Goal: Communication & Community: Answer question/provide support

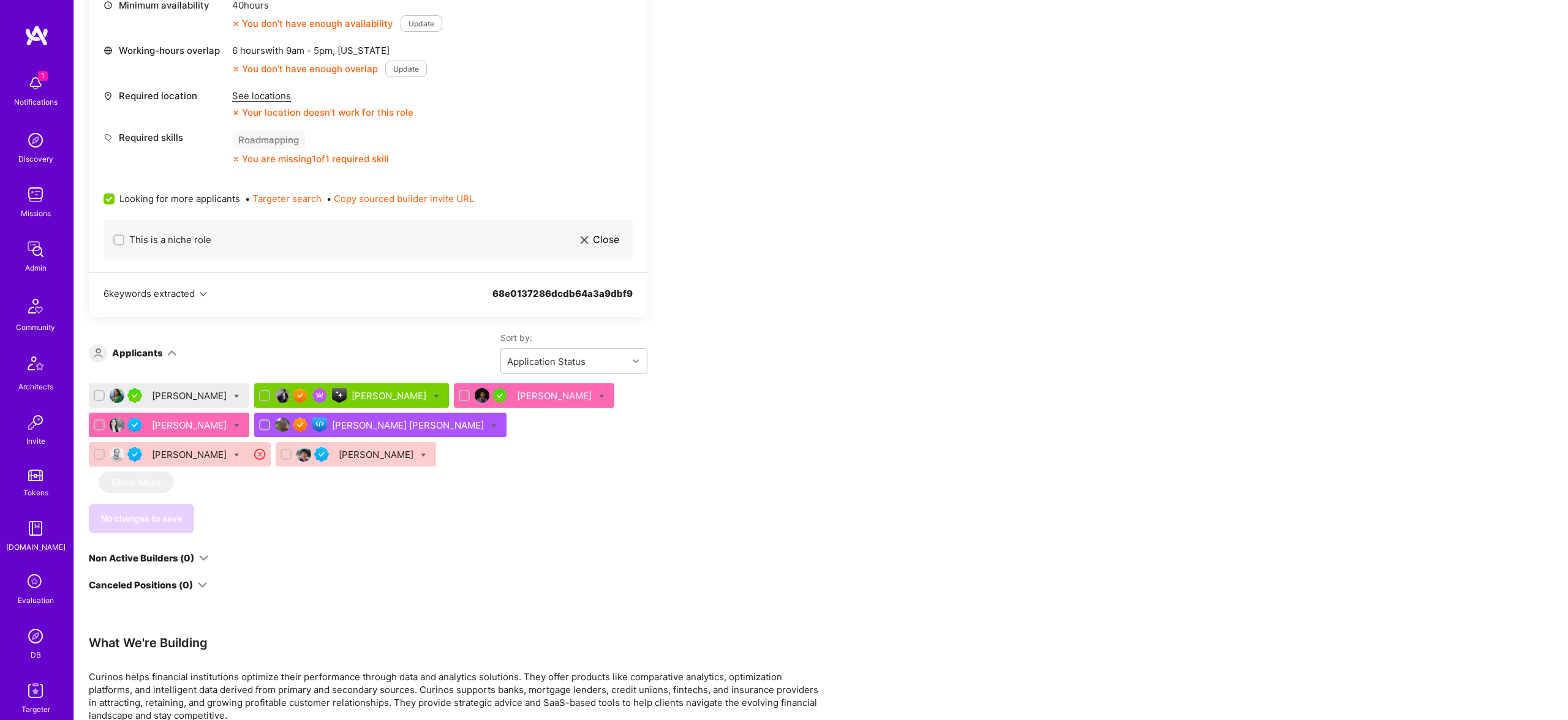
scroll to position [584, 0]
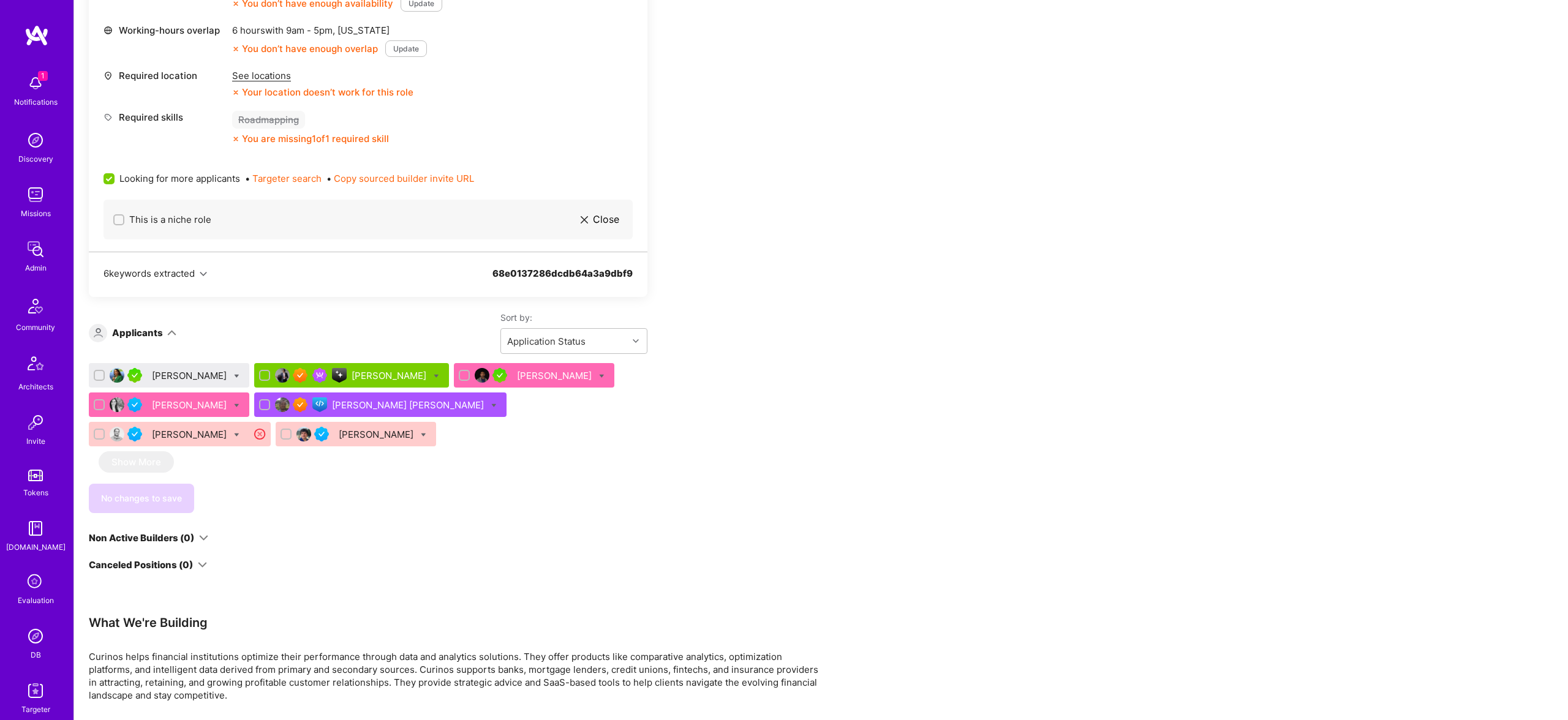
click at [351, 375] on div "[PERSON_NAME]" at bounding box center [390, 375] width 77 height 13
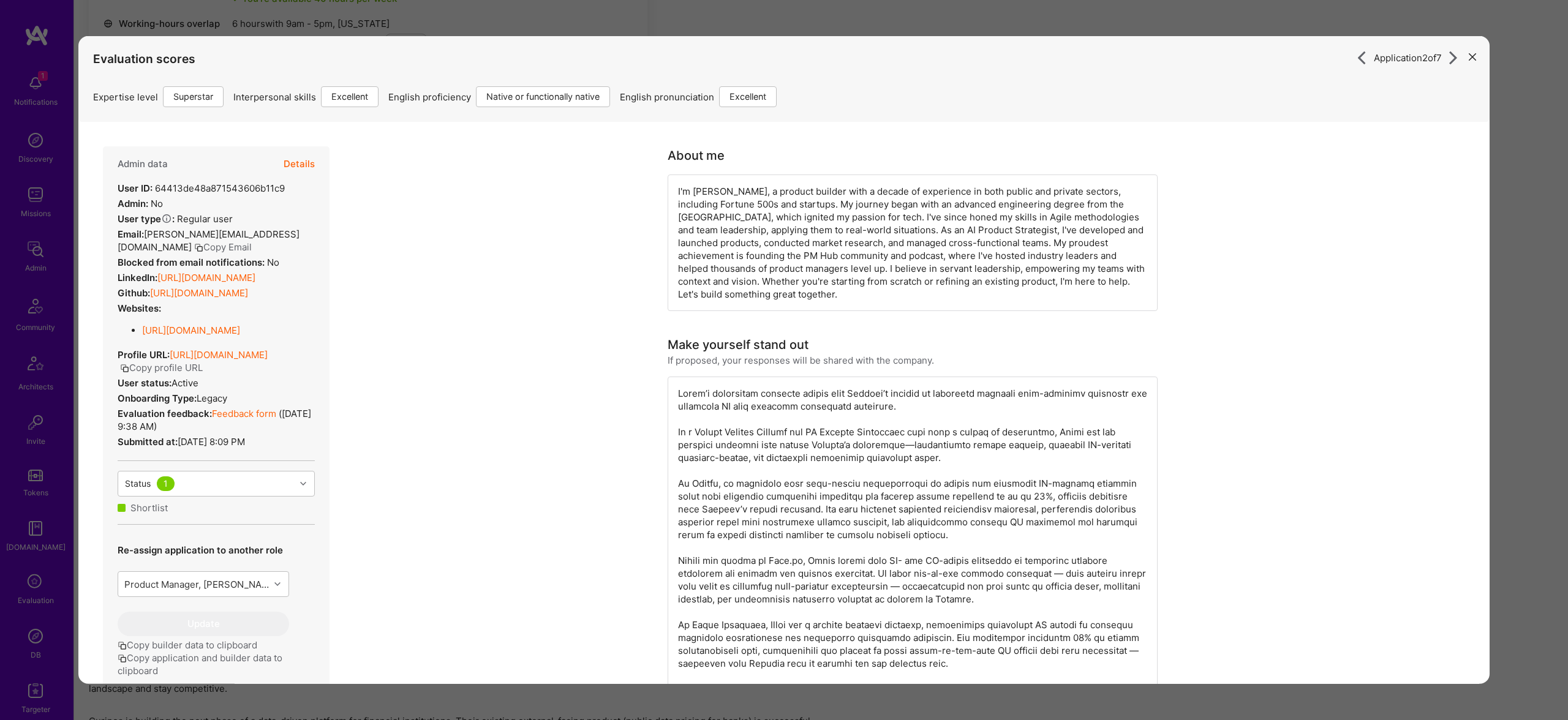
scroll to position [582, 0]
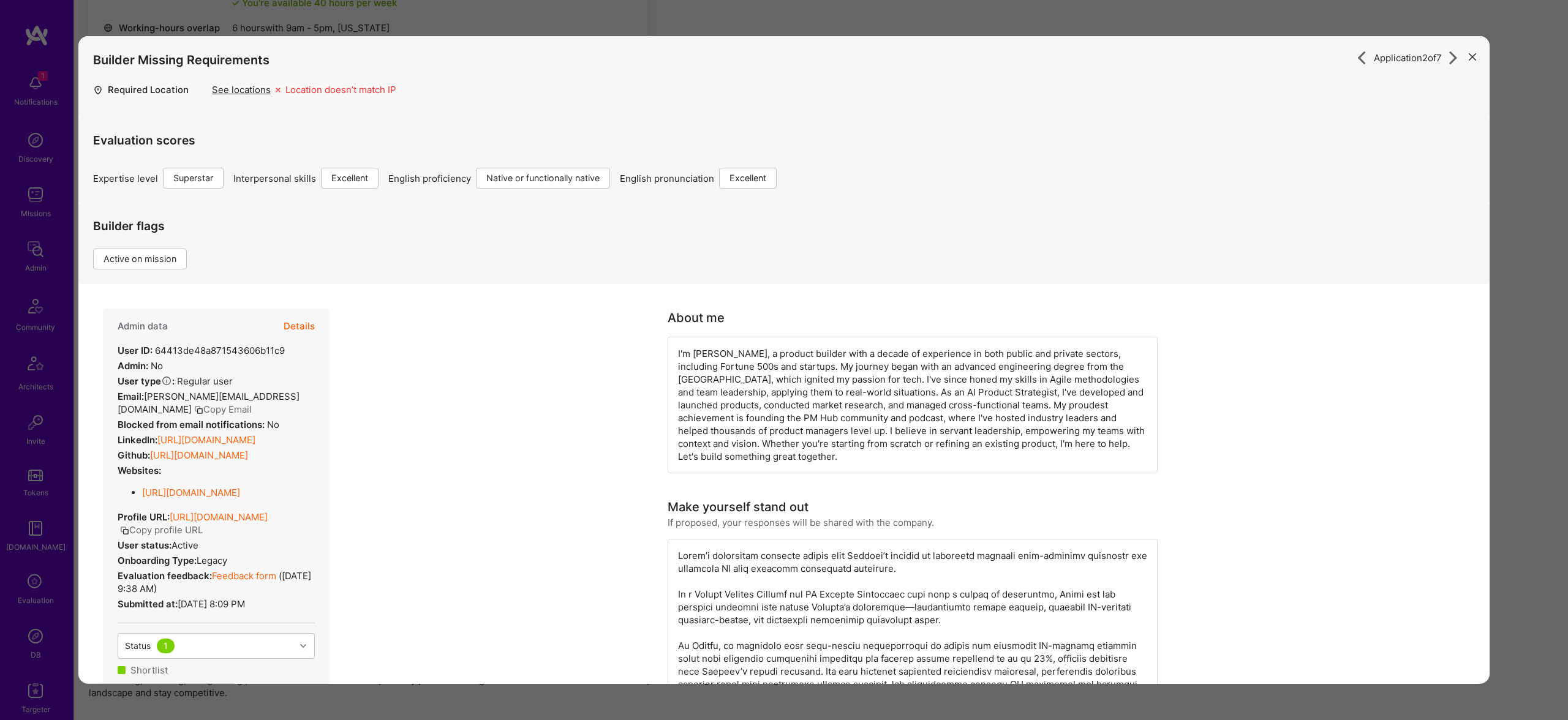
click at [306, 161] on div "Evaluation scores Expertise level Superstar Interpersonal skills Excellent Engl…" at bounding box center [783, 153] width 1382 height 71
click at [300, 316] on button "Details" at bounding box center [299, 324] width 31 height 35
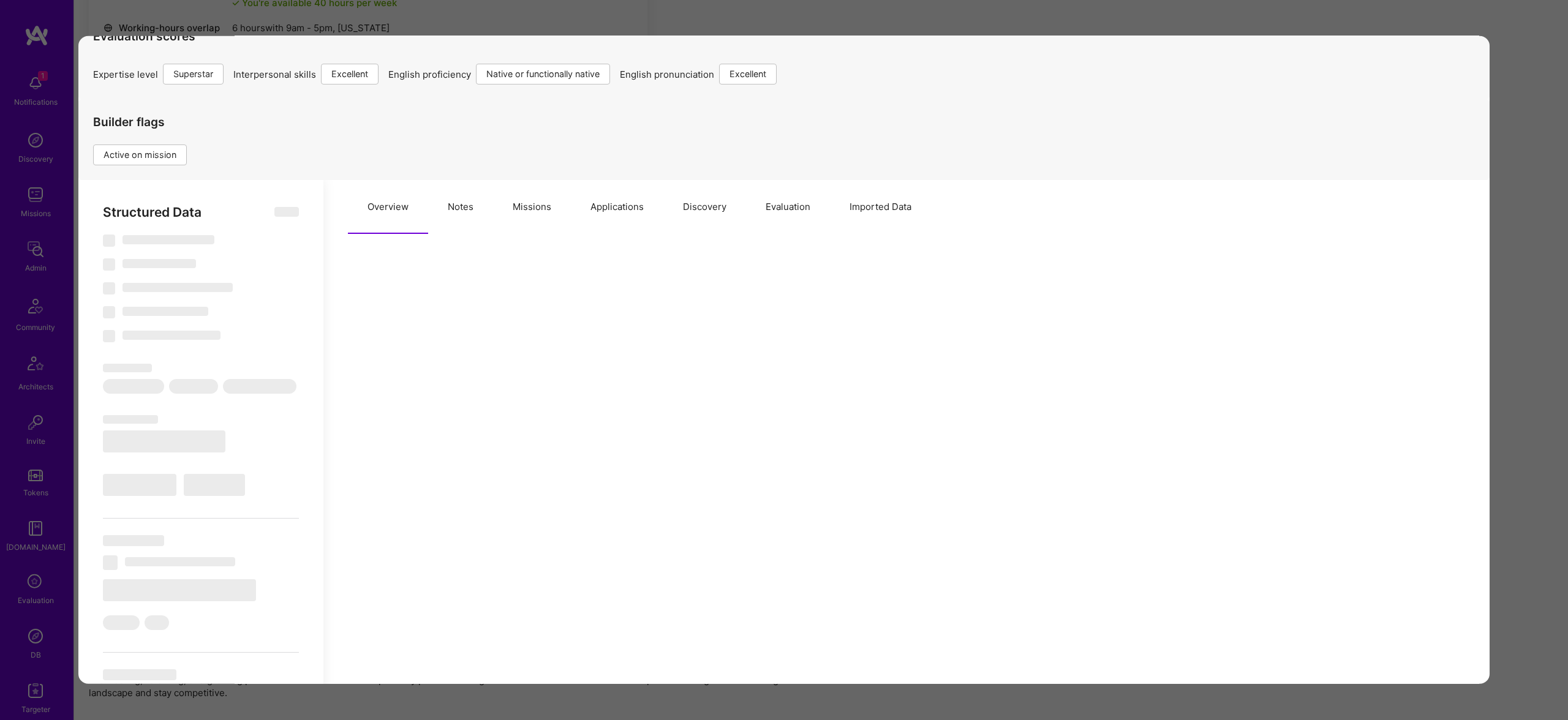
scroll to position [95, 0]
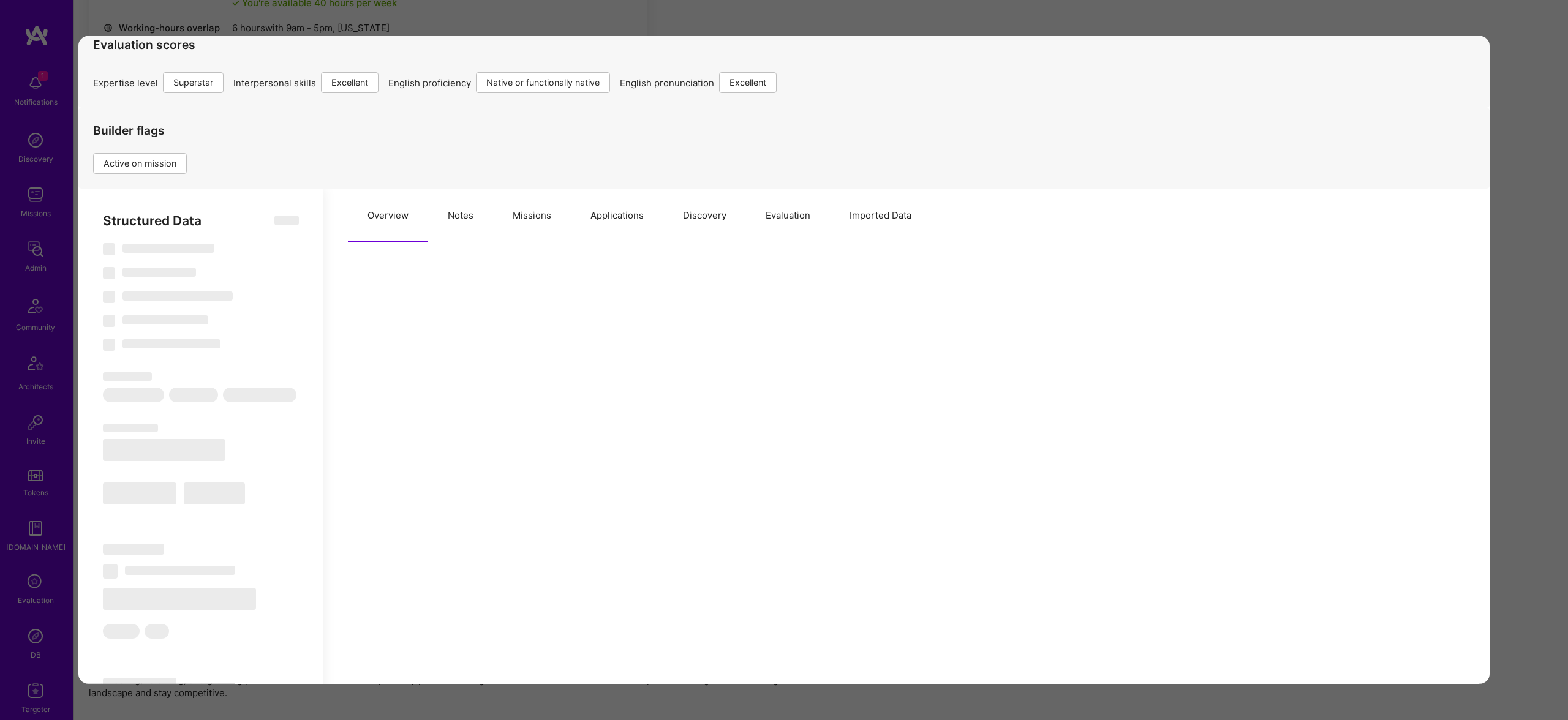
select select "Right Now"
select select "7"
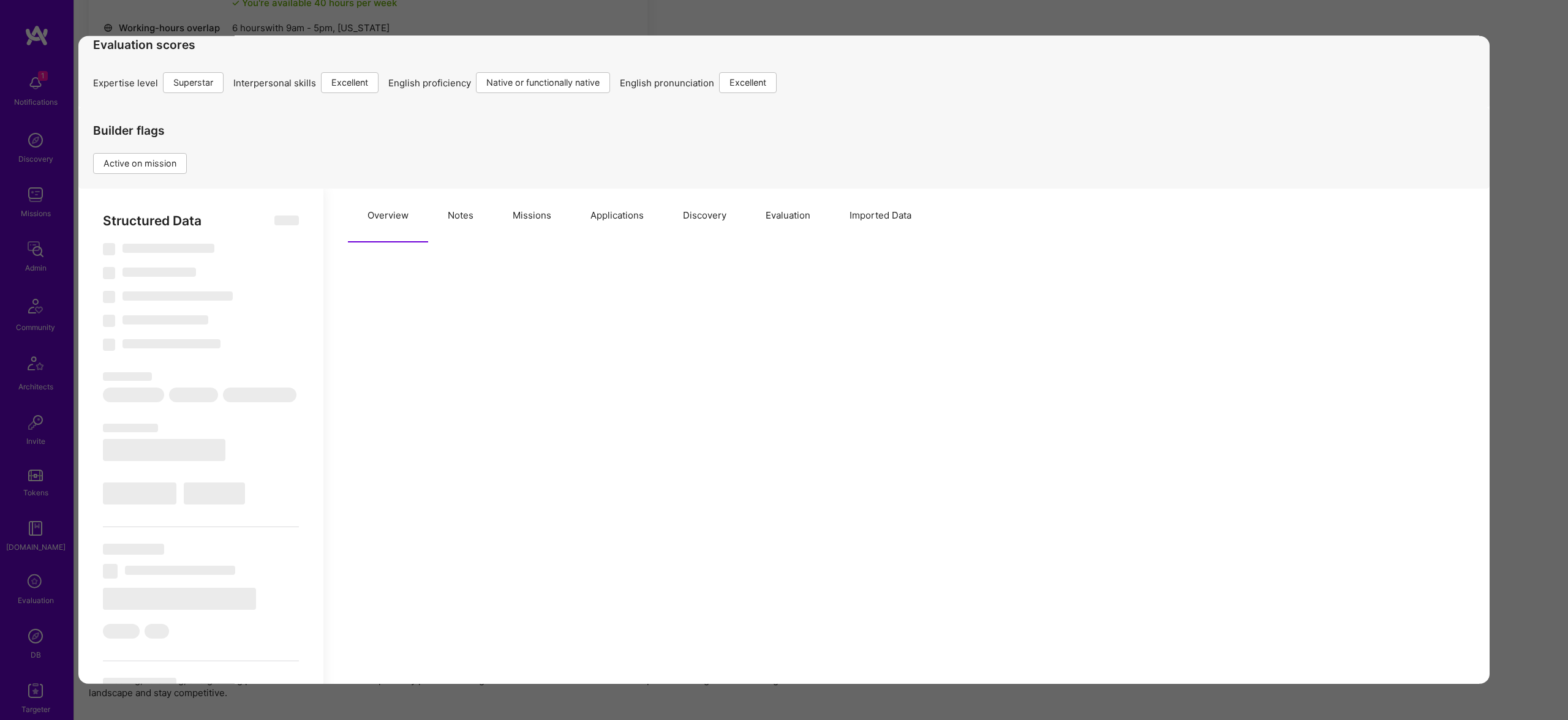
select select "US"
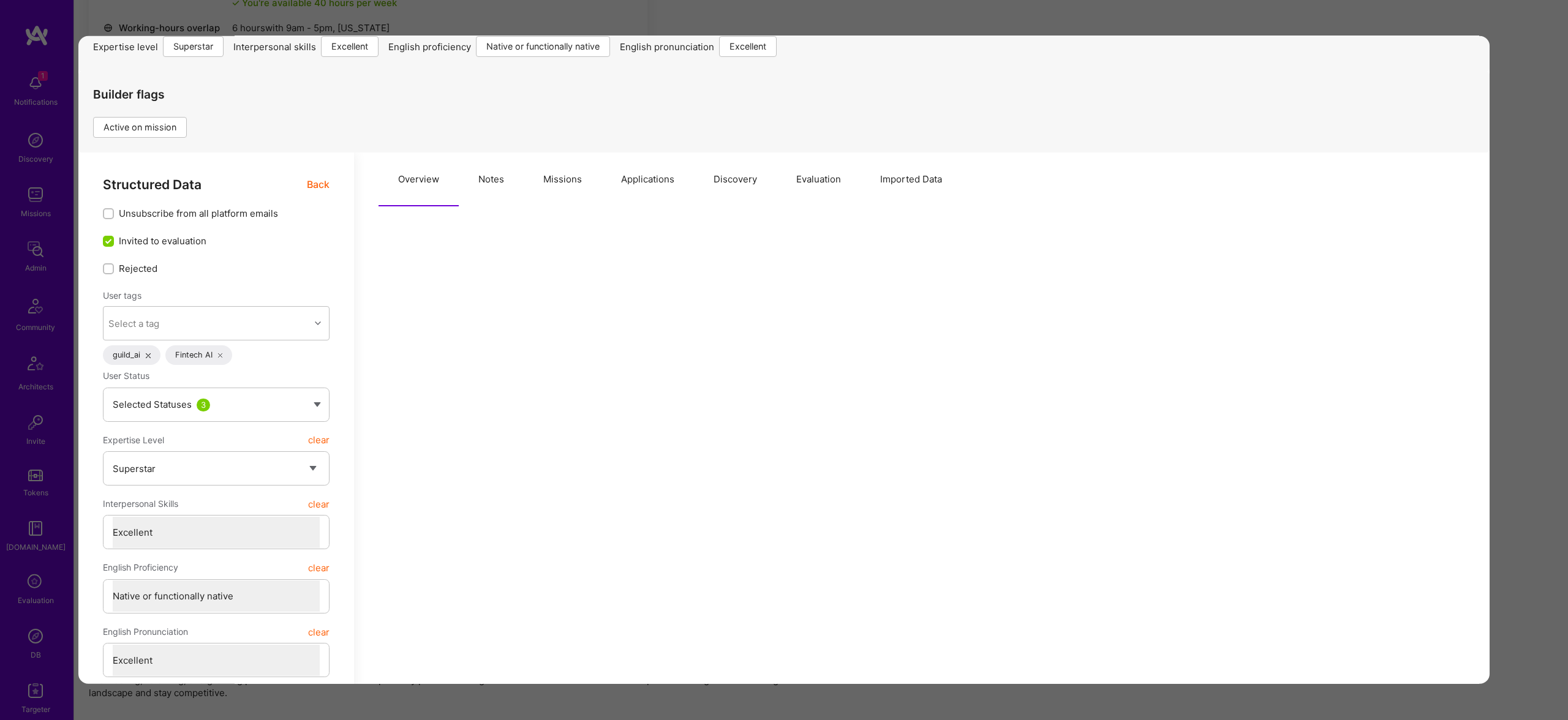
drag, startPoint x: 479, startPoint y: 165, endPoint x: 495, endPoint y: 174, distance: 18.4
click at [480, 165] on button "Notes" at bounding box center [491, 179] width 65 height 54
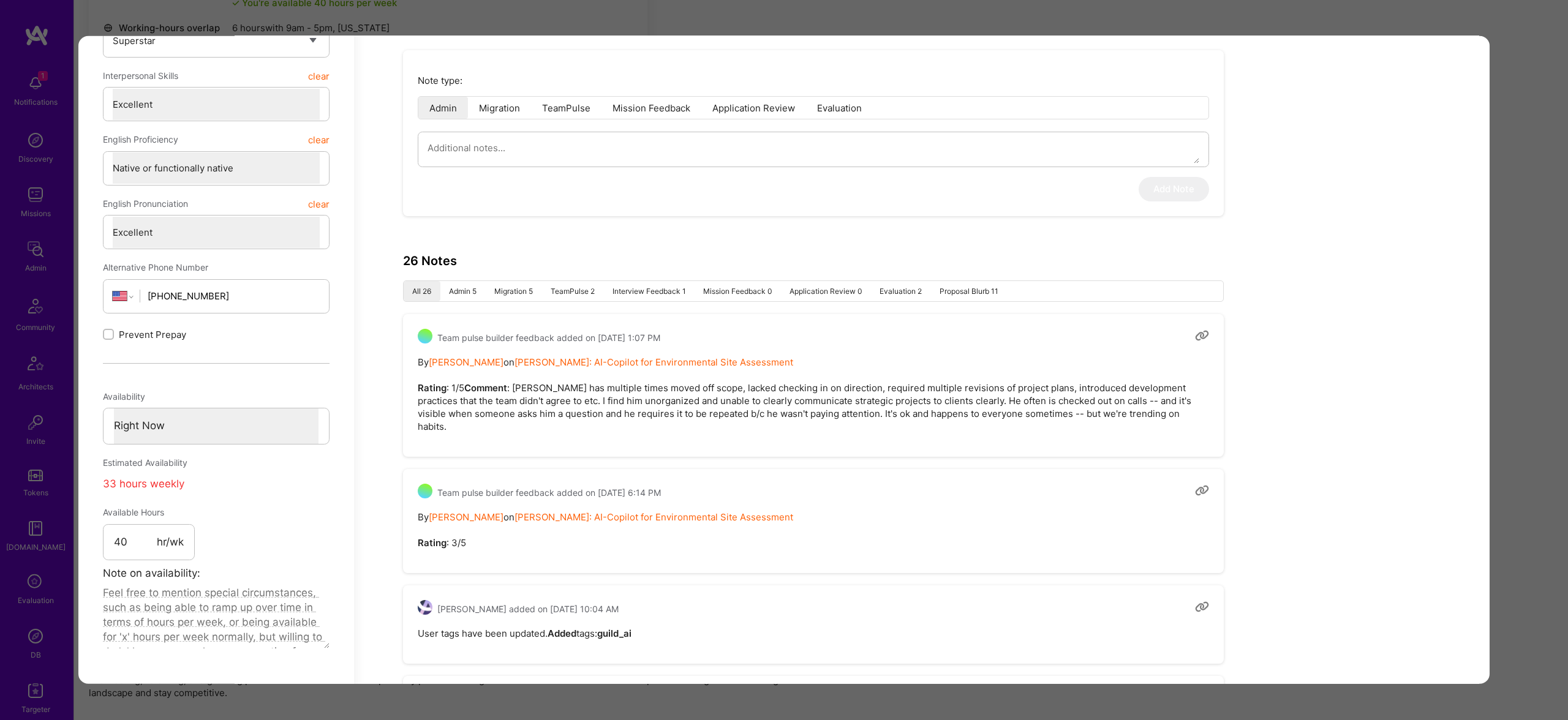
scroll to position [560, 0]
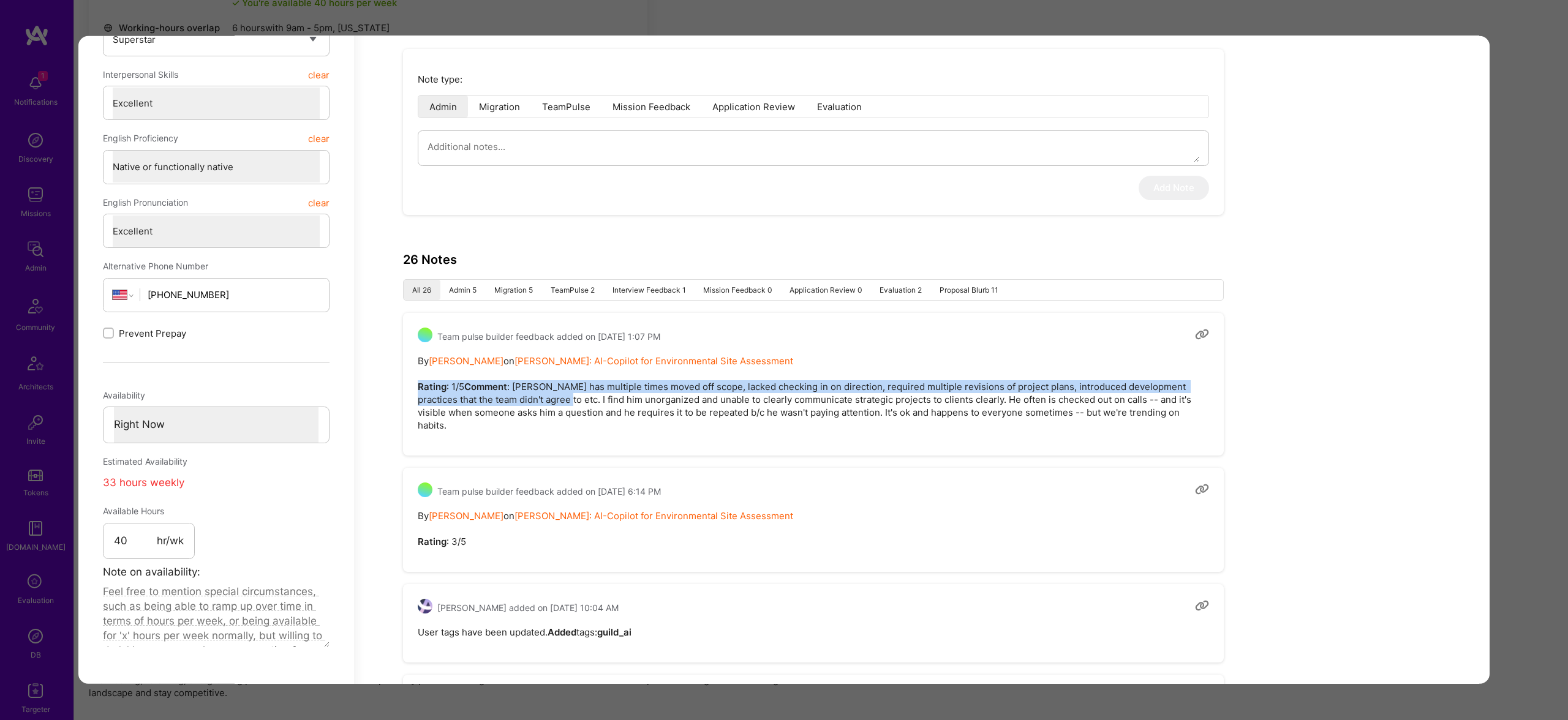
drag, startPoint x: 501, startPoint y: 414, endPoint x: 571, endPoint y: 408, distance: 70.3
click at [410, 381] on div "Team pulse builder feedback added on September 17, 2025 at 1:07 PM By Rob Shapi…" at bounding box center [813, 384] width 821 height 142
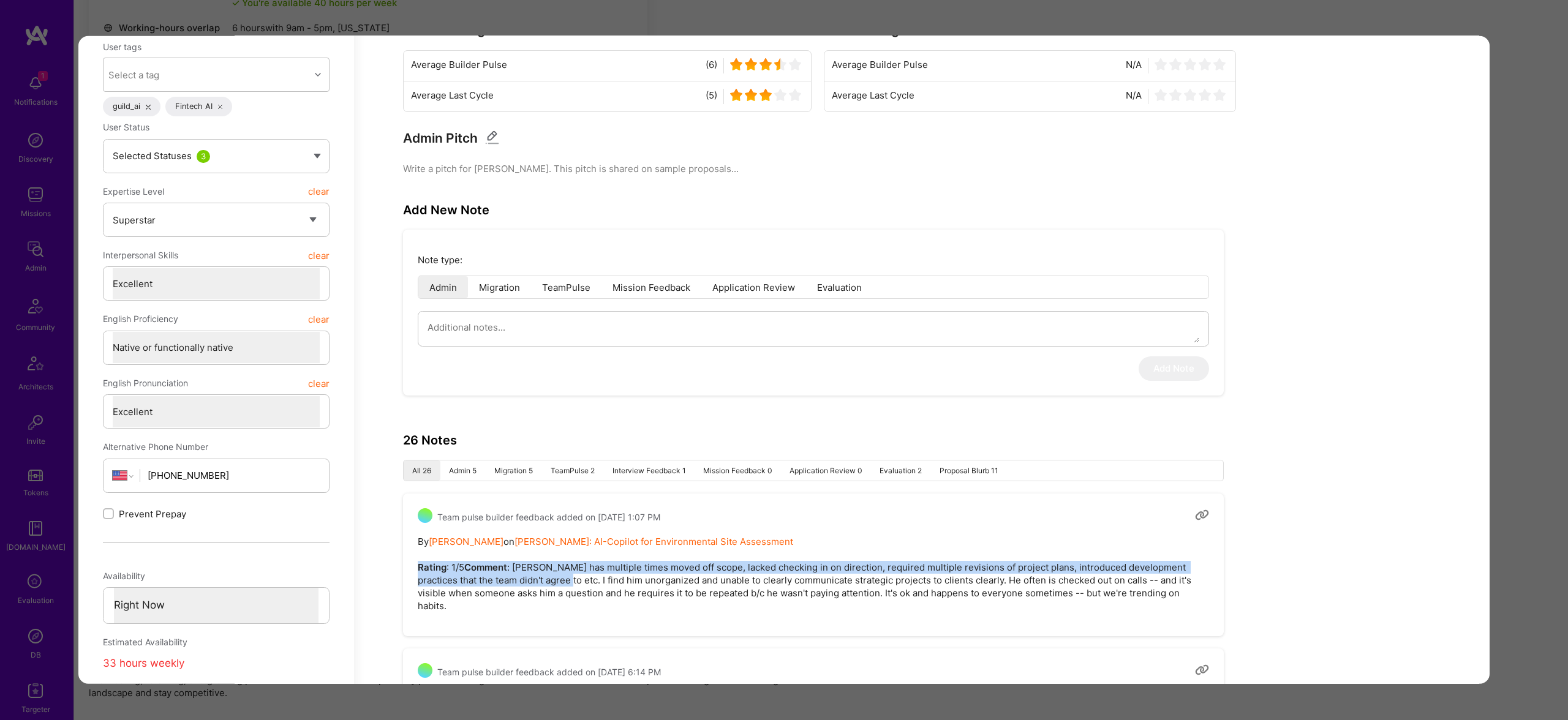
scroll to position [689, 0]
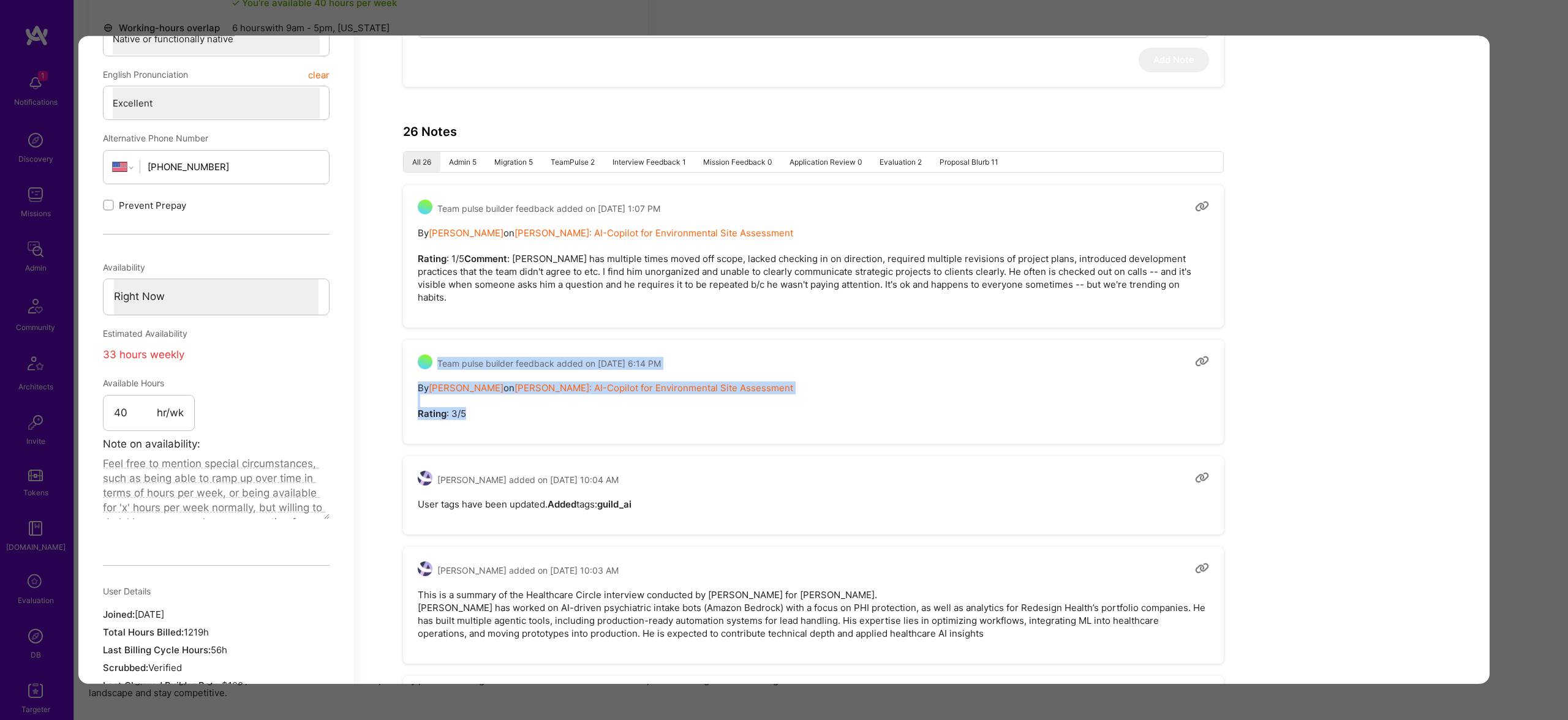
drag, startPoint x: 490, startPoint y: 421, endPoint x: 563, endPoint y: 475, distance: 90.8
click at [433, 368] on div "Team pulse builder feedback added on September 15, 2025 at 6:14 PM By Marcin Wy…" at bounding box center [813, 391] width 821 height 104
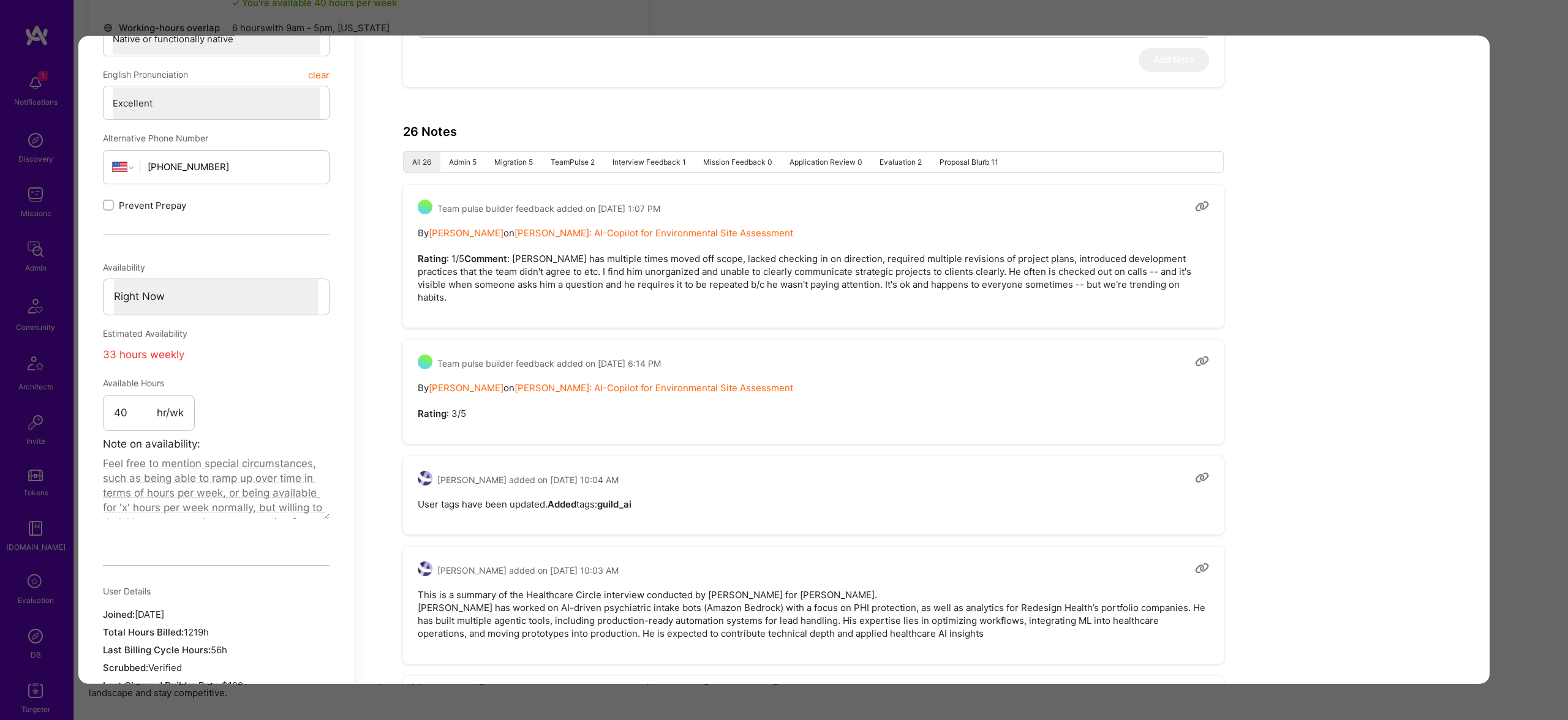
click at [591, 499] on pre "User tags have been updated. Added tags: guild_ai" at bounding box center [814, 504] width 792 height 13
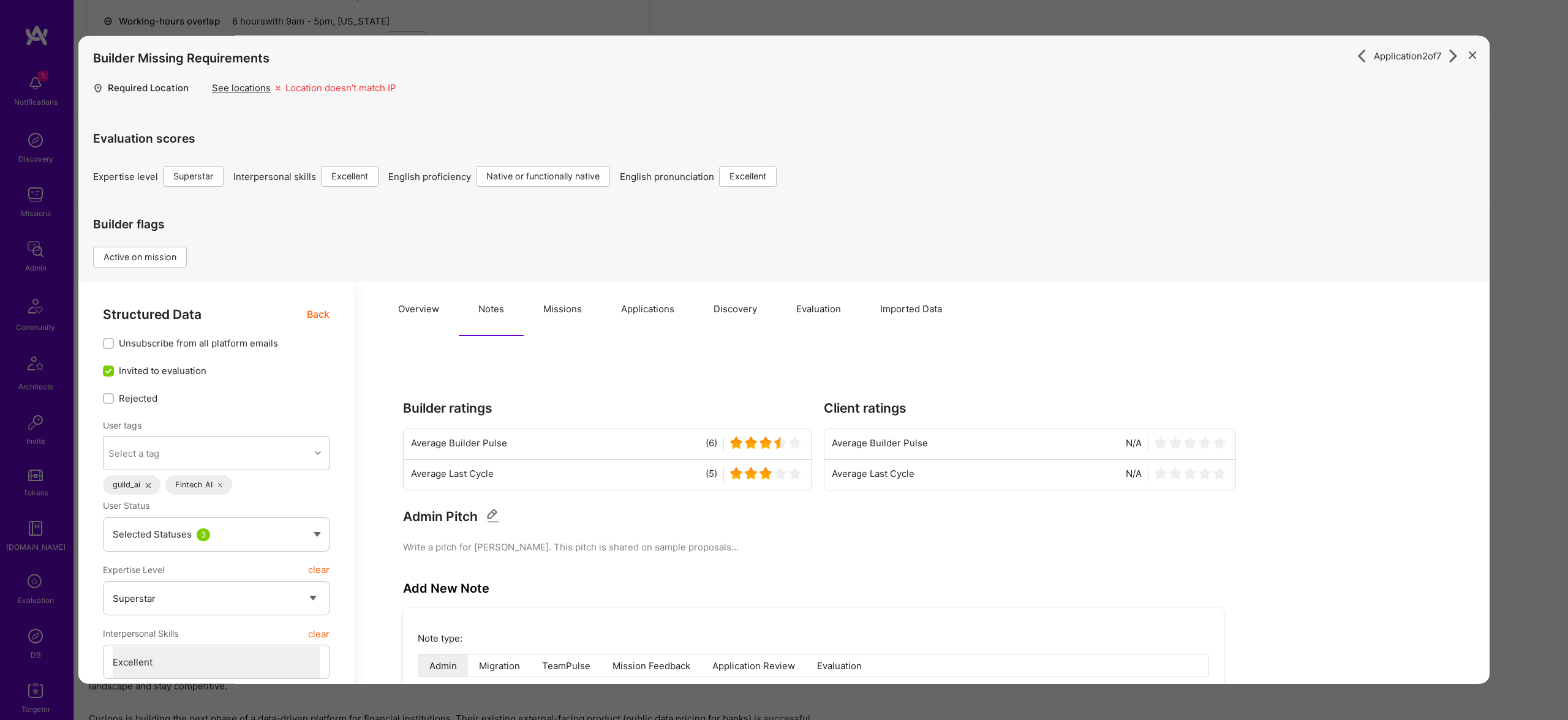
scroll to position [0, 0]
click at [548, 312] on button "Missions" at bounding box center [562, 311] width 78 height 54
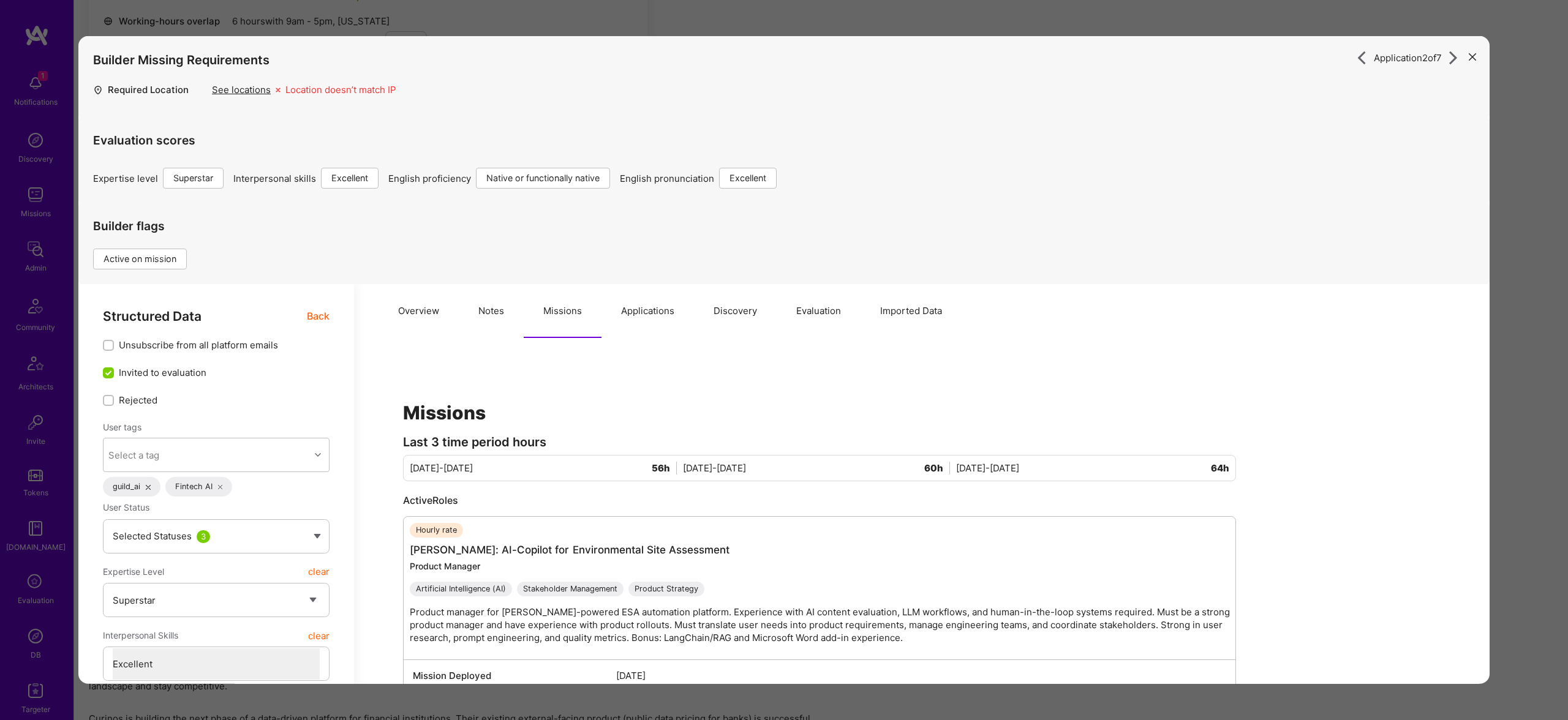
click at [499, 313] on button "Notes" at bounding box center [491, 311] width 65 height 54
type textarea "x"
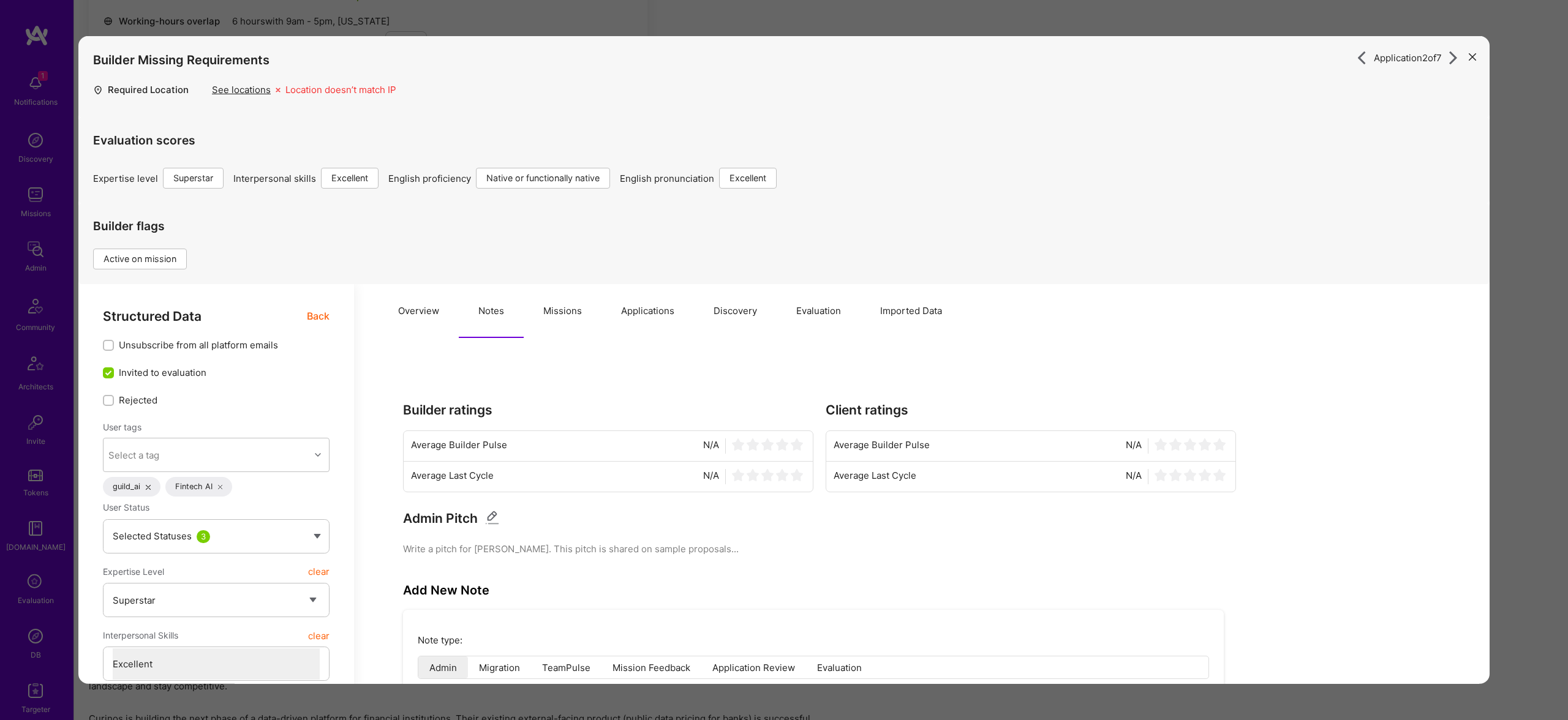
click at [563, 314] on button "Missions" at bounding box center [562, 311] width 78 height 54
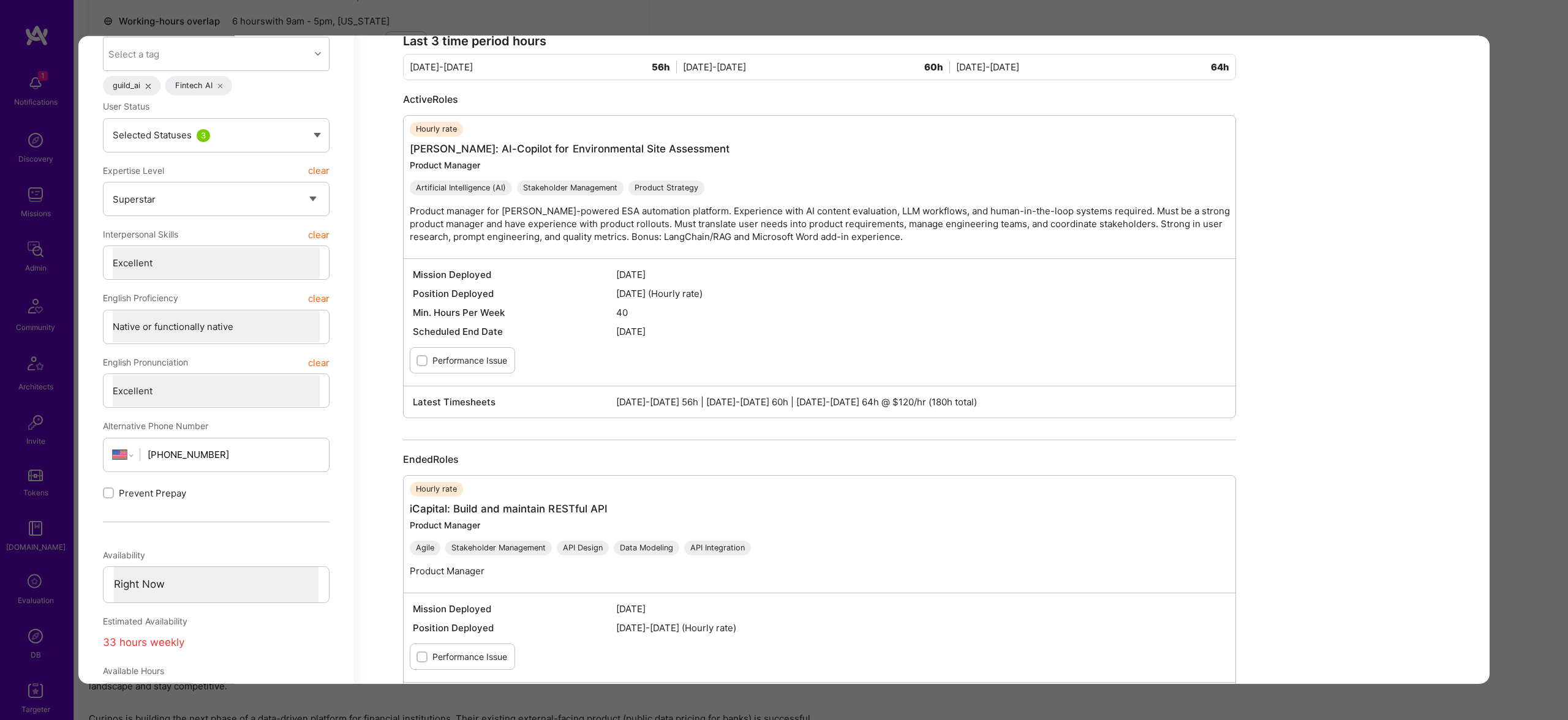
scroll to position [405, 0]
click at [732, 12] on div "Application 2 of 7 Builder Missing Requirements Required Location See locations…" at bounding box center [784, 360] width 1568 height 720
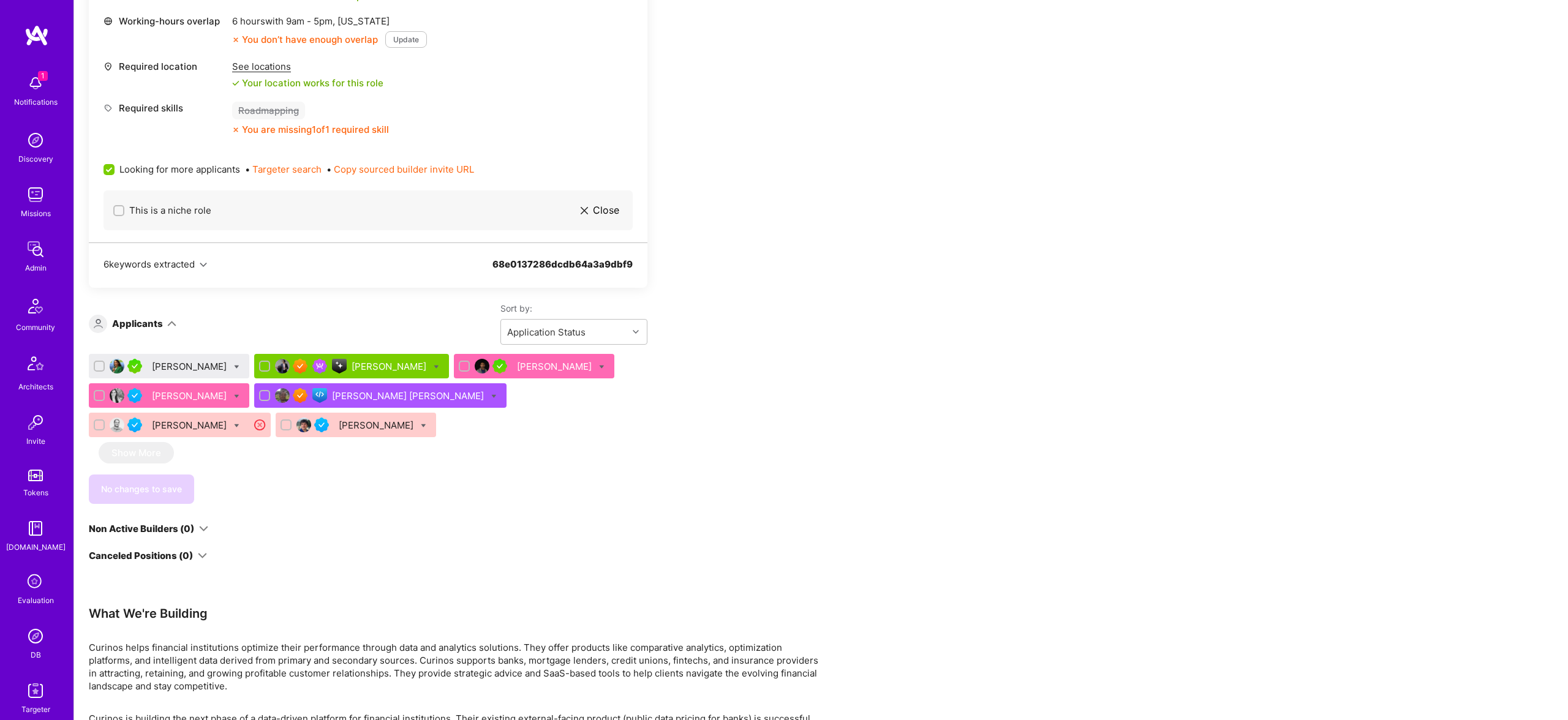
click at [168, 362] on div "Carole Alazki" at bounding box center [191, 366] width 77 height 13
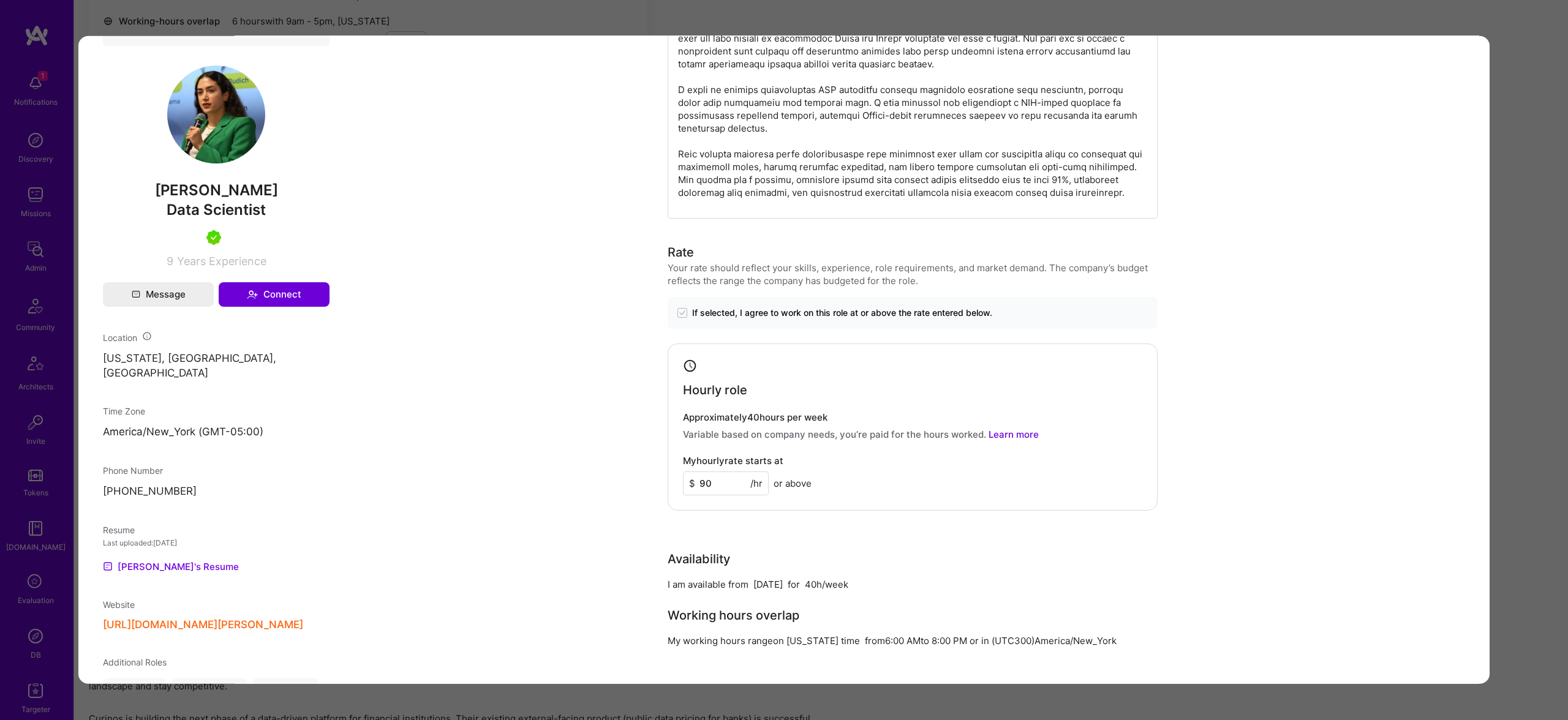
scroll to position [633, 0]
click at [191, 572] on link "Carole's Resume" at bounding box center [171, 563] width 136 height 15
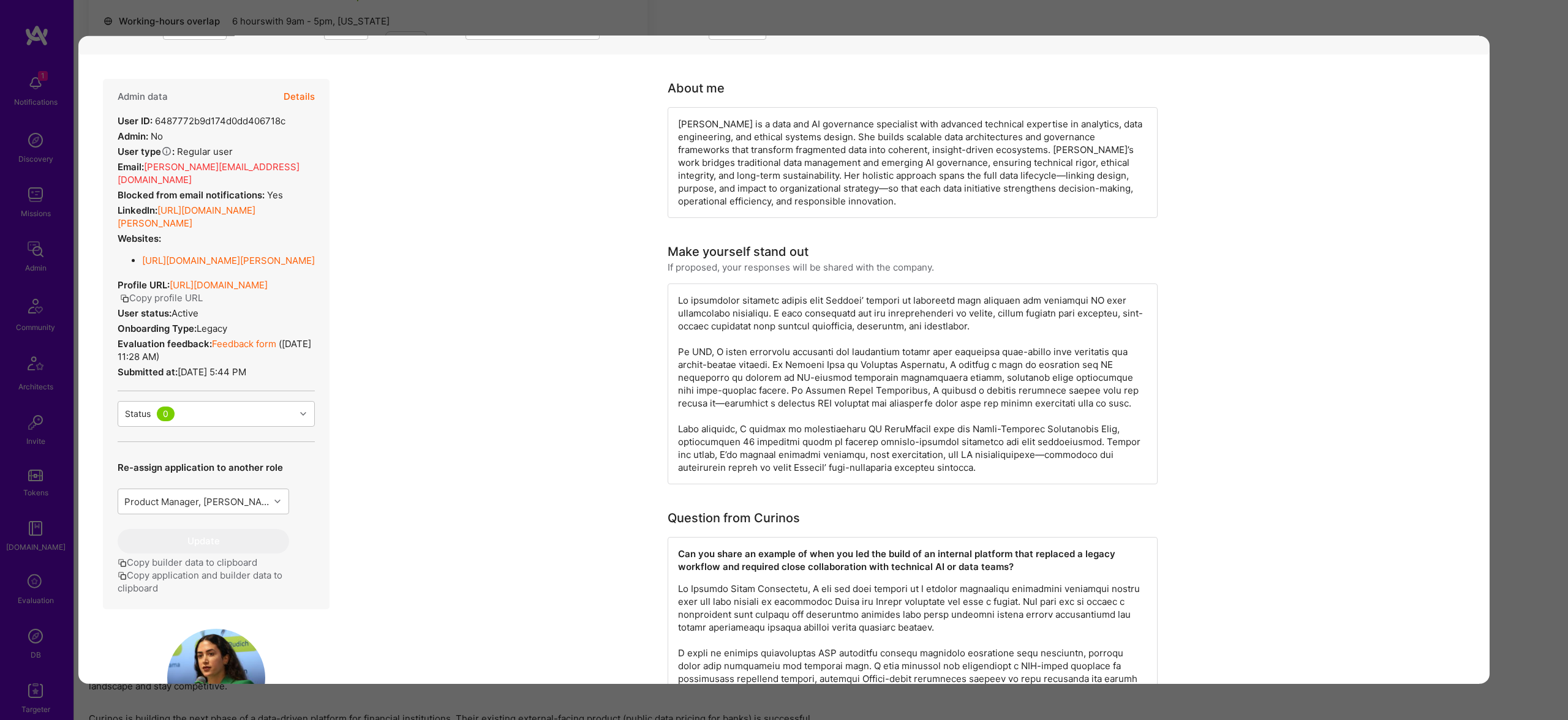
scroll to position [0, 0]
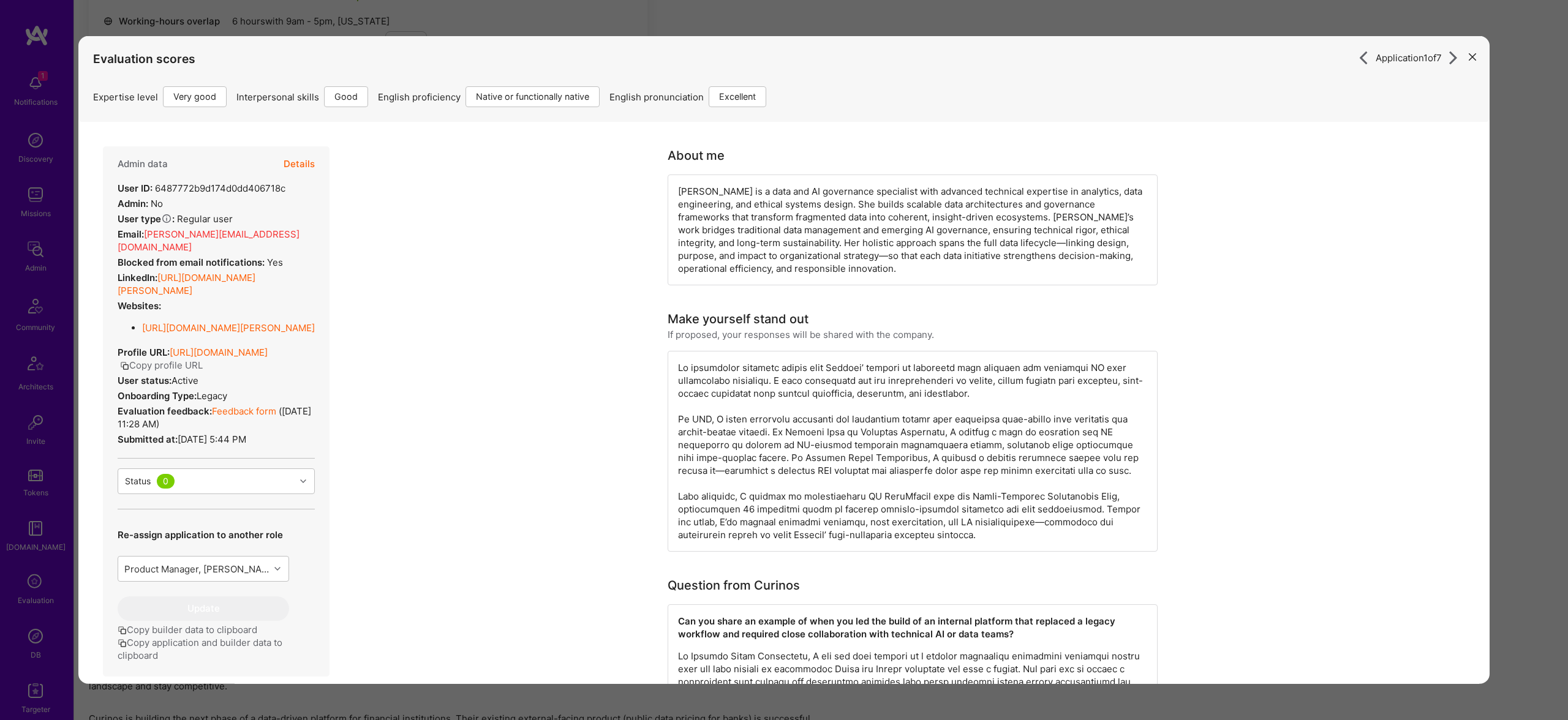
click at [1501, 169] on div "Application 1 of 7 Evaluation scores Expertise level Very good Interpersonal sk…" at bounding box center [784, 360] width 1568 height 720
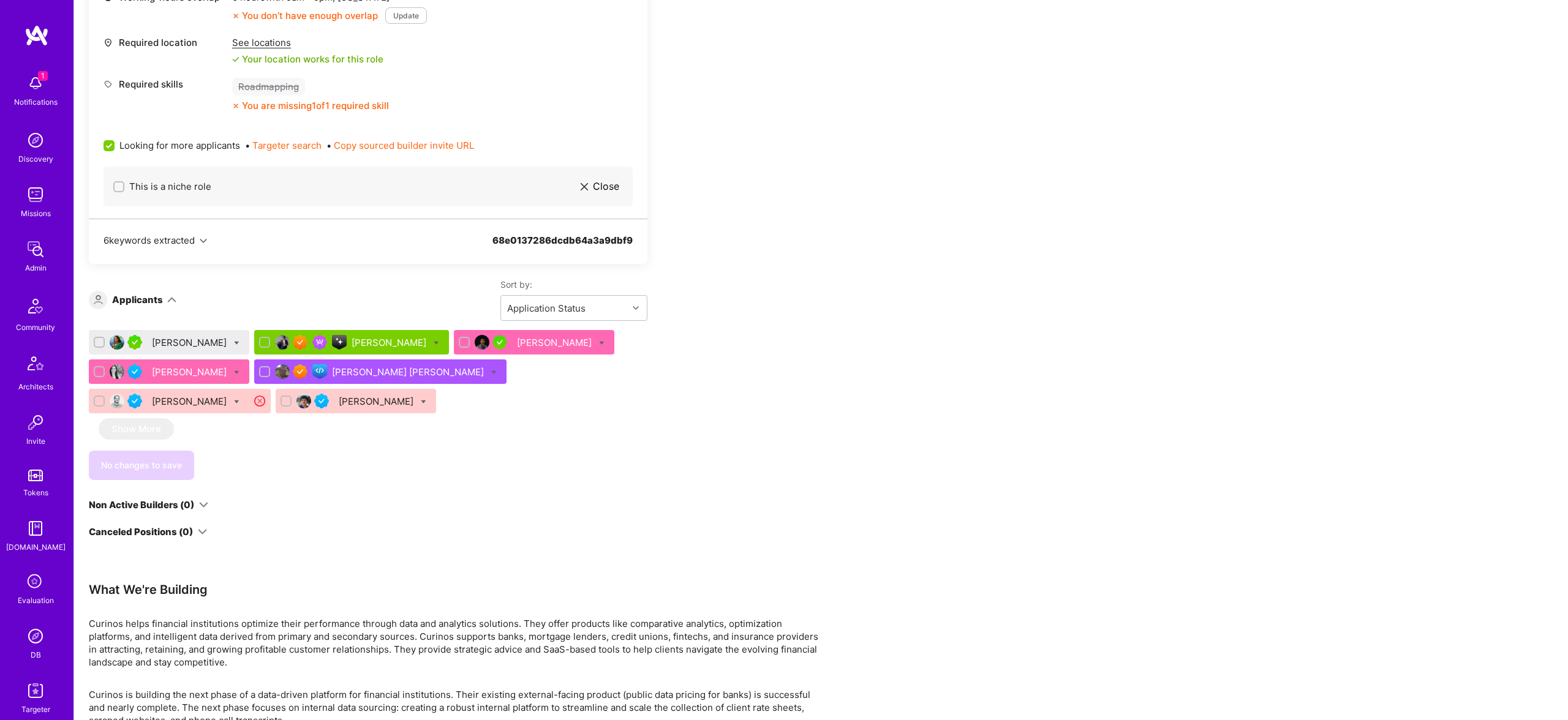
scroll to position [288, 0]
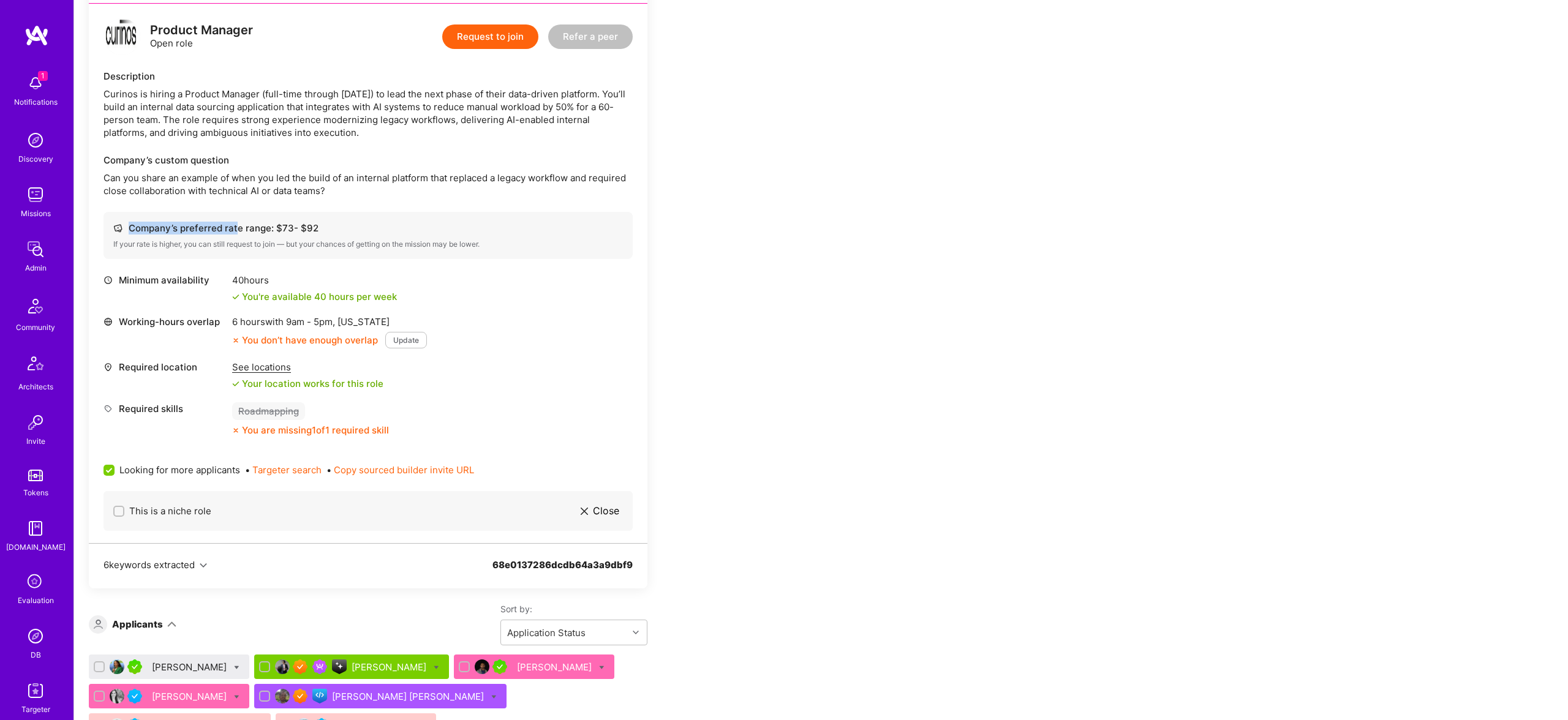
drag, startPoint x: 236, startPoint y: 226, endPoint x: 520, endPoint y: 229, distance: 284.0
click at [520, 229] on div "Company’s preferred rate range: $ 73 - $ 92" at bounding box center [368, 227] width 510 height 13
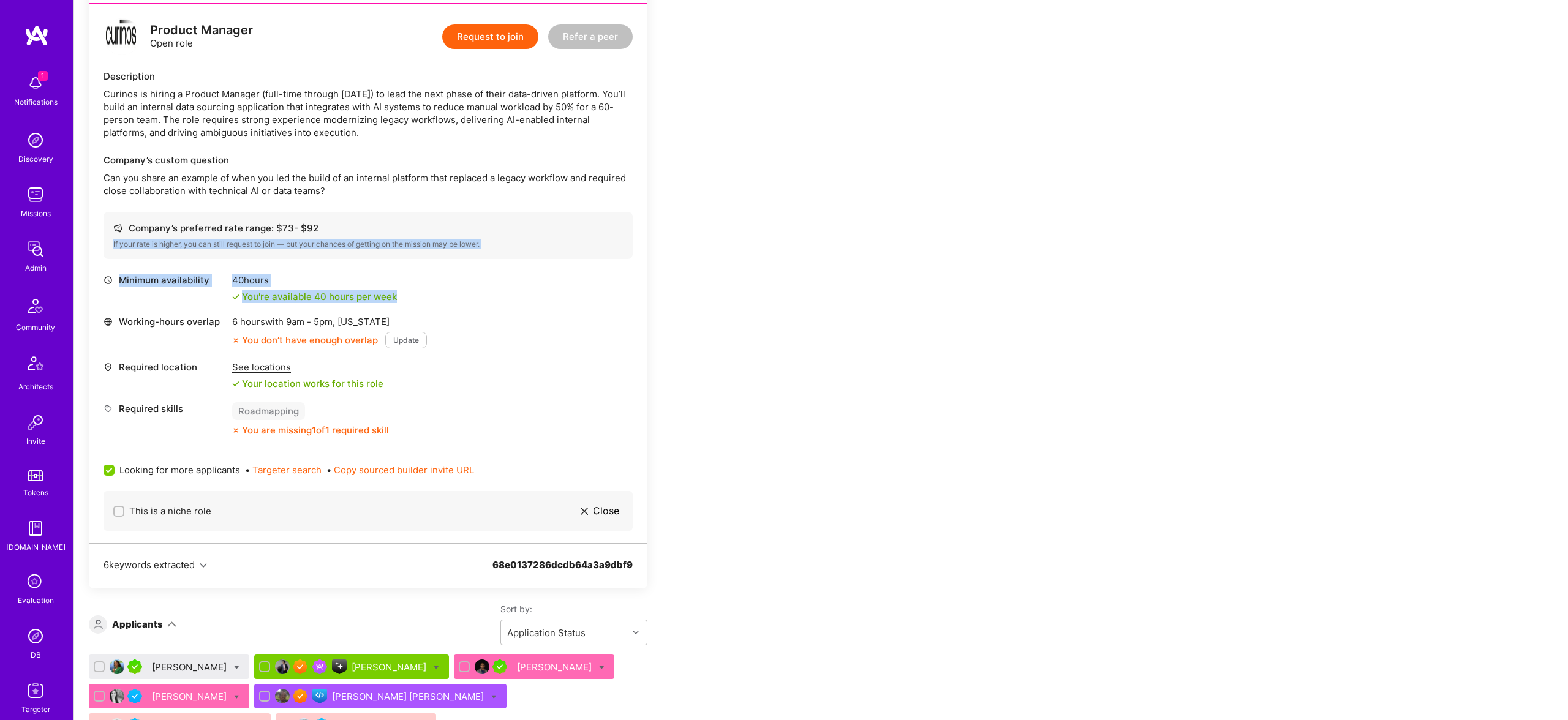
drag, startPoint x: 512, startPoint y: 247, endPoint x: 1013, endPoint y: 302, distance: 504.0
click at [1013, 302] on div "Apply for a Mission Role We’re actively looking for builders. This is the best …" at bounding box center [821, 734] width 1494 height 1607
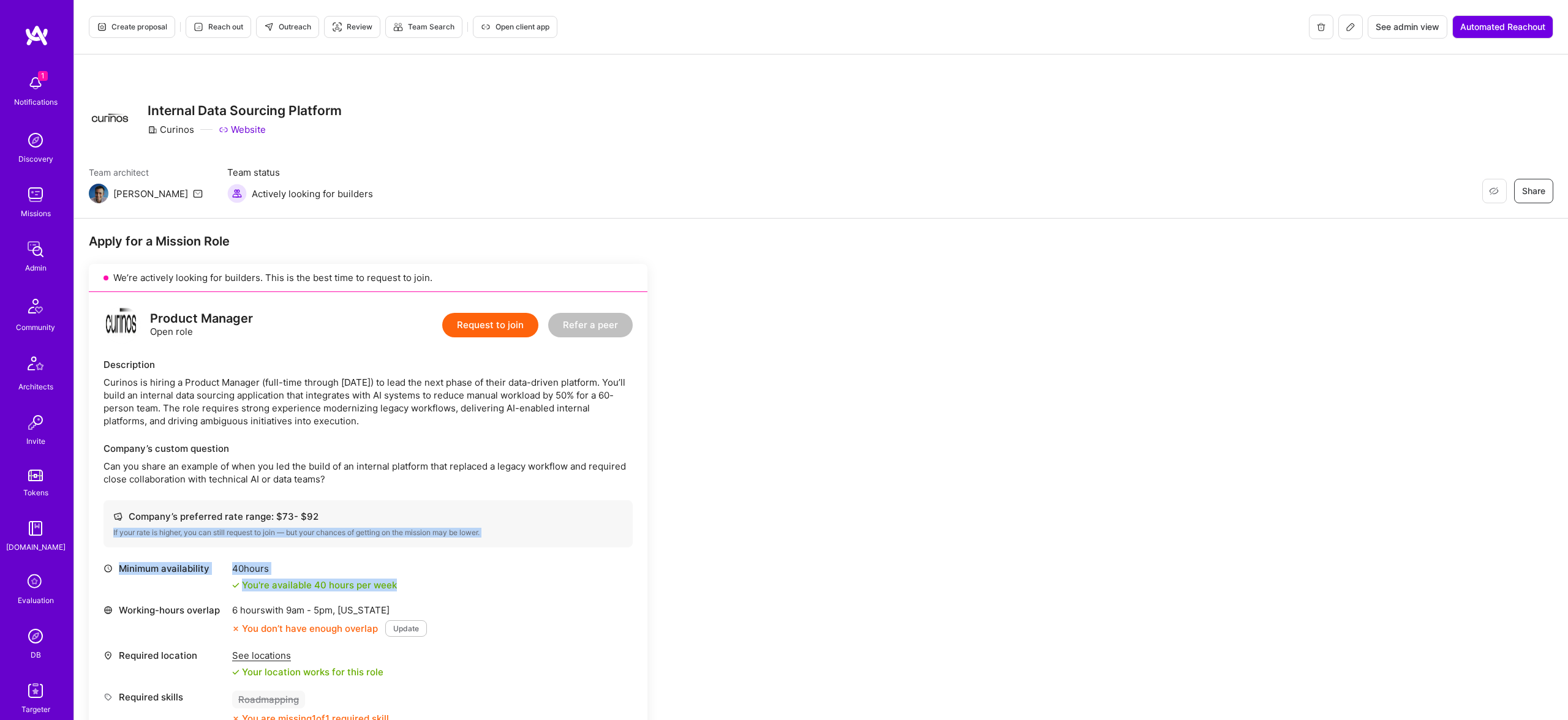
click at [1341, 24] on button at bounding box center [1351, 27] width 25 height 25
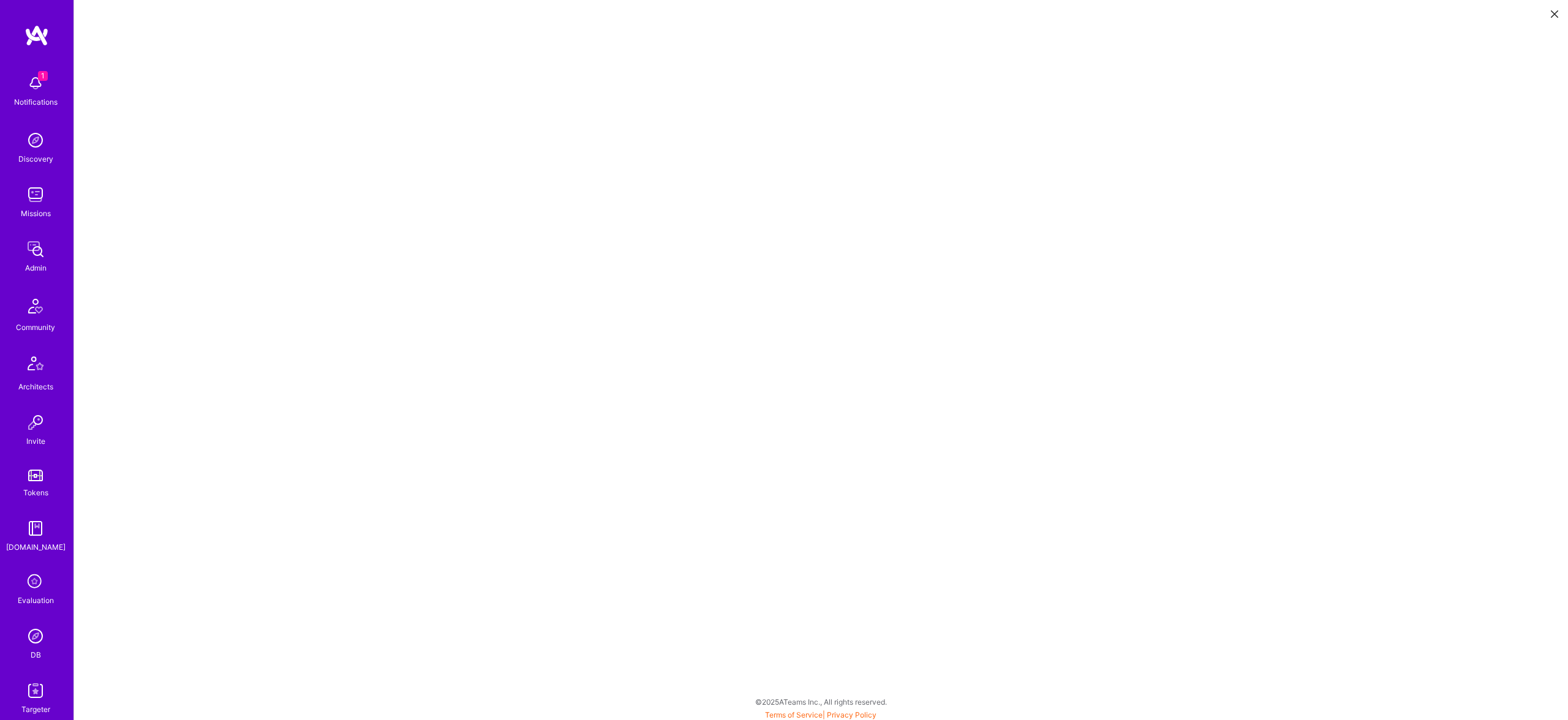
scroll to position [3, 0]
click at [1561, 17] on button at bounding box center [1554, 14] width 15 height 21
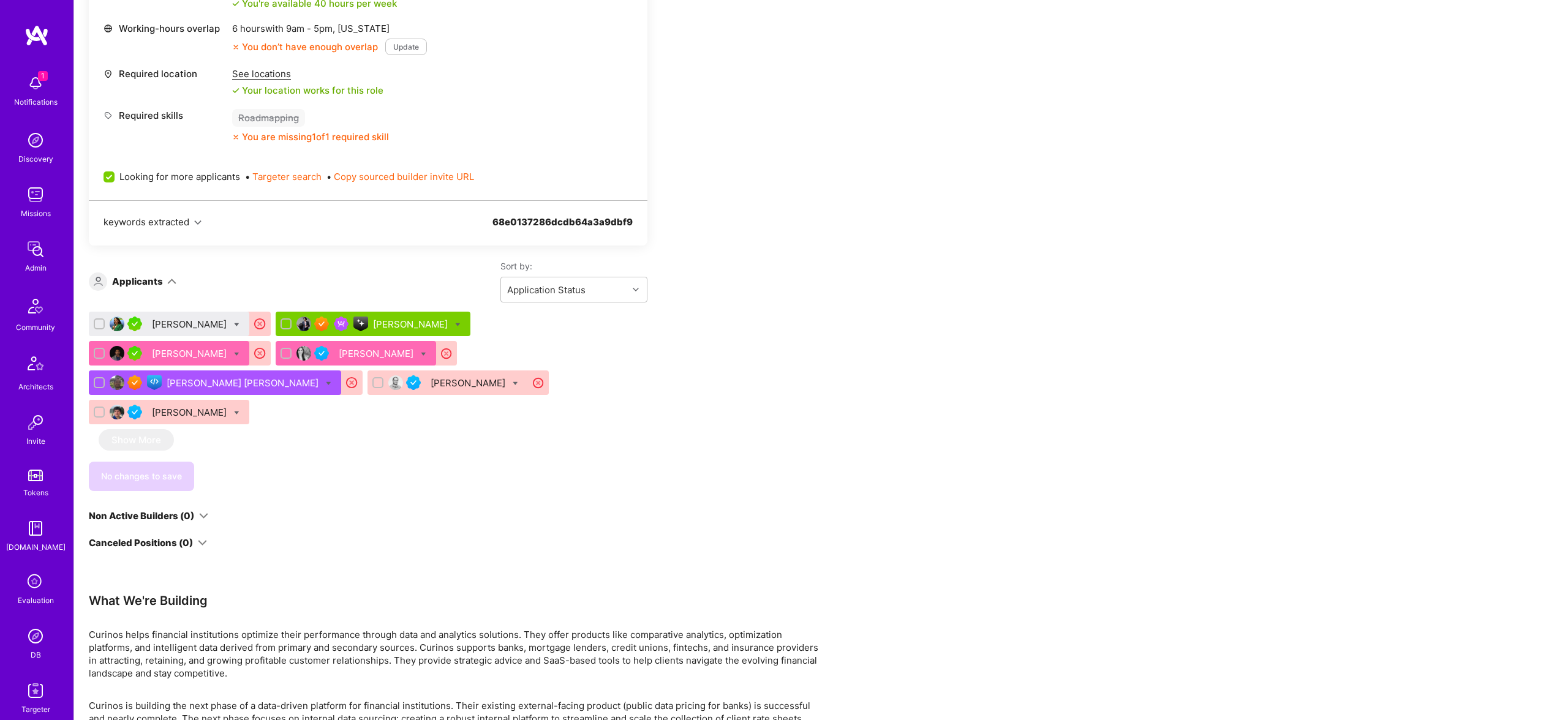
scroll to position [565, 0]
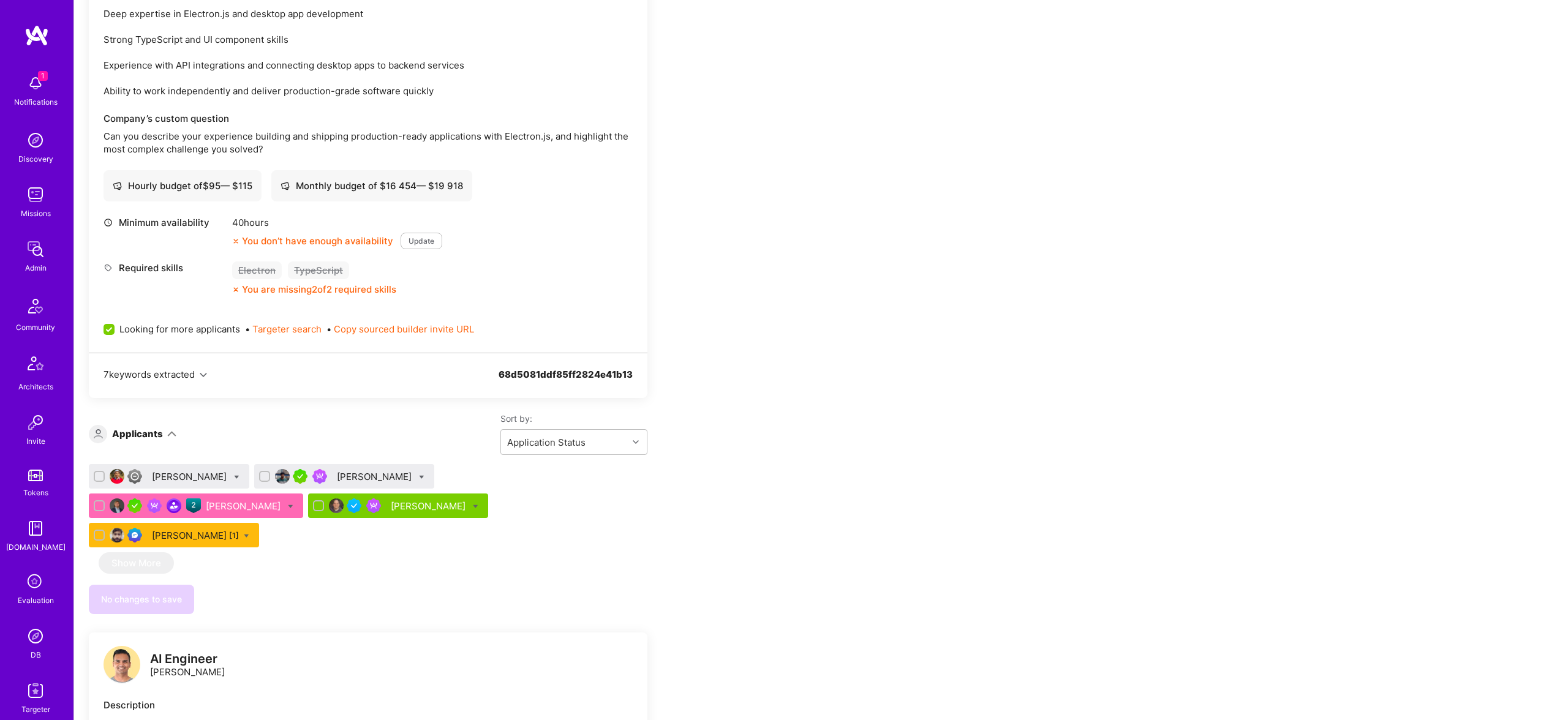
scroll to position [2103, 0]
click at [239, 529] on div "Hafiz Adil Sikandar [1]" at bounding box center [195, 535] width 87 height 13
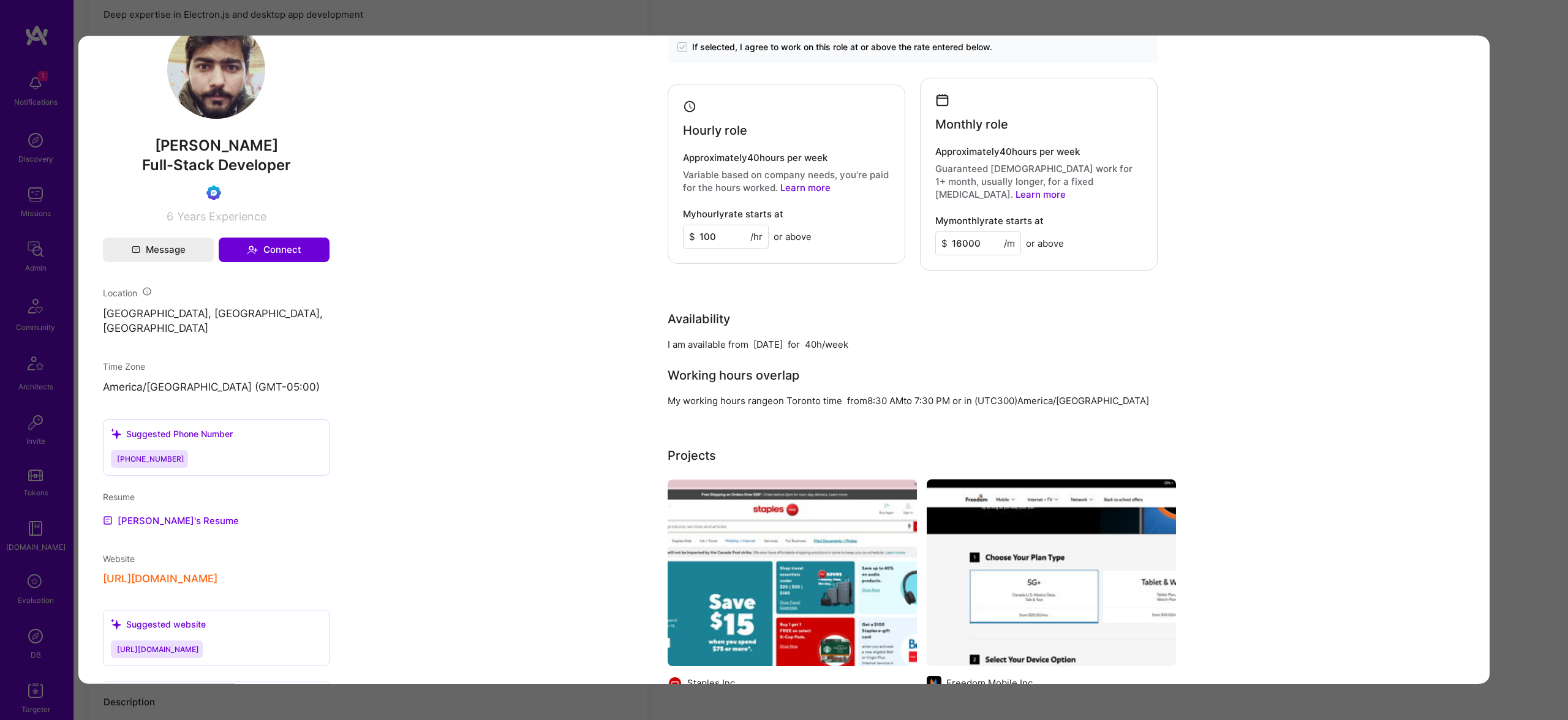
scroll to position [602, 0]
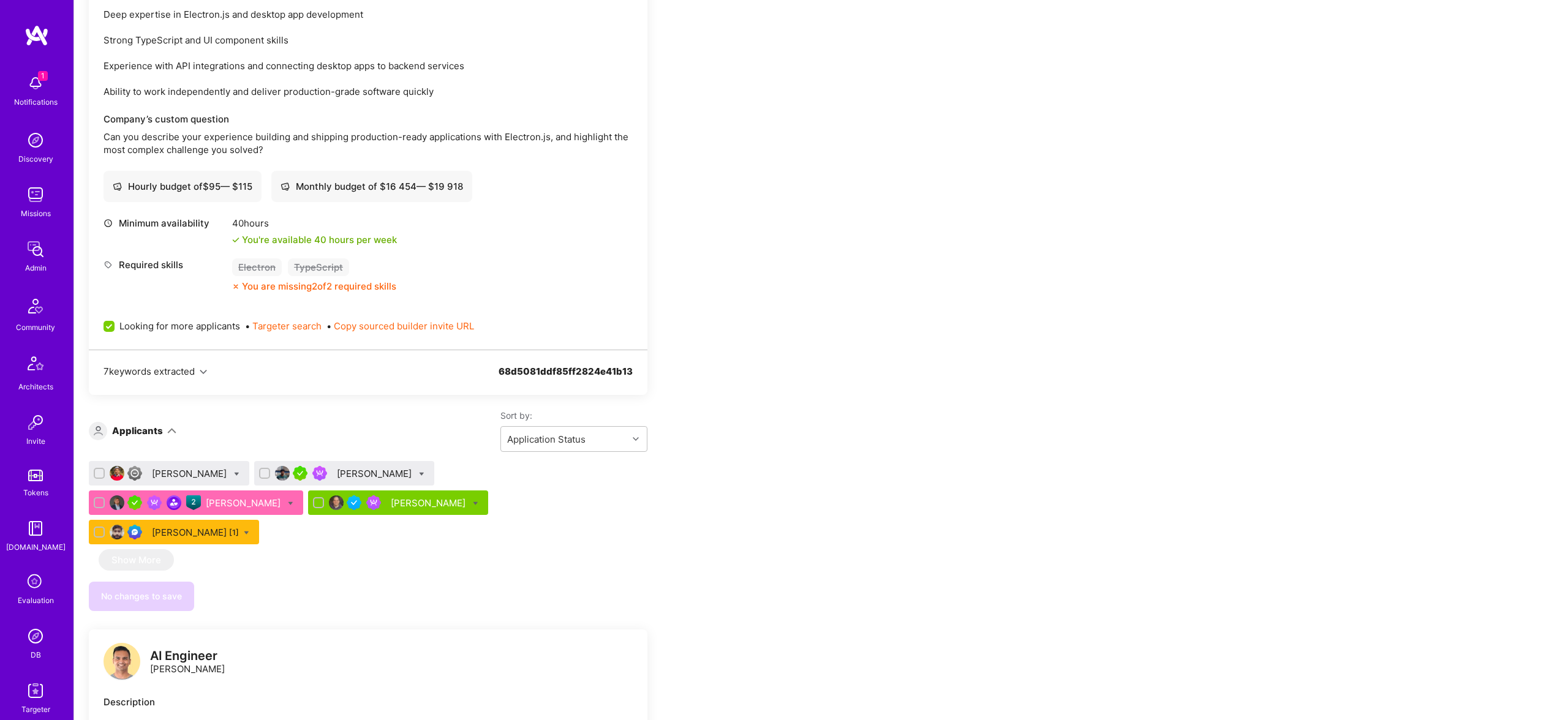
click at [404, 497] on div "Pedro Diaz" at bounding box center [429, 503] width 77 height 13
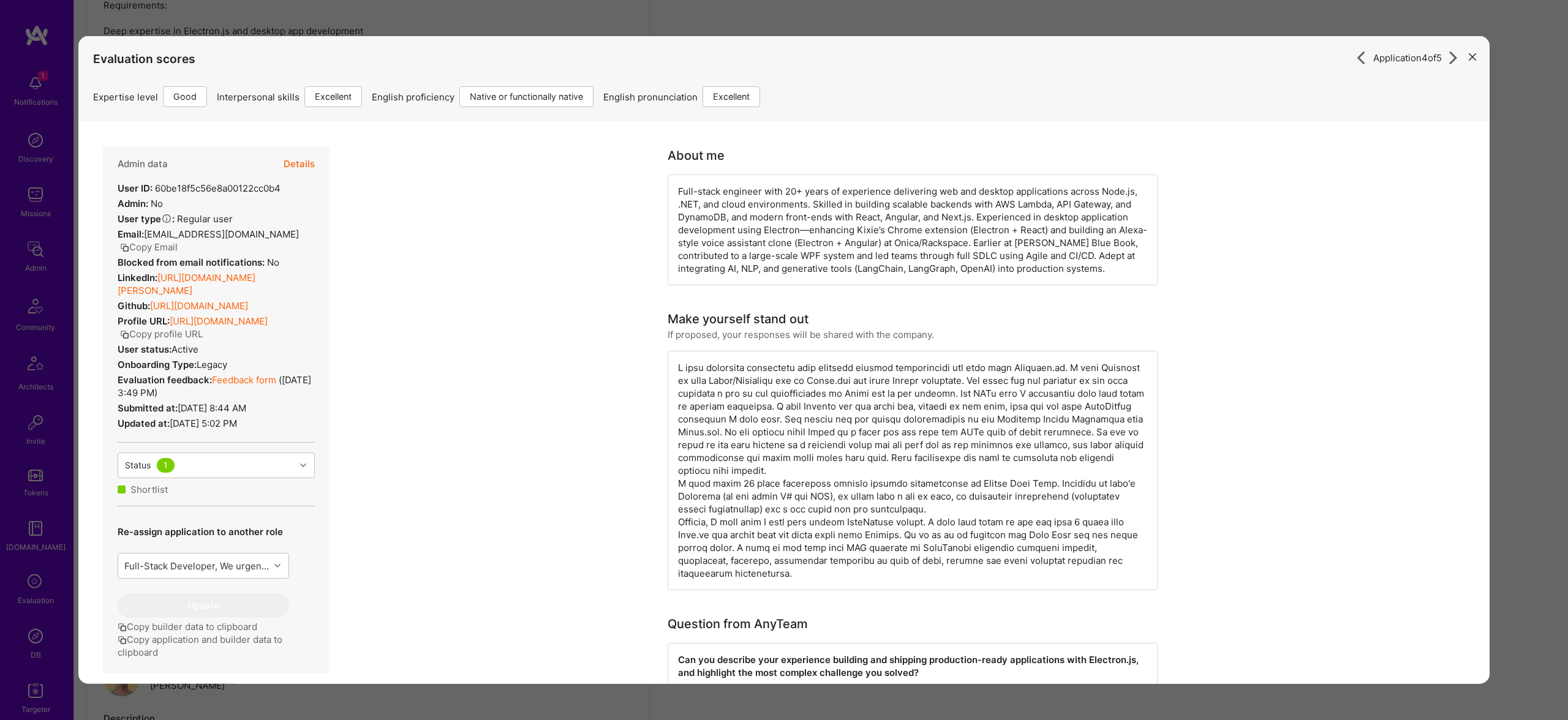
scroll to position [2084, 0]
click at [879, 23] on div "Application 4 of 5 Evaluation scores Expertise level Good Interpersonal skills …" at bounding box center [784, 360] width 1568 height 720
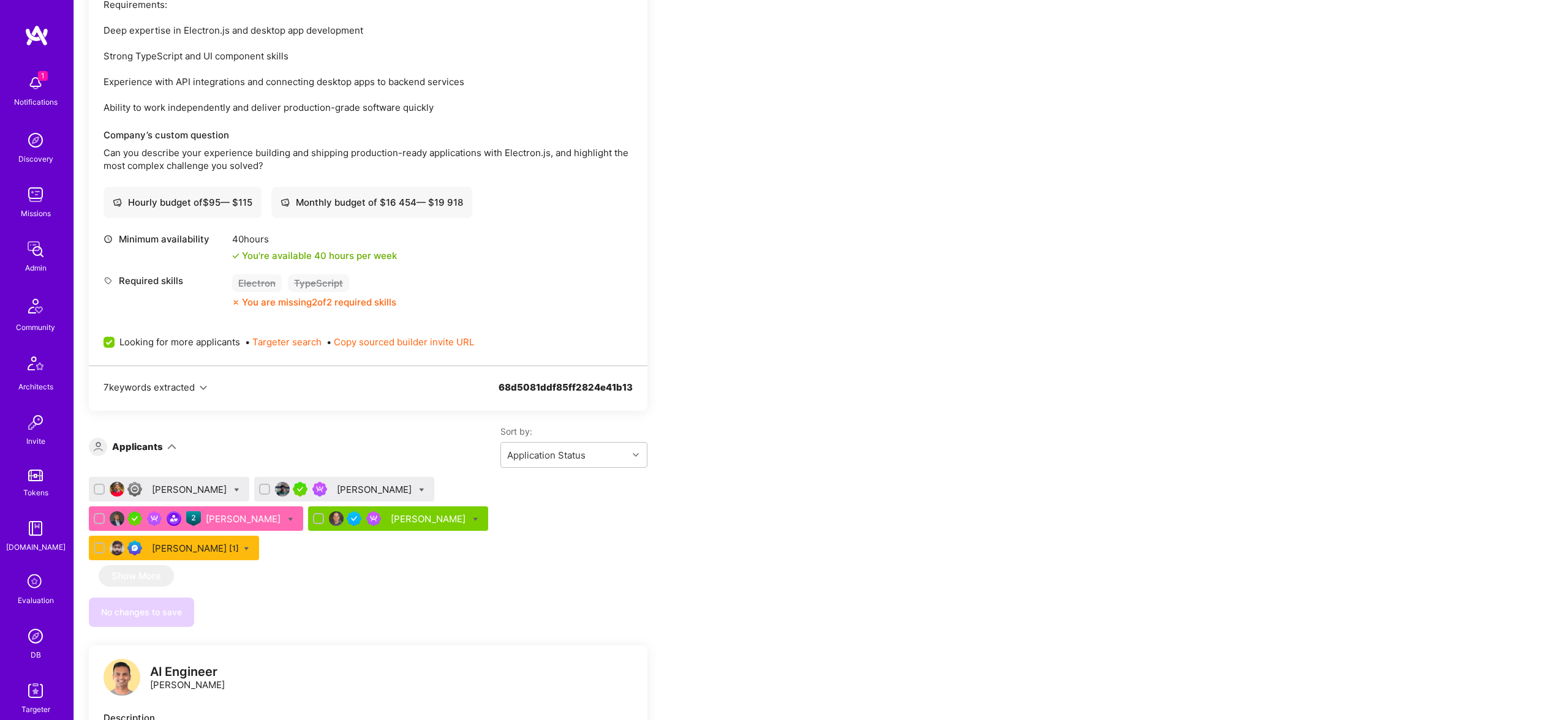
click at [393, 512] on div "Pedro Diaz" at bounding box center [429, 518] width 77 height 13
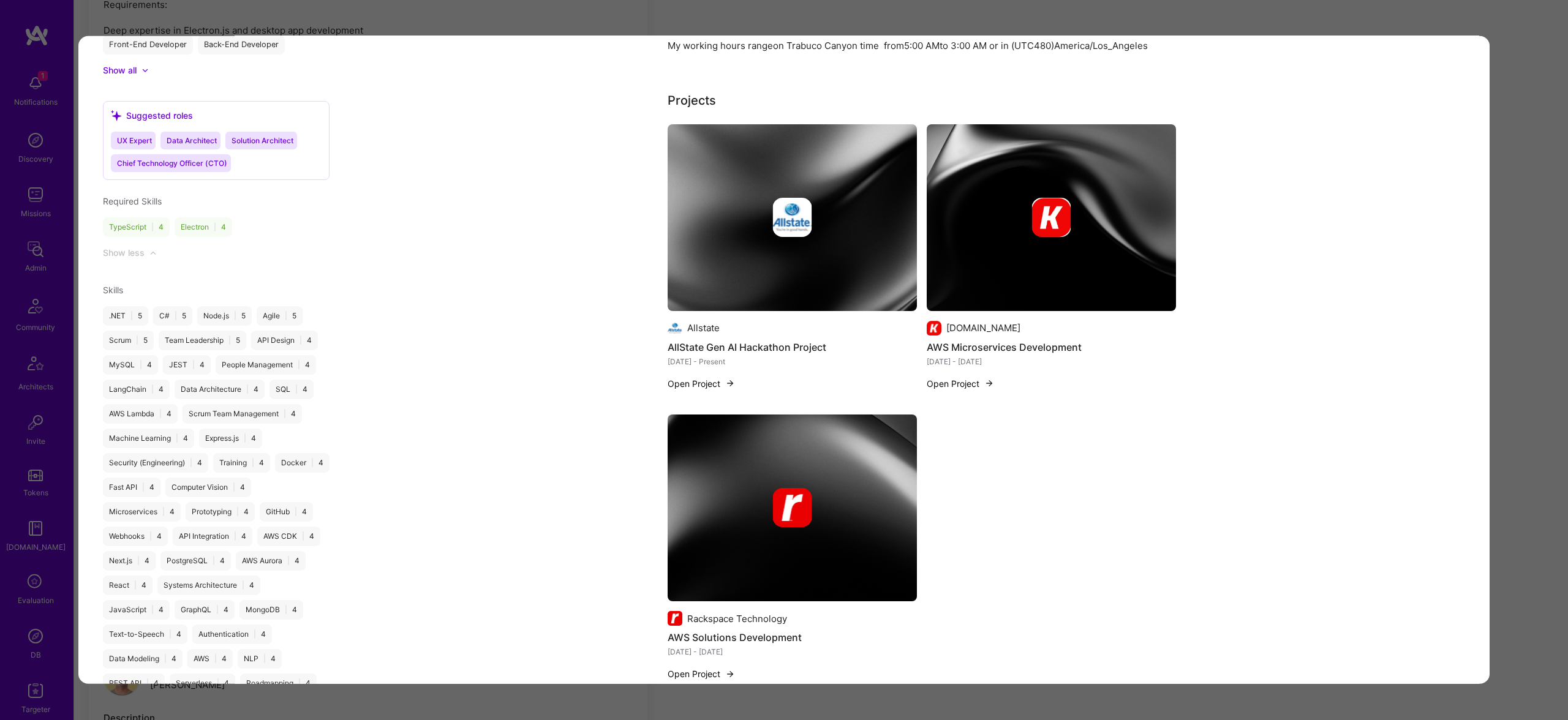
scroll to position [1238, 0]
click at [815, 215] on div "modal" at bounding box center [793, 217] width 249 height 39
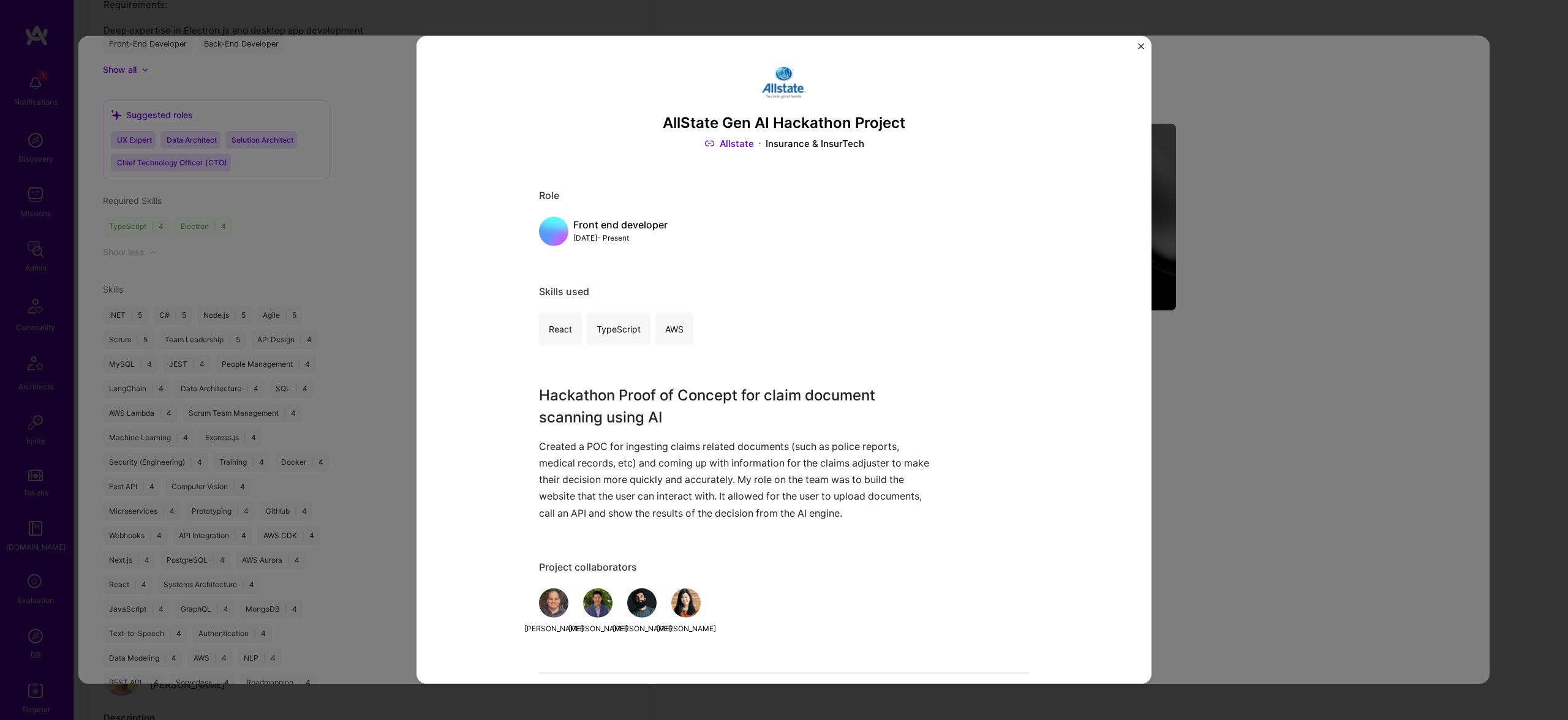
scroll to position [78, 0]
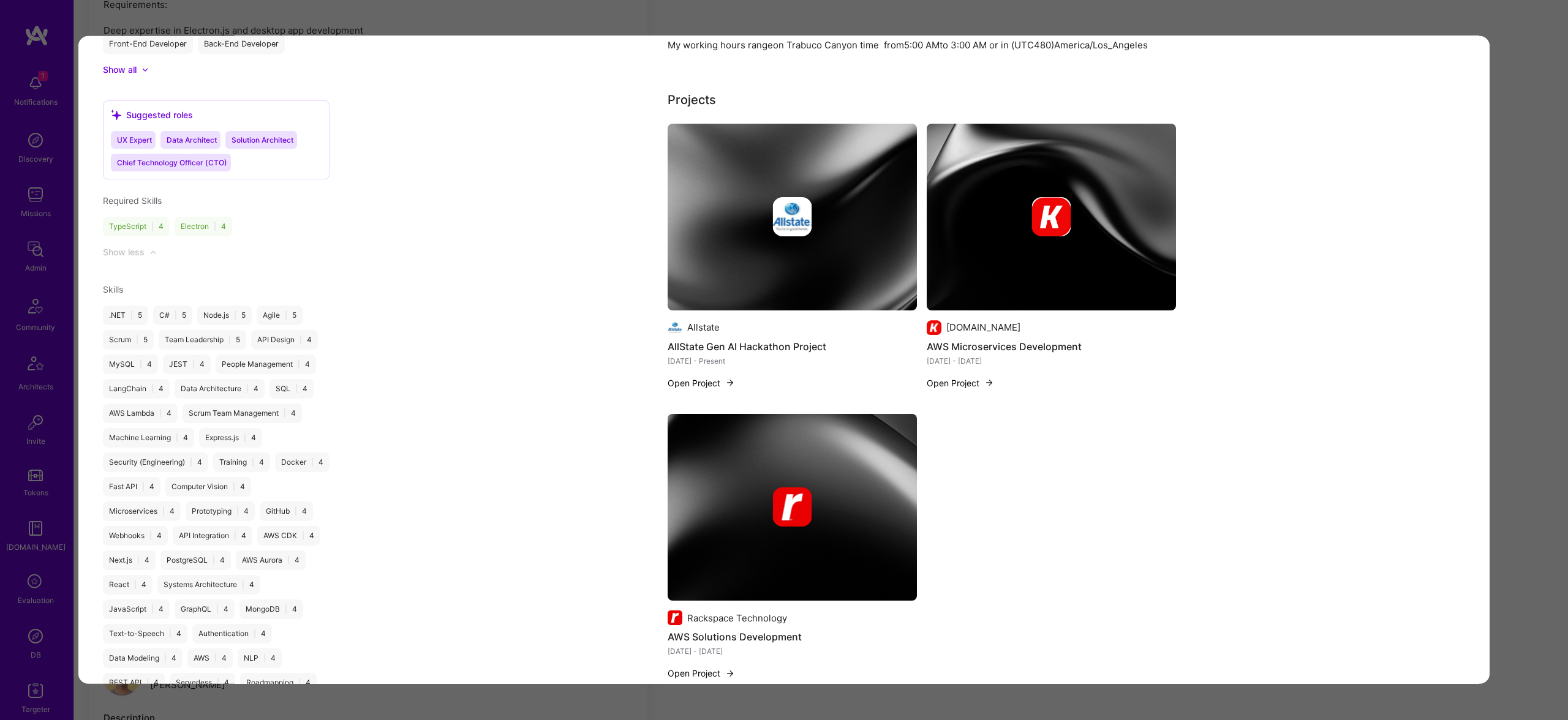
click at [1074, 210] on div "modal" at bounding box center [1051, 217] width 249 height 39
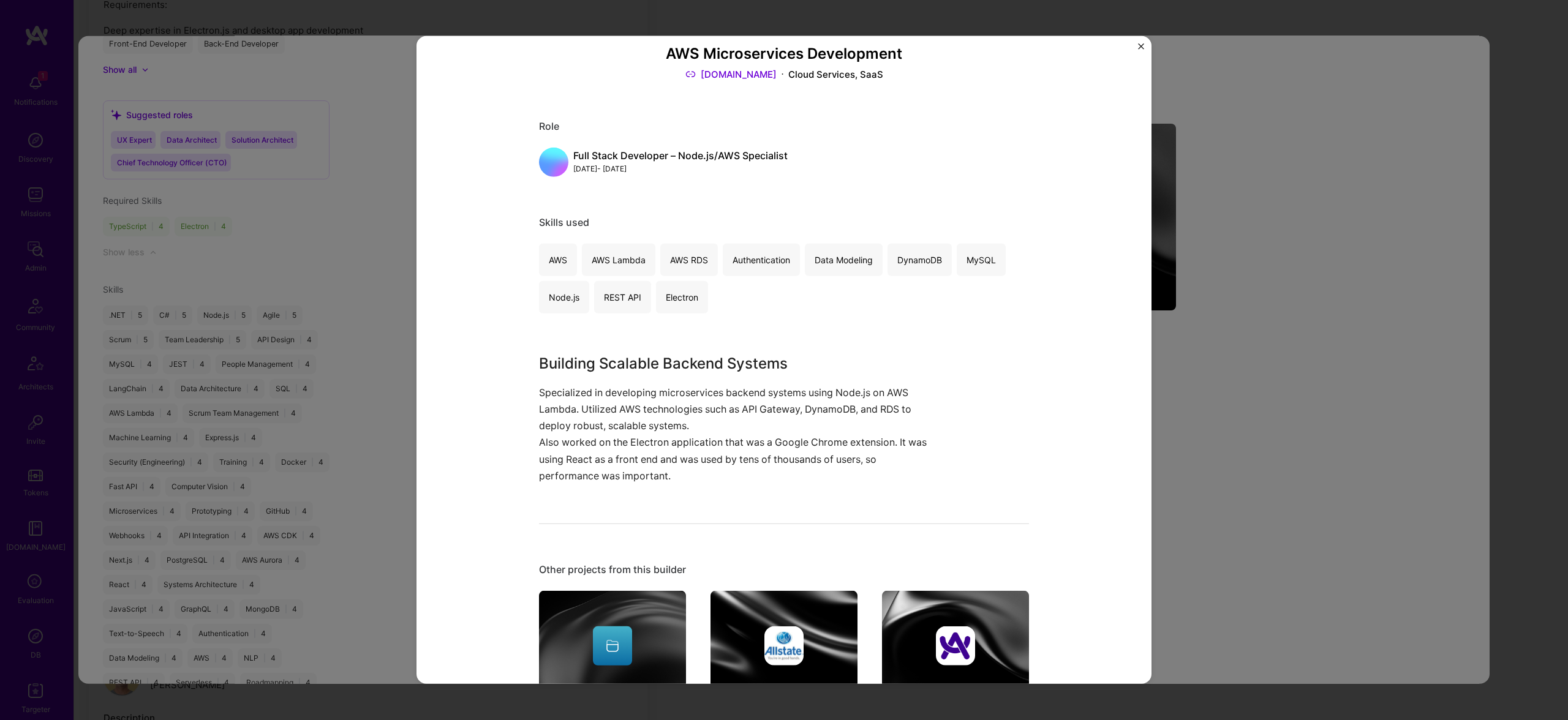
scroll to position [69, 0]
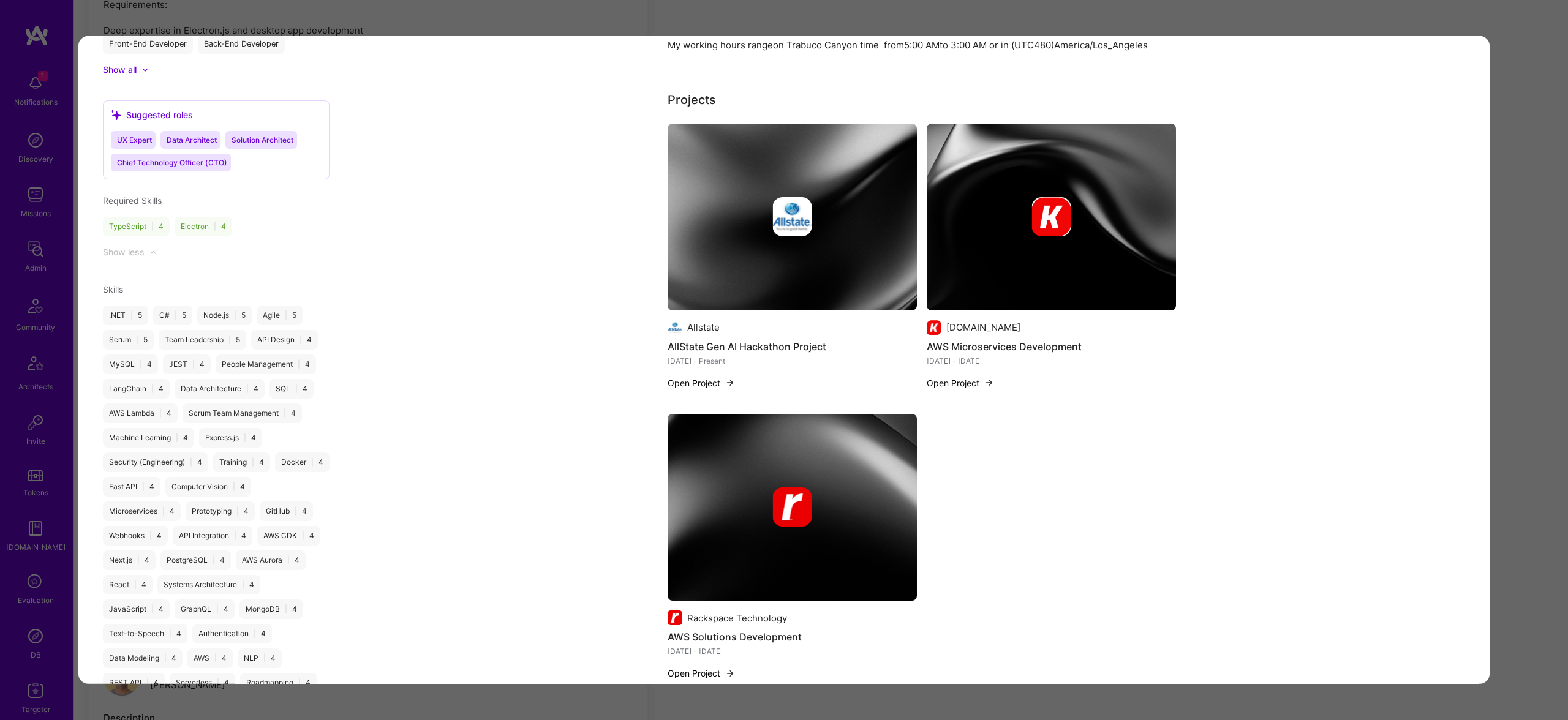
click at [1044, 203] on img "modal" at bounding box center [1052, 217] width 40 height 39
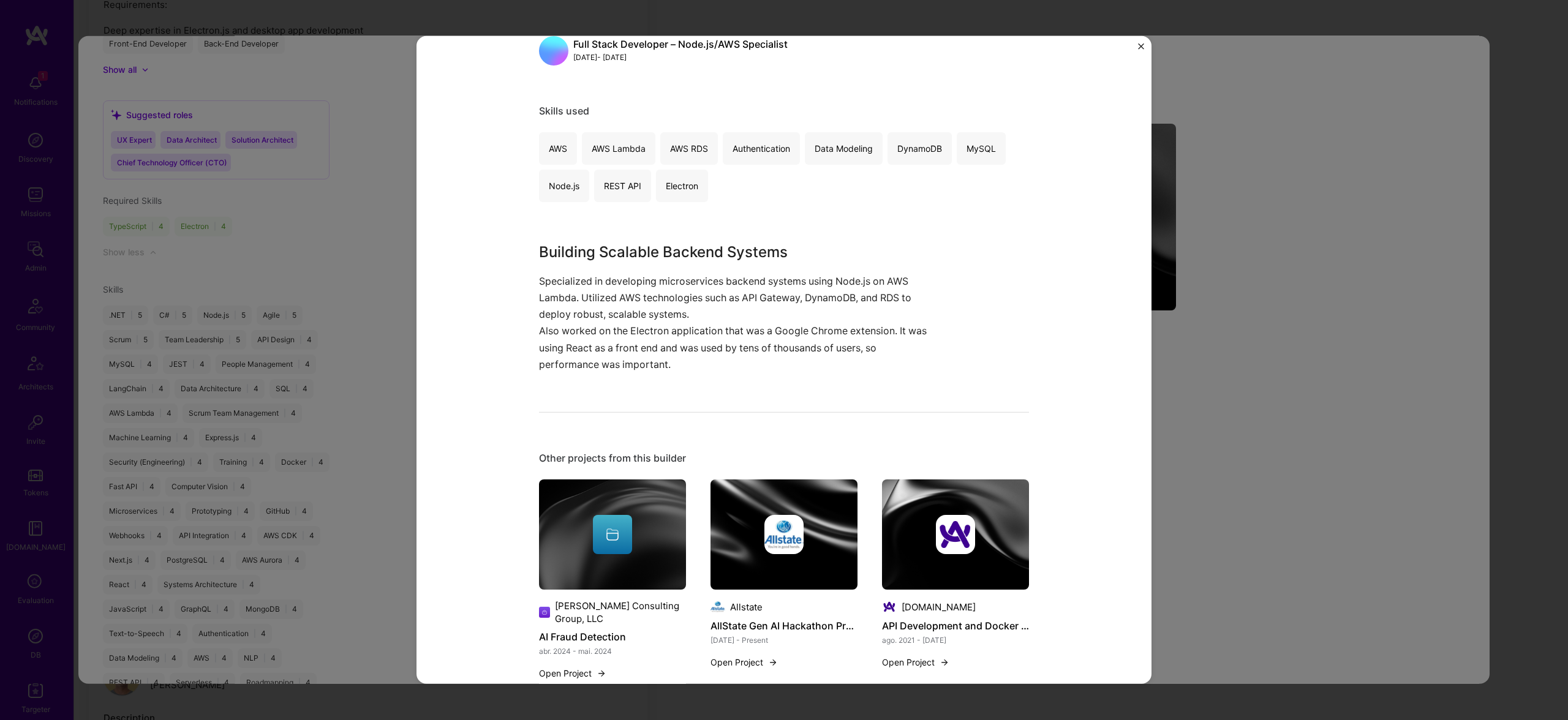
click at [769, 312] on p "Specialized in developing microservices backend systems using Node.js on AWS La…" at bounding box center [738, 323] width 398 height 100
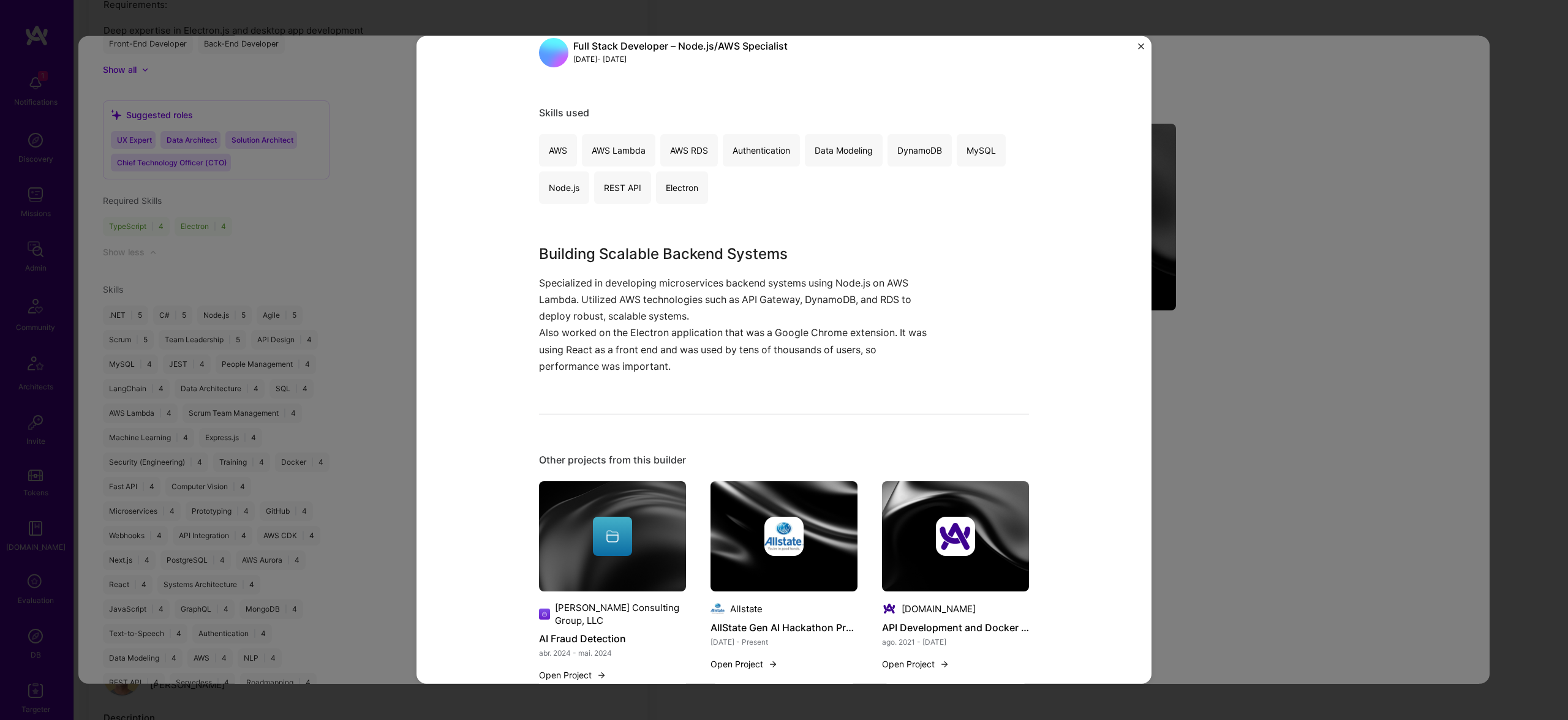
click at [690, 365] on p "Specialized in developing microservices backend systems using Node.js on AWS La…" at bounding box center [738, 324] width 398 height 100
click at [690, 364] on p "Specialized in developing microservices backend systems using Node.js on AWS La…" at bounding box center [738, 324] width 398 height 100
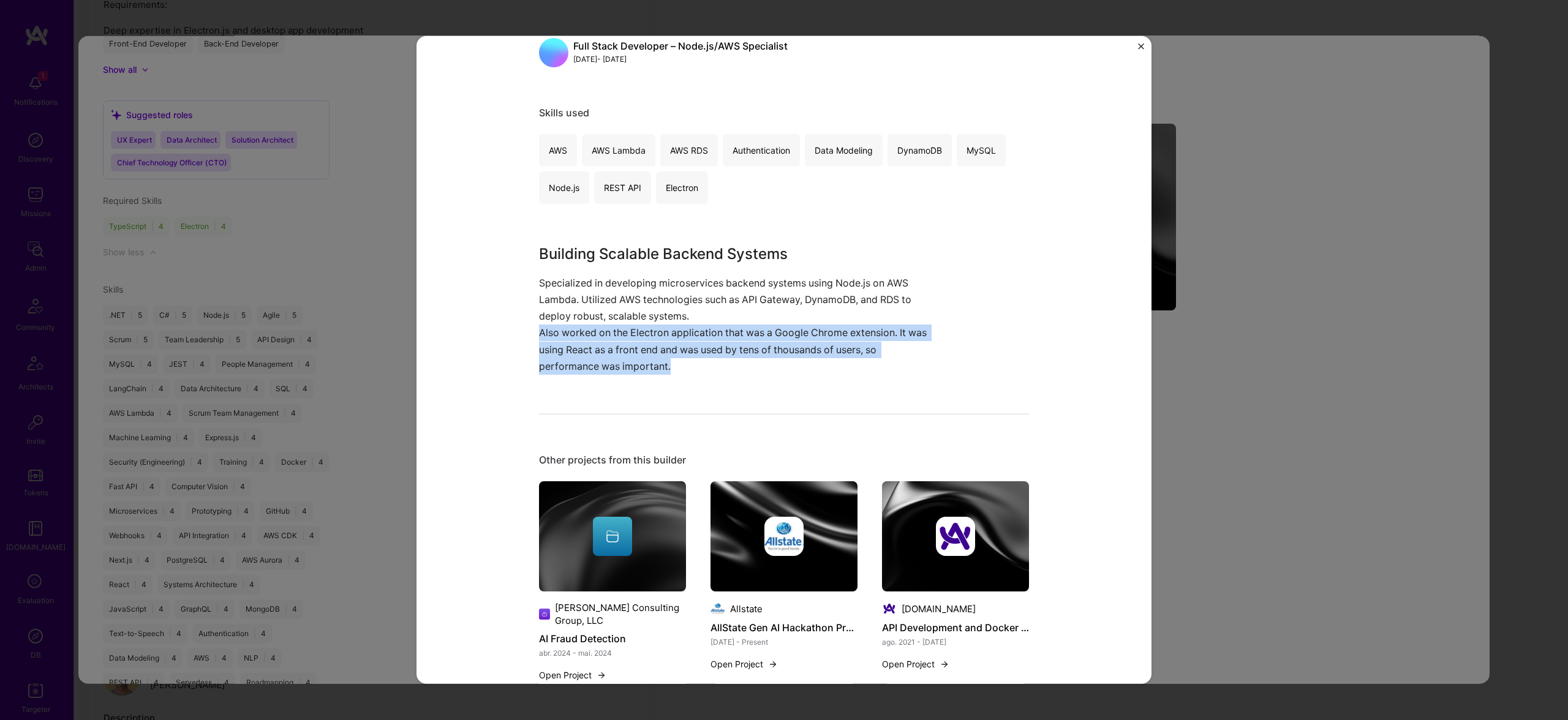
click at [690, 364] on p "Specialized in developing microservices backend systems using Node.js on AWS La…" at bounding box center [738, 324] width 398 height 100
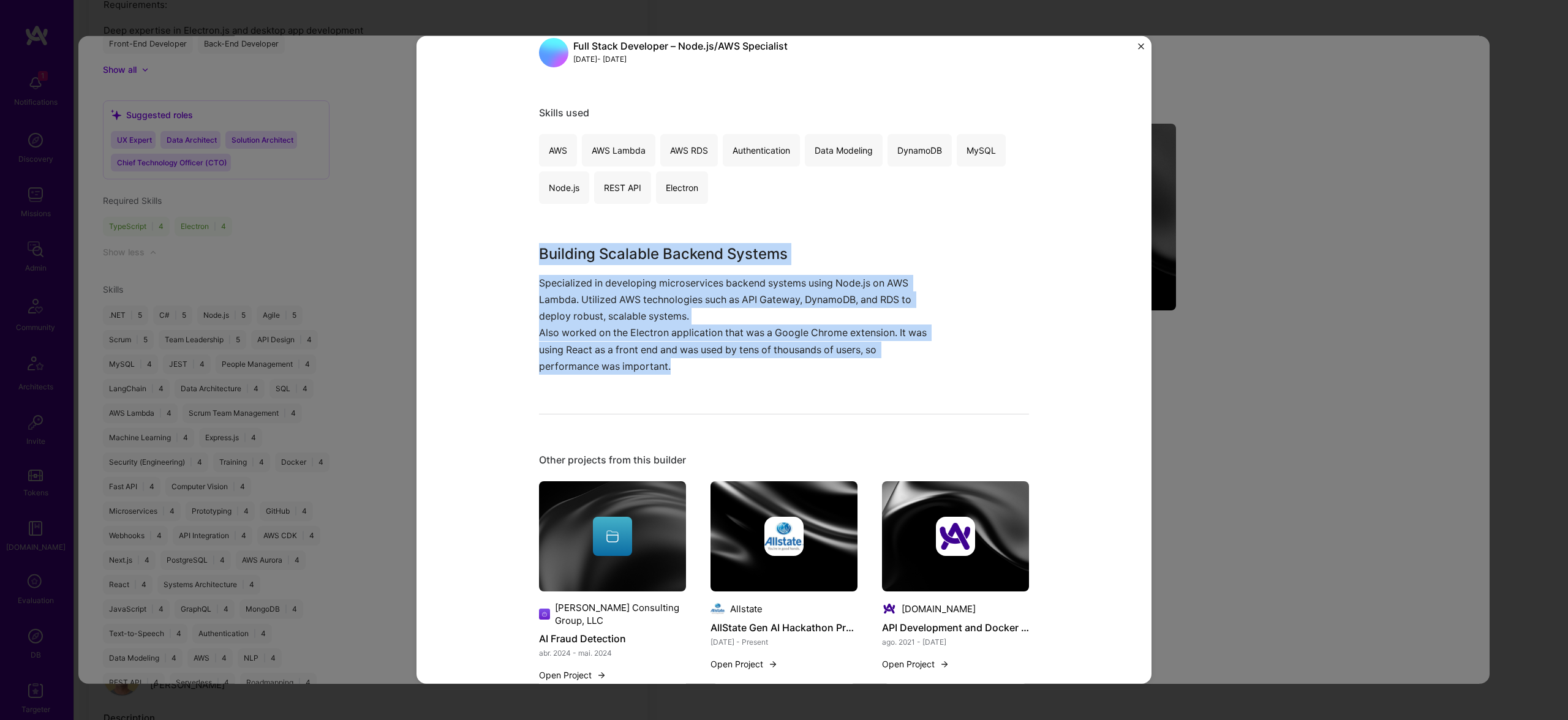
drag, startPoint x: 702, startPoint y: 362, endPoint x: 497, endPoint y: 224, distance: 247.1
click at [510, 232] on div "AWS Microservices Development Kixie.com Cloud Services, SaaS Role Full Stack De…" at bounding box center [784, 360] width 735 height 648
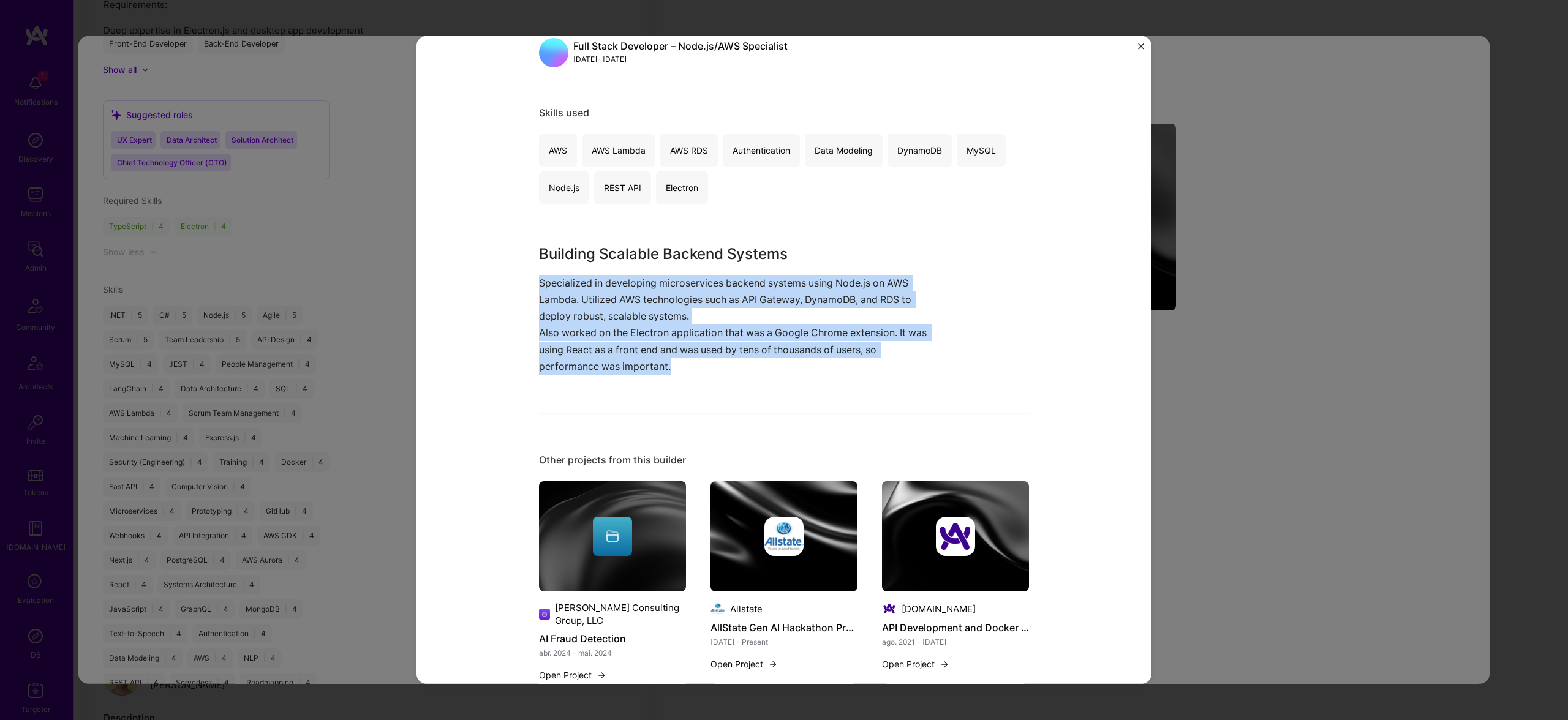
drag, startPoint x: 705, startPoint y: 379, endPoint x: 531, endPoint y: 287, distance: 196.8
click at [531, 287] on div "AWS Microservices Development Kixie.com Cloud Services, SaaS Role Full Stack De…" at bounding box center [784, 360] width 735 height 648
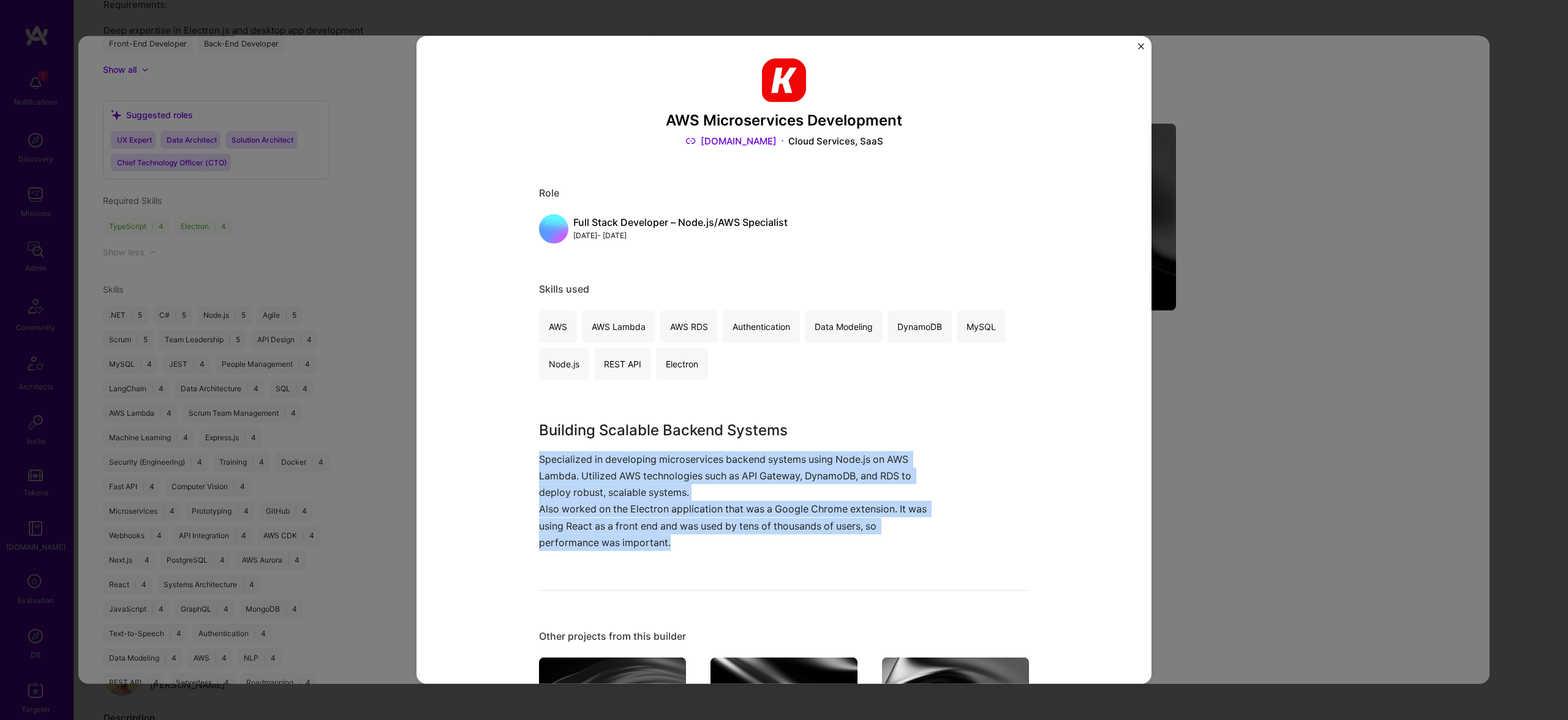
scroll to position [3, 0]
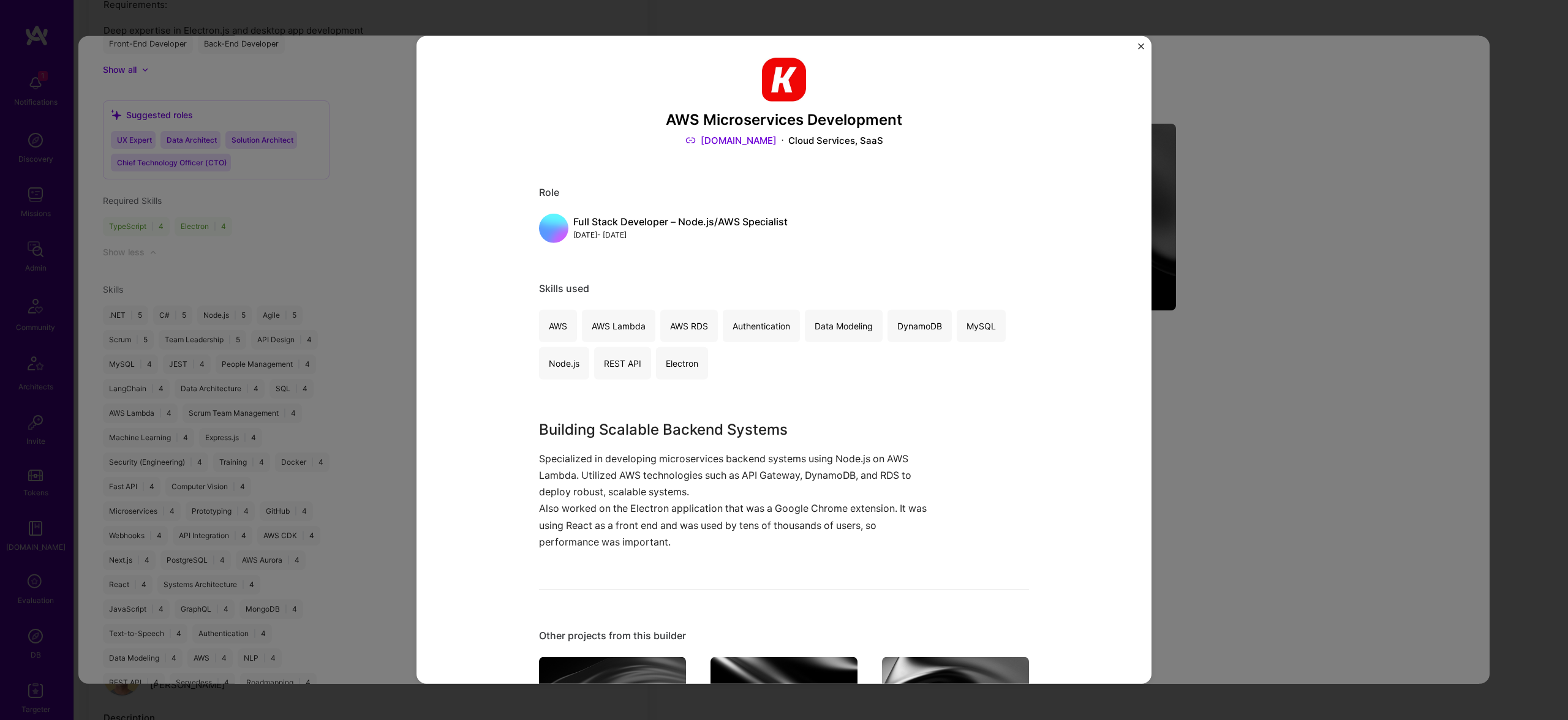
click at [438, 279] on div "AWS Microservices Development Kixie.com Cloud Services, SaaS Role Full Stack De…" at bounding box center [784, 360] width 735 height 648
drag, startPoint x: 360, startPoint y: 288, endPoint x: 882, endPoint y: 91, distance: 557.9
click at [362, 287] on div "AWS Microservices Development Kixie.com Cloud Services, SaaS Role Full Stack De…" at bounding box center [784, 360] width 1568 height 720
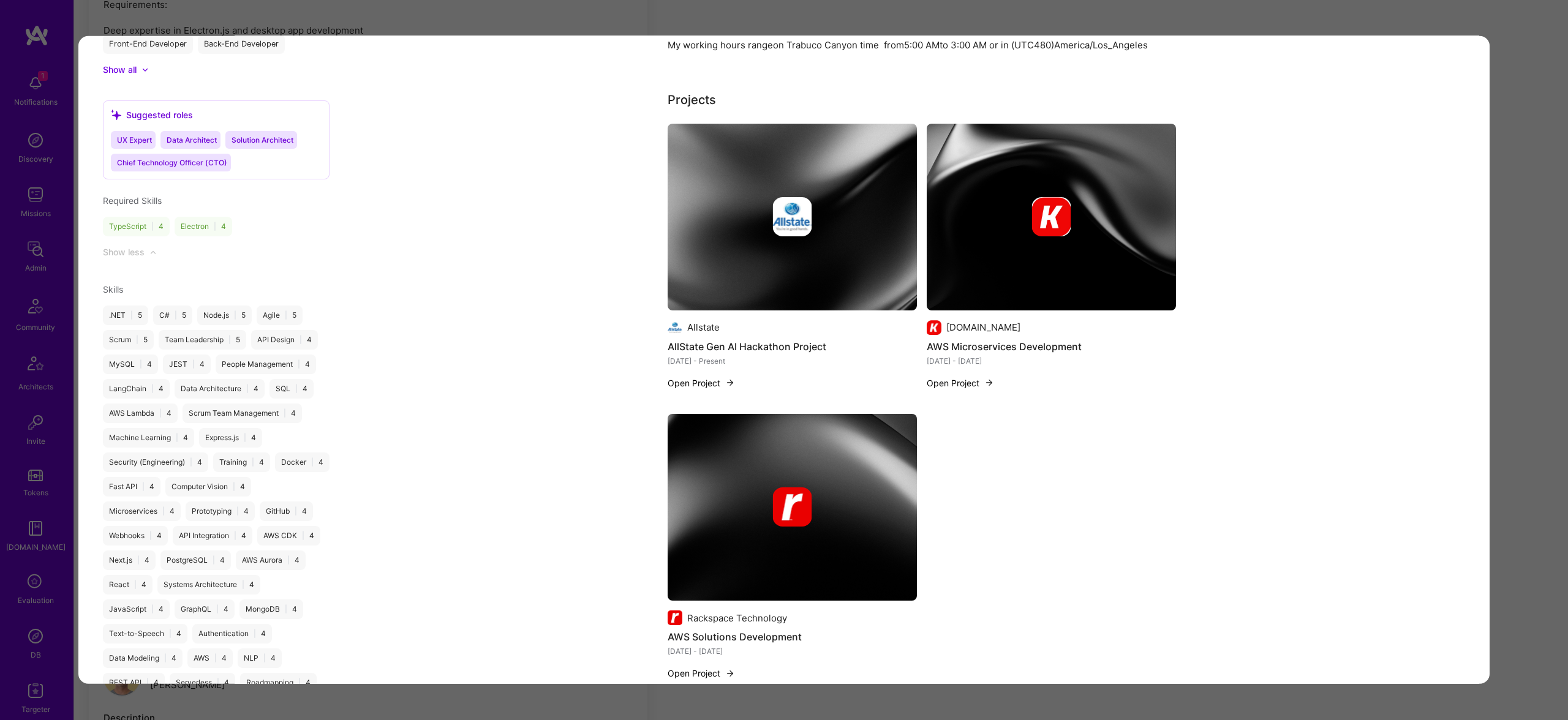
click at [858, 33] on div "Application 4 of 5 Evaluation scores Expertise level Good Interpersonal skills …" at bounding box center [784, 360] width 1568 height 720
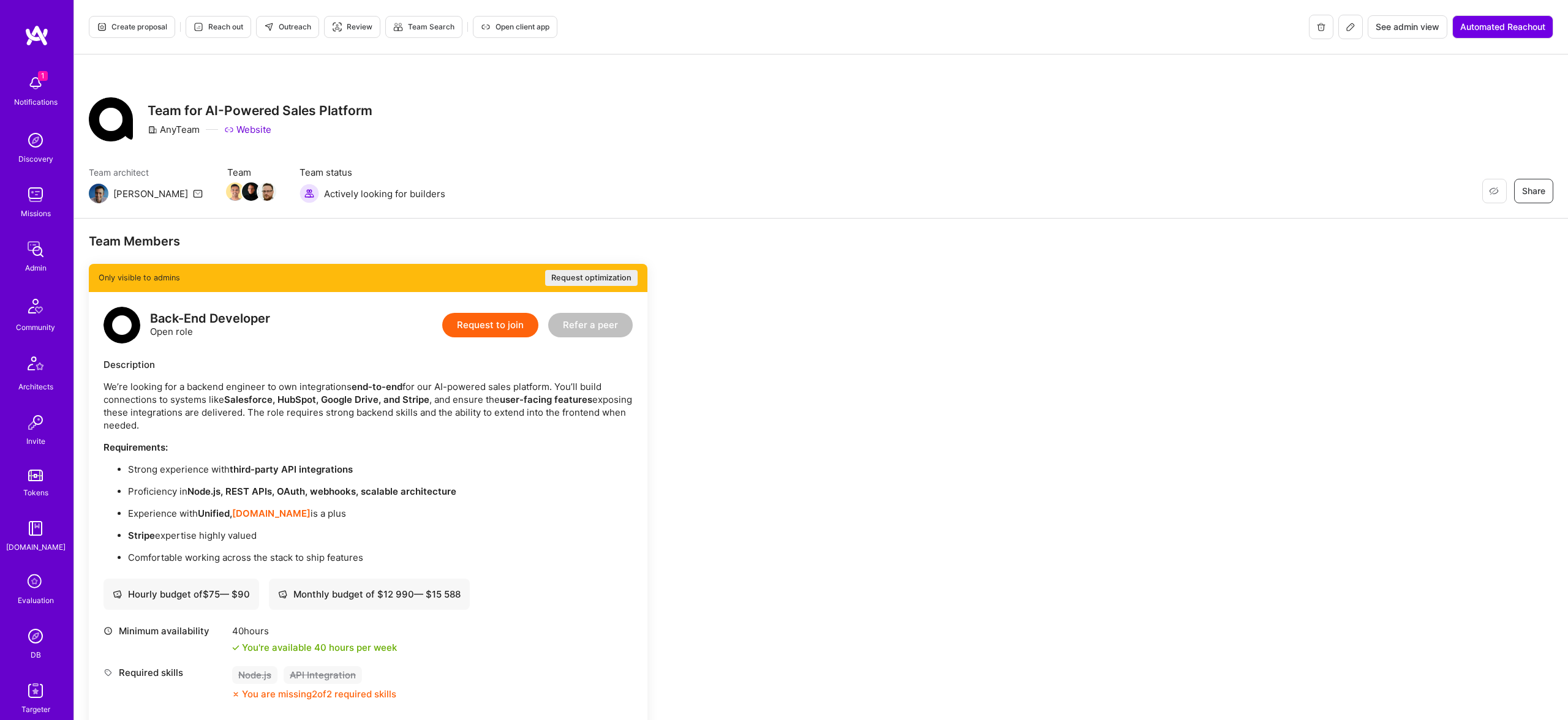
click at [145, 29] on span "Create proposal" at bounding box center [132, 27] width 70 height 11
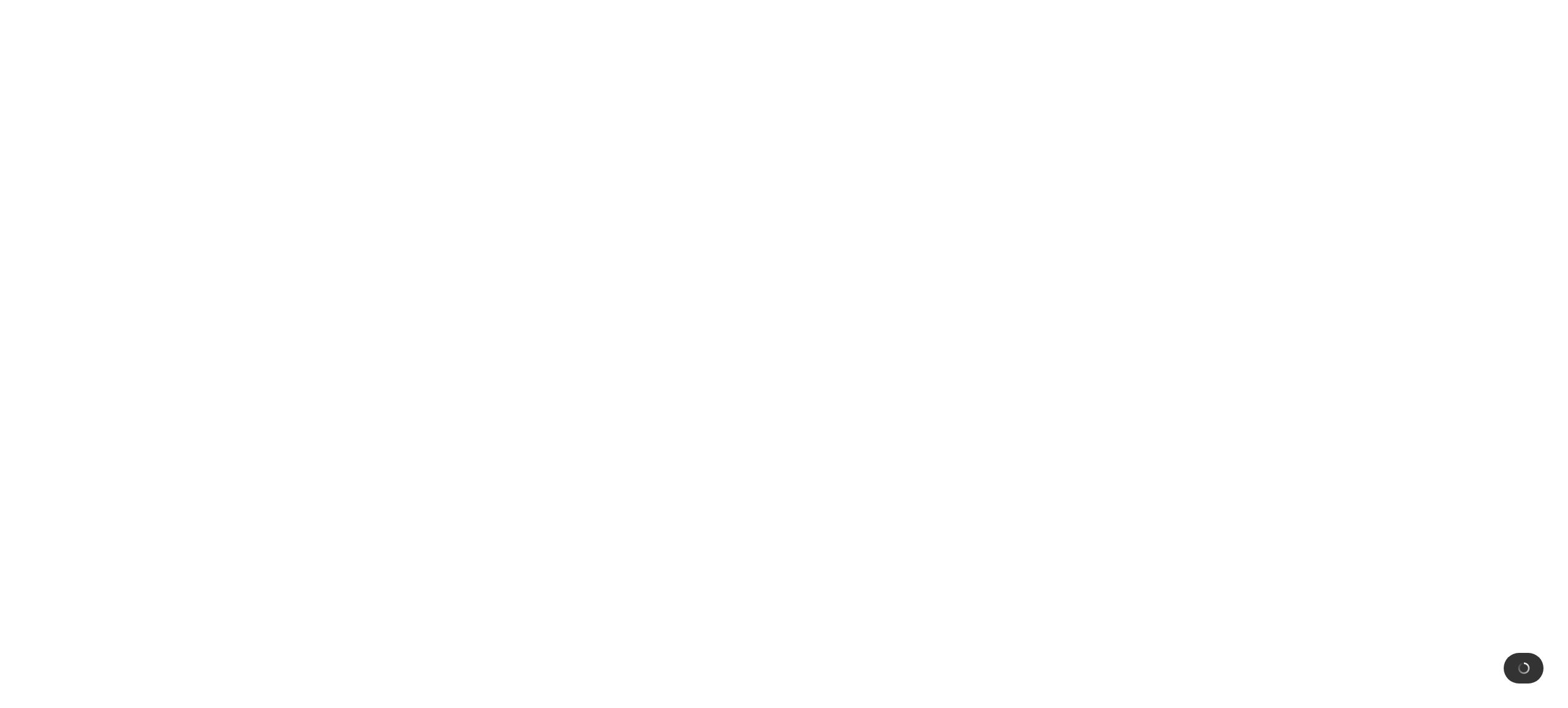
click at [1107, 0] on html at bounding box center [784, 0] width 1568 height 0
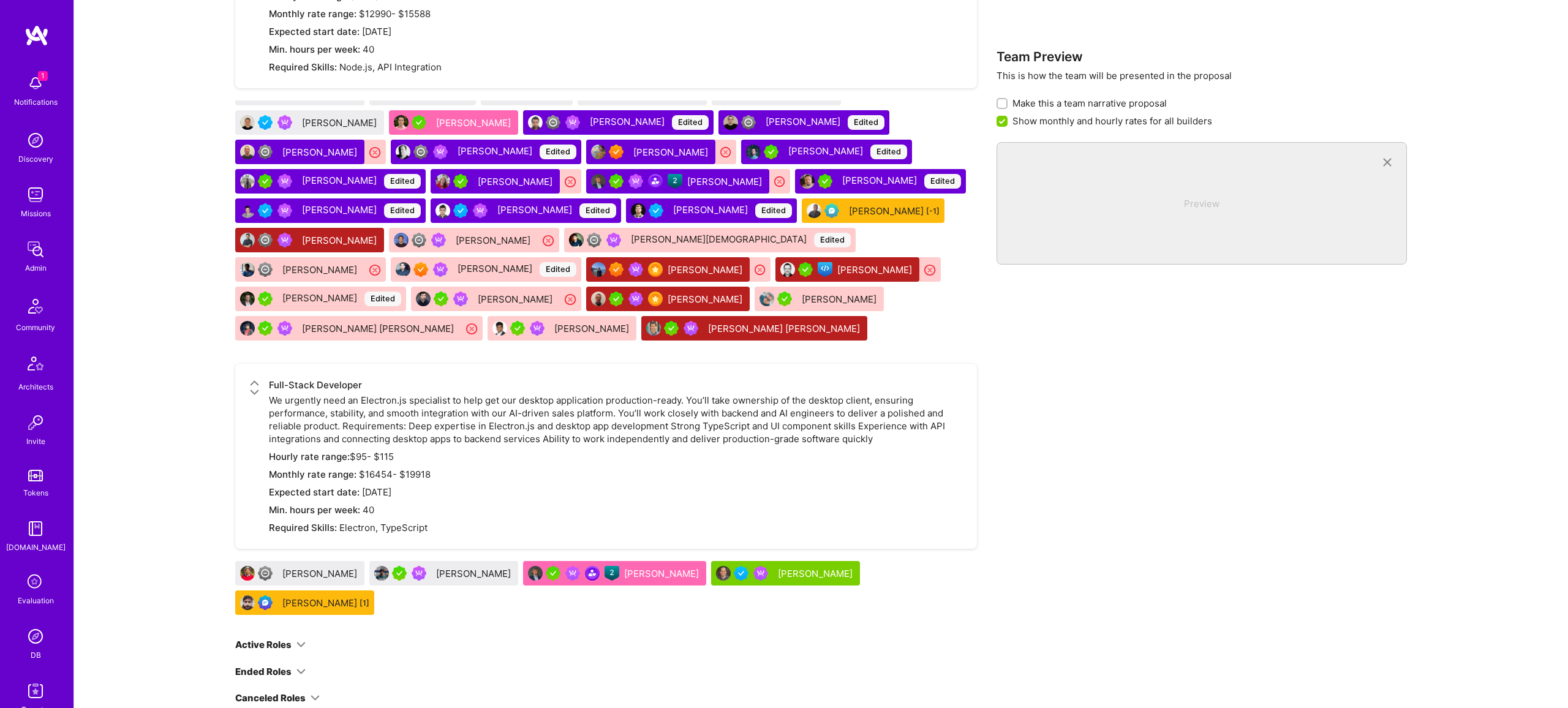
scroll to position [2054, 0]
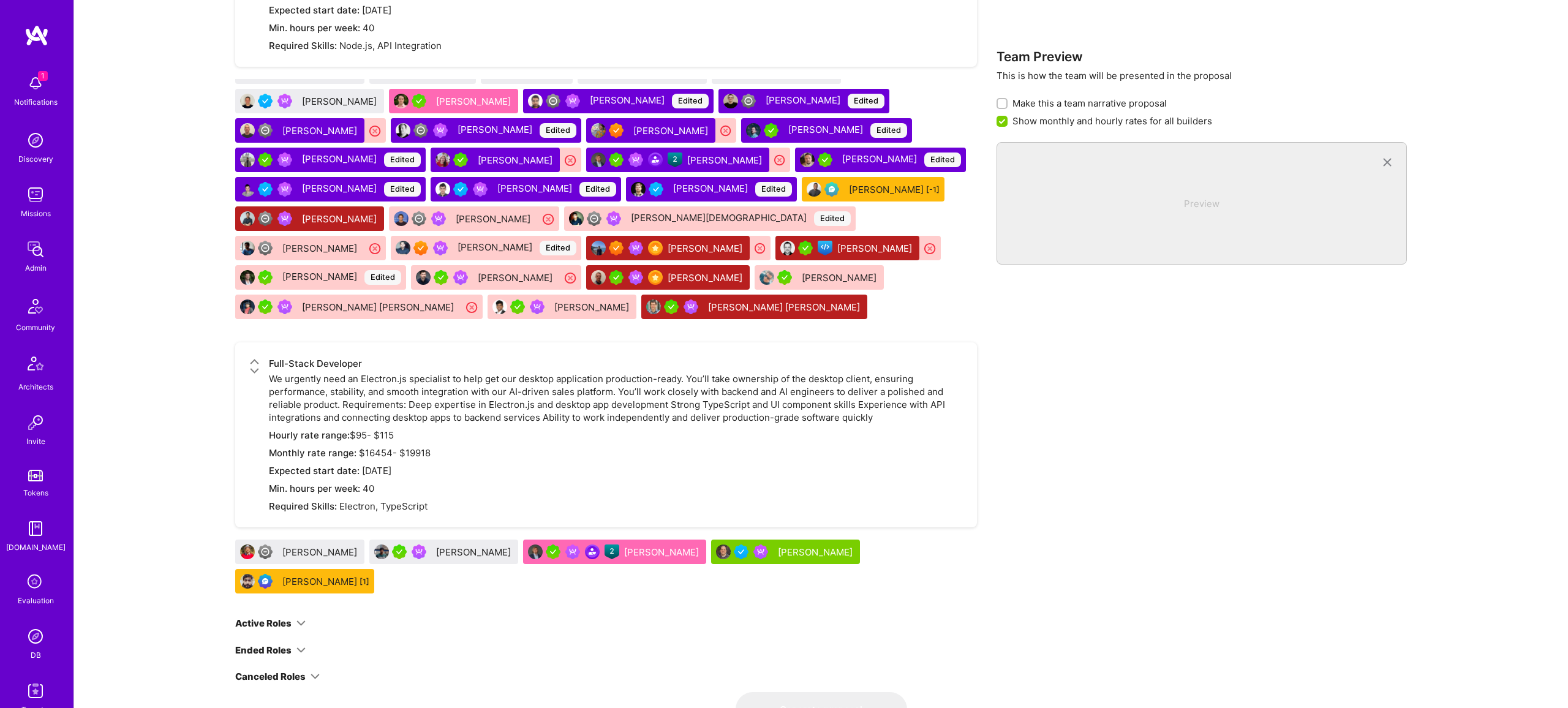
click at [777, 421] on div "Full-Stack Developer We urgently need an Electron.js specialist to help get our…" at bounding box center [616, 434] width 694 height 155
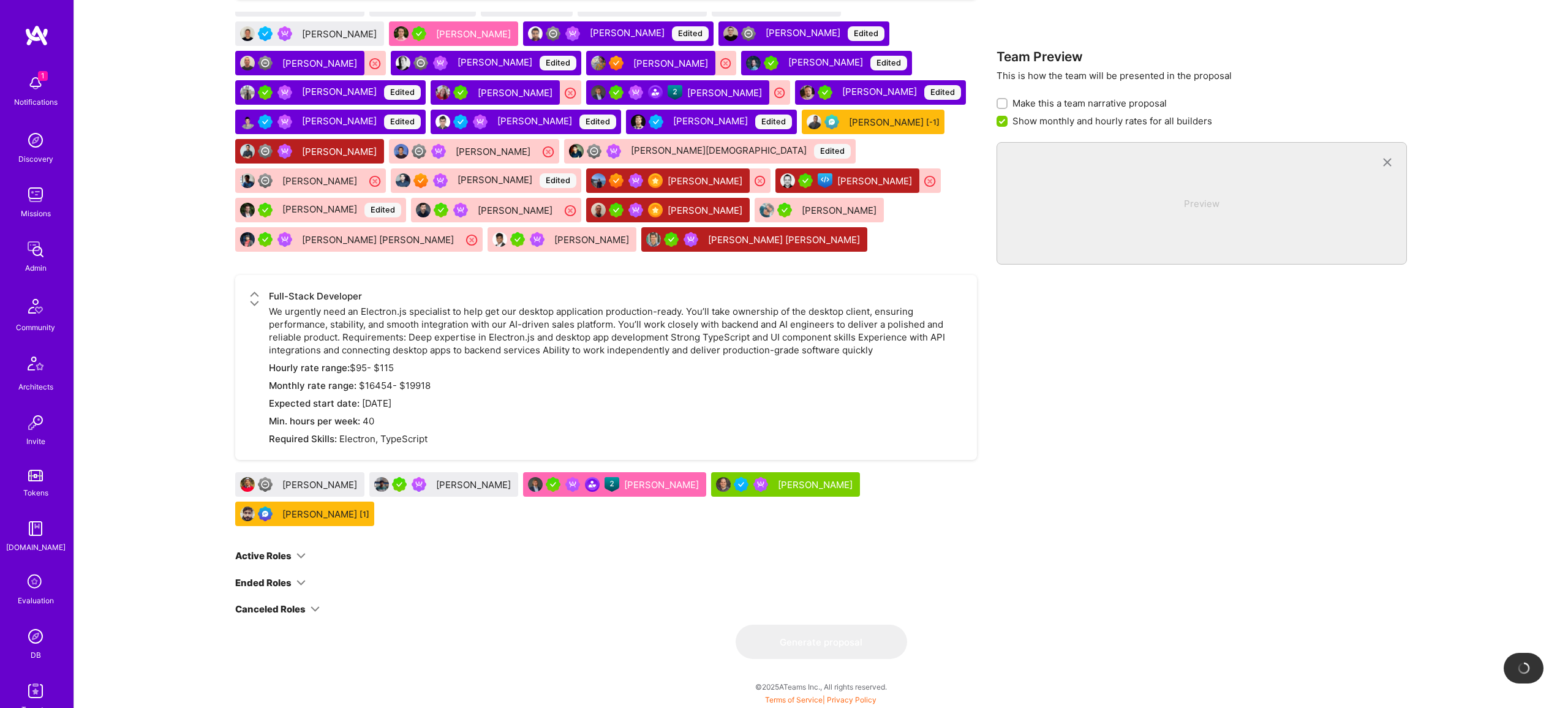
drag, startPoint x: 777, startPoint y: 486, endPoint x: 317, endPoint y: 12, distance: 660.5
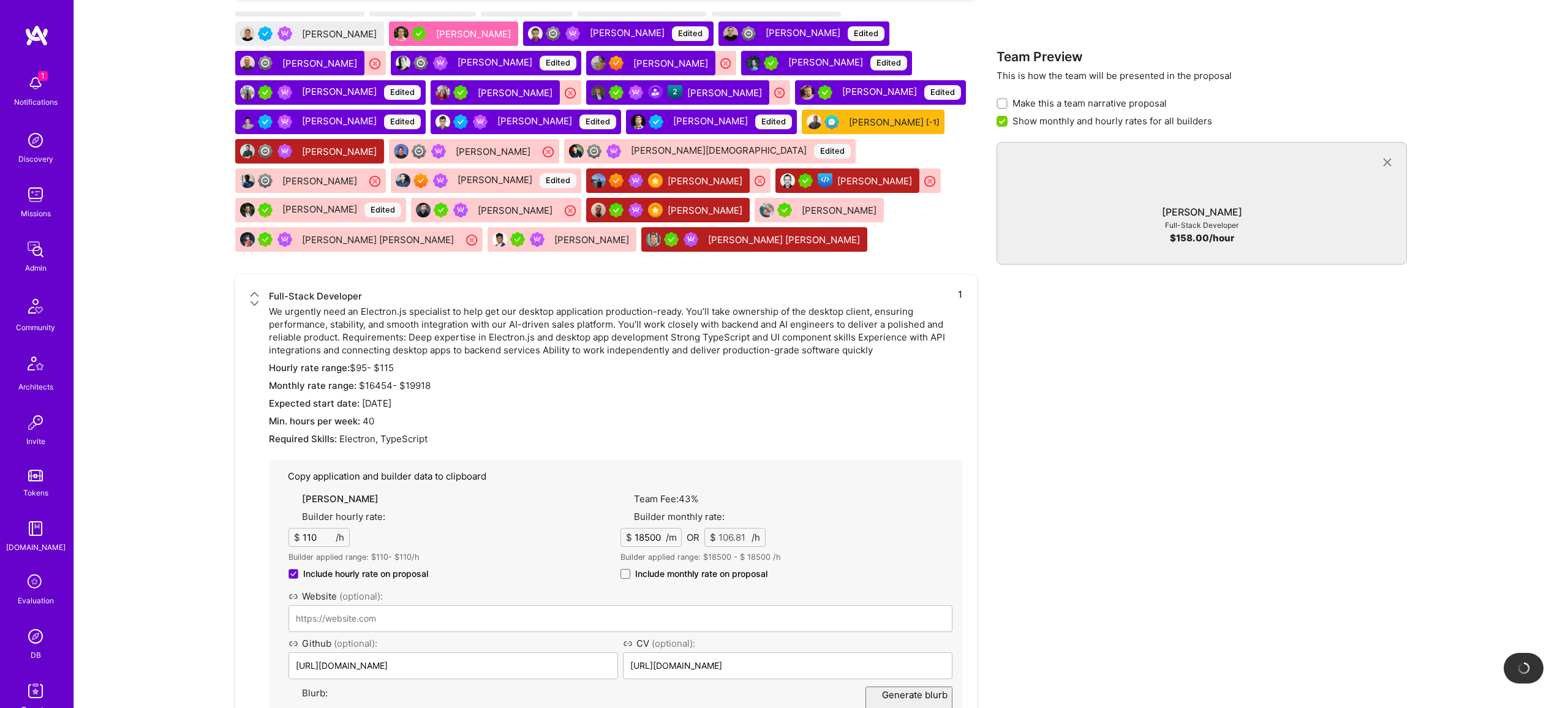
checkbox input "false"
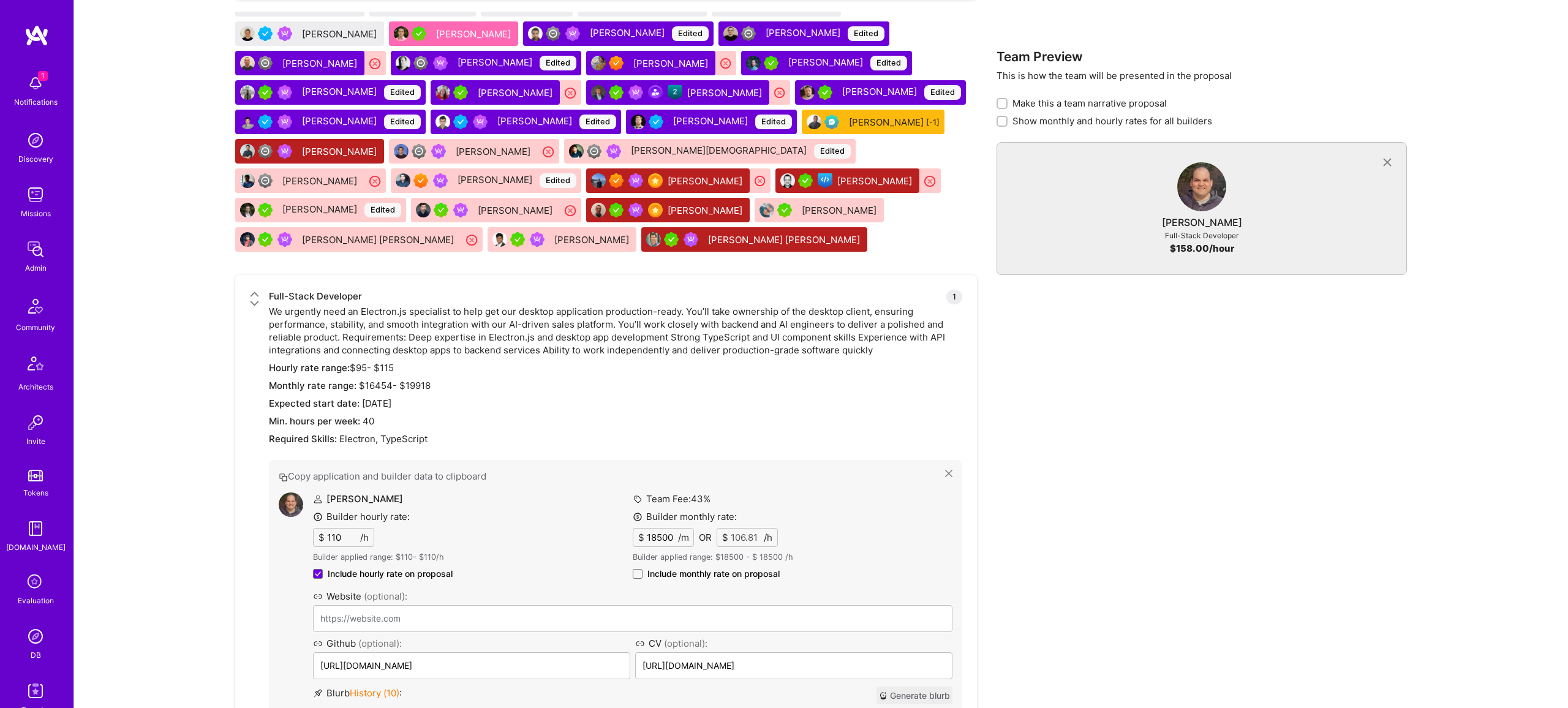
click at [299, 501] on img at bounding box center [291, 505] width 25 height 25
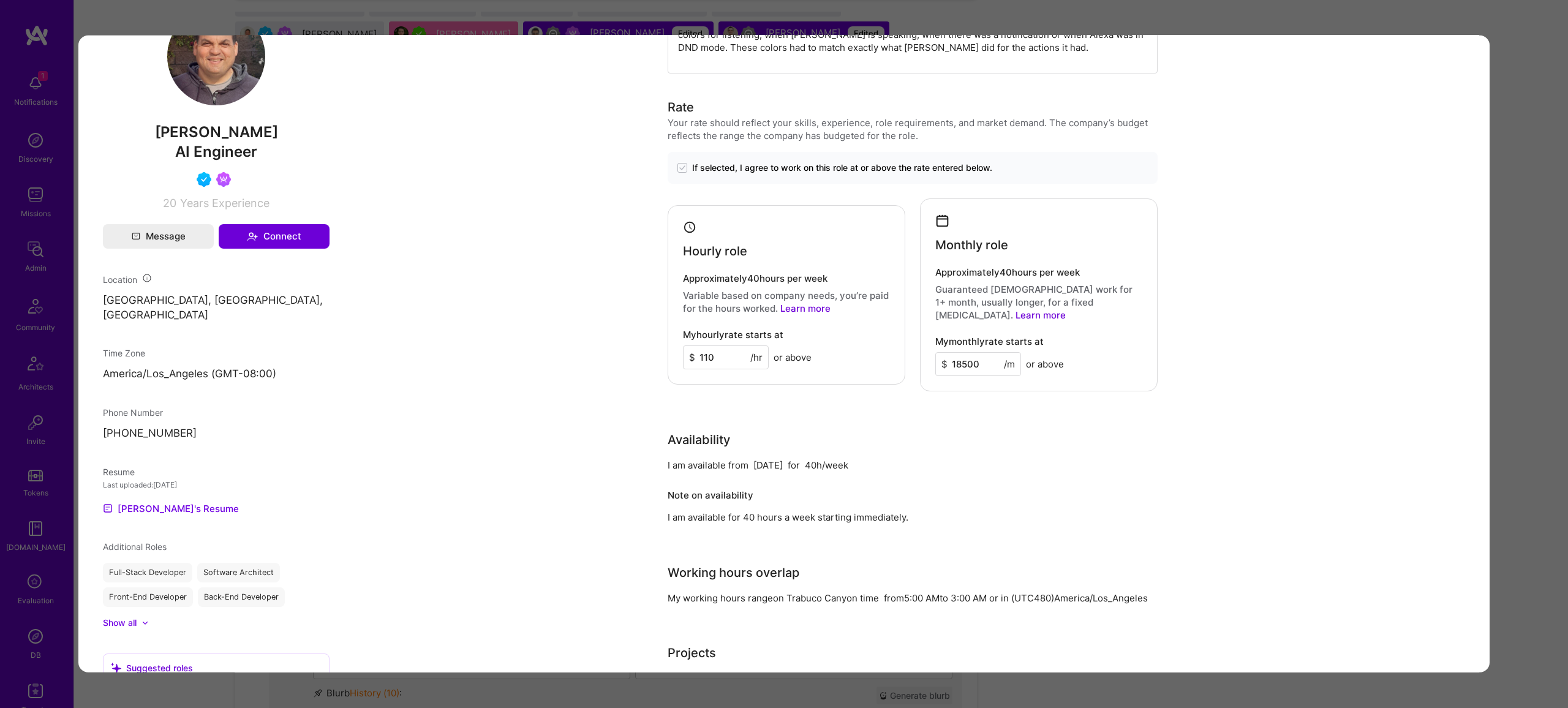
scroll to position [1232, 0]
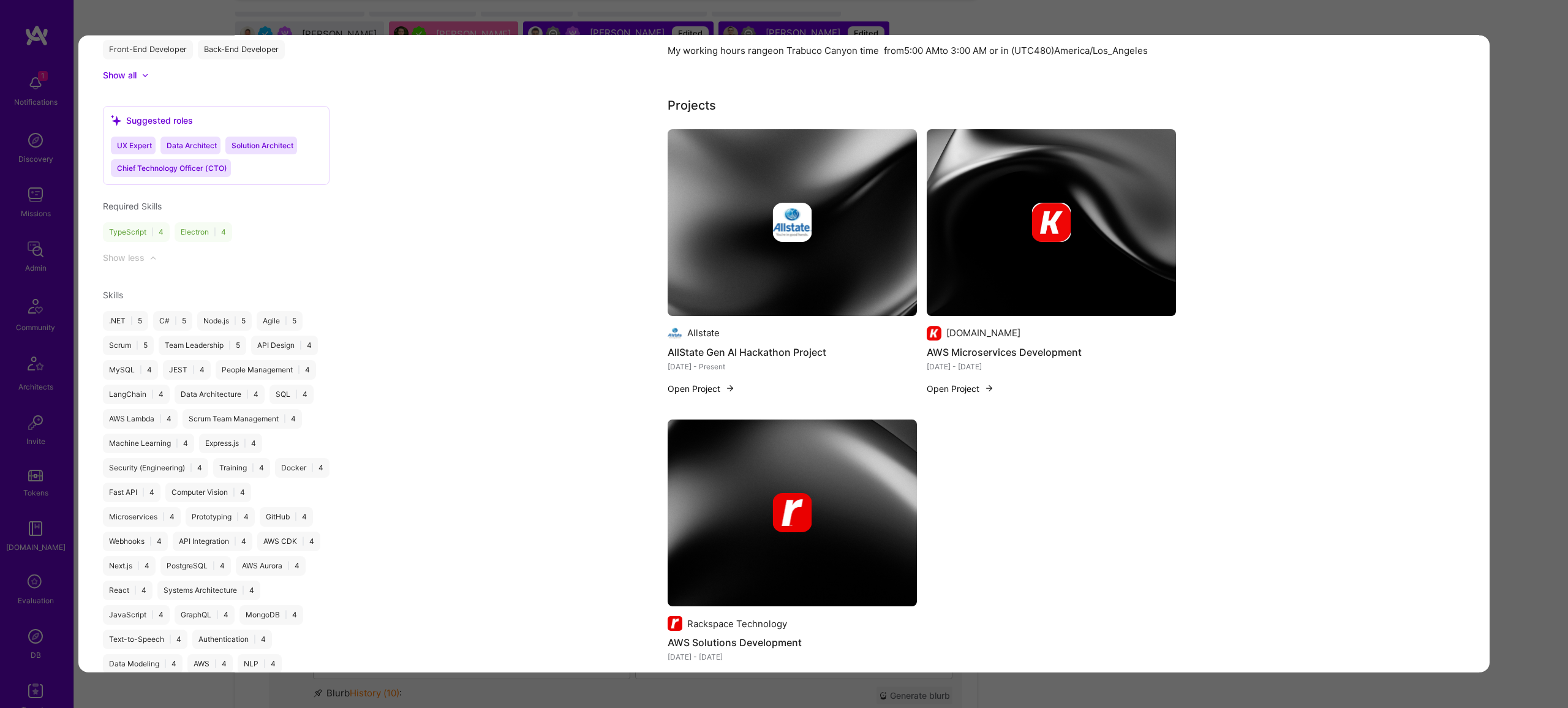
click at [1044, 330] on div "Kixie.com AWS Microservices Development mar. 2022 - jun. 2023" at bounding box center [1051, 349] width 249 height 47
click at [1032, 242] on img "modal" at bounding box center [1051, 222] width 249 height 187
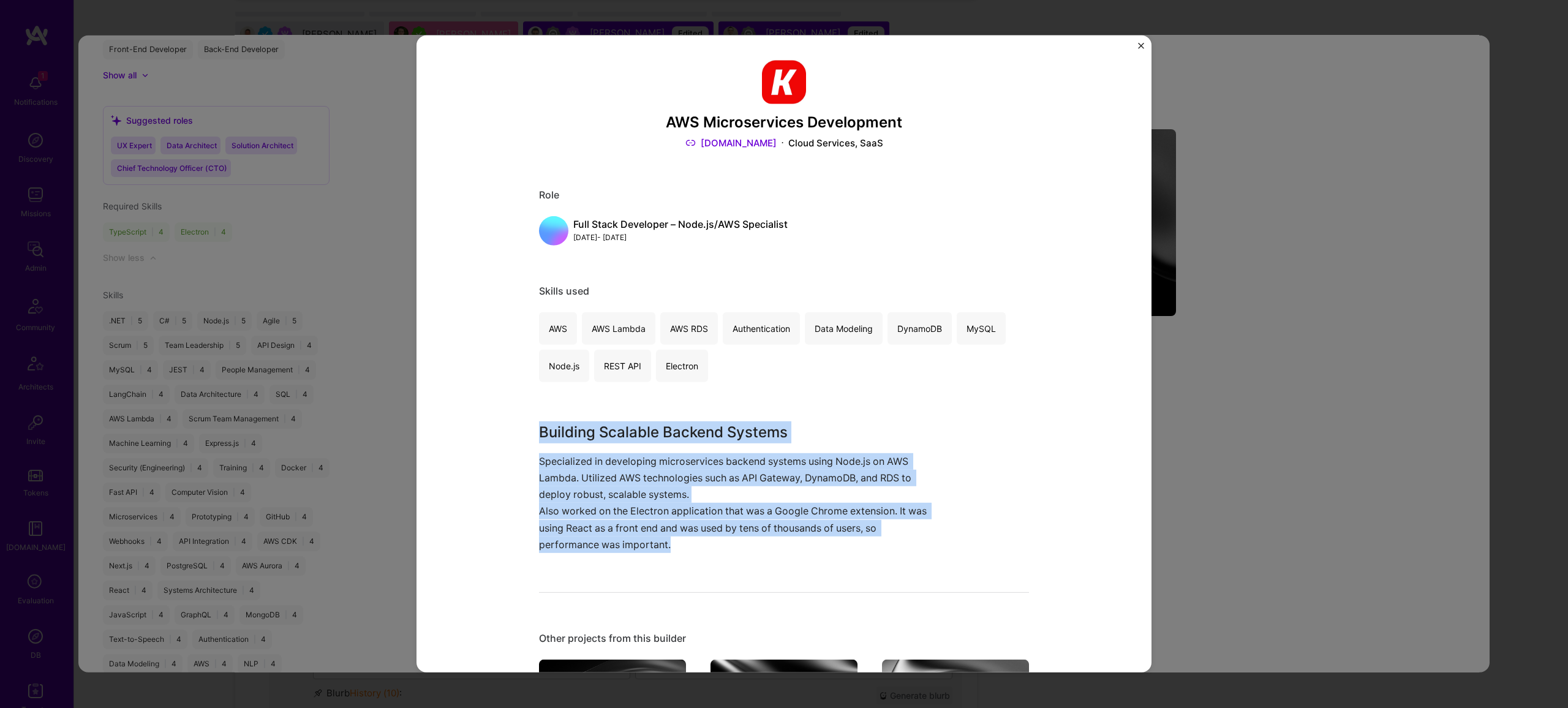
drag, startPoint x: 700, startPoint y: 554, endPoint x: 528, endPoint y: 390, distance: 237.7
click at [528, 390] on div "AWS Microservices Development Kixie.com Cloud Services, SaaS Role Full Stack De…" at bounding box center [784, 354] width 735 height 637
copy div "Building Scalable Backend Systems Specialized in developing microservices backe…"
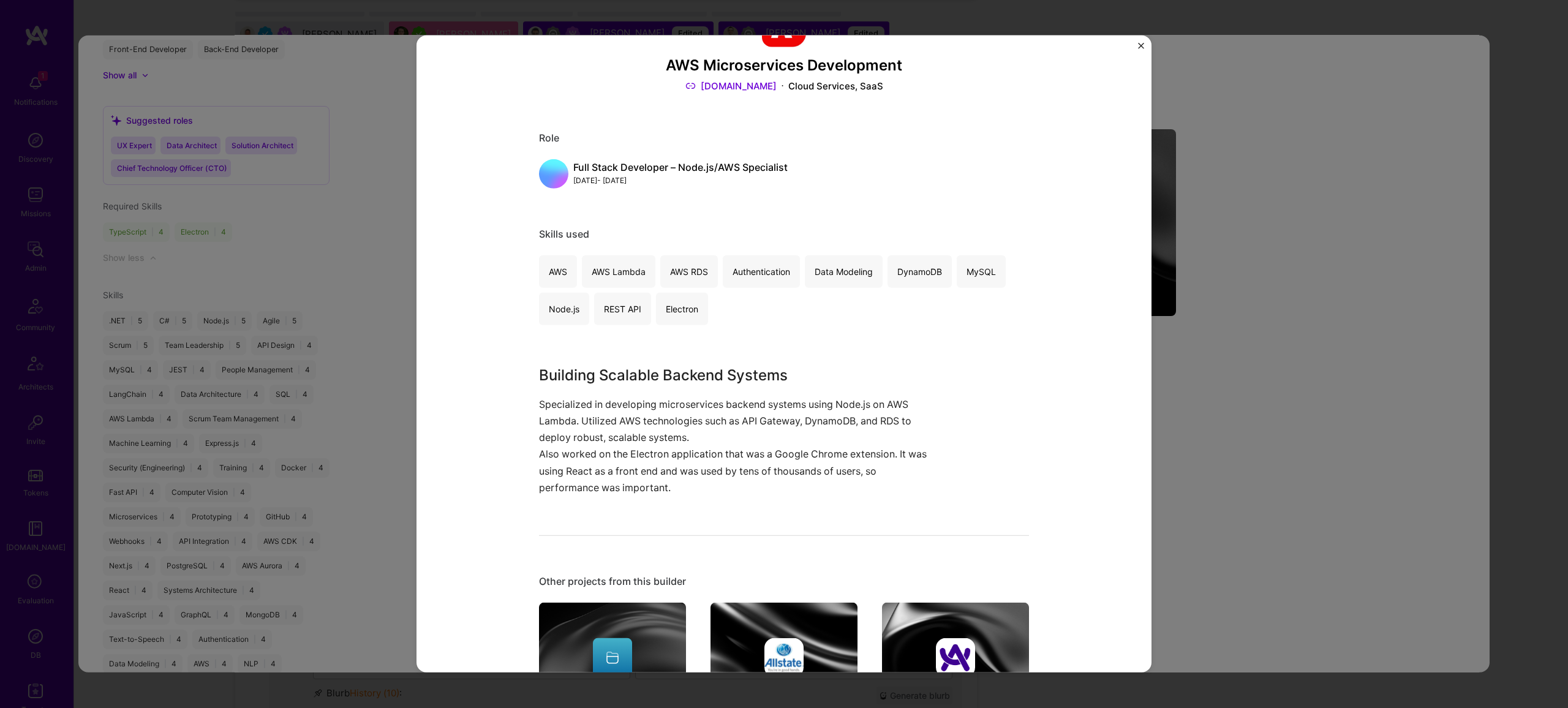
click at [1200, 291] on div "AWS Microservices Development Kixie.com Cloud Services, SaaS Role Full Stack De…" at bounding box center [784, 354] width 1568 height 708
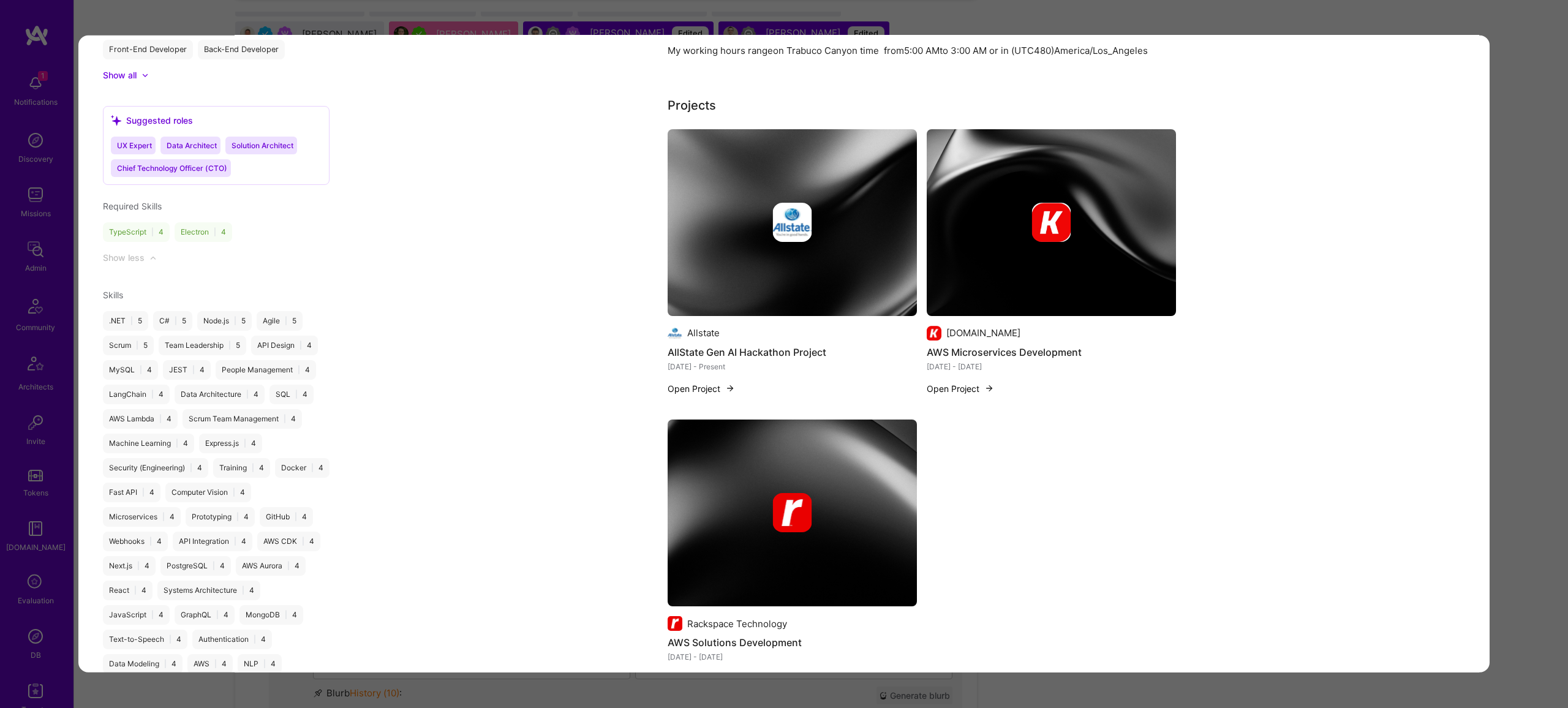
click at [1164, 289] on img "modal" at bounding box center [1051, 222] width 249 height 187
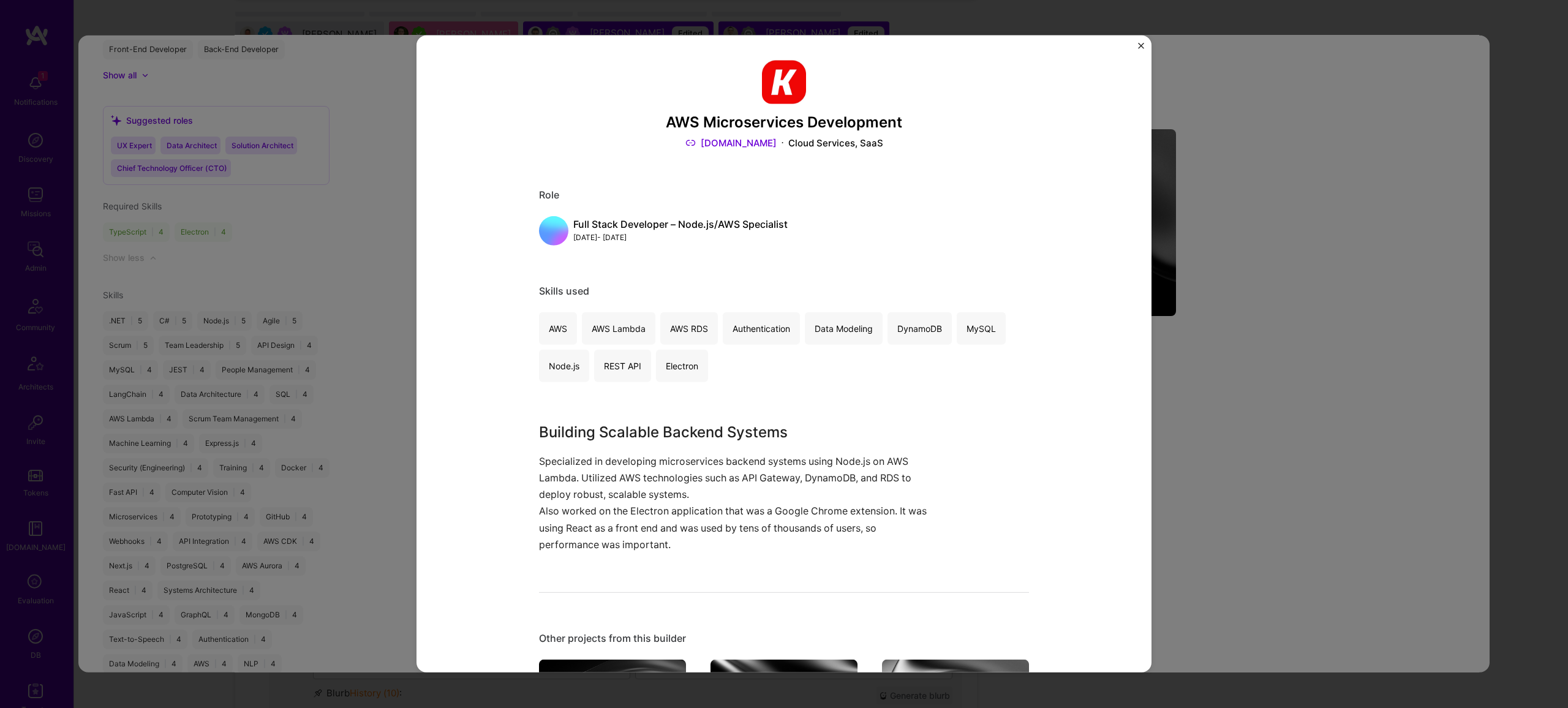
click at [1275, 330] on div "AWS Microservices Development Kixie.com Cloud Services, SaaS Role Full Stack De…" at bounding box center [784, 354] width 1568 height 708
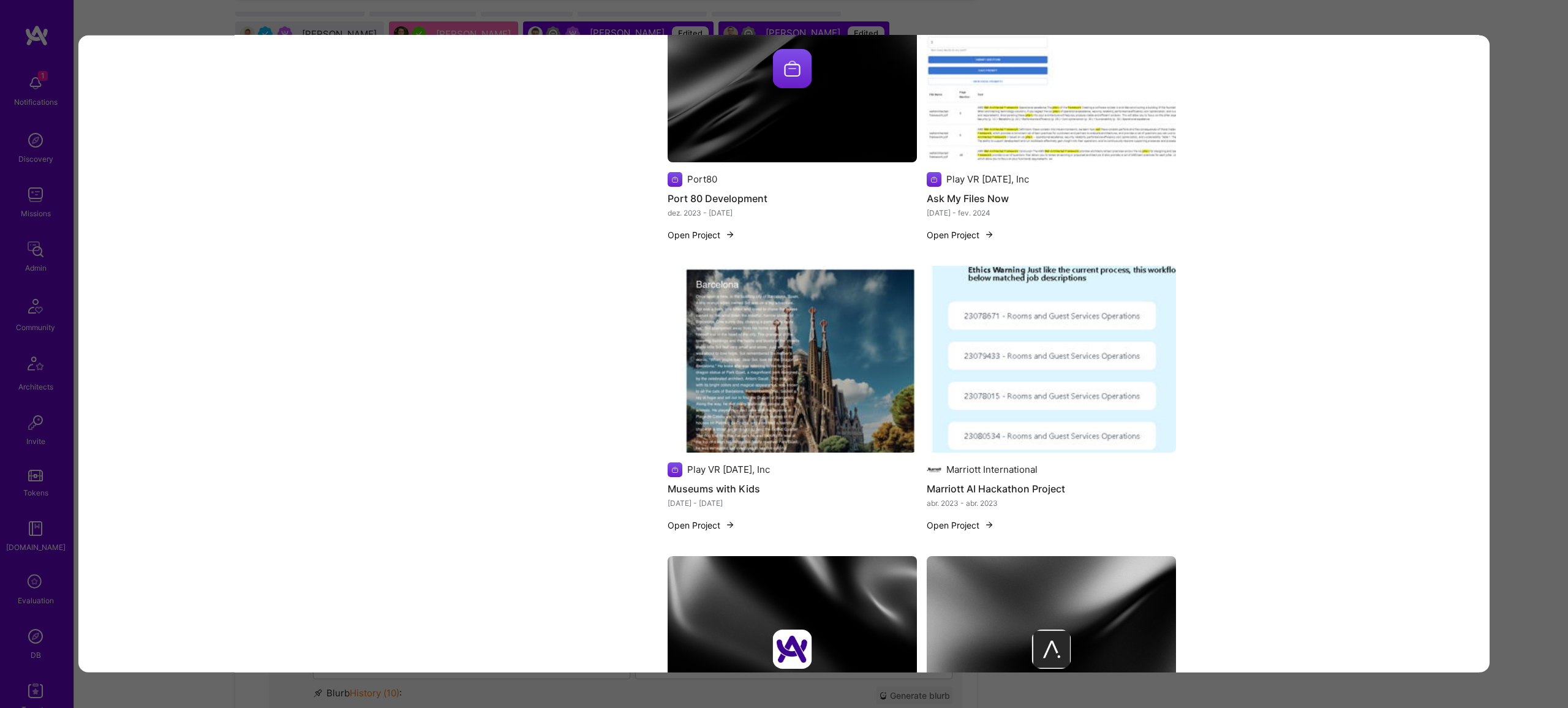
scroll to position [3984, 0]
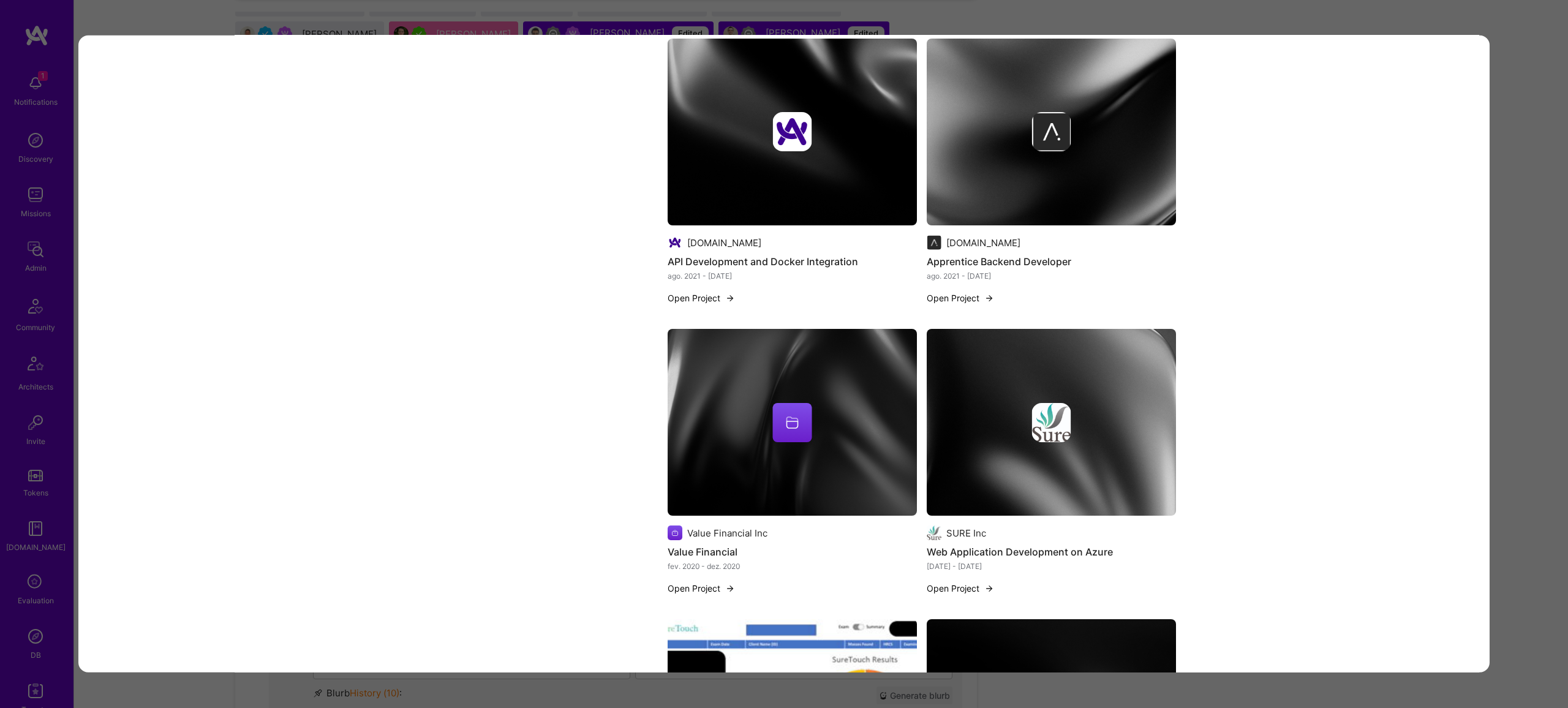
click at [1518, 215] on div "Evaluation scores Expertise level Good Interpersonal skills Excellent English p…" at bounding box center [784, 354] width 1568 height 708
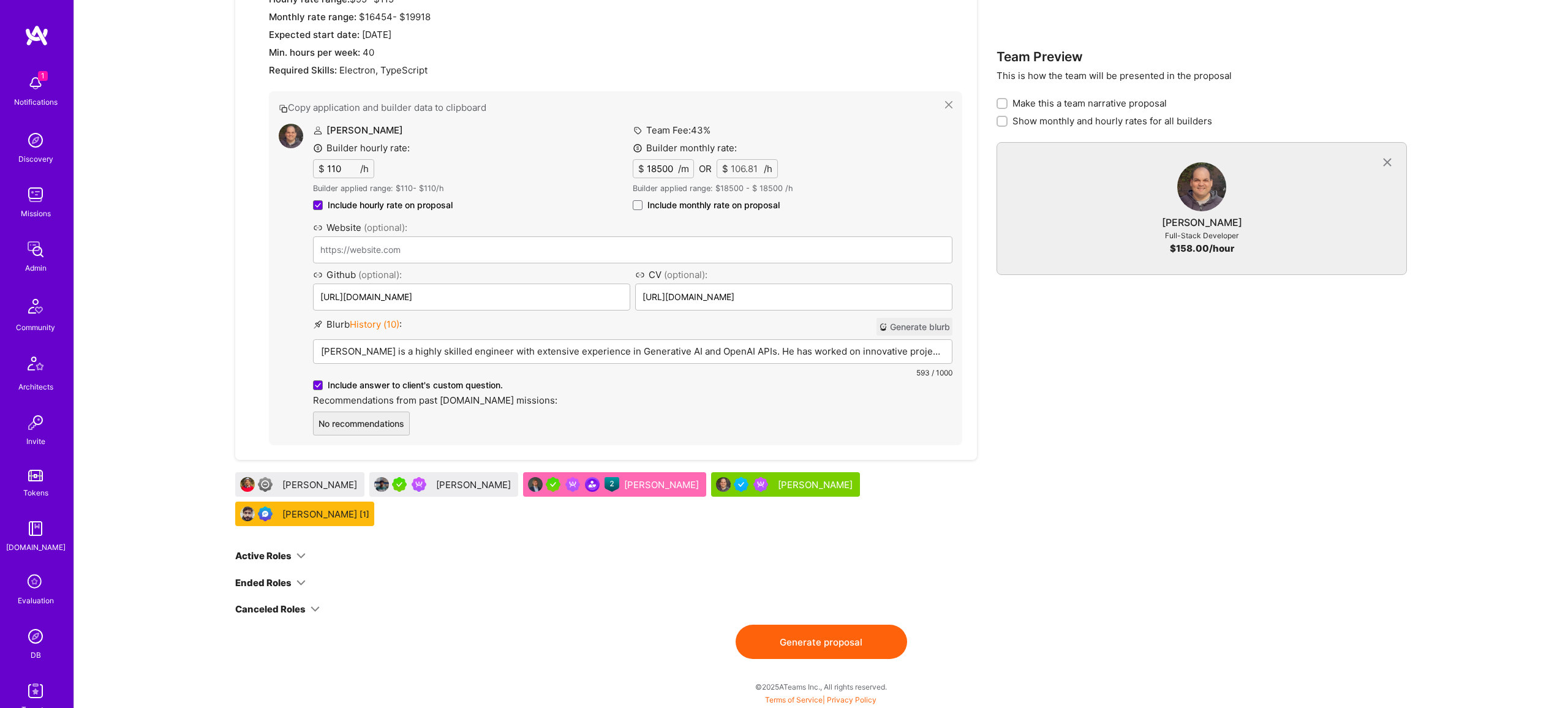
click at [406, 342] on div "Pedro is a highly skilled engineer with extensive experience in Generative AI a…" at bounding box center [632, 370] width 638 height 61
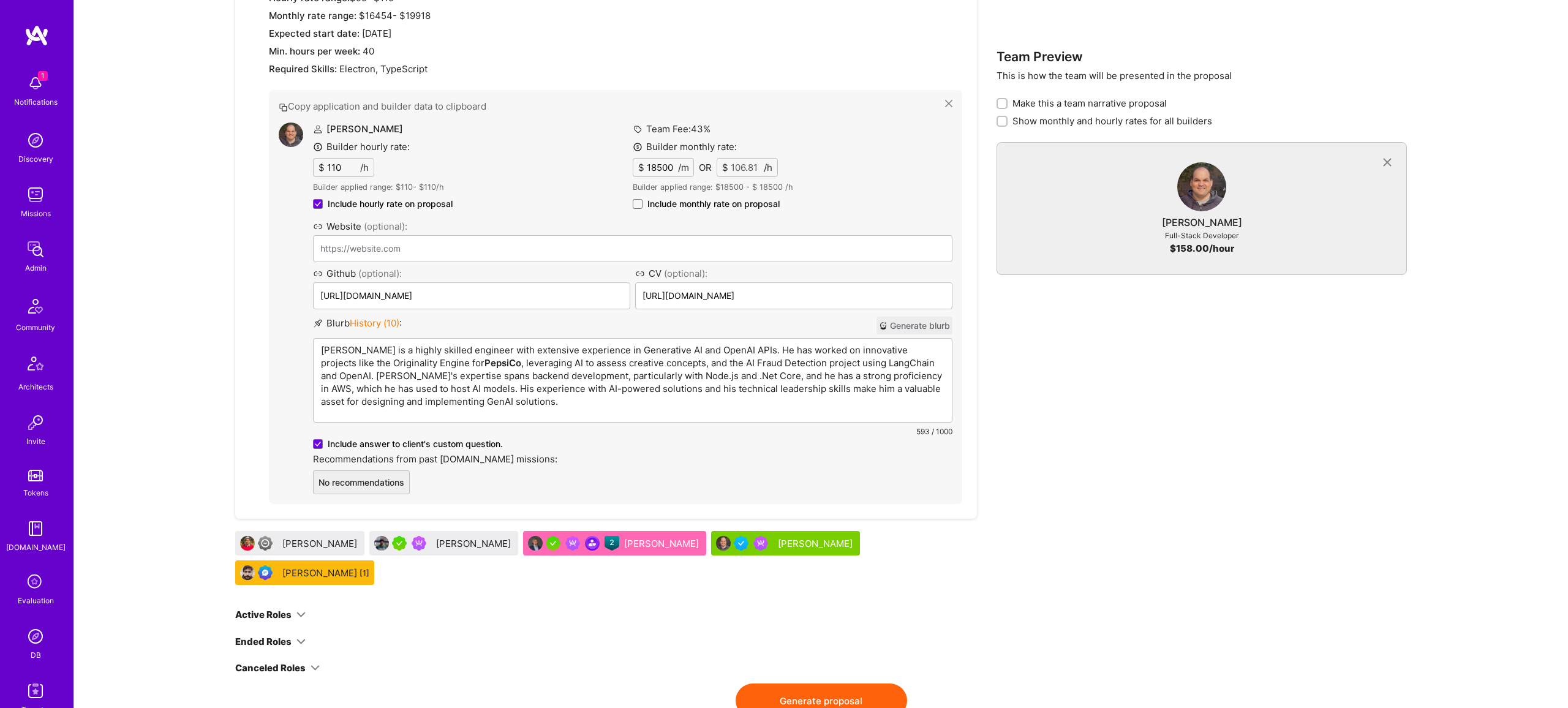
click at [414, 353] on p "Pedro is a highly skilled engineer with extensive experience in Generative AI a…" at bounding box center [633, 375] width 623 height 64
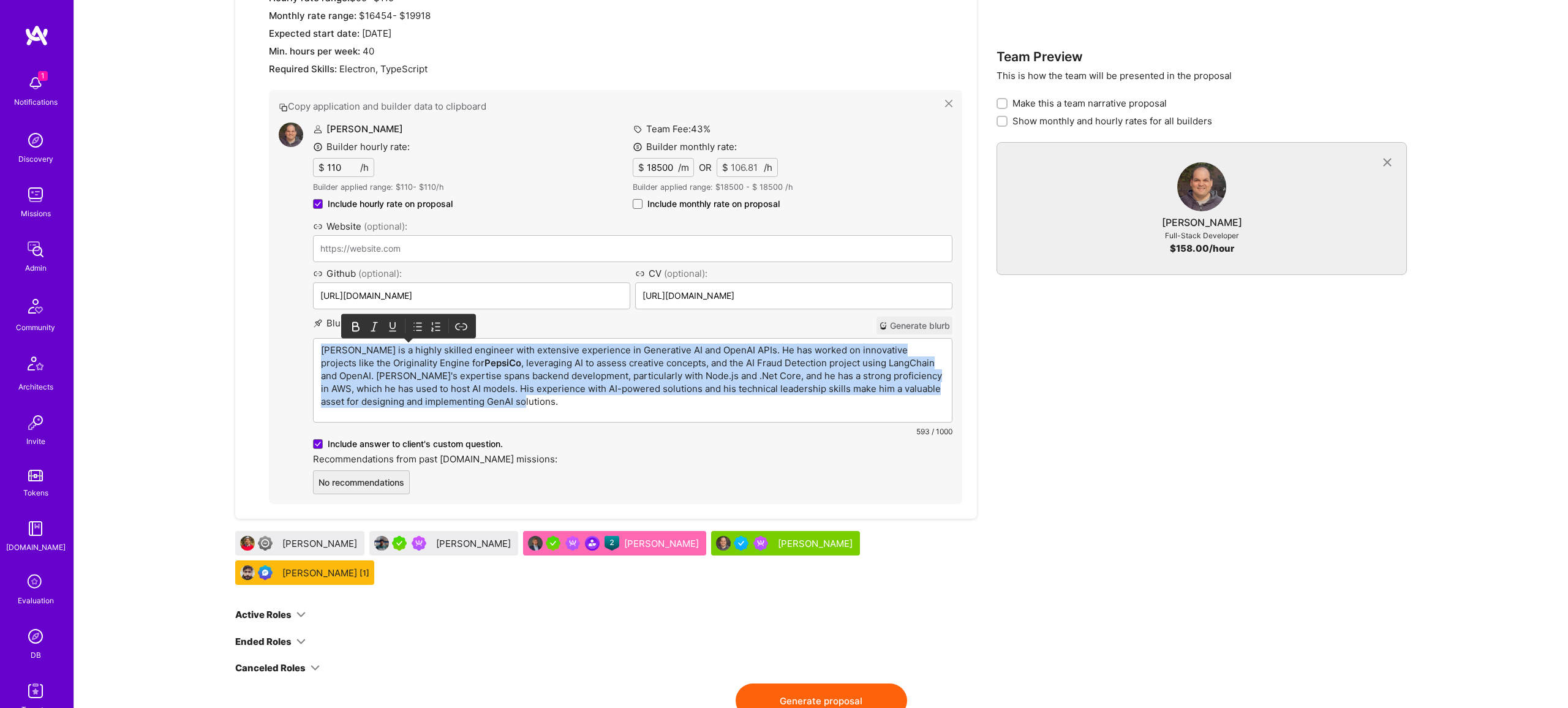
click at [410, 352] on p "Pedro is a highly skilled engineer with extensive experience in Generative AI a…" at bounding box center [633, 375] width 623 height 64
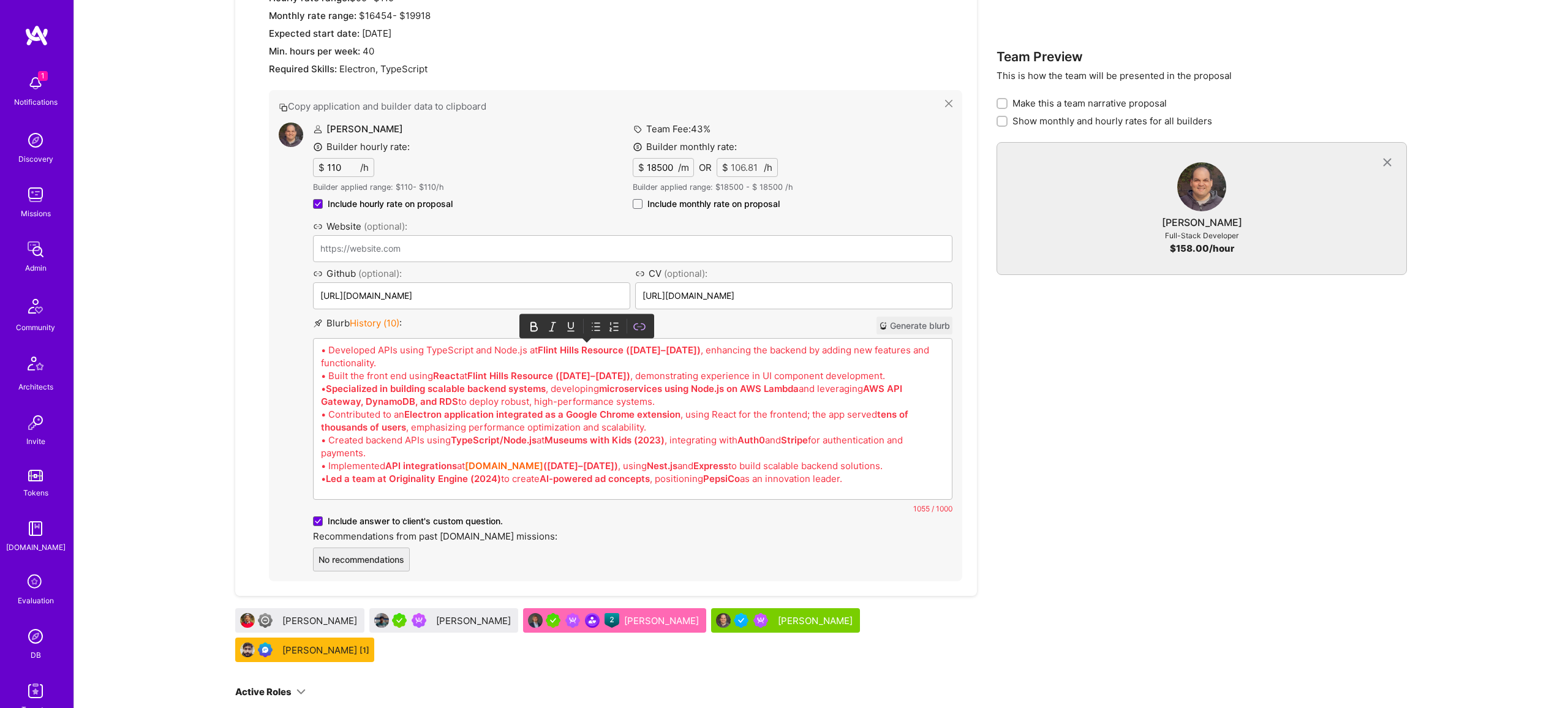
click at [598, 333] on div at bounding box center [586, 326] width 124 height 18
click at [595, 320] on icon at bounding box center [596, 326] width 12 height 12
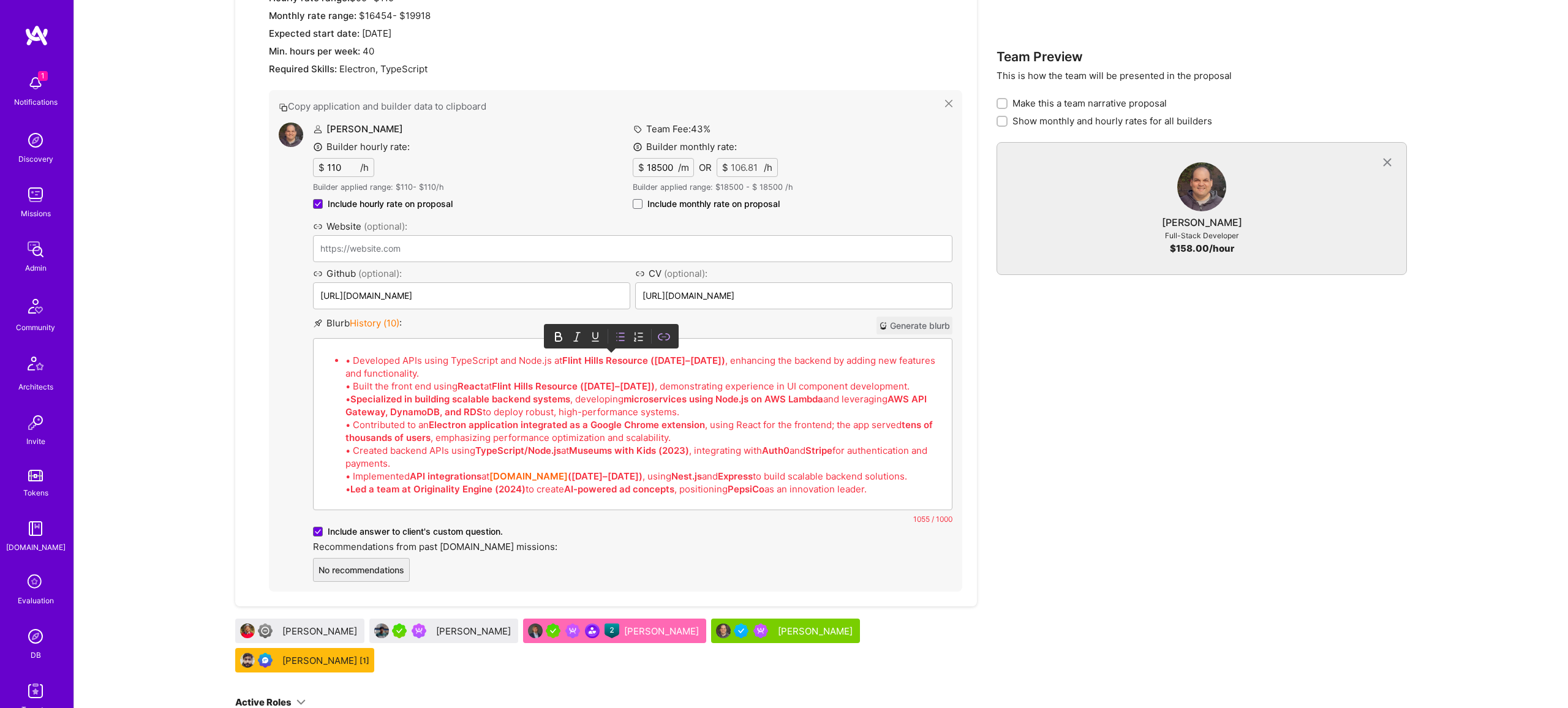
click at [491, 405] on p "• Developed APIs using TypeScript and Node.js at Flint Hills Resource (2024–202…" at bounding box center [645, 424] width 599 height 142
click at [351, 358] on p "• Developed APIs using TypeScript and Node.js at Flint Hills Resource (2024–202…" at bounding box center [645, 424] width 599 height 142
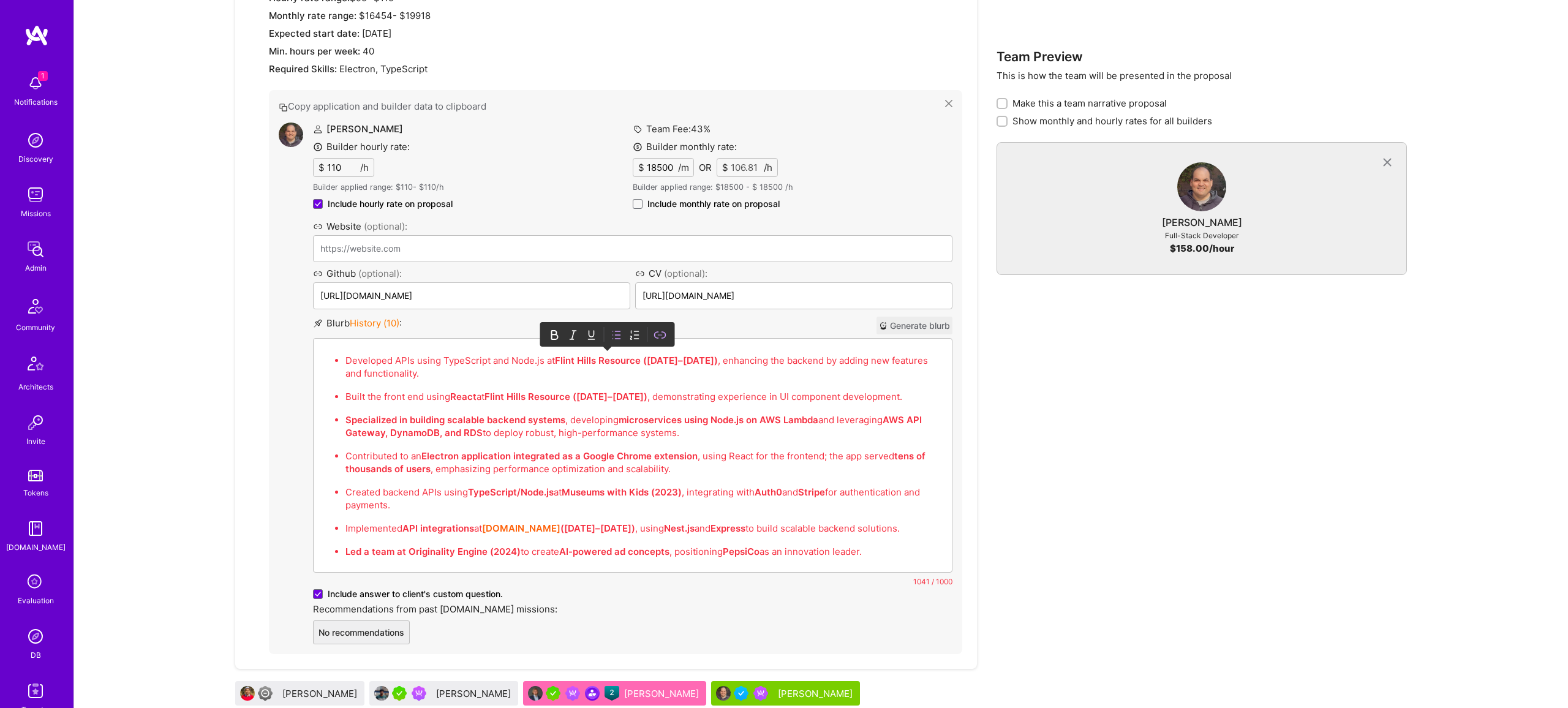
click at [563, 334] on div at bounding box center [608, 334] width 124 height 18
click at [510, 418] on strong "Specialized in building scalable backend systems" at bounding box center [455, 421] width 220 height 12
click at [550, 339] on icon at bounding box center [555, 336] width 12 height 12
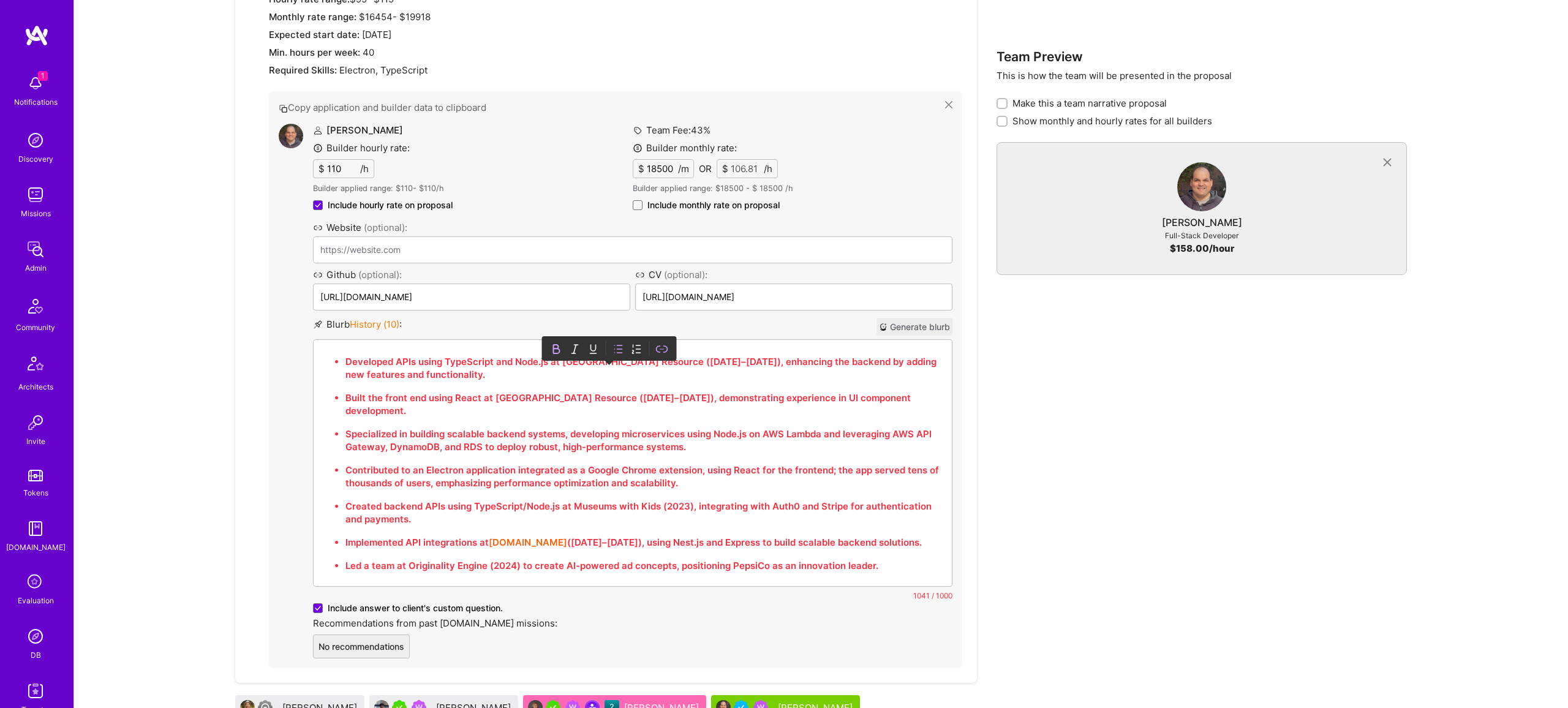
click at [550, 339] on div at bounding box center [610, 348] width 124 height 18
click at [558, 345] on icon at bounding box center [556, 349] width 6 height 9
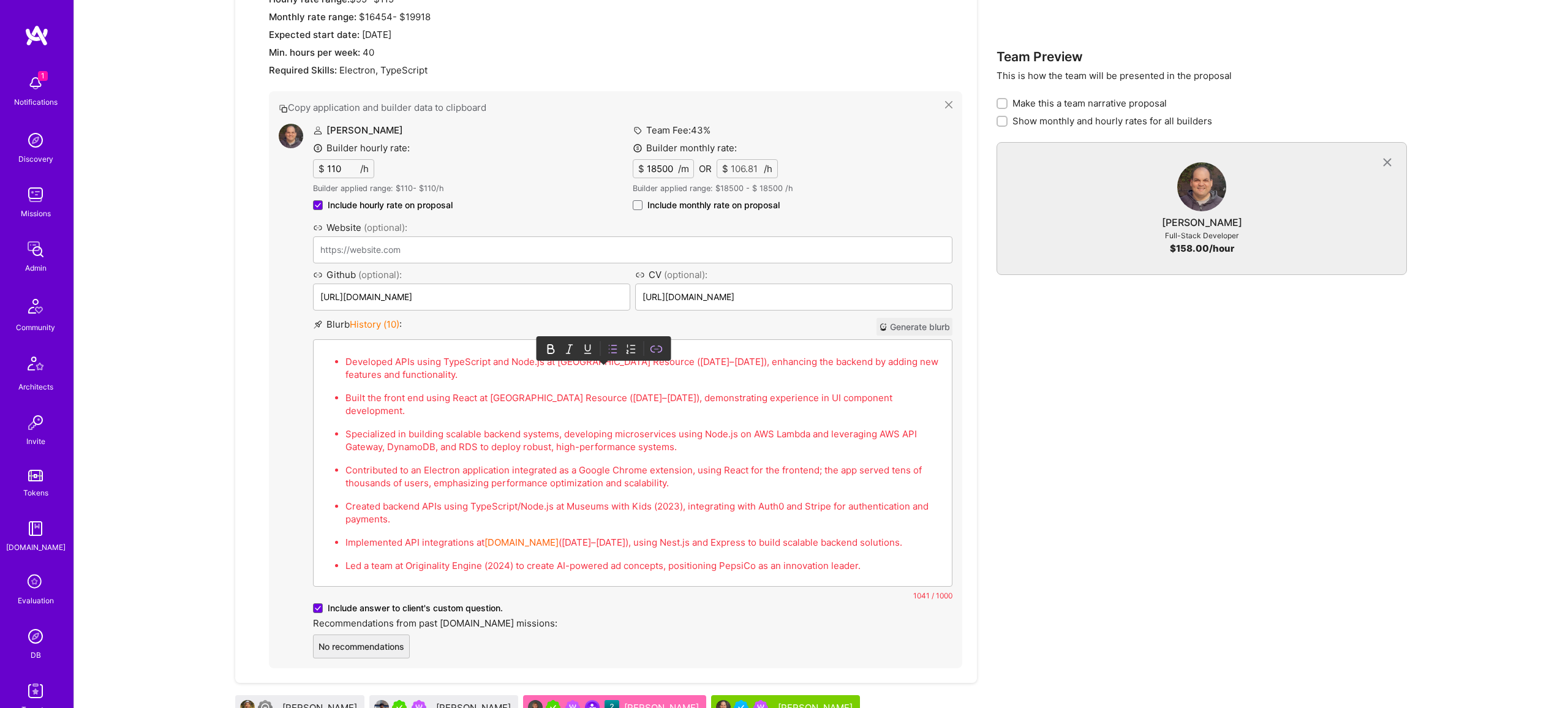
click at [737, 517] on ul "Developed APIs using TypeScript and Node.js at Flint Hills Resource (2024–2025)…" at bounding box center [633, 463] width 623 height 218
click at [747, 536] on p "Implemented API integrations at A.Team (2021–2022), using Nest.js and Express t…" at bounding box center [645, 542] width 599 height 13
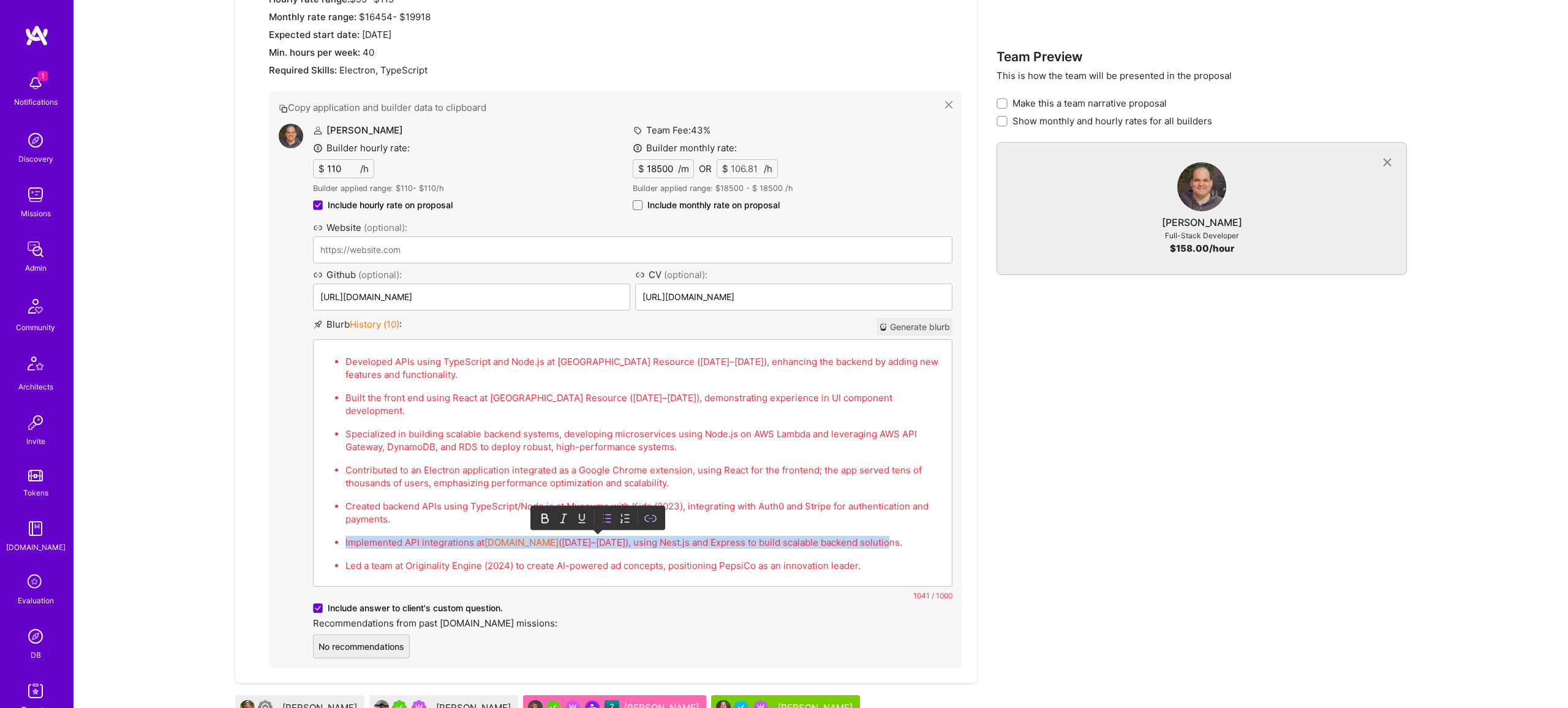
click at [747, 536] on p "Implemented API integrations at A.Team (2021–2022), using Nest.js and Express t…" at bounding box center [645, 542] width 599 height 13
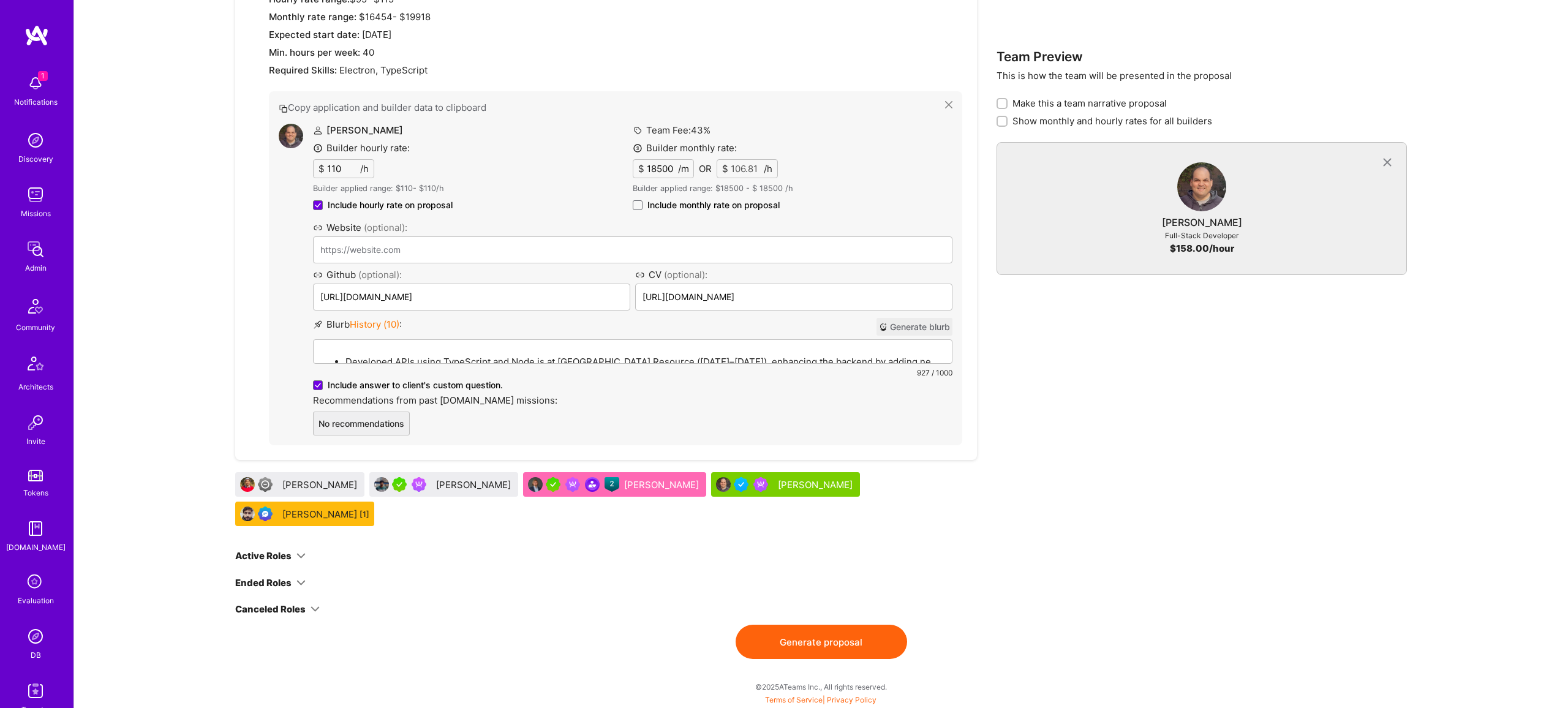
click at [812, 626] on button "Generate proposal" at bounding box center [822, 642] width 172 height 34
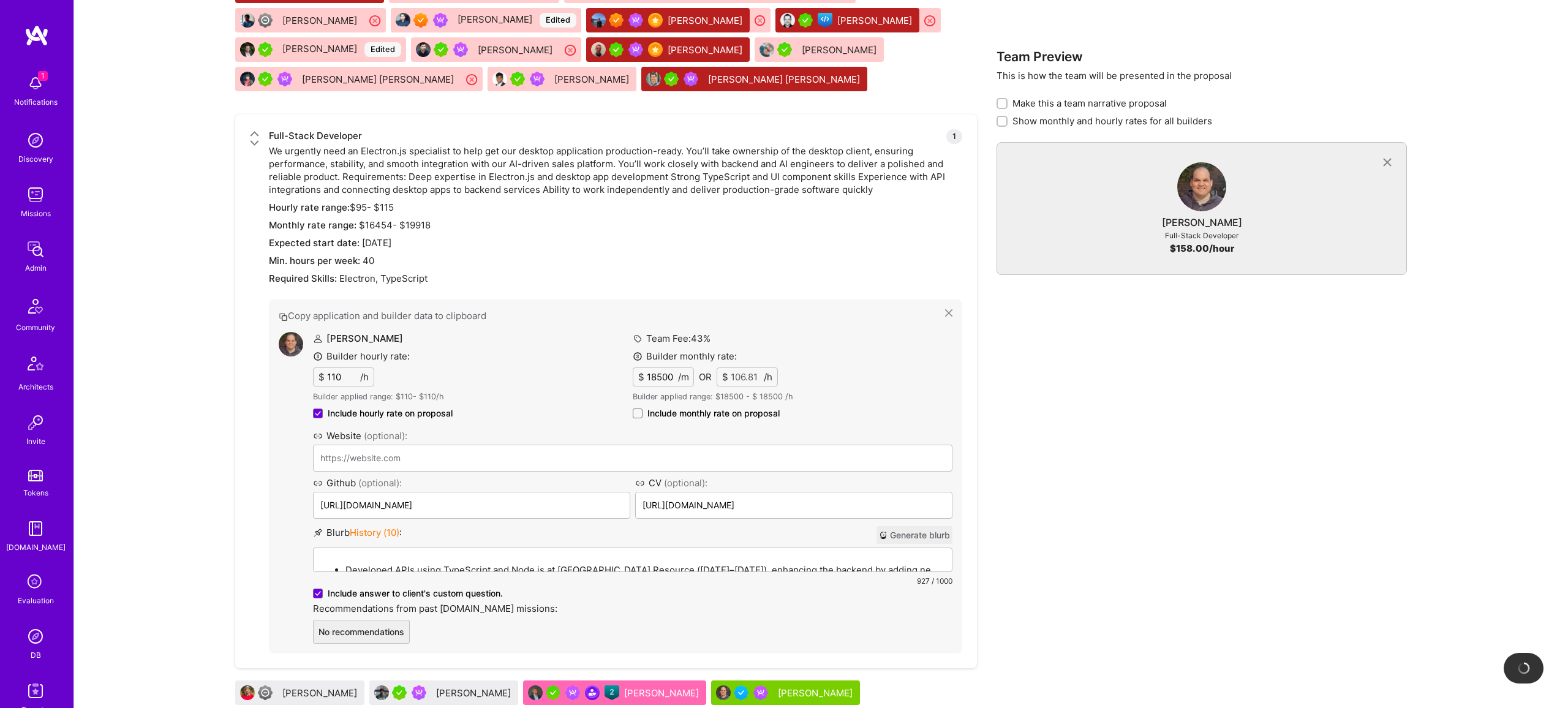
scroll to position [2286, 0]
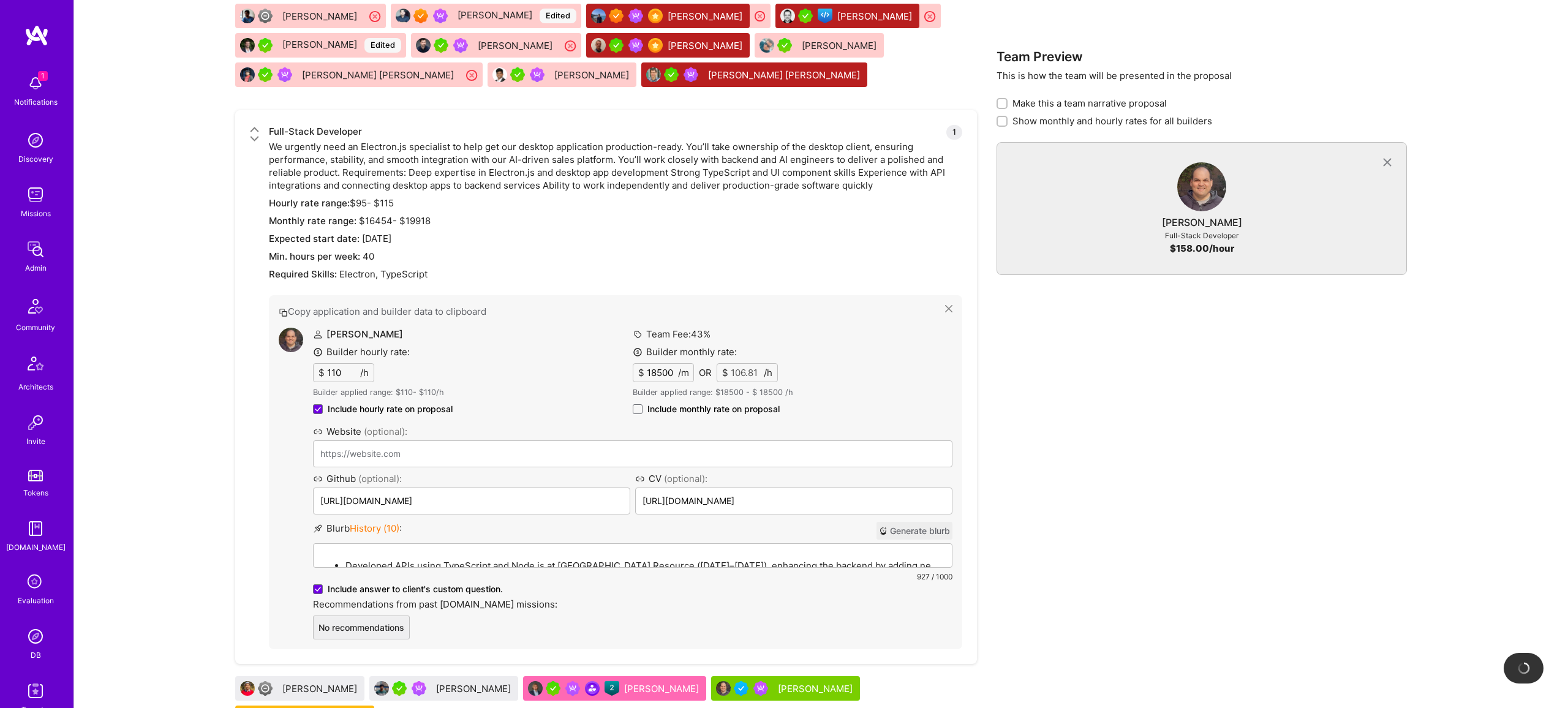
click at [671, 411] on span "Include monthly rate on proposal" at bounding box center [714, 408] width 132 height 12
click at [0, 0] on input "Include monthly rate on proposal" at bounding box center [0, 0] width 0 height 0
checkbox input "true"
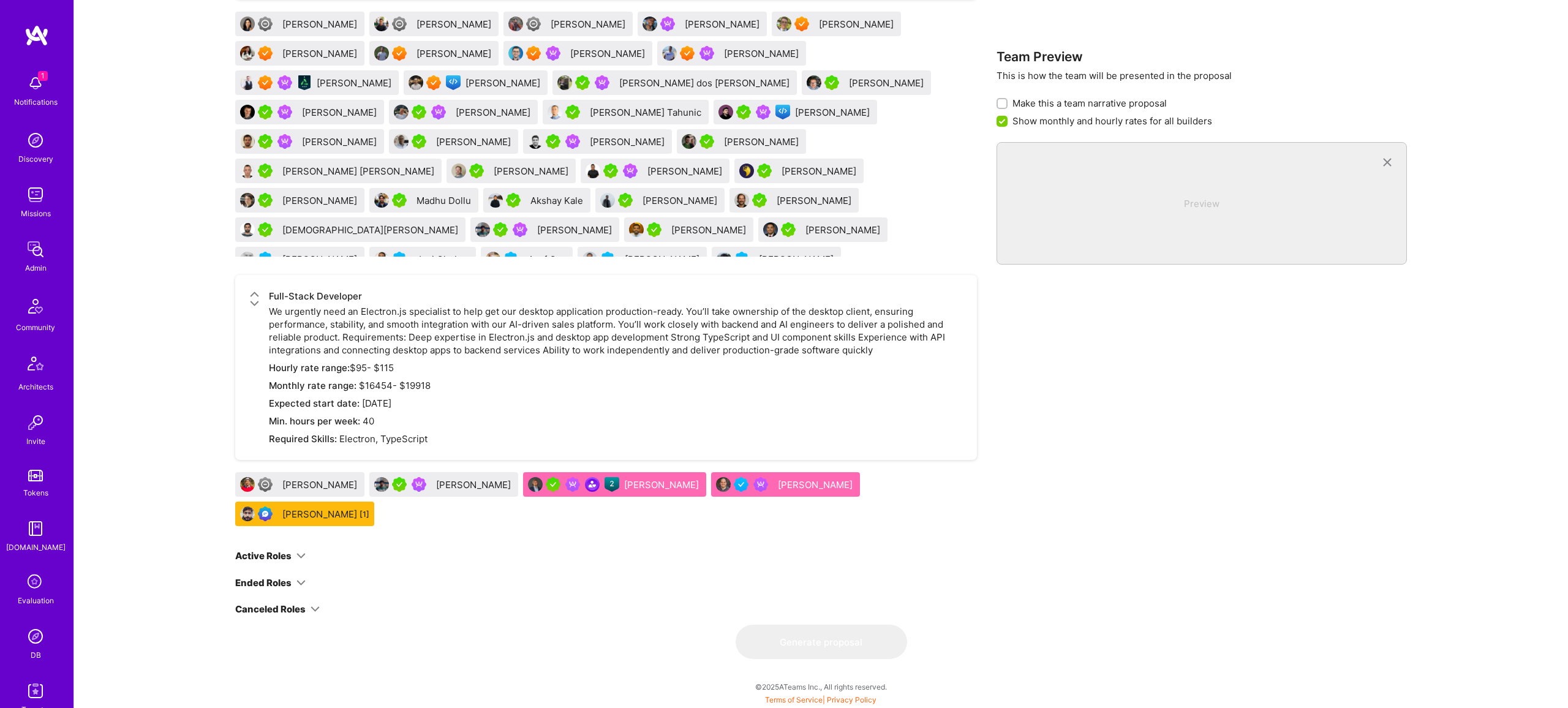
scroll to position [0, 0]
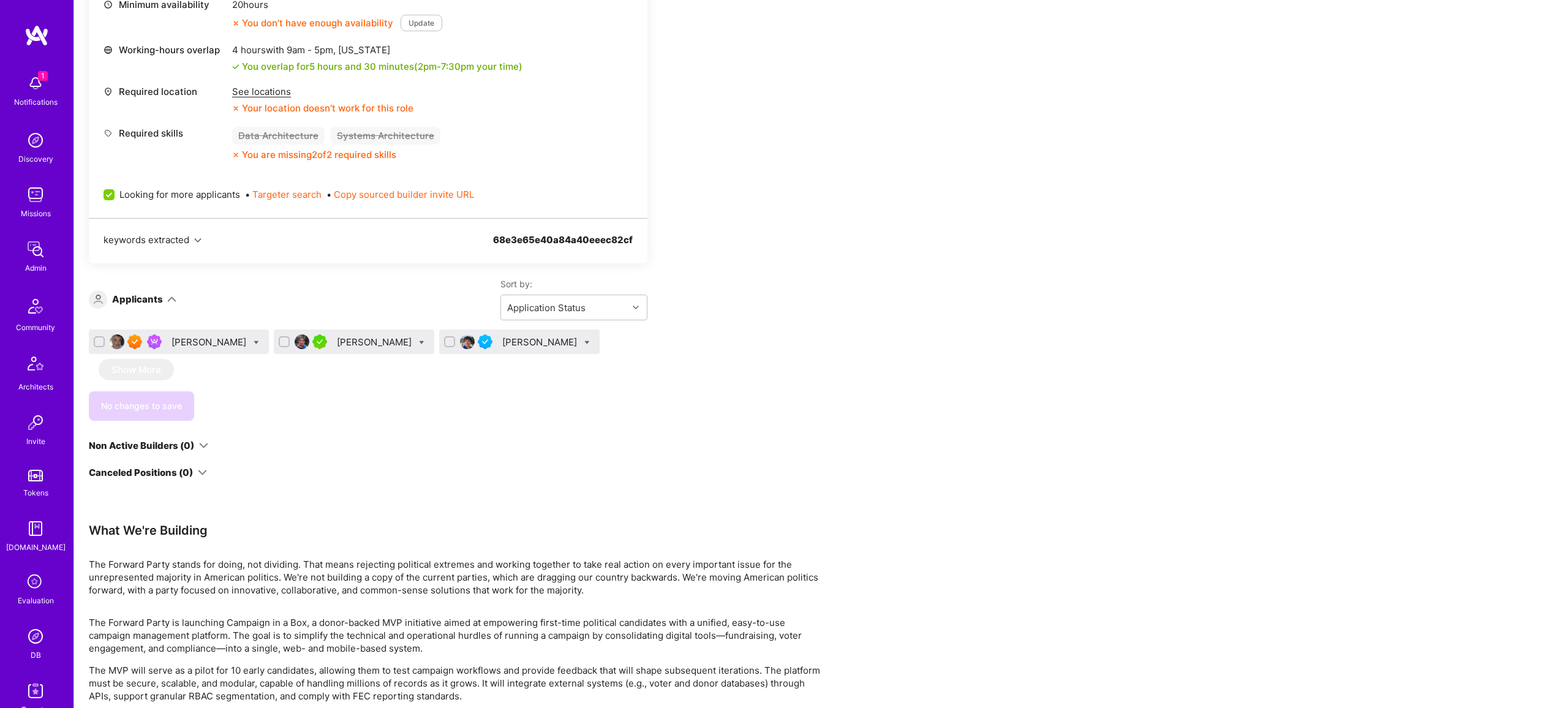
scroll to position [1372, 0]
click at [187, 345] on div "James Terry" at bounding box center [210, 343] width 77 height 13
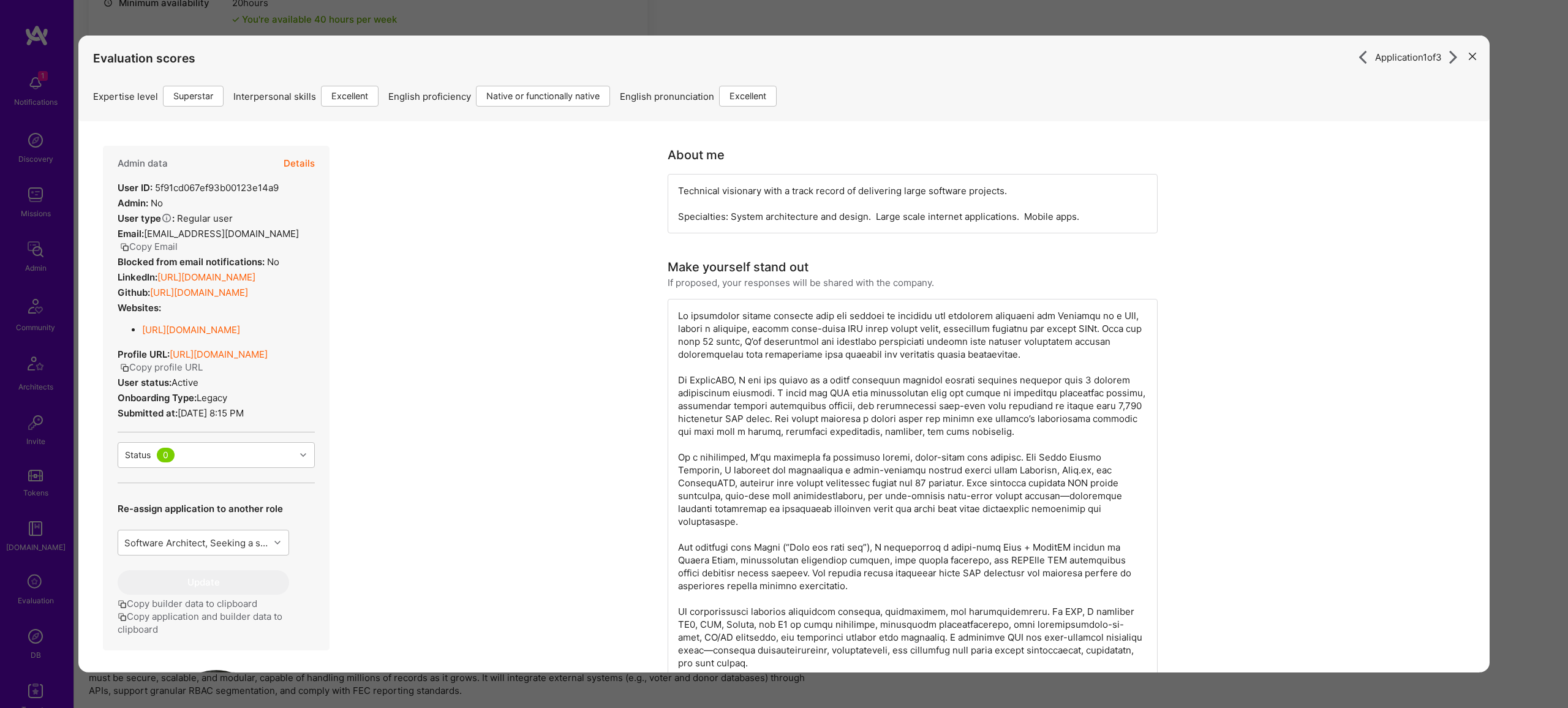
scroll to position [1368, 0]
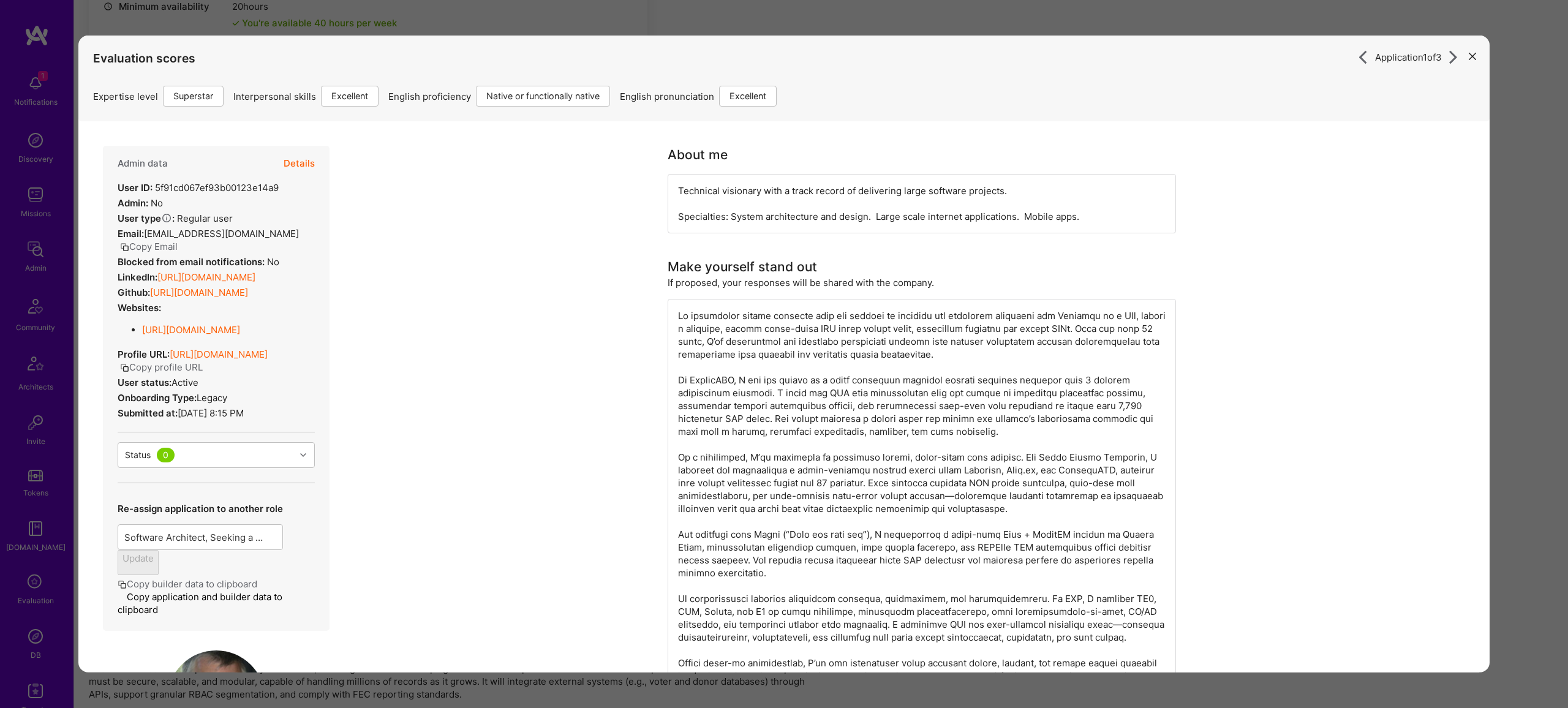
click at [302, 153] on button "Details" at bounding box center [299, 163] width 31 height 35
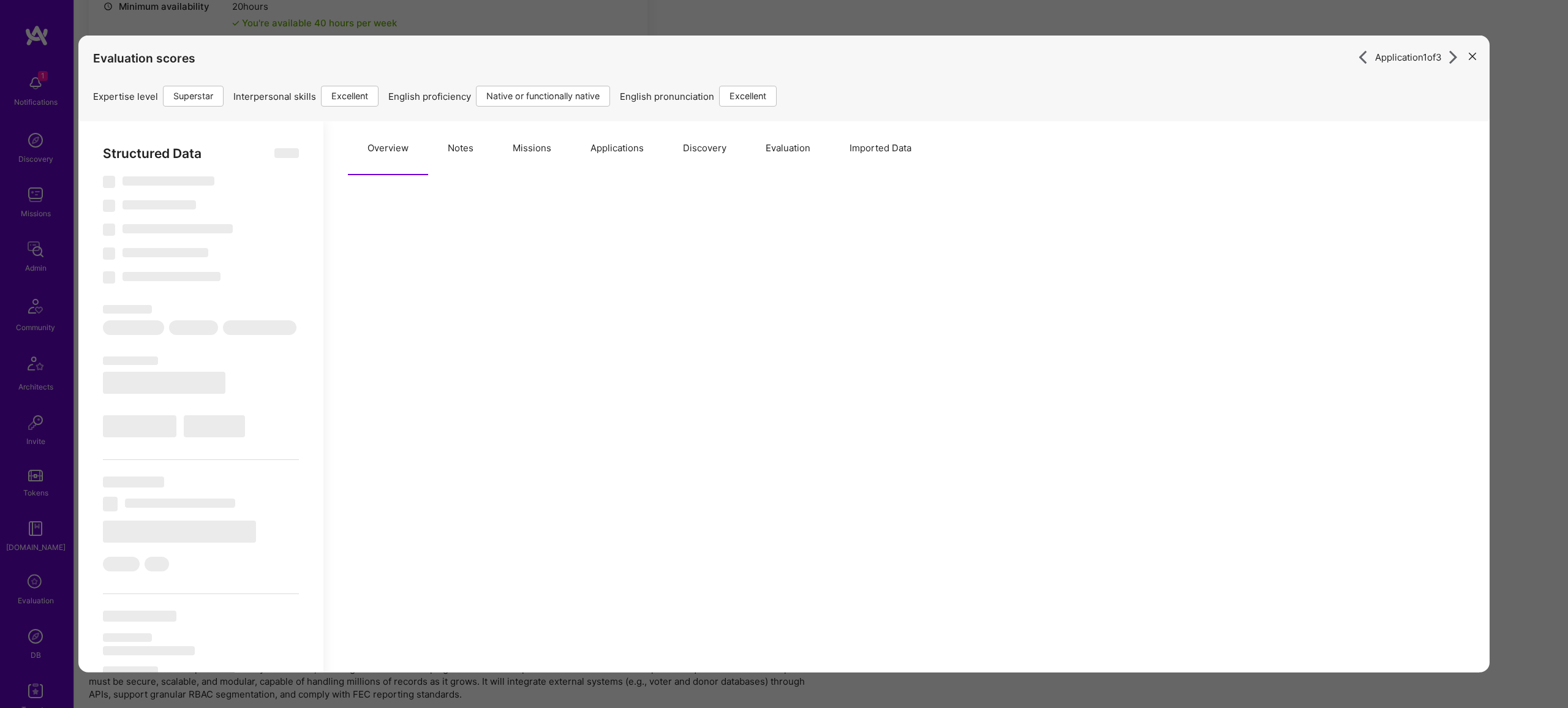
click at [465, 154] on button "Notes" at bounding box center [461, 148] width 65 height 54
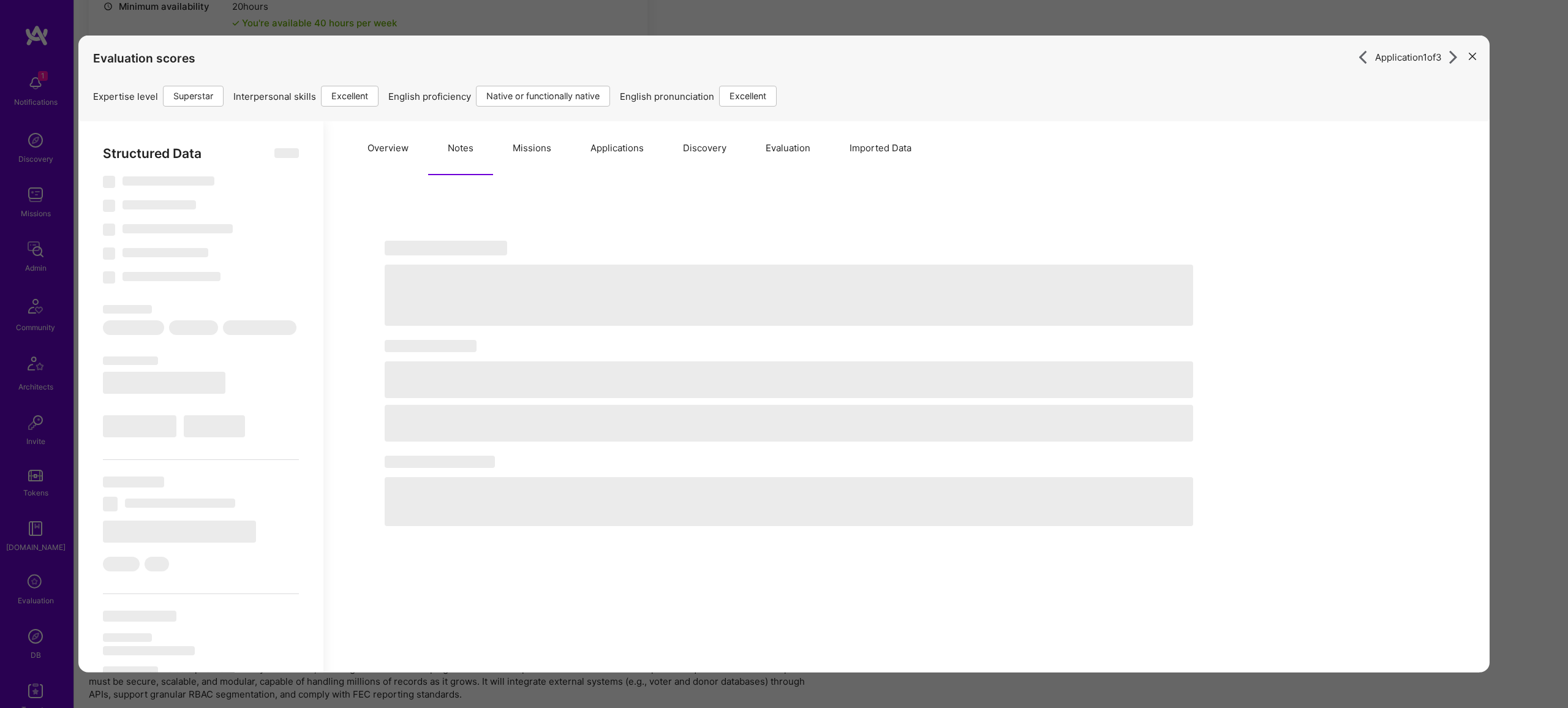
select select "Right Now"
select select "7"
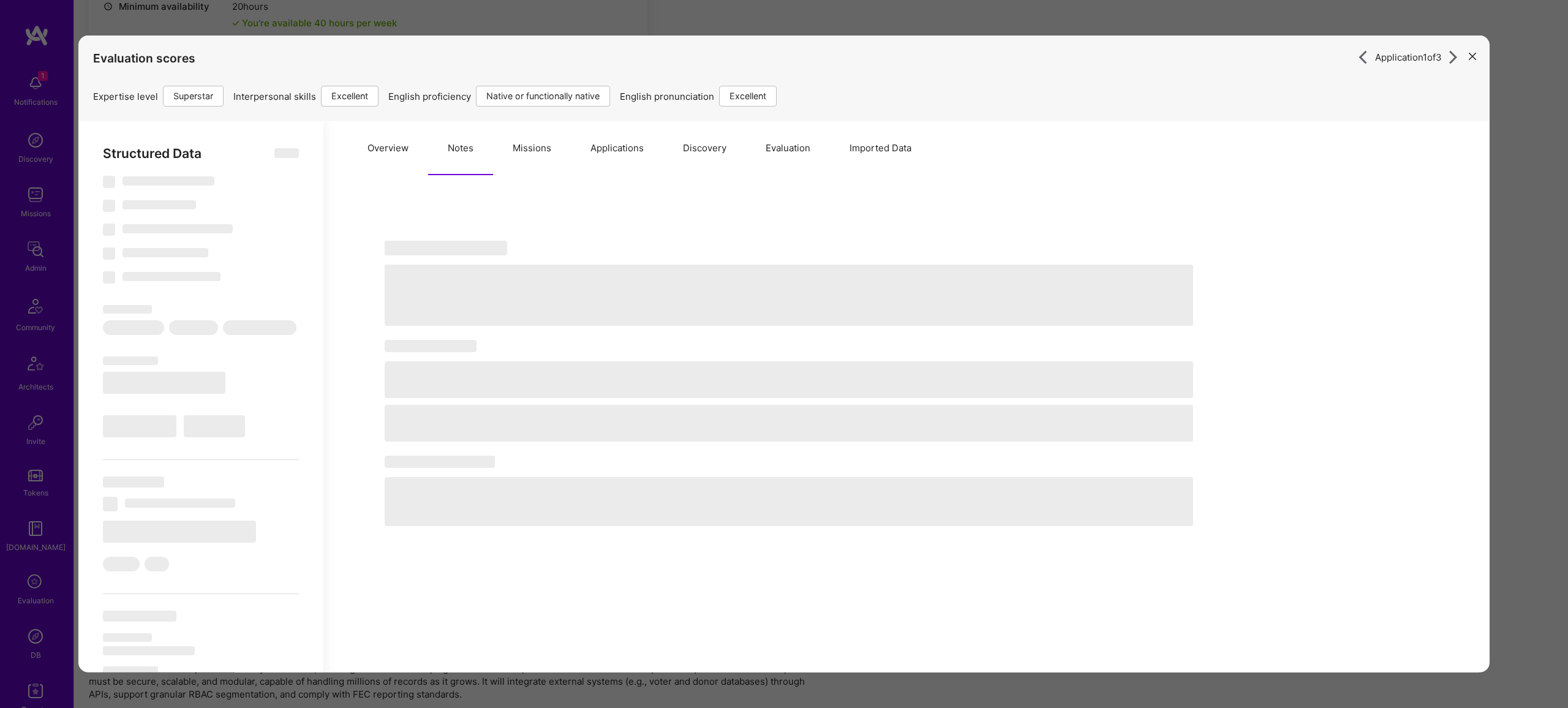
select select "US"
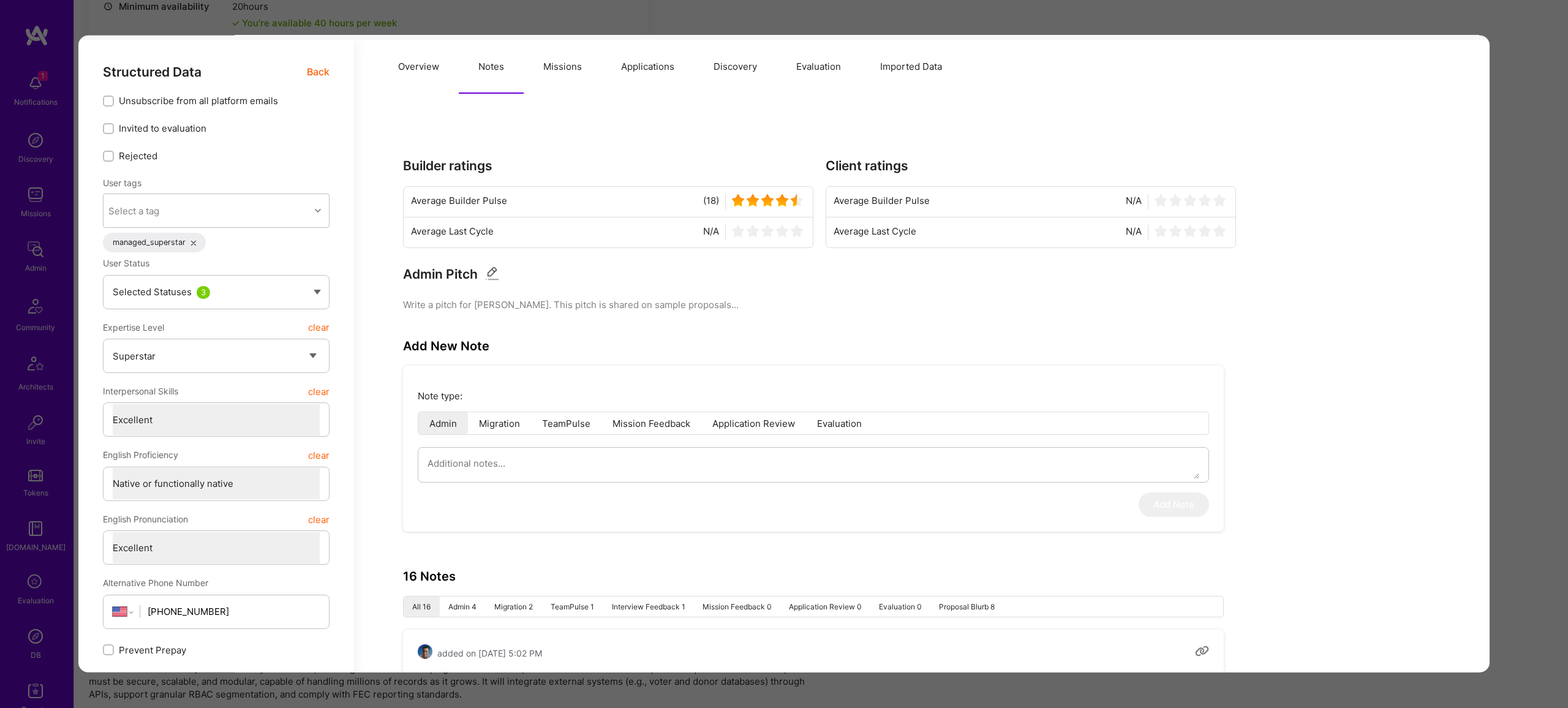
scroll to position [0, 0]
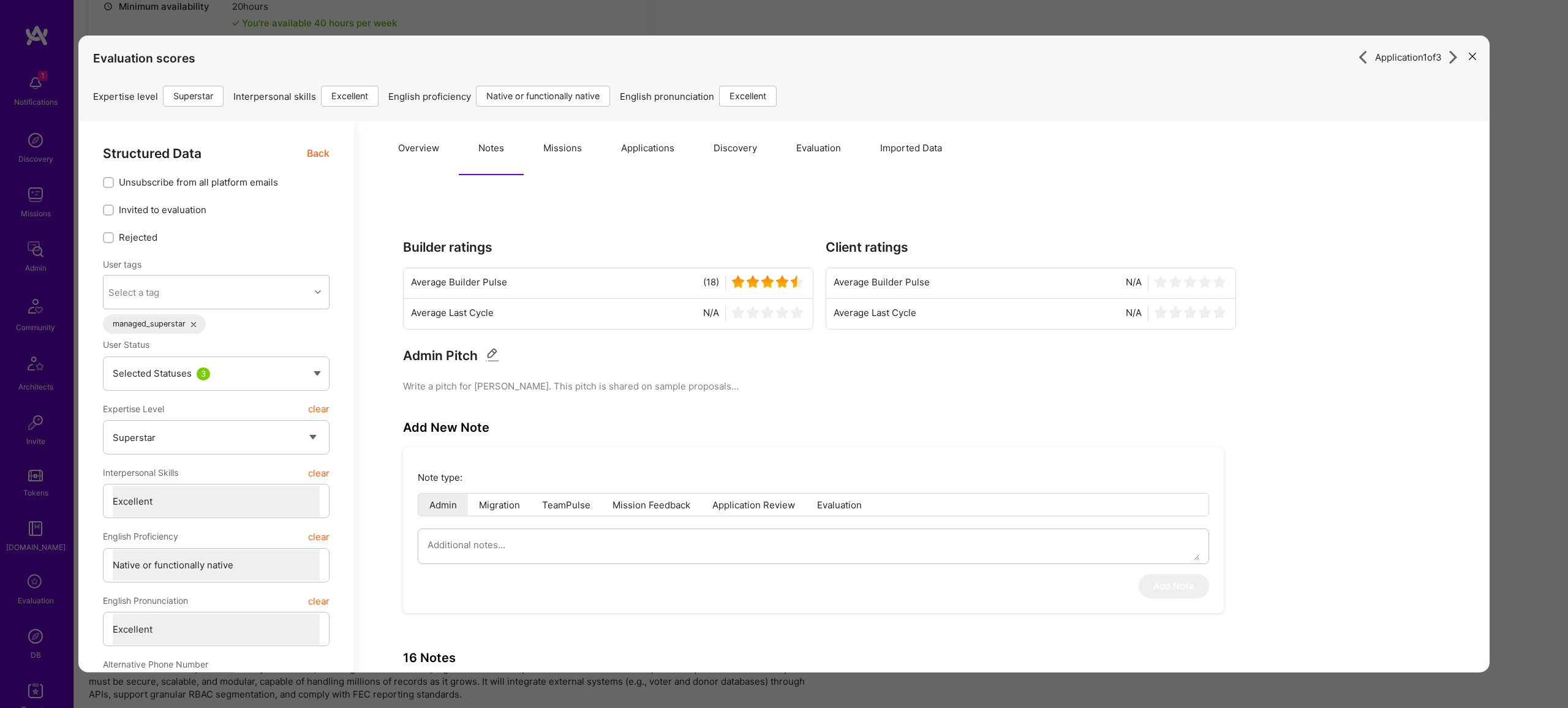
click at [538, 151] on button "Missions" at bounding box center [562, 148] width 78 height 54
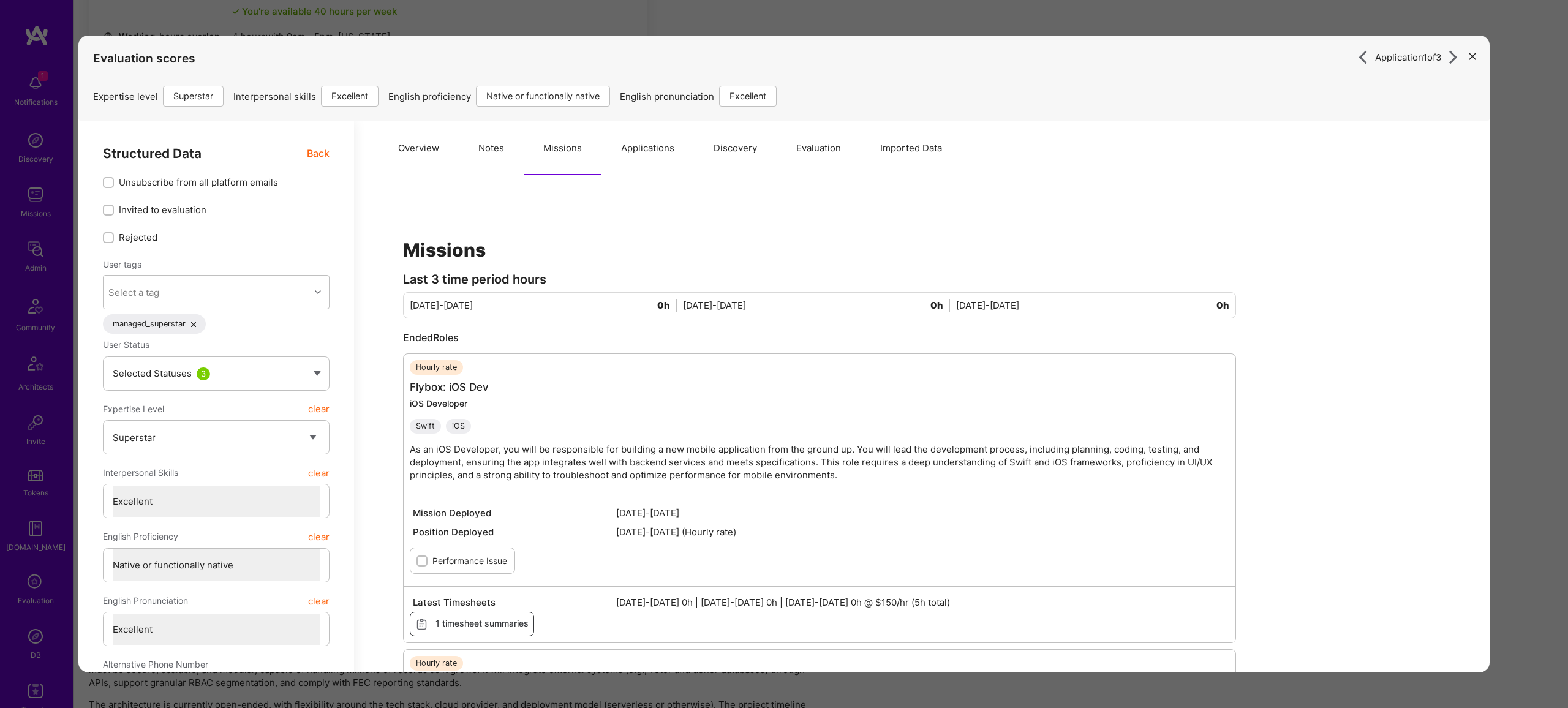
click at [1516, 205] on div "Application 1 of 3 Evaluation scores Expertise level Superstar Interpersonal sk…" at bounding box center [784, 354] width 1568 height 708
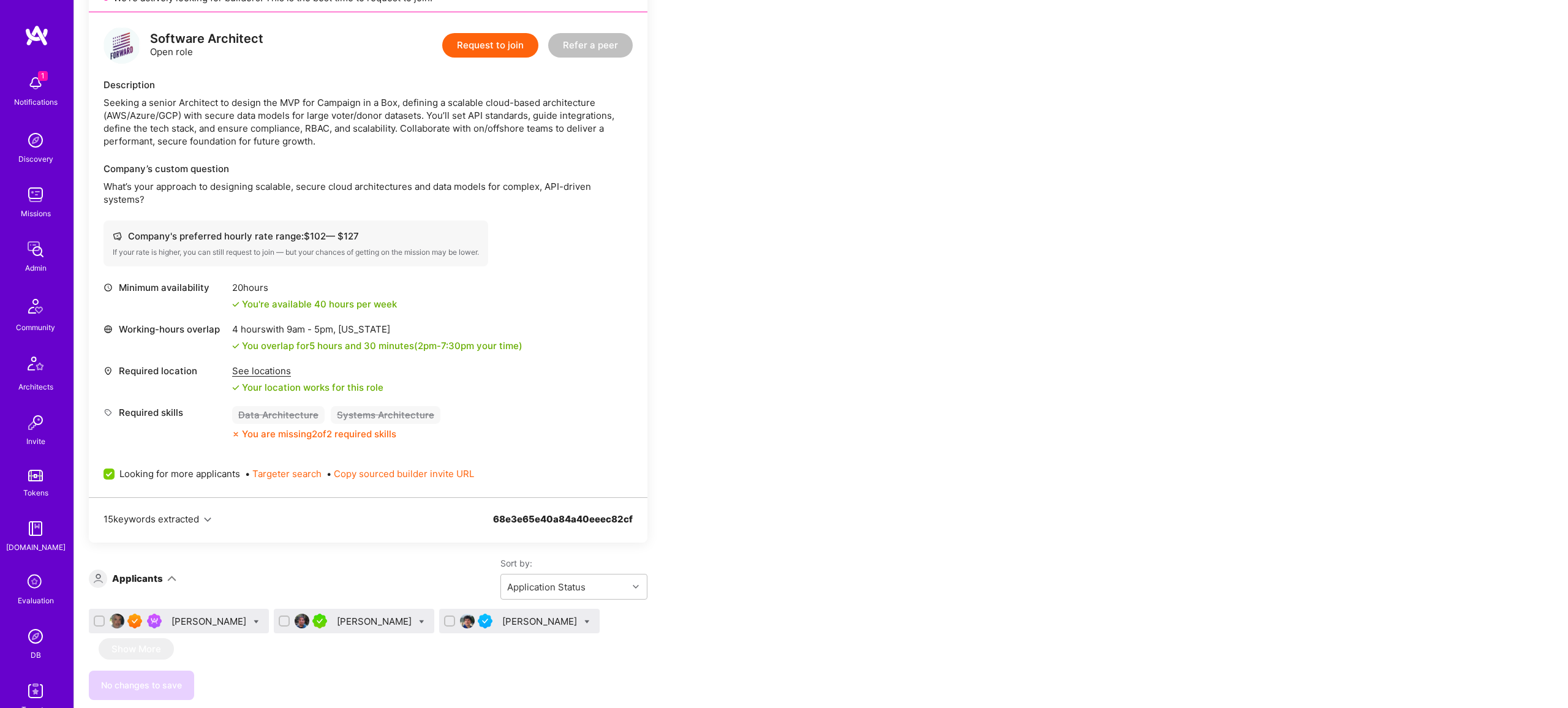
scroll to position [1090, 0]
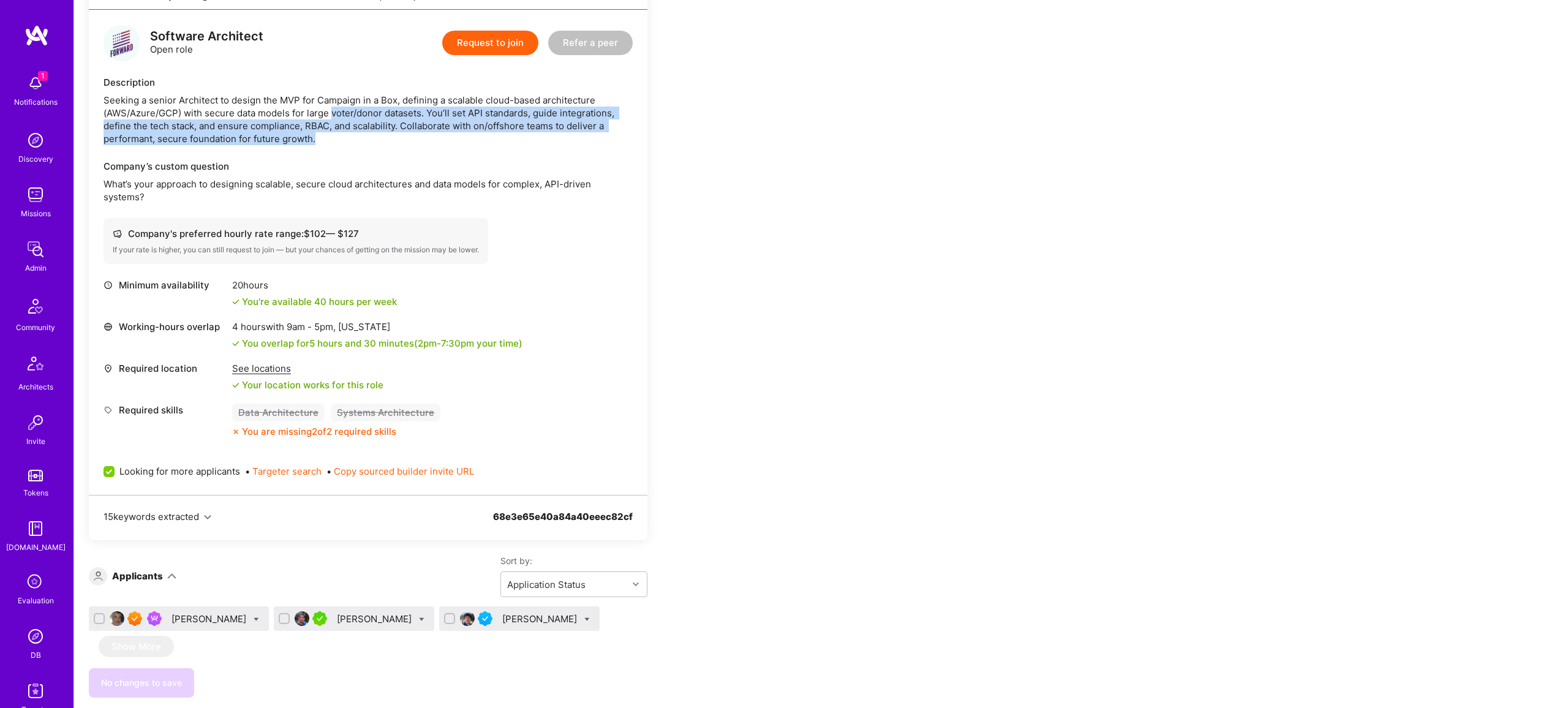
drag, startPoint x: 334, startPoint y: 108, endPoint x: 598, endPoint y: 138, distance: 265.7
click at [598, 138] on div "Seeking a senior Architect to design the MVP for Campaign in a Box, defining a …" at bounding box center [368, 119] width 529 height 51
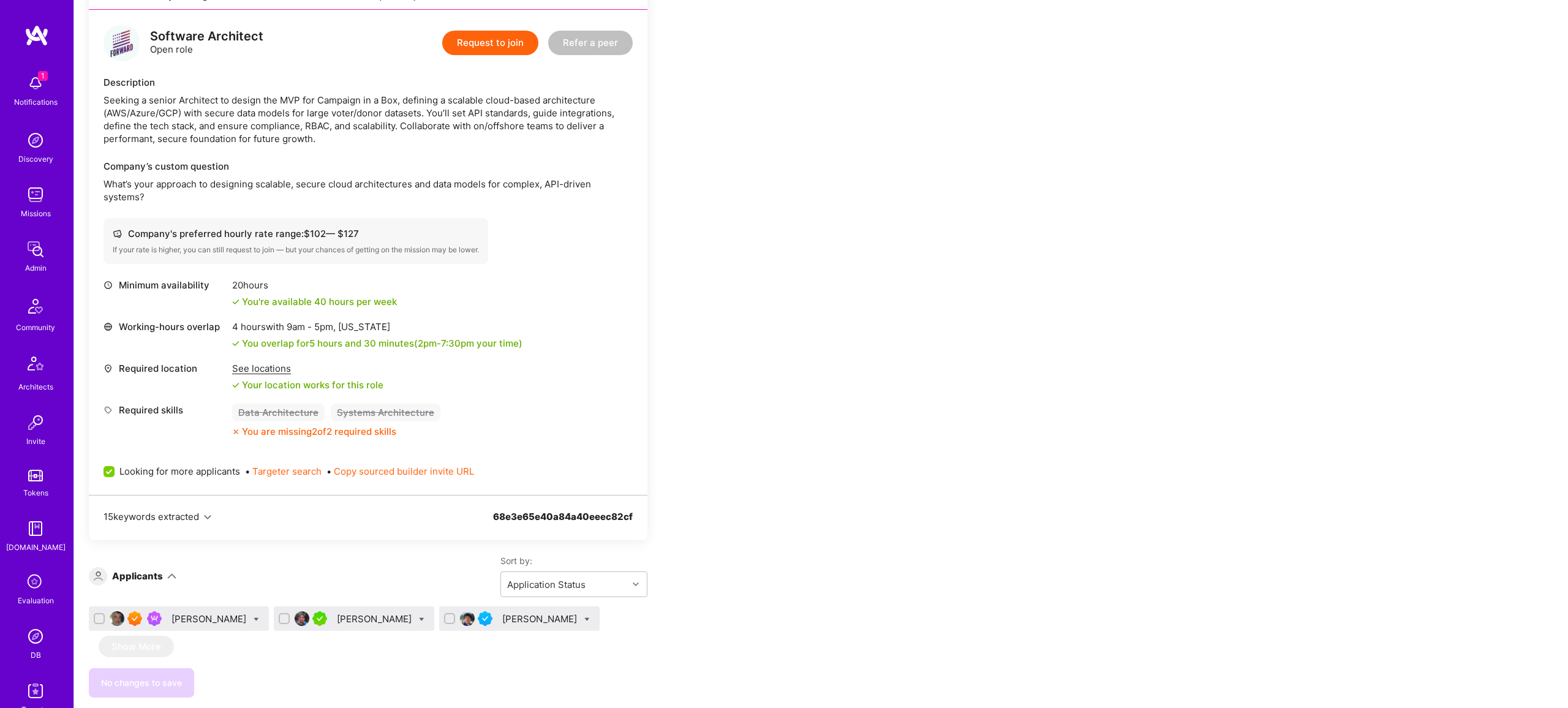
click at [181, 625] on div "[PERSON_NAME]" at bounding box center [210, 618] width 77 height 13
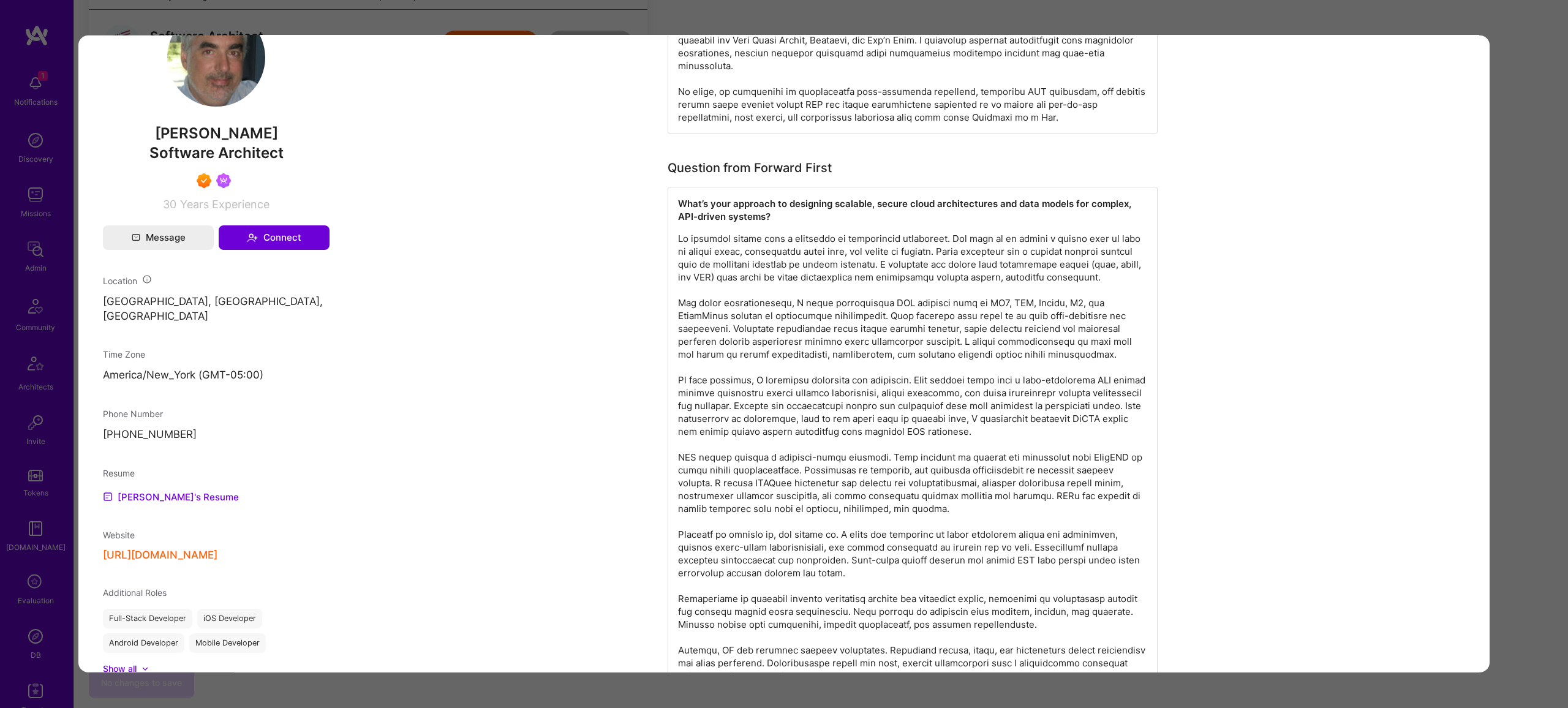
scroll to position [674, 0]
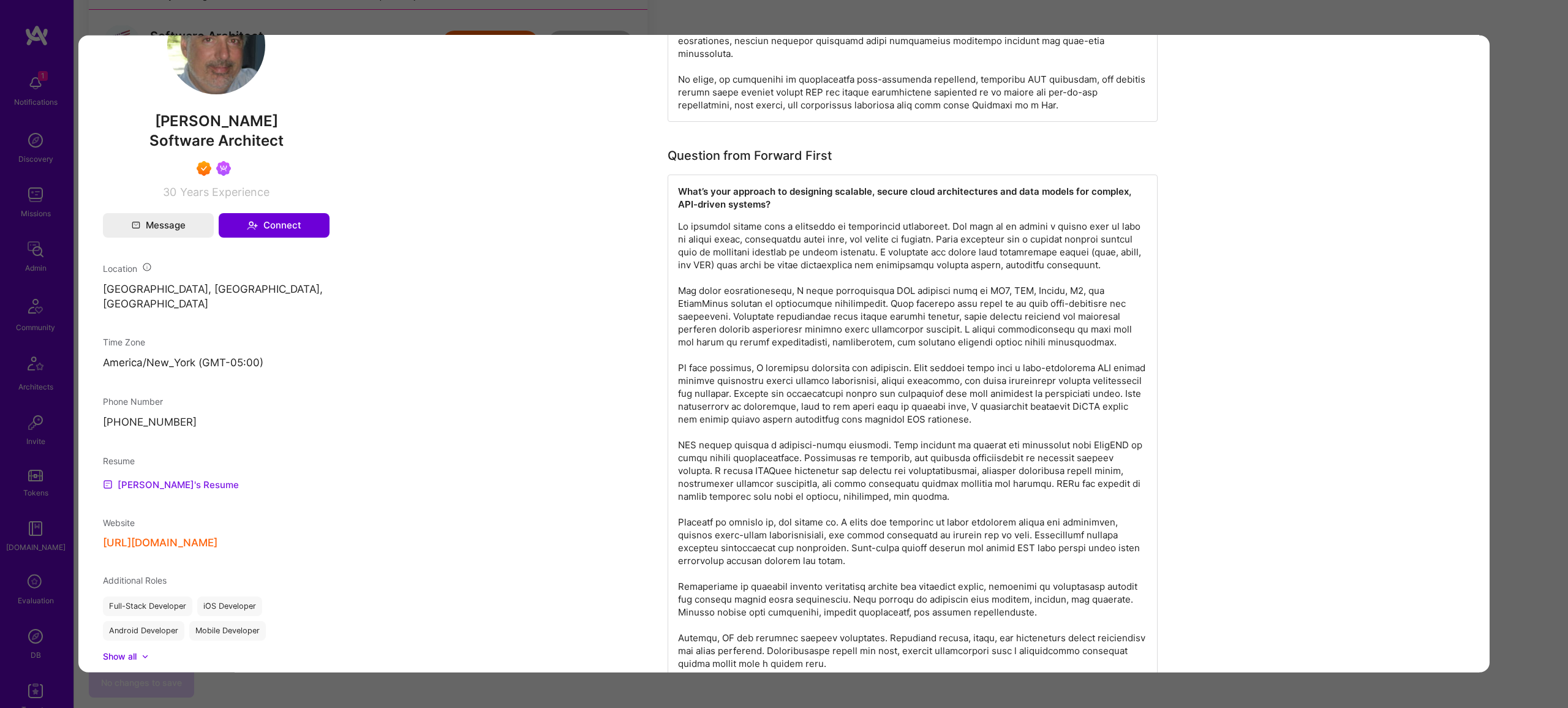
drag, startPoint x: 185, startPoint y: 460, endPoint x: 183, endPoint y: 469, distance: 9.2
click at [185, 460] on div "Resume James's Resume" at bounding box center [216, 473] width 227 height 38
click at [183, 477] on link "James's Resume" at bounding box center [171, 484] width 136 height 15
click at [1339, 21] on div "Application 1 of 3 Evaluation scores Expertise level Superstar Interpersonal sk…" at bounding box center [784, 354] width 1568 height 708
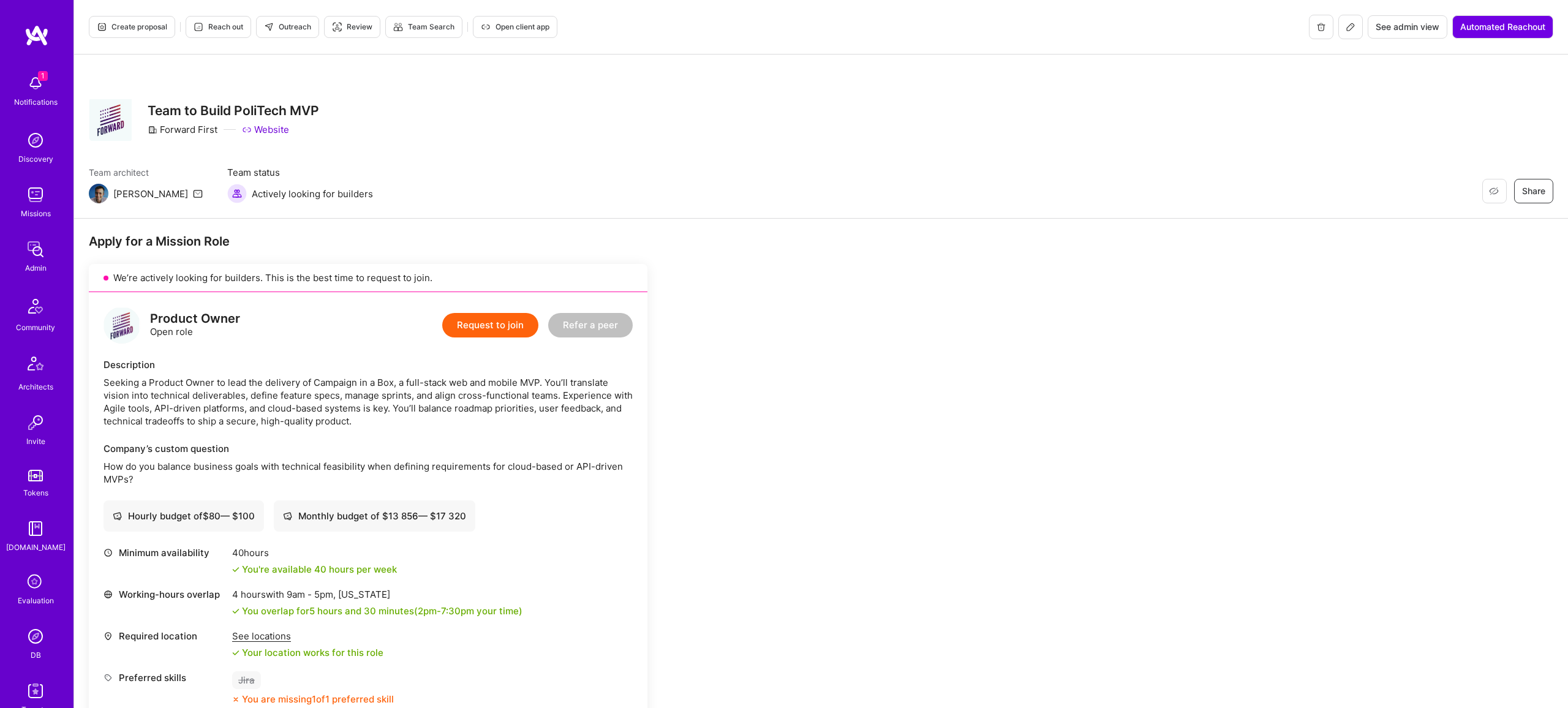
click at [294, 27] on span "Outreach" at bounding box center [287, 27] width 47 height 11
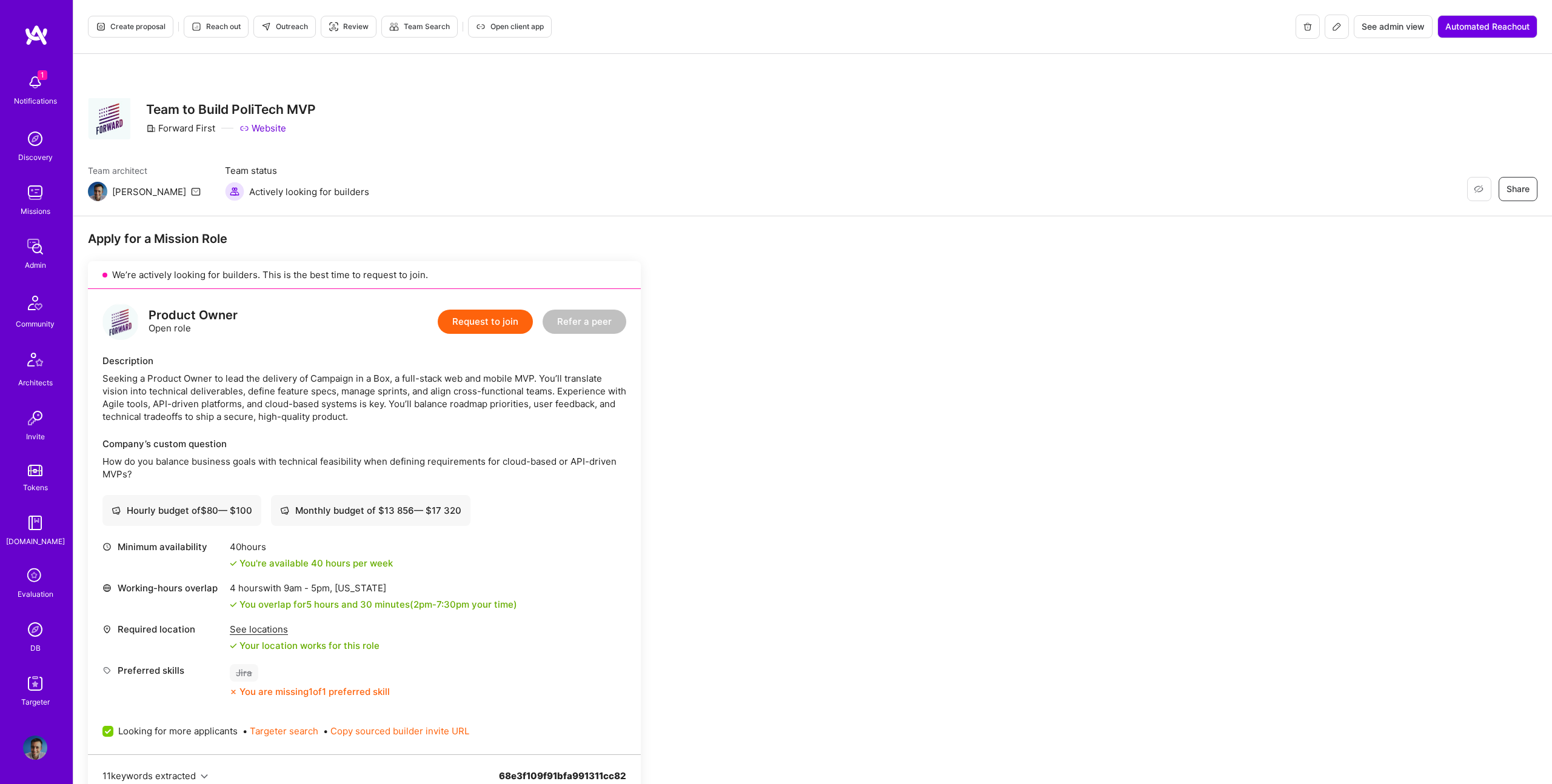
click at [288, 25] on span "Outreach" at bounding box center [284, 26] width 47 height 11
click at [150, 29] on span "Create proposal" at bounding box center [131, 26] width 70 height 11
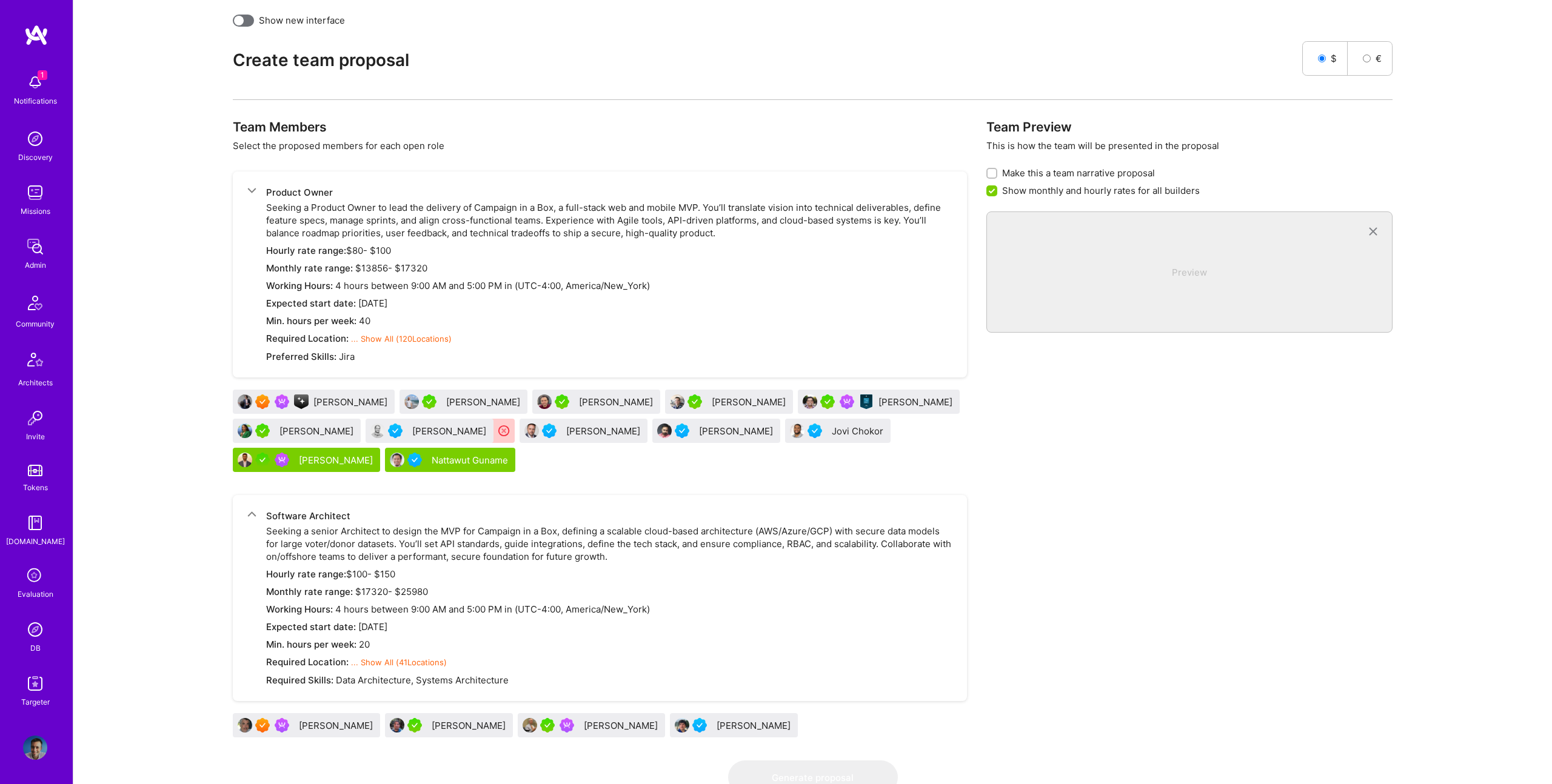
scroll to position [336, 0]
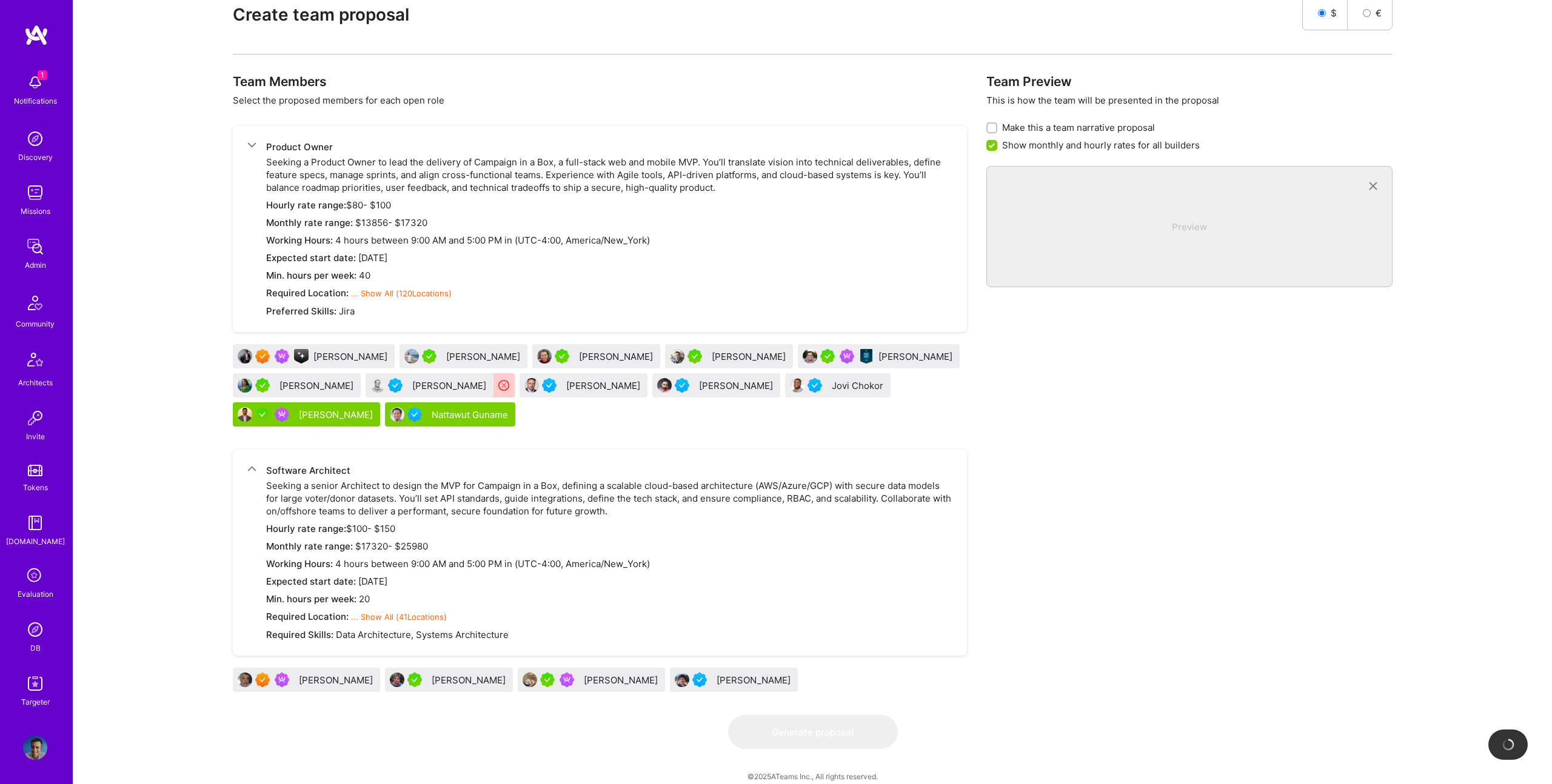
checkbox input "false"
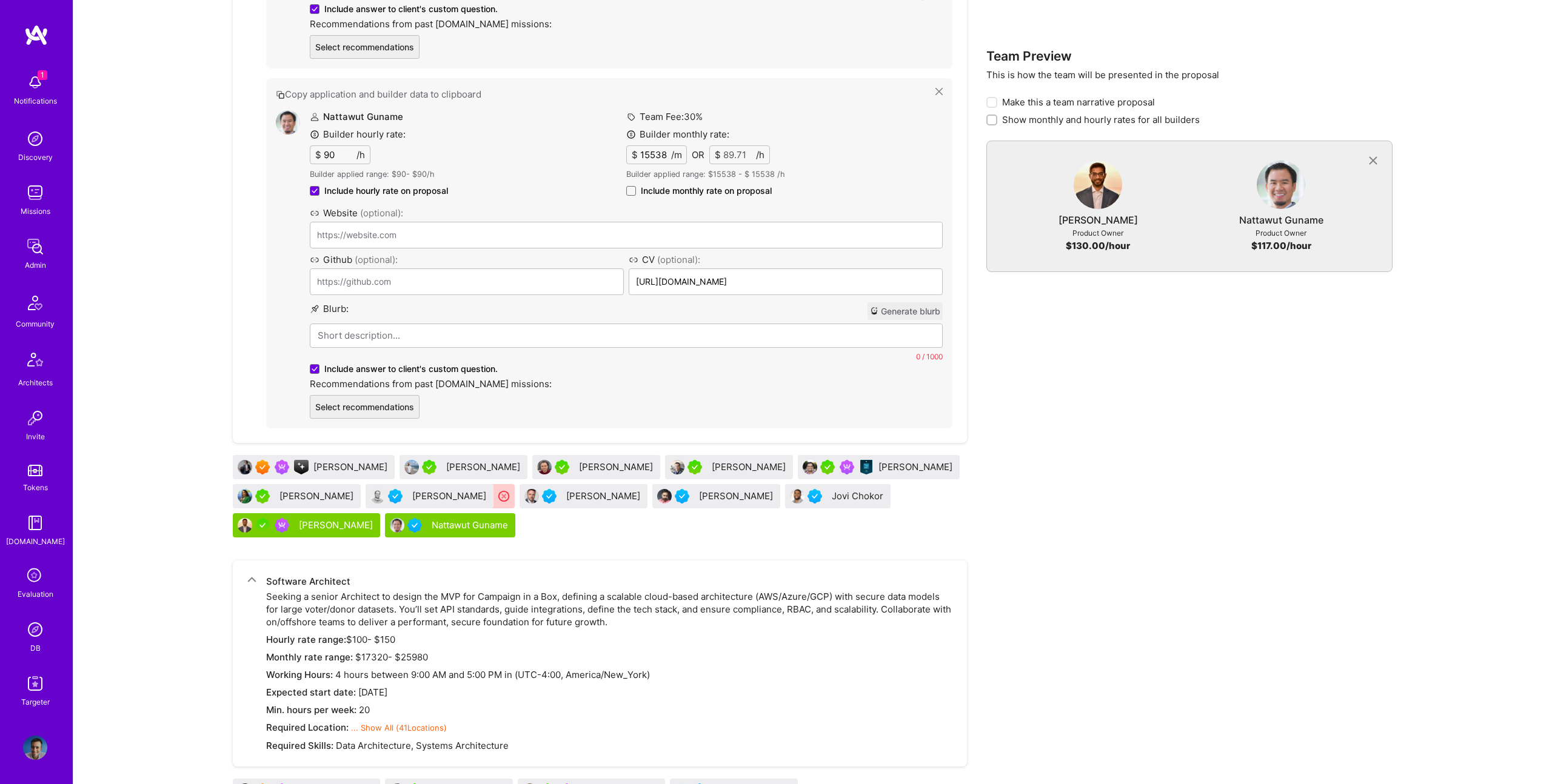
scroll to position [954, 0]
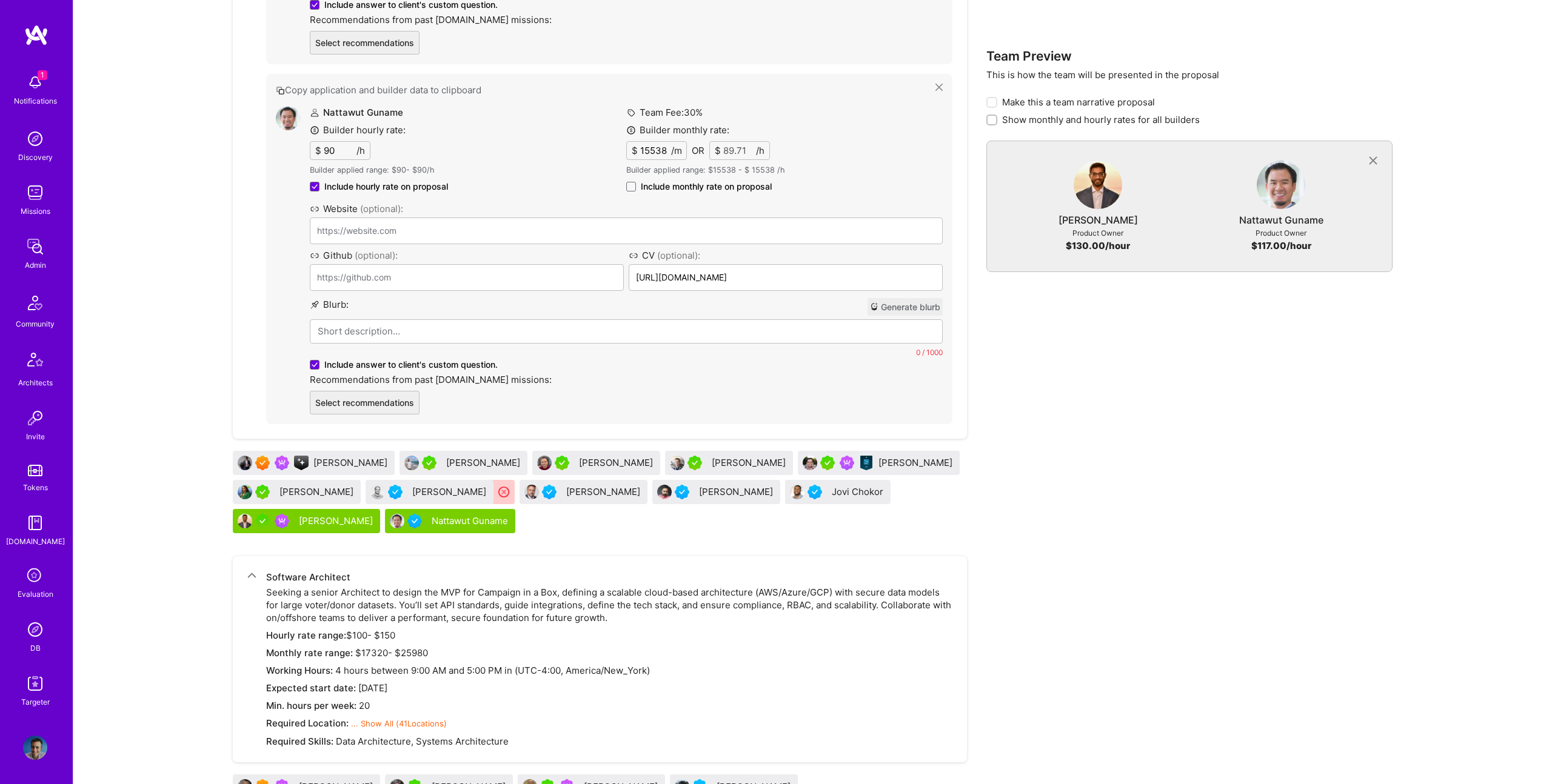
click at [600, 459] on div "Russell Anas" at bounding box center [617, 462] width 76 height 13
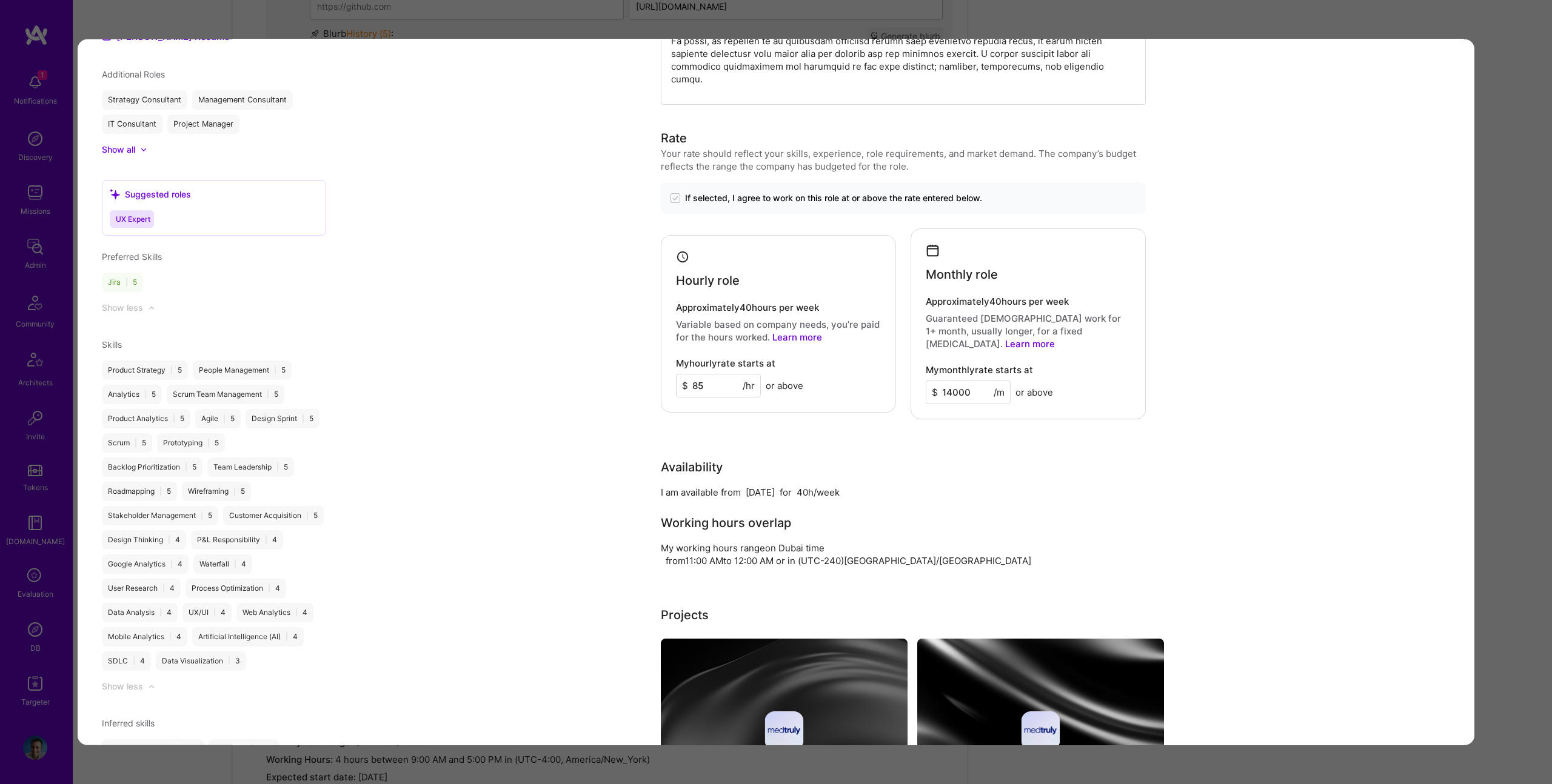
scroll to position [1115, 0]
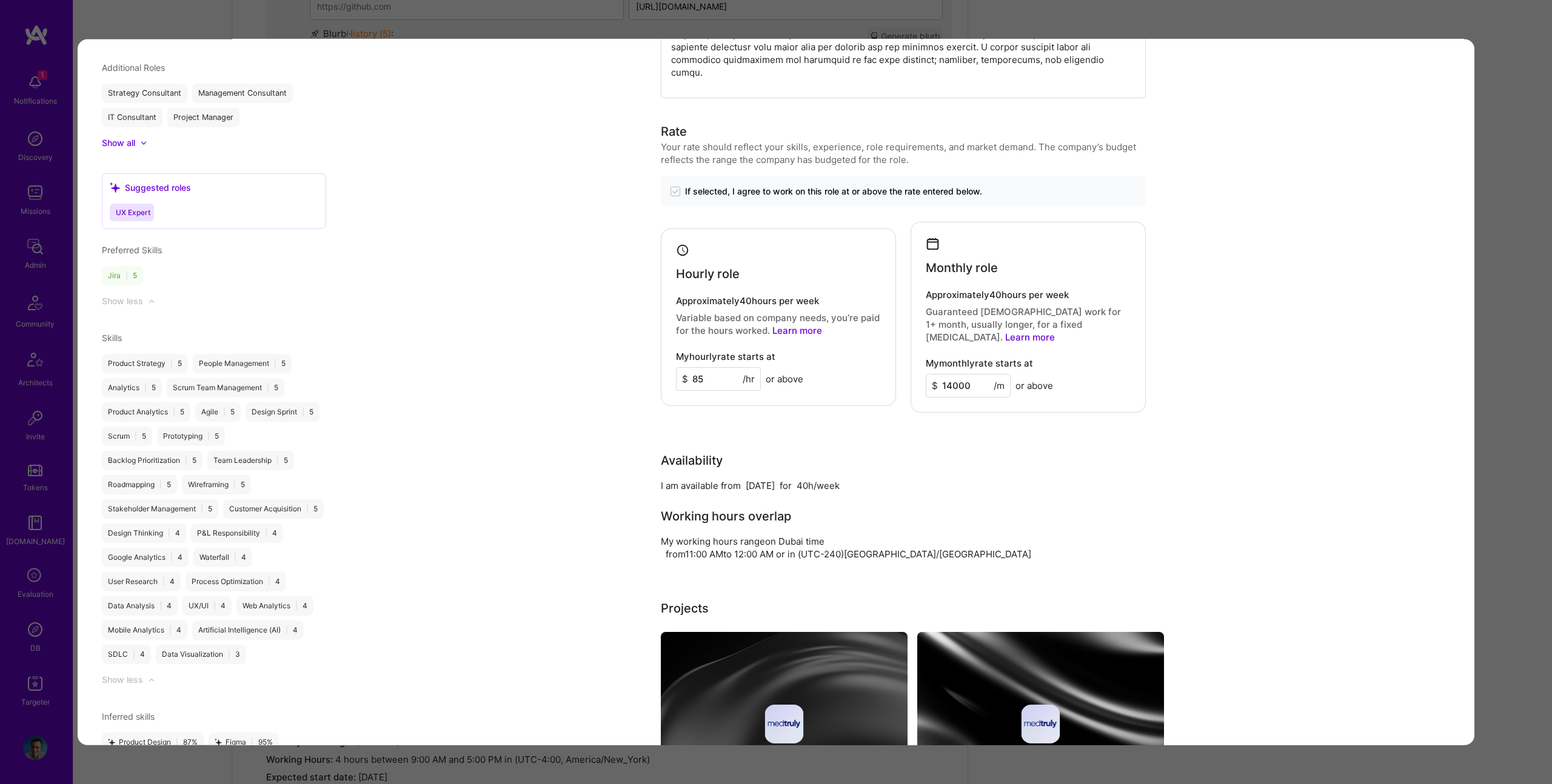
click at [1489, 375] on div "Evaluation scores Expertise level Very good Interpersonal skills Excellent Engl…" at bounding box center [776, 392] width 1552 height 784
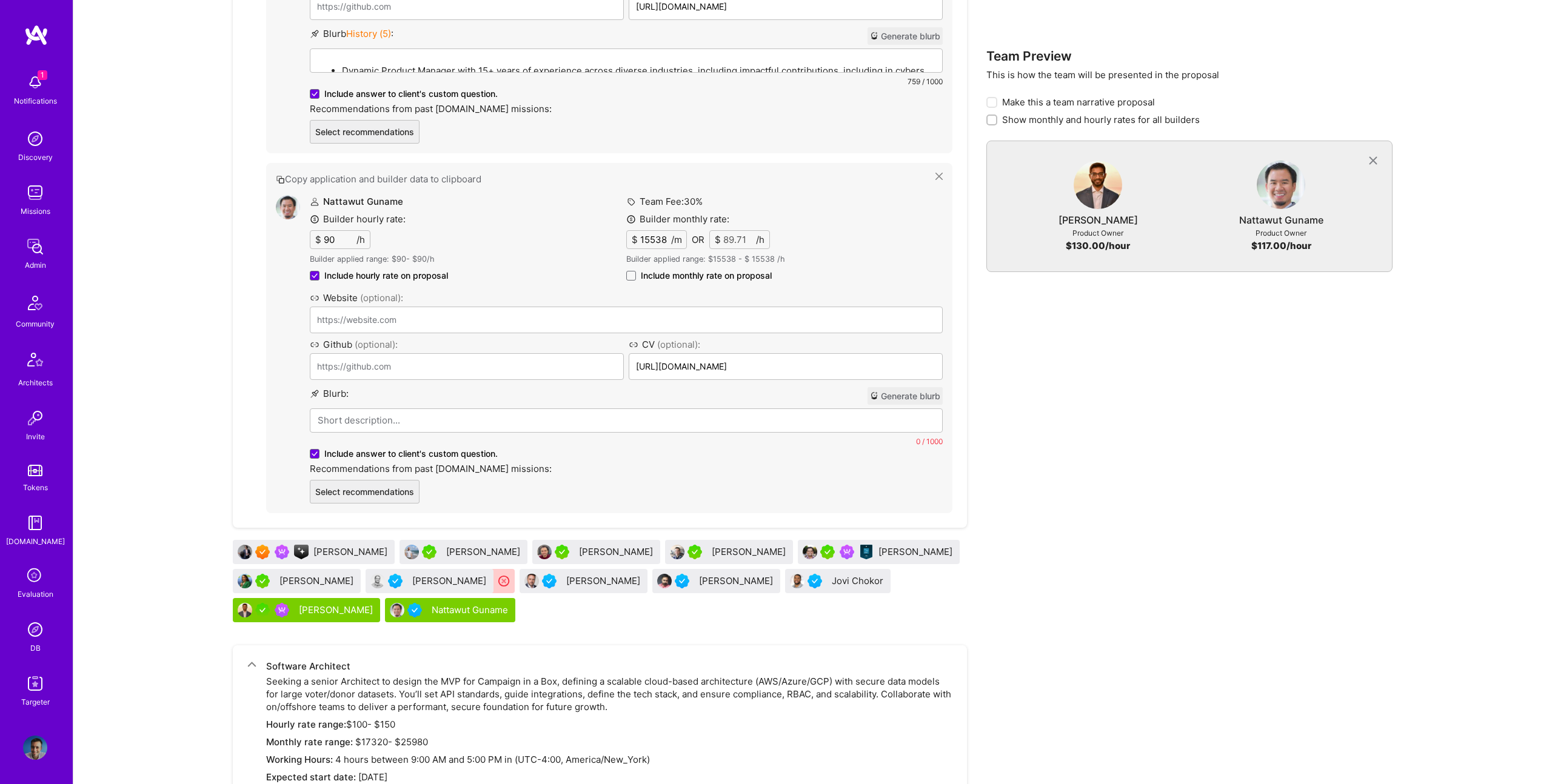
click at [432, 607] on div "Nattawut Guname" at bounding box center [471, 610] width 79 height 13
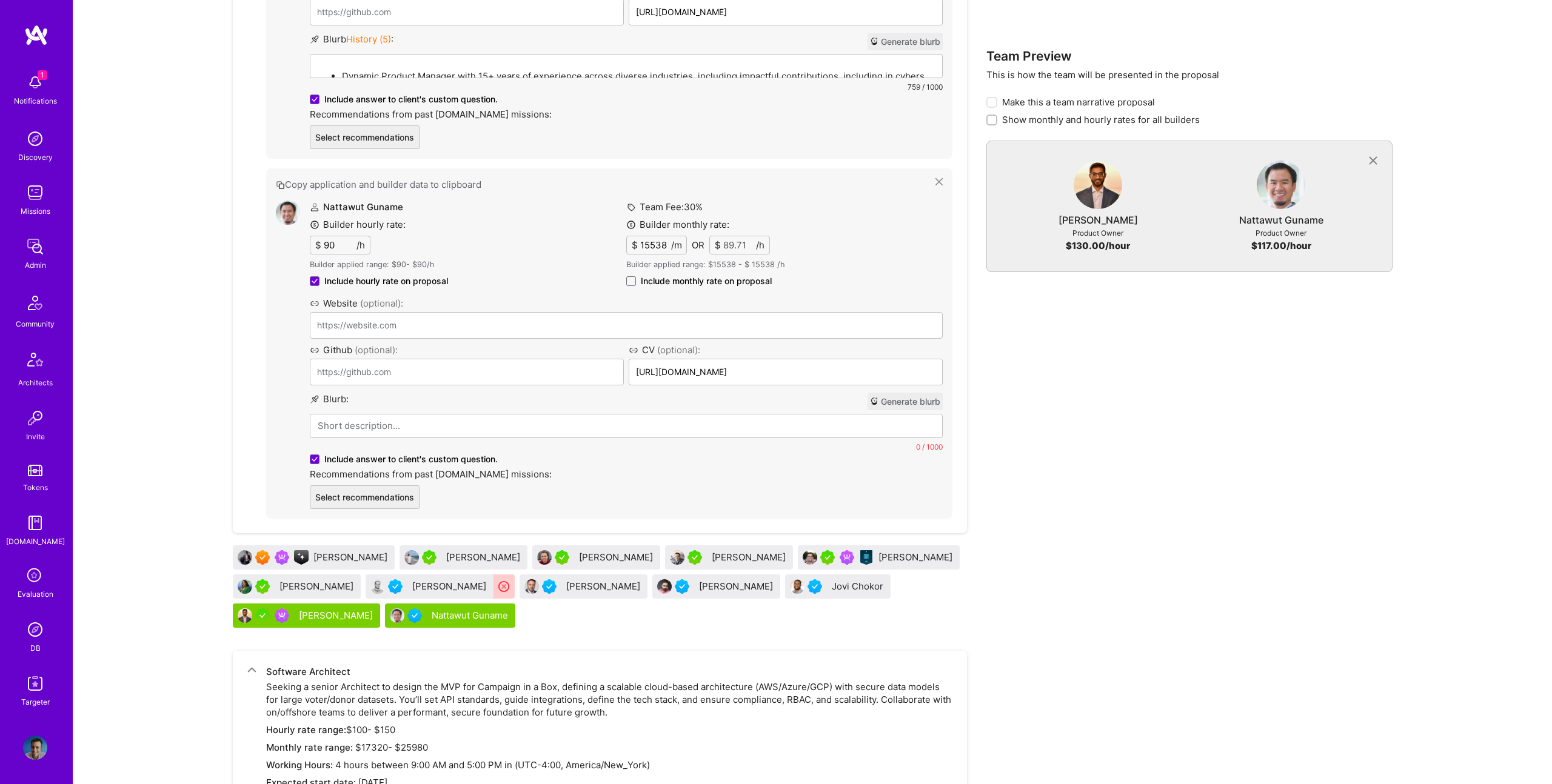
scroll to position [858, 0]
click at [737, 556] on div "Andrew Reagan" at bounding box center [750, 558] width 76 height 13
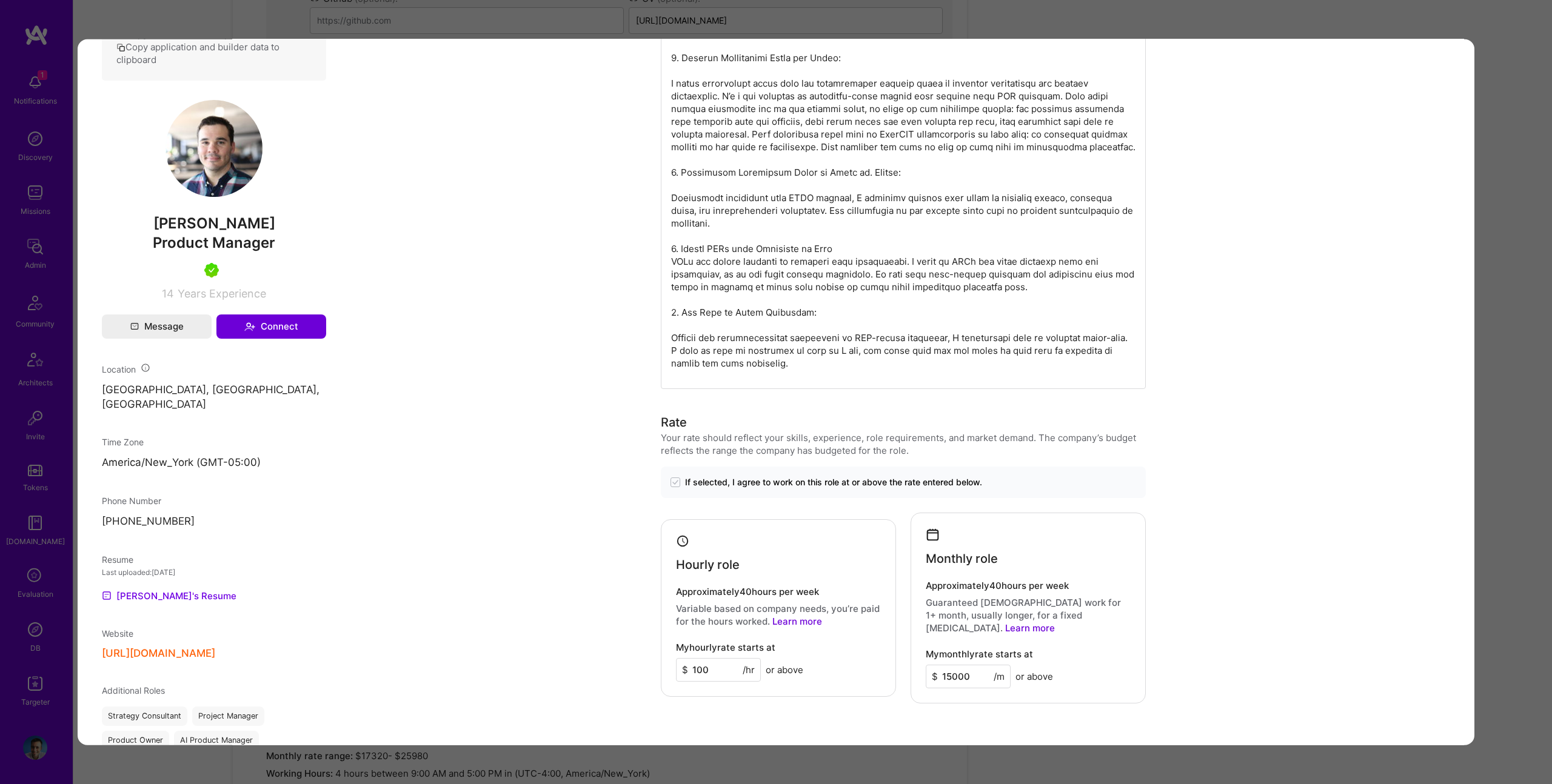
scroll to position [597, 0]
click at [1485, 277] on div "Evaluation scores Expertise level Very good Interpersonal skills Excellent Engl…" at bounding box center [776, 392] width 1552 height 784
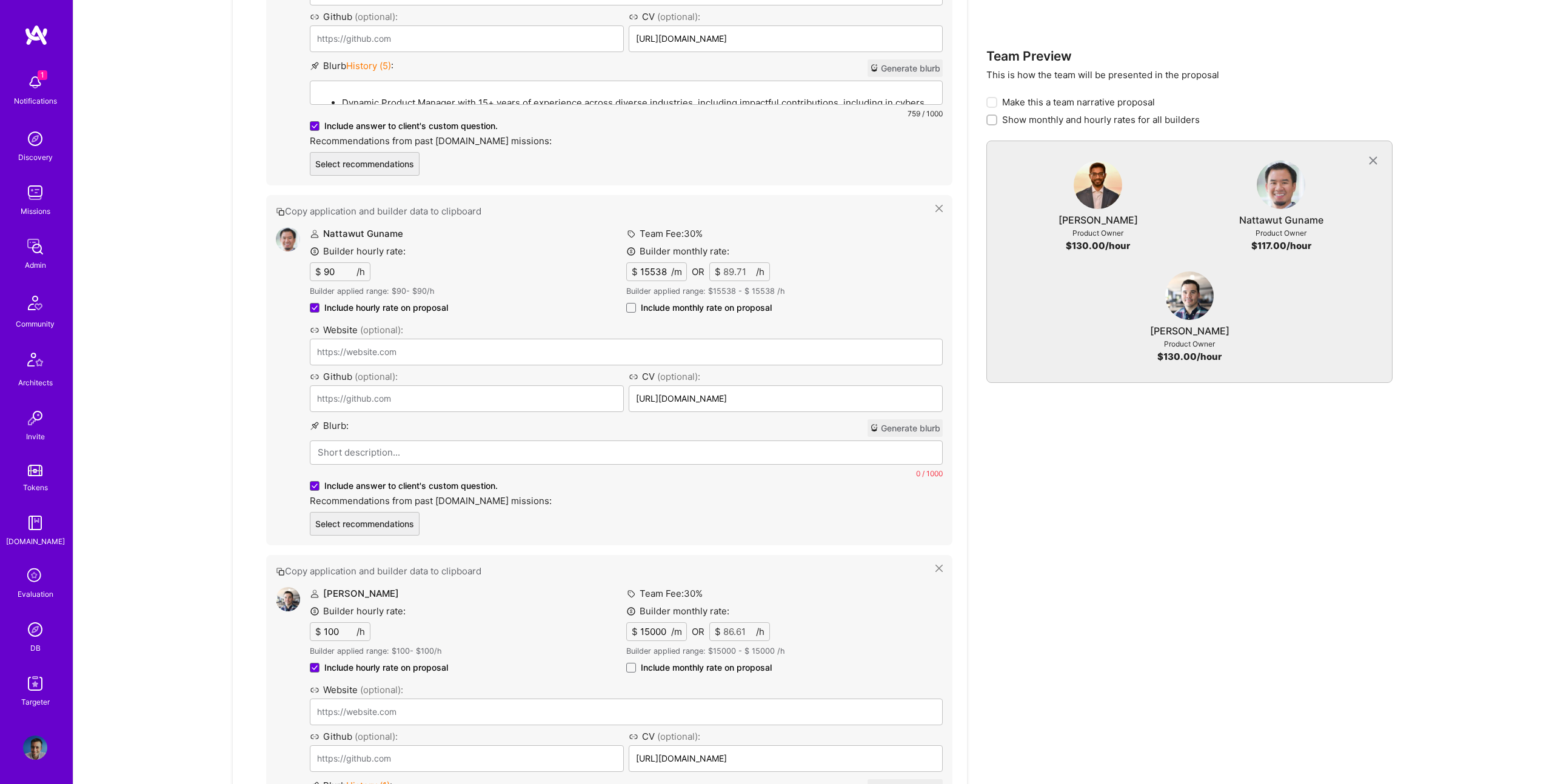
scroll to position [836, 0]
click at [458, 443] on p at bounding box center [626, 448] width 617 height 13
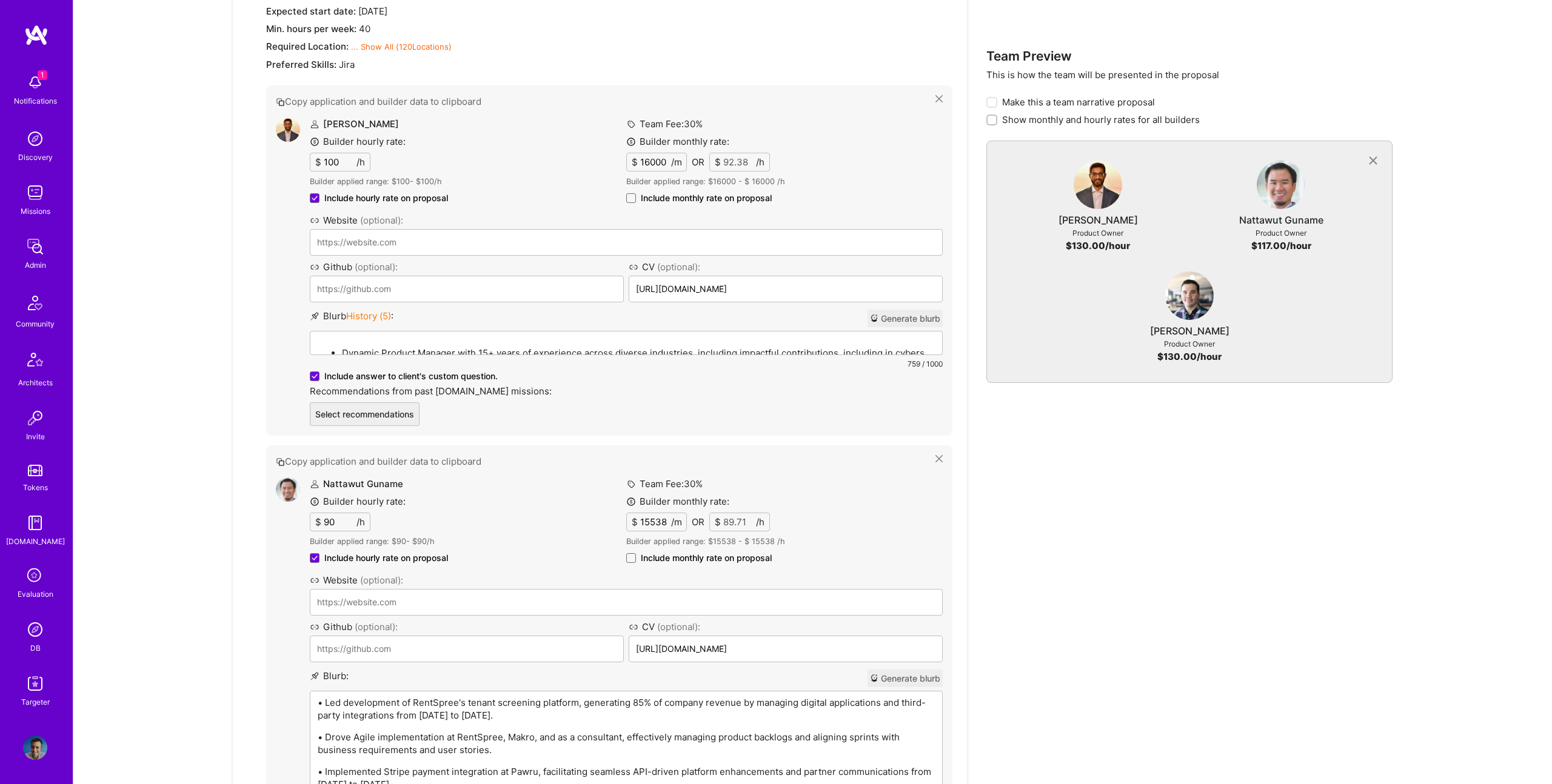
scroll to position [744, 0]
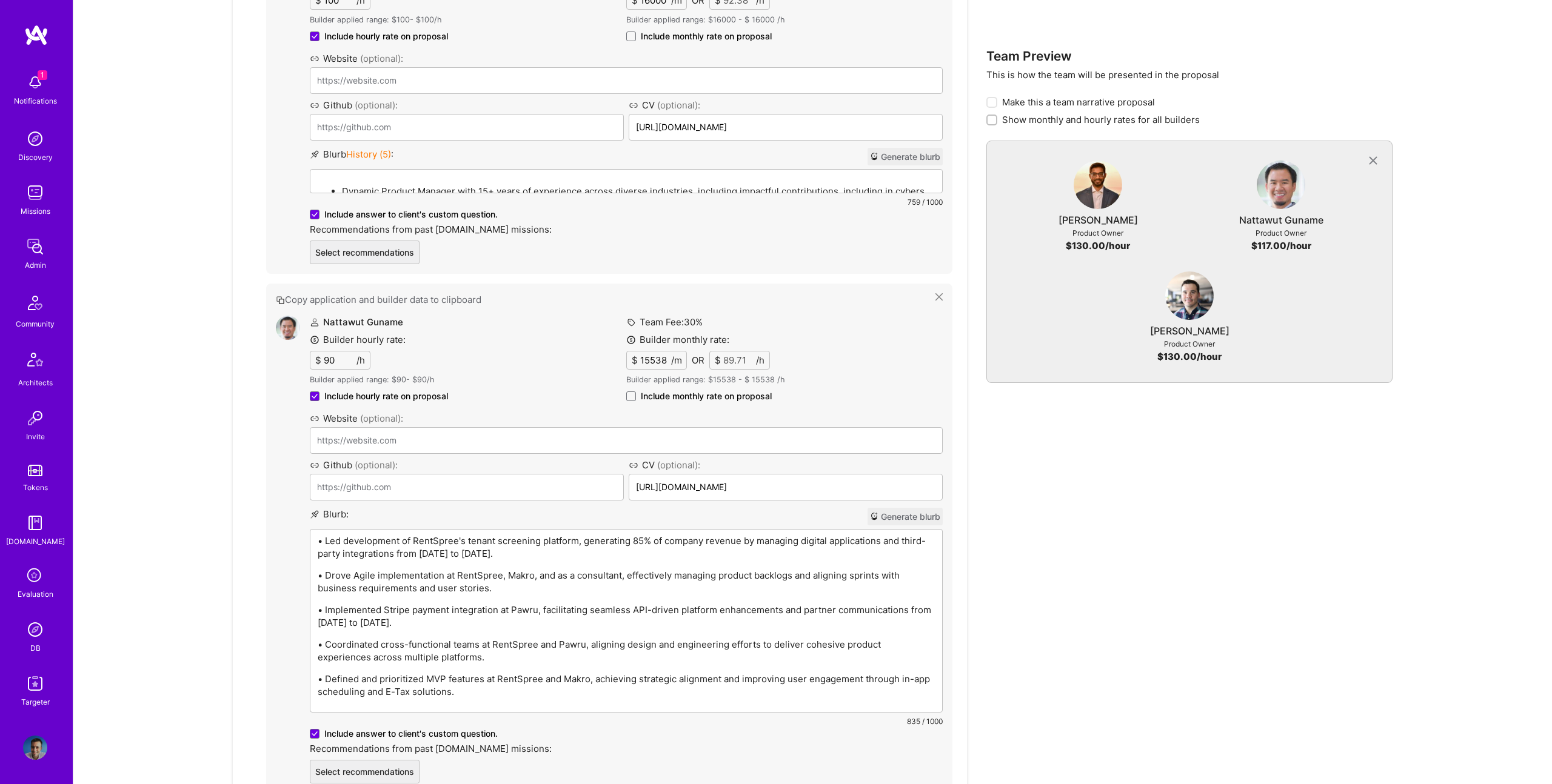
click at [562, 303] on div "Dynamic Product Manager with 15+ years of experience across diverse industries,…" at bounding box center [626, 237] width 632 height 134
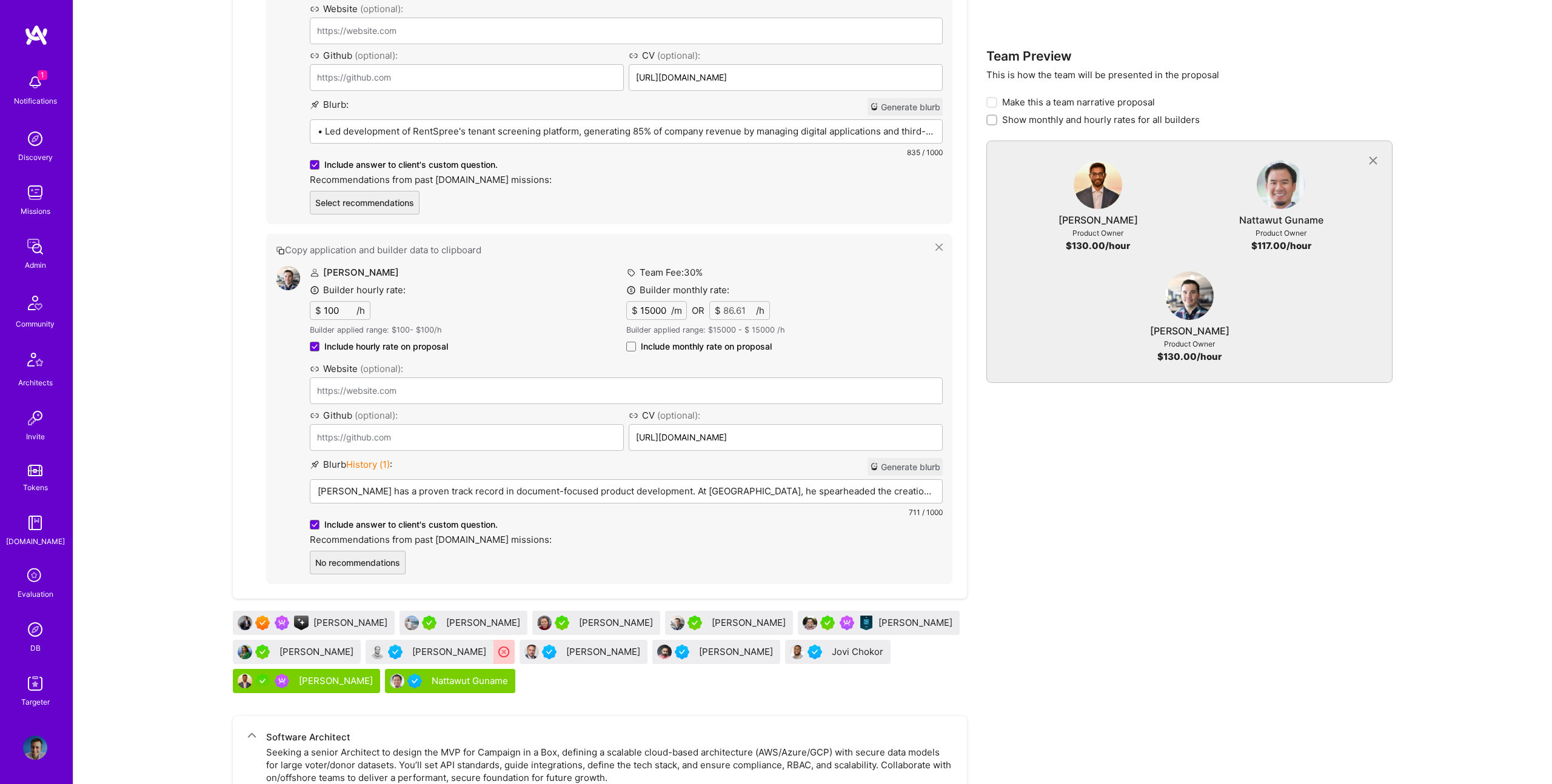
scroll to position [1166, 0]
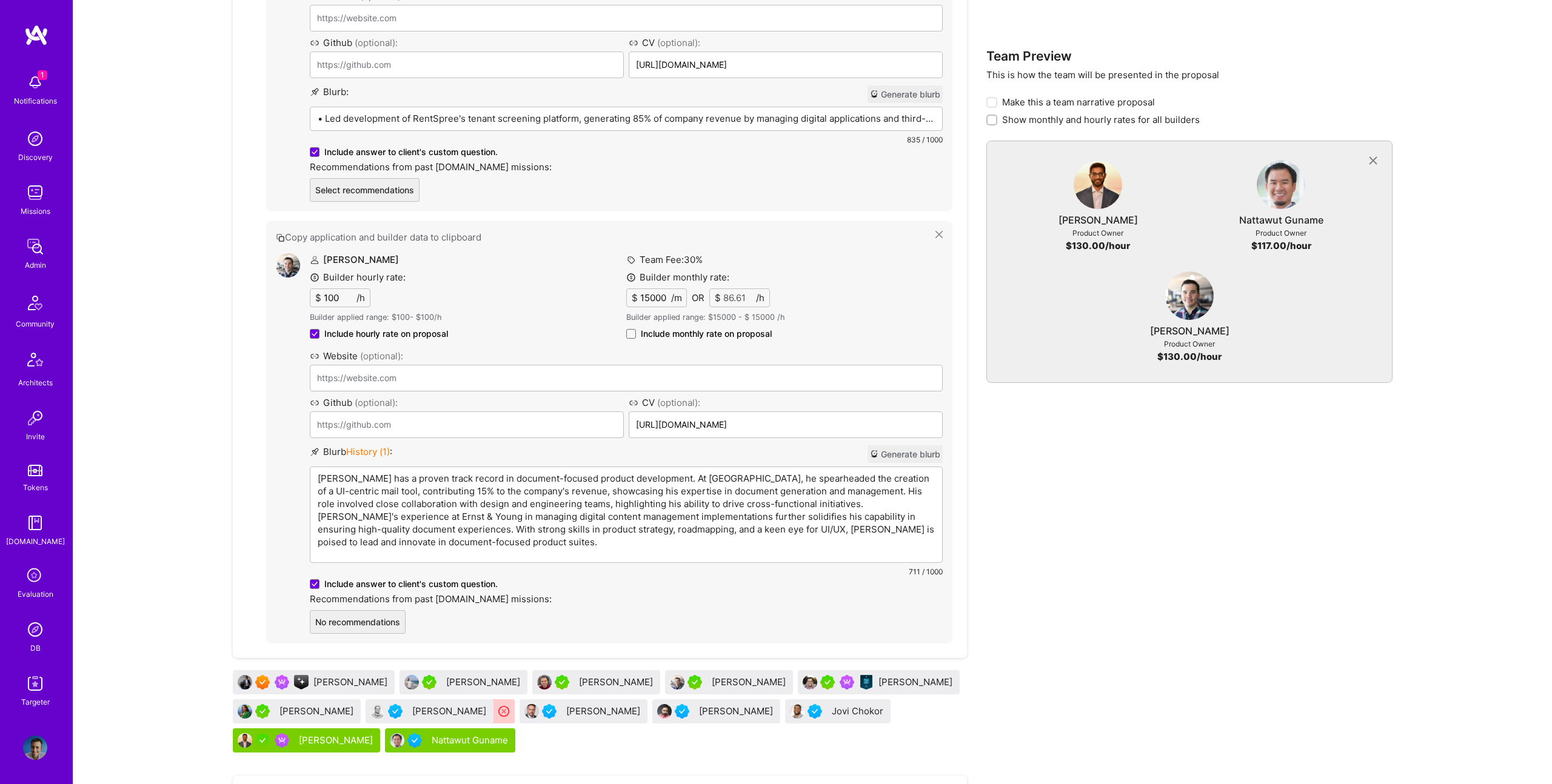
click at [598, 618] on div "Andrew Reagan Builder hourly rate: $ 100 /h Builder applied range: $ 100 - $ 10…" at bounding box center [626, 443] width 633 height 381
click at [604, 510] on p "Andrew has a proven track record in document-focused product development. At Lo…" at bounding box center [626, 510] width 617 height 76
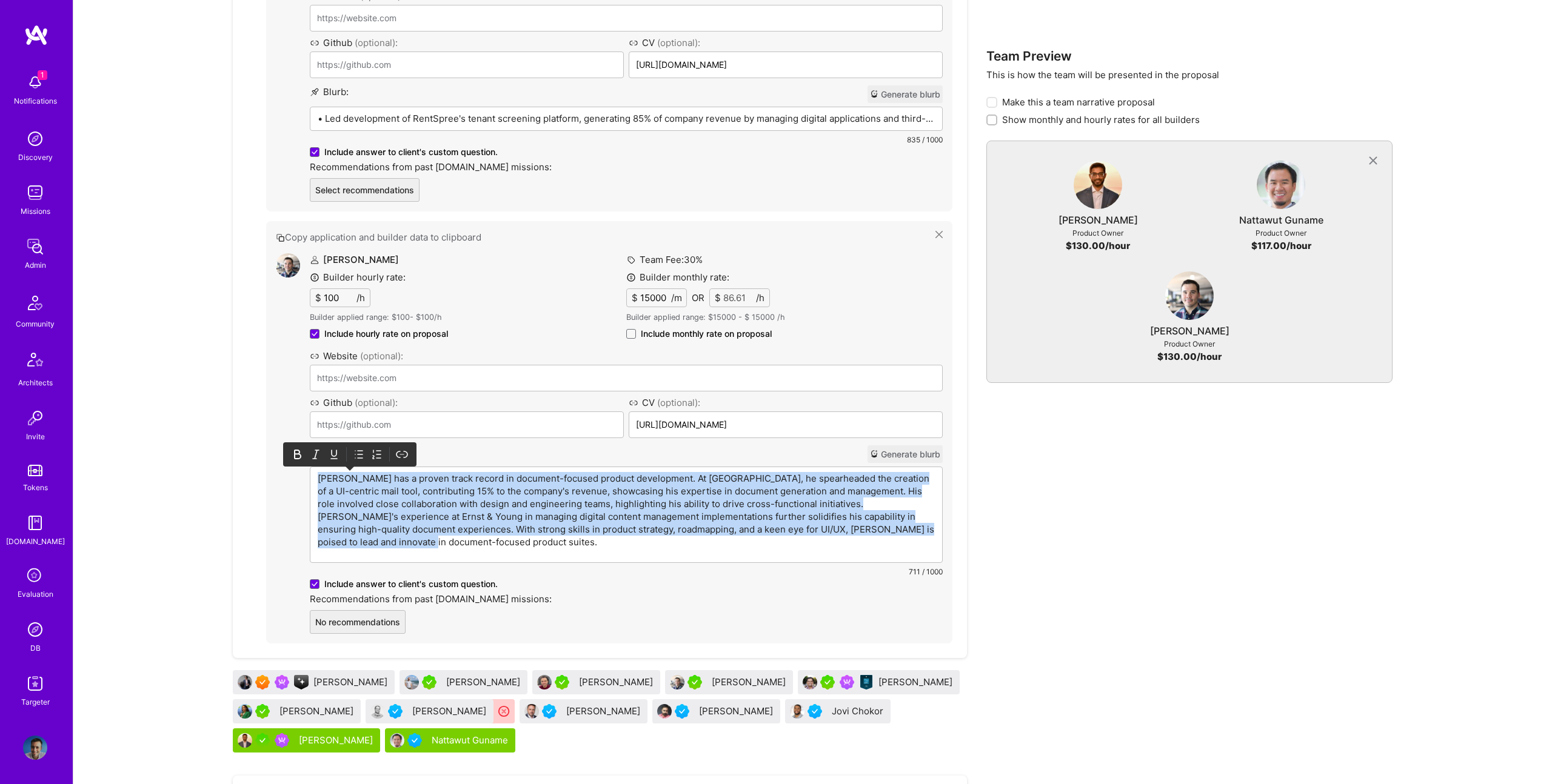
click at [604, 509] on p "Andrew has a proven track record in document-focused product development. At Lo…" at bounding box center [626, 510] width 617 height 76
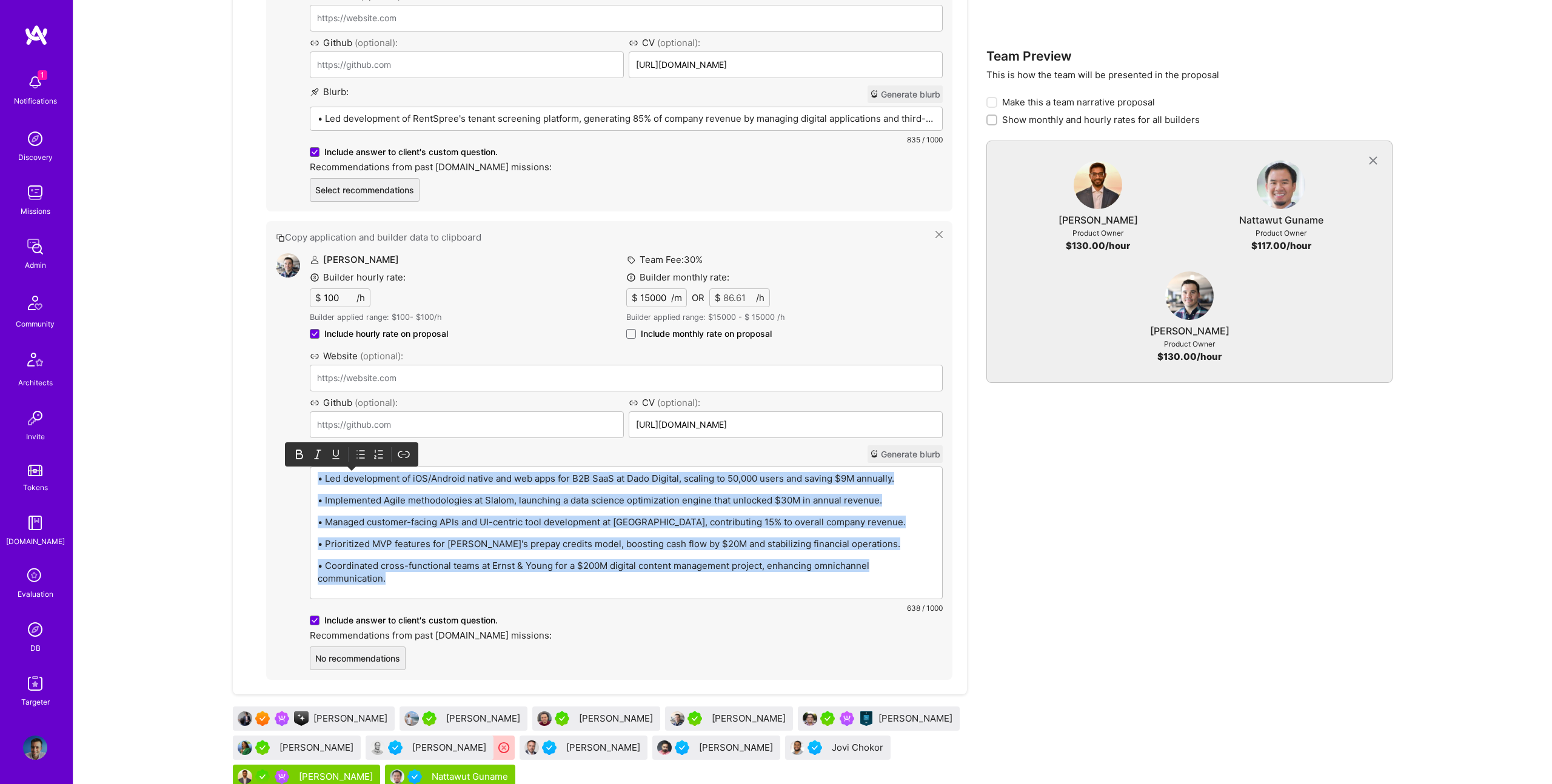
click at [363, 455] on icon at bounding box center [360, 454] width 12 height 12
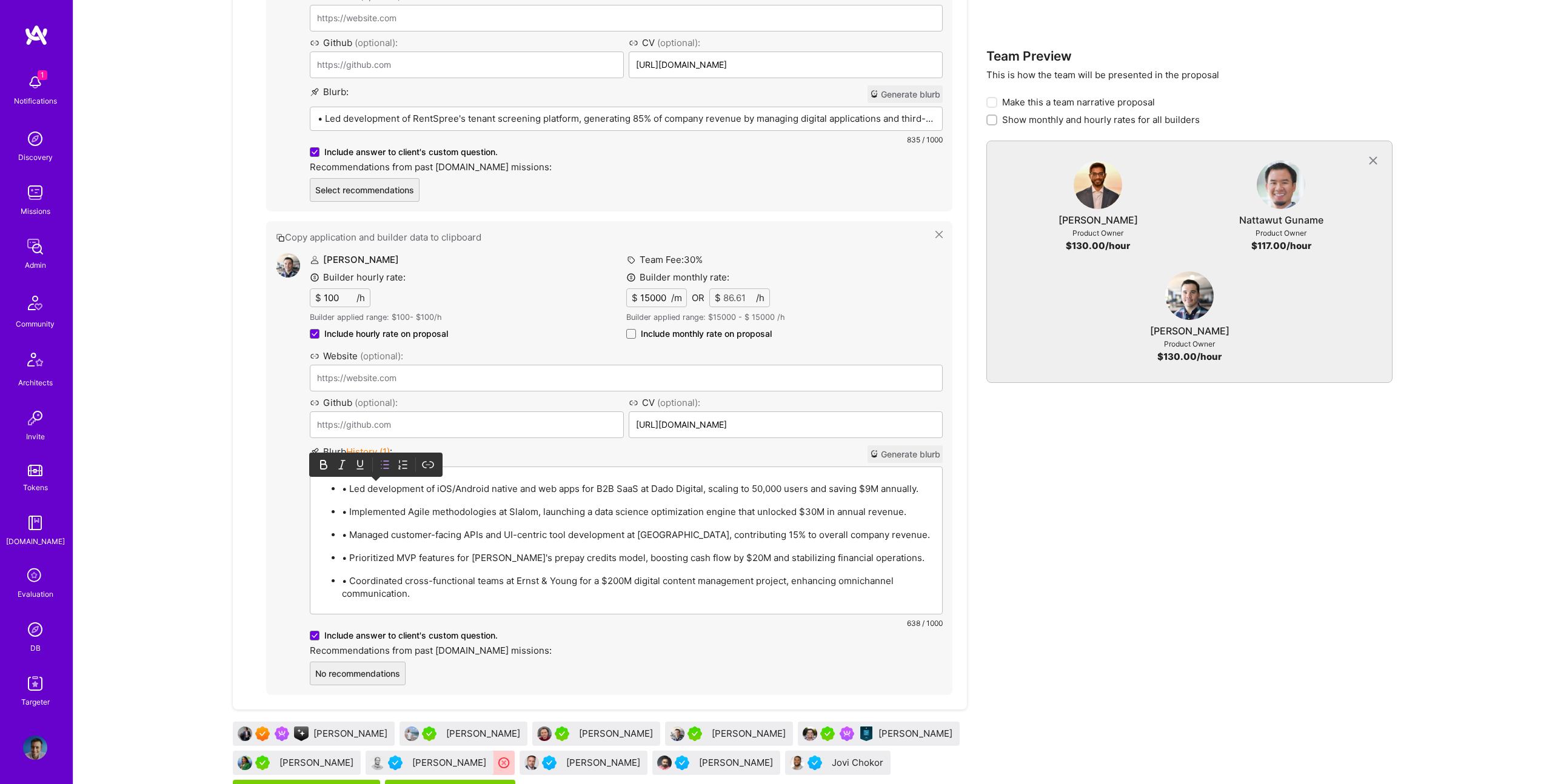
click at [350, 492] on p "• Led development of iOS/Android native and web apps for B2B SaaS at Dado Digit…" at bounding box center [638, 488] width 593 height 13
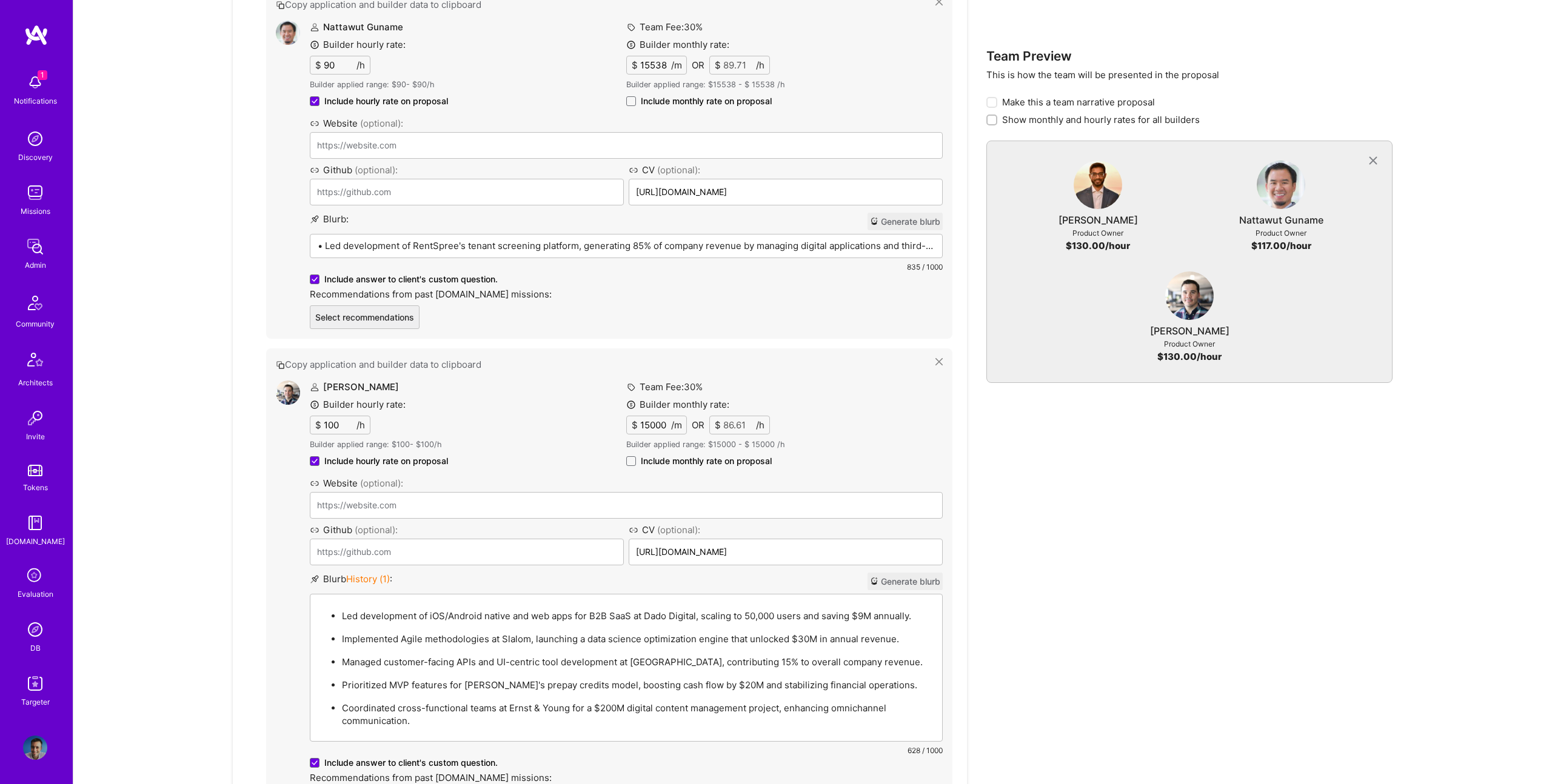
scroll to position [1016, 0]
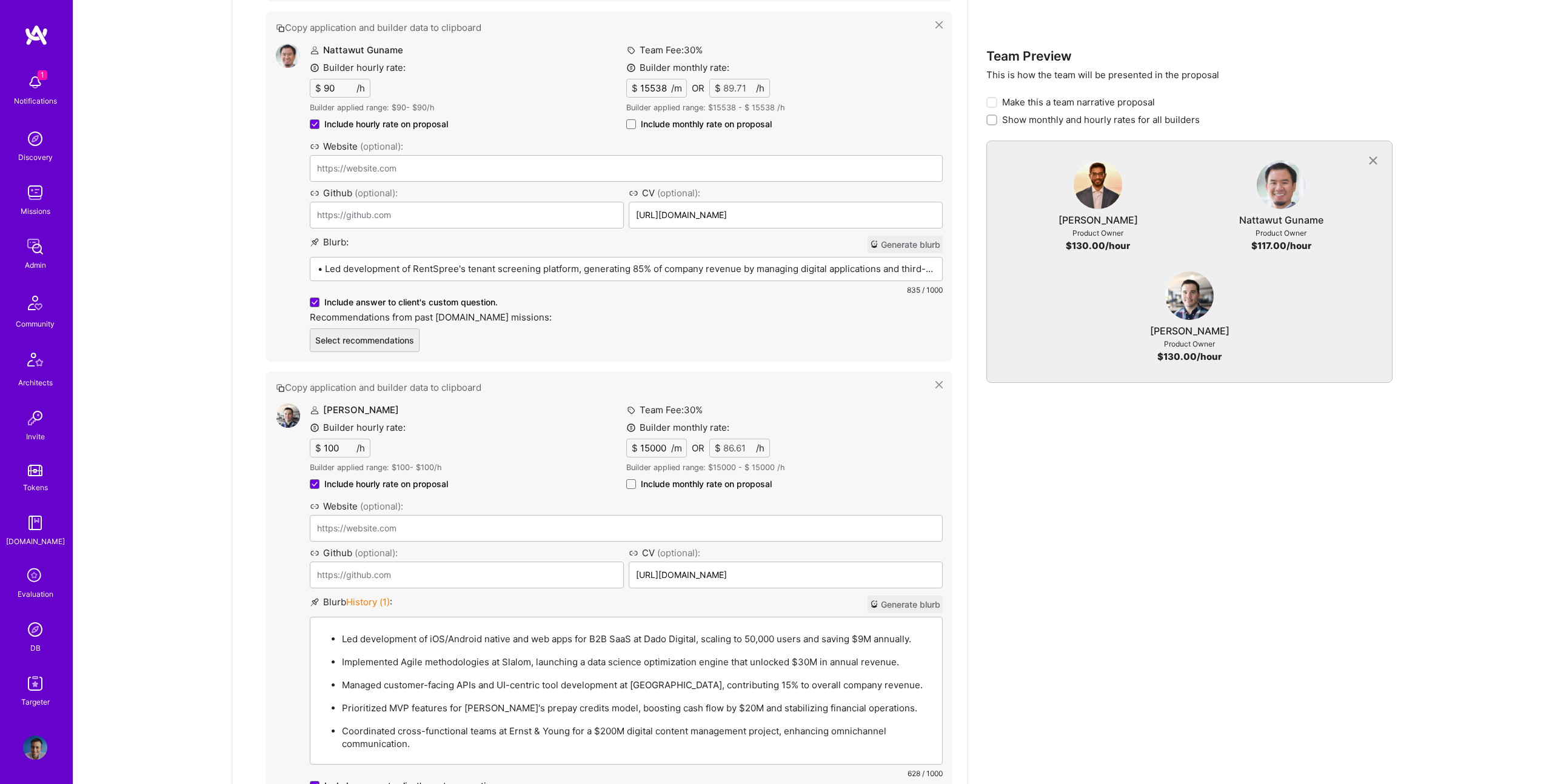
click at [524, 272] on p "• Led development of RentSpree's tenant screening platform, generating 85% of c…" at bounding box center [626, 268] width 617 height 13
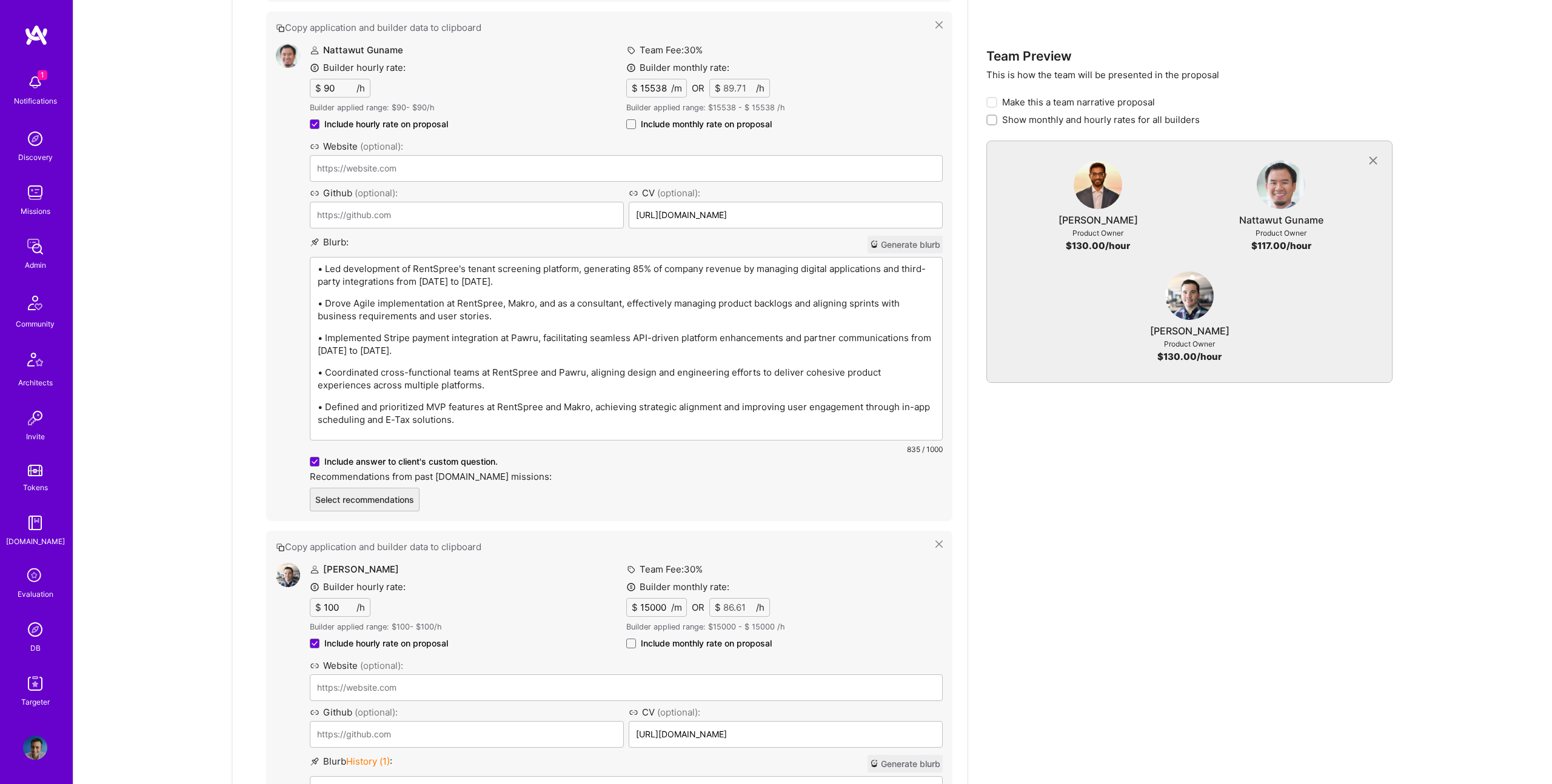
scroll to position [1013, 0]
click at [584, 295] on div "• Led development of RentSpree's tenant screening platform, generating 85% of c…" at bounding box center [626, 351] width 632 height 183
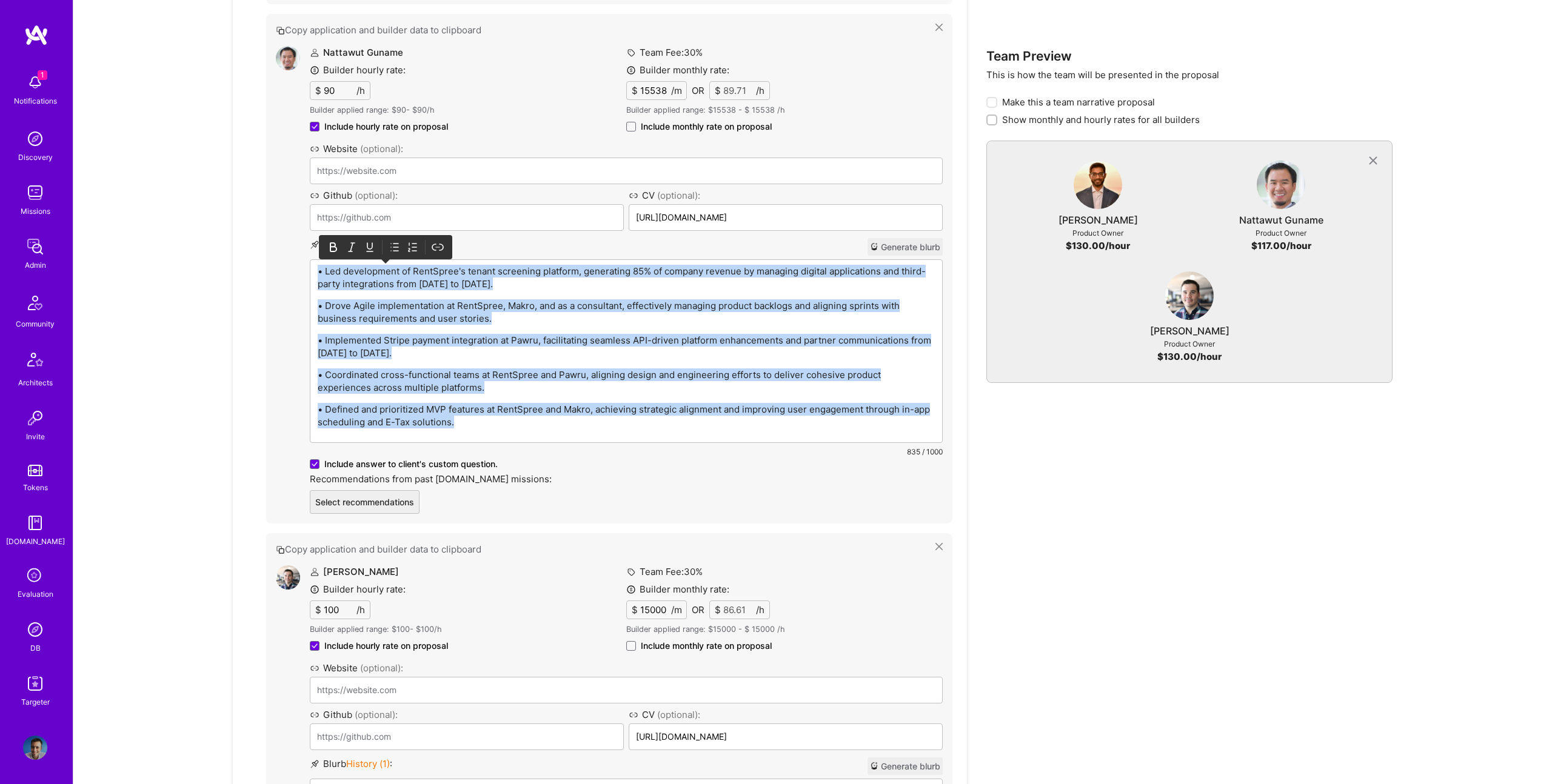
click at [390, 247] on icon at bounding box center [394, 247] width 12 height 12
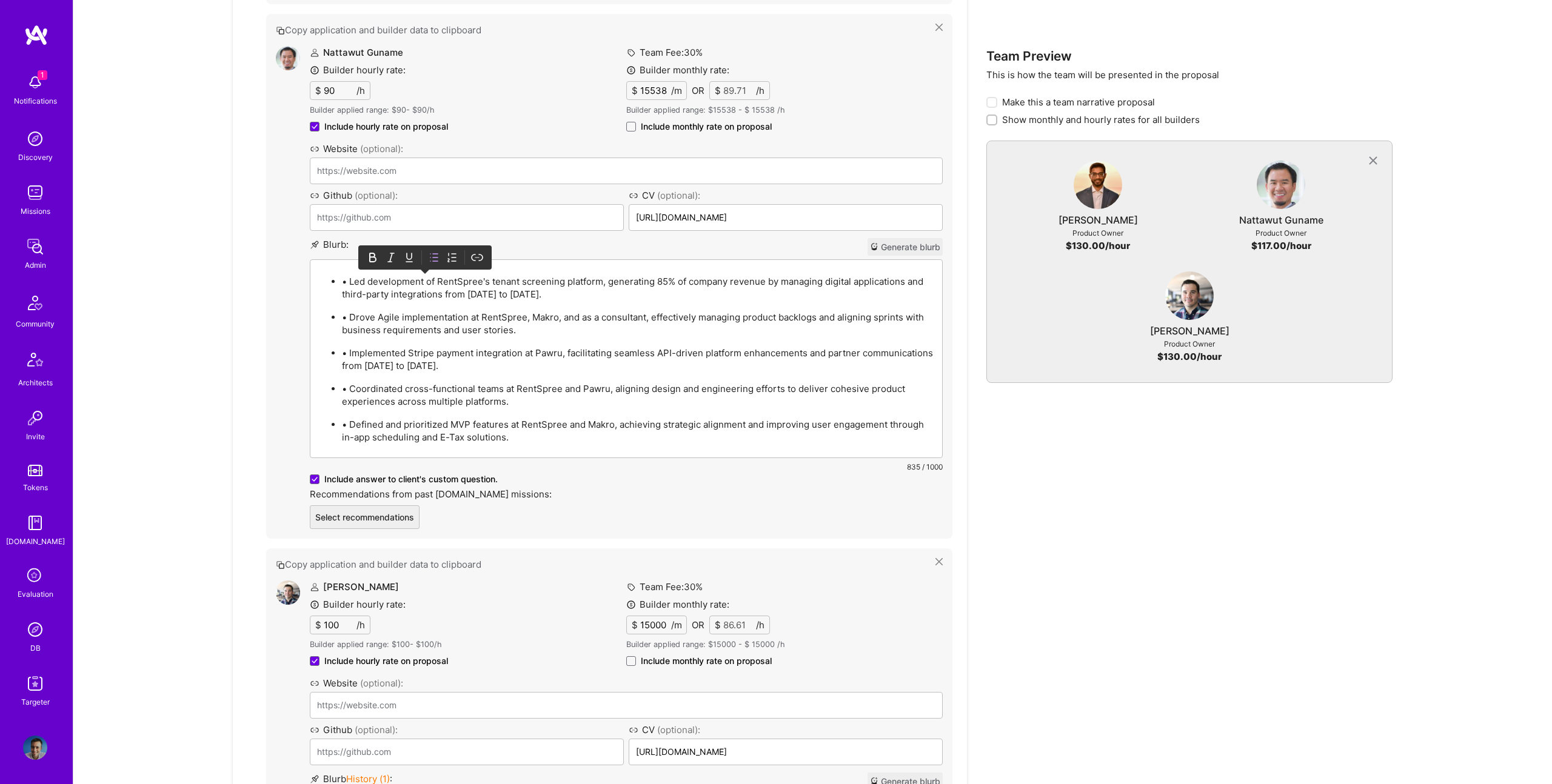
click at [348, 278] on p "• Led development of RentSpree's tenant screening platform, generating 85% of c…" at bounding box center [638, 288] width 593 height 25
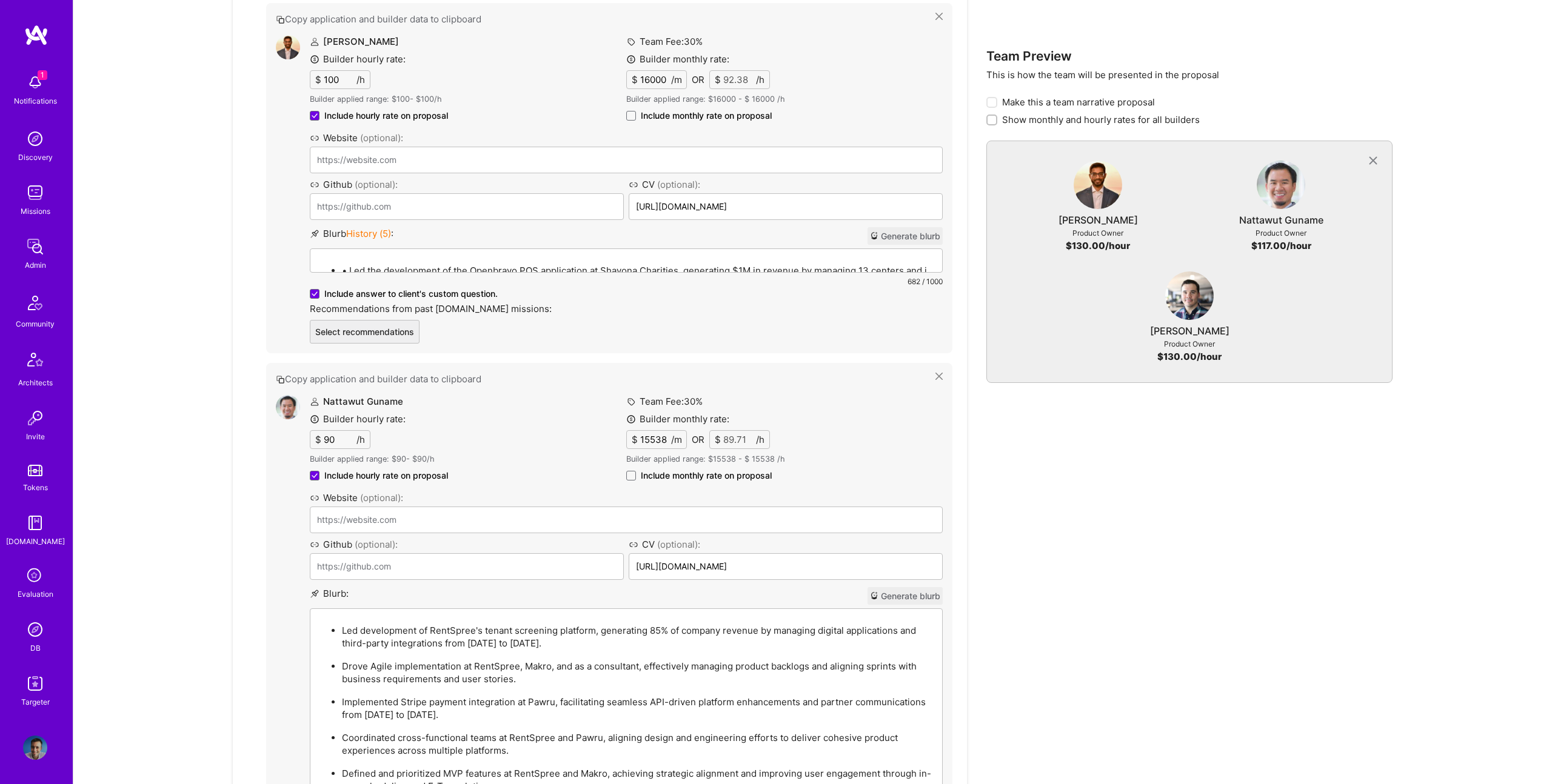
scroll to position [641, 0]
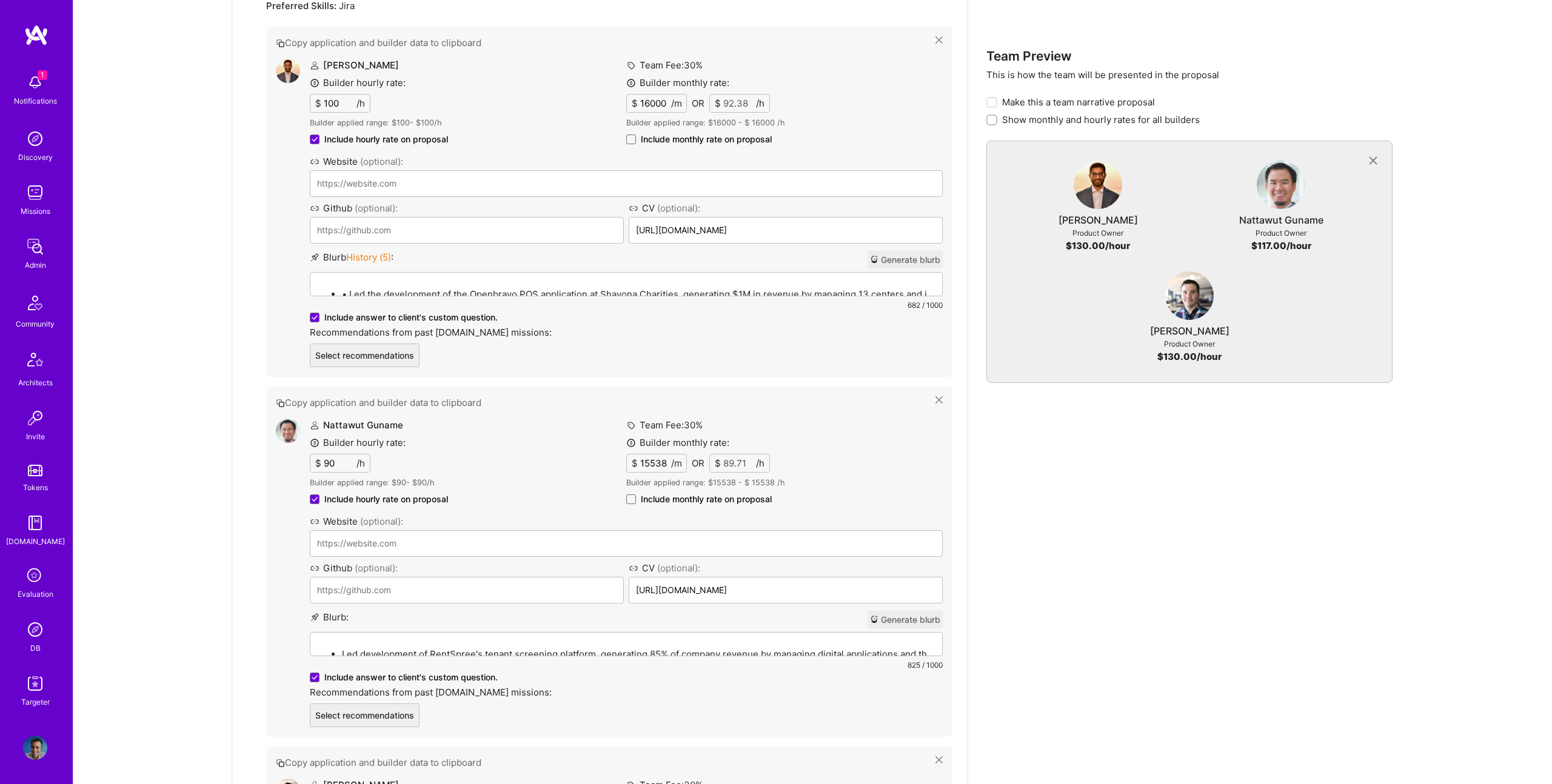
click at [458, 285] on div "• Led the development of the Openbravo POS application at Shayona Charities, ge…" at bounding box center [626, 337] width 632 height 129
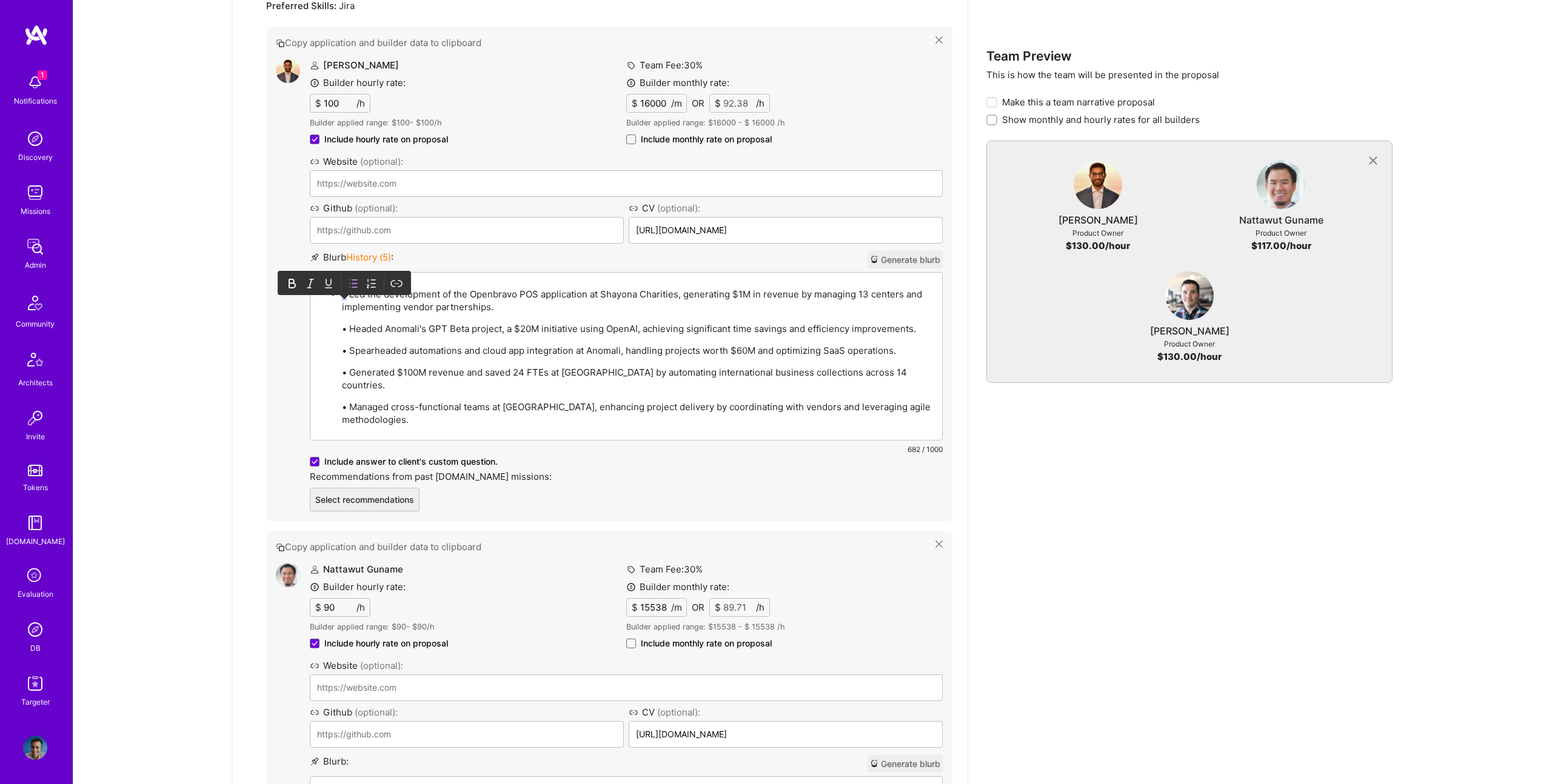
click at [458, 285] on div "• Led the development of the Openbravo POS application at Shayona Charities, ge…" at bounding box center [626, 356] width 632 height 167
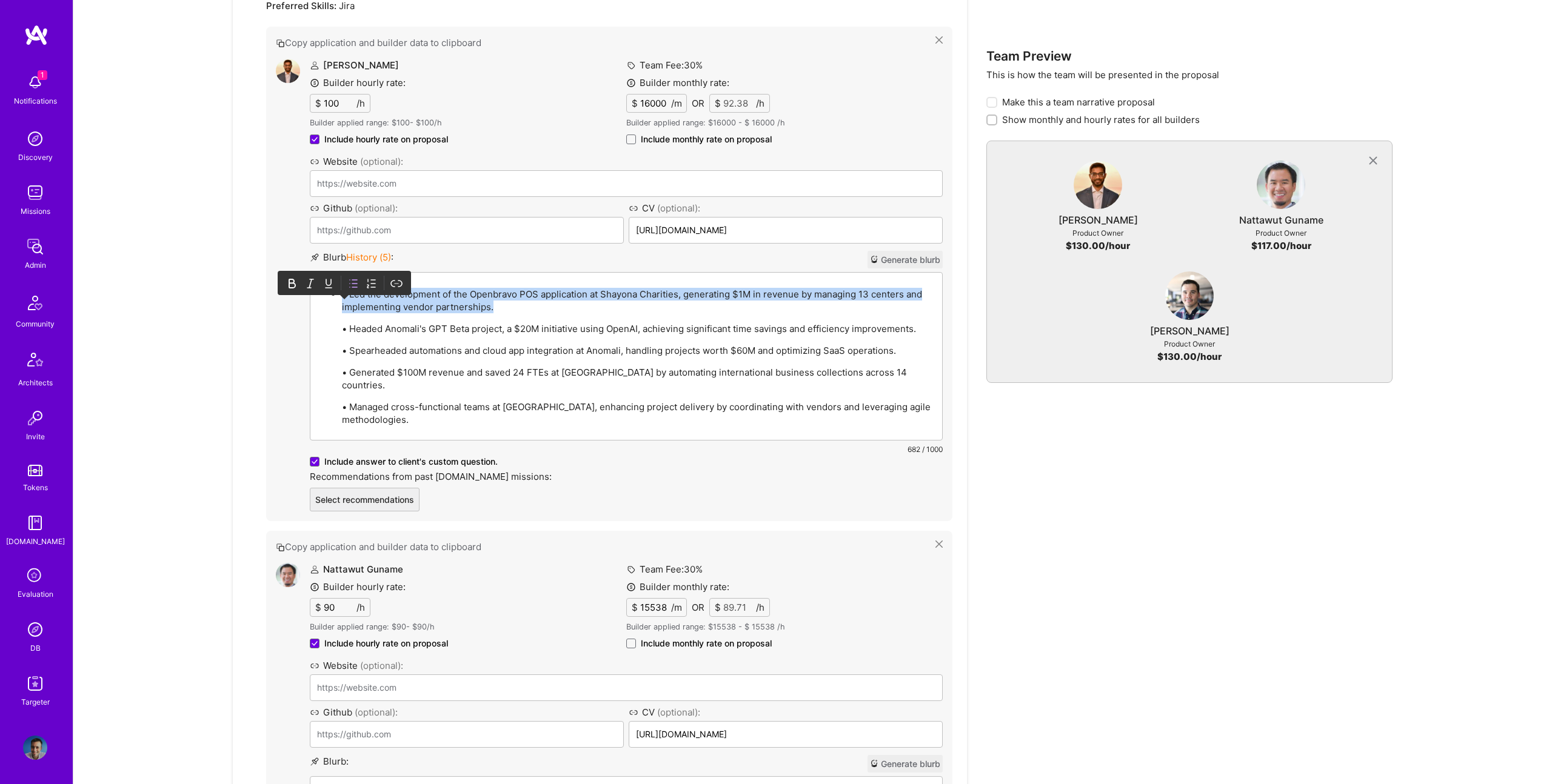
click at [458, 285] on div "• Led the development of the Openbravo POS application at Shayona Charities, ge…" at bounding box center [626, 356] width 632 height 167
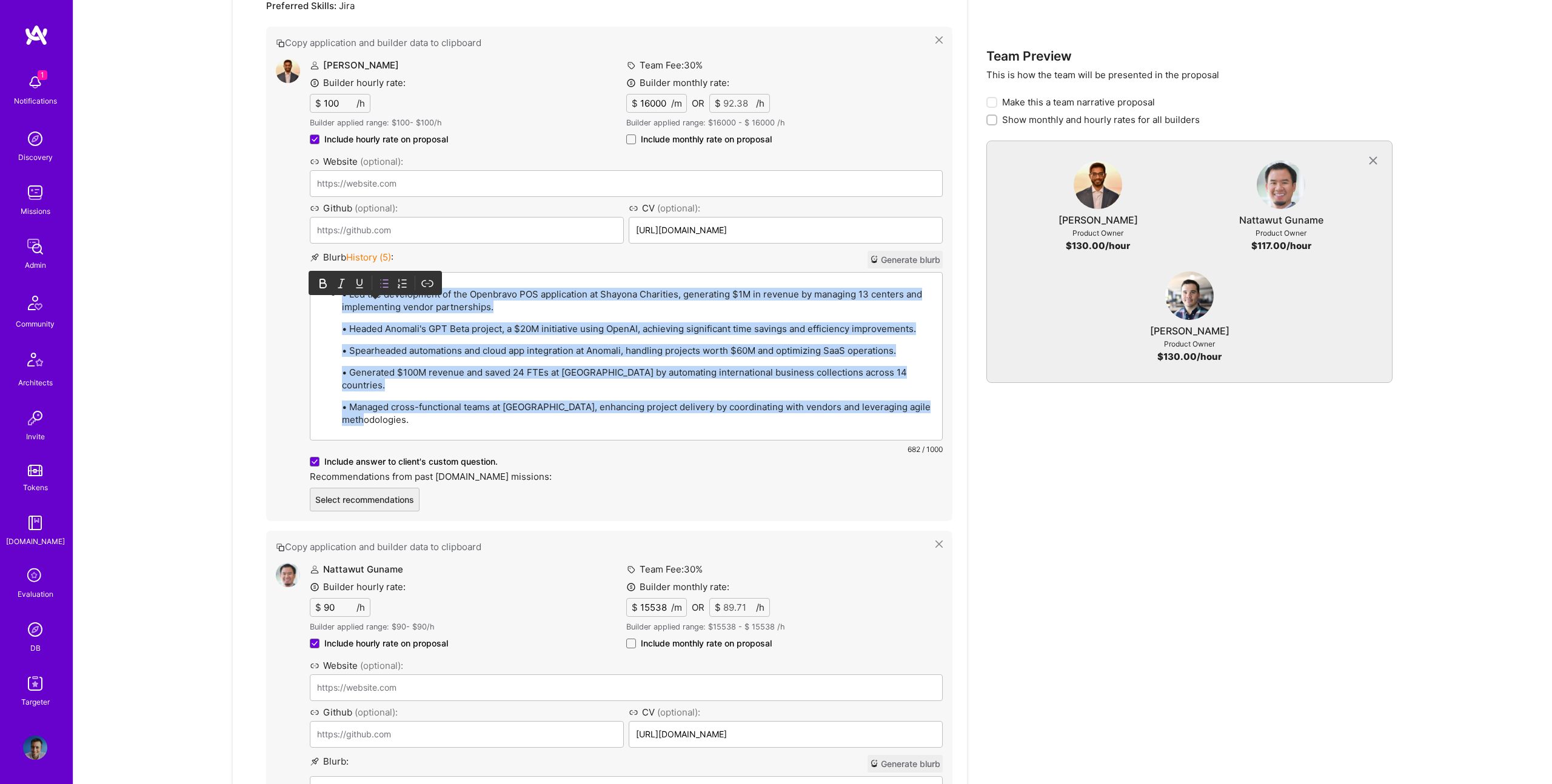
click at [382, 278] on icon at bounding box center [384, 284] width 12 height 12
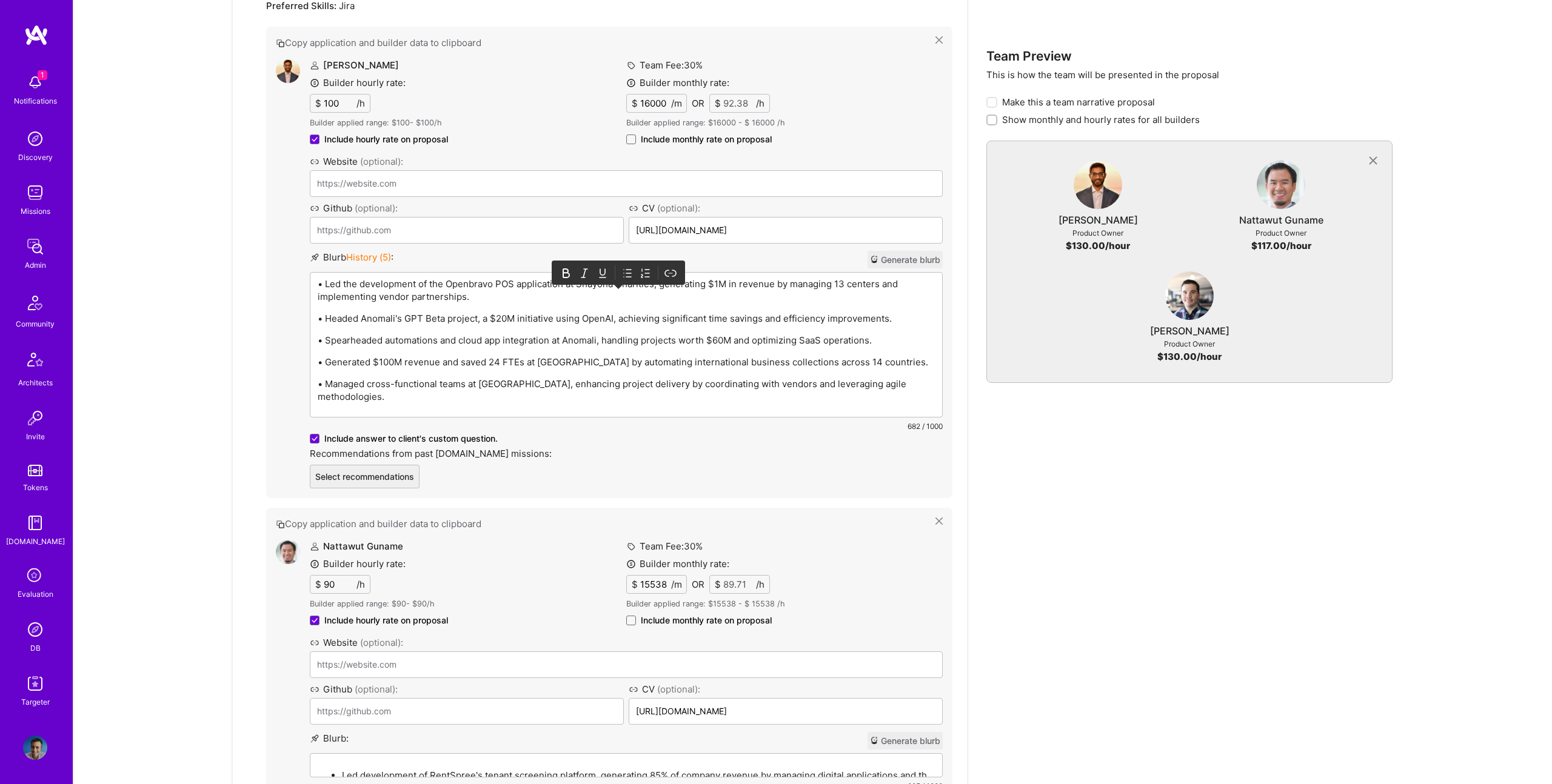
click at [625, 268] on icon at bounding box center [627, 274] width 12 height 12
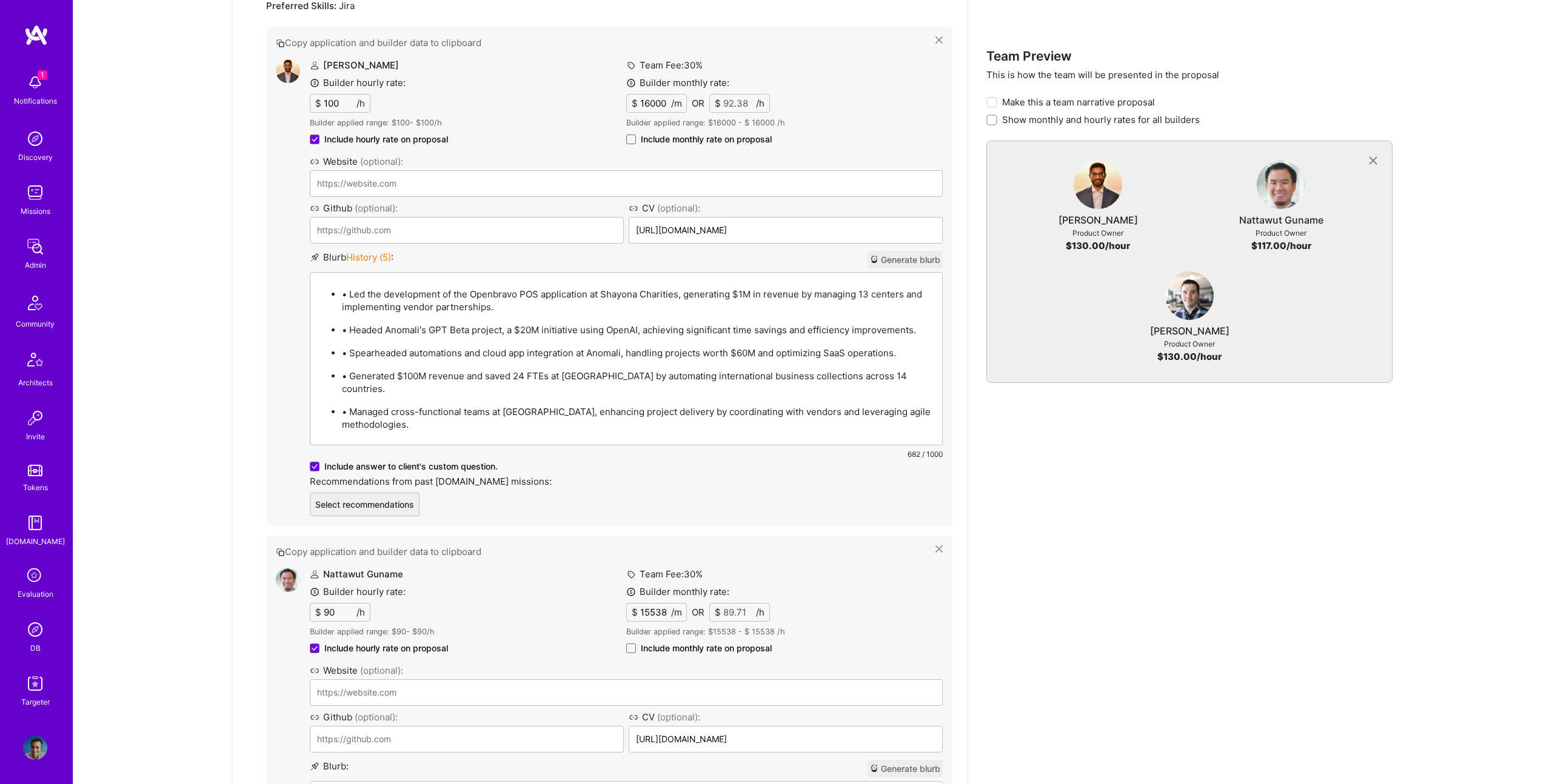
drag, startPoint x: 342, startPoint y: 300, endPoint x: 351, endPoint y: 296, distance: 9.8
click at [341, 299] on ul "• Led the development of the Openbravo POS application at Shayona Charities, ge…" at bounding box center [626, 358] width 617 height 144
click at [355, 294] on p "• Led the development of the Openbravo POS application at Shayona Charities, ge…" at bounding box center [638, 301] width 593 height 25
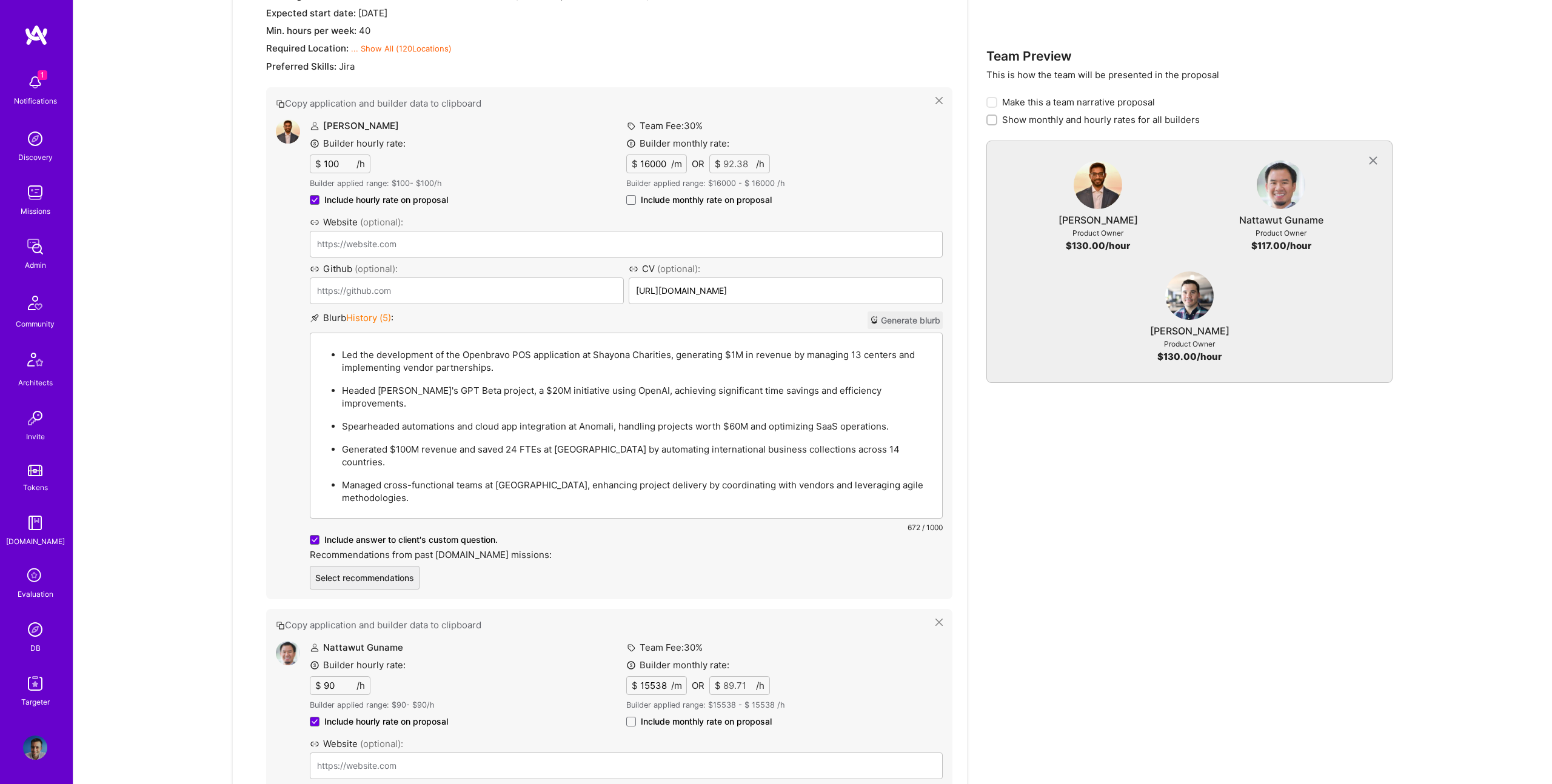
scroll to position [578, 0]
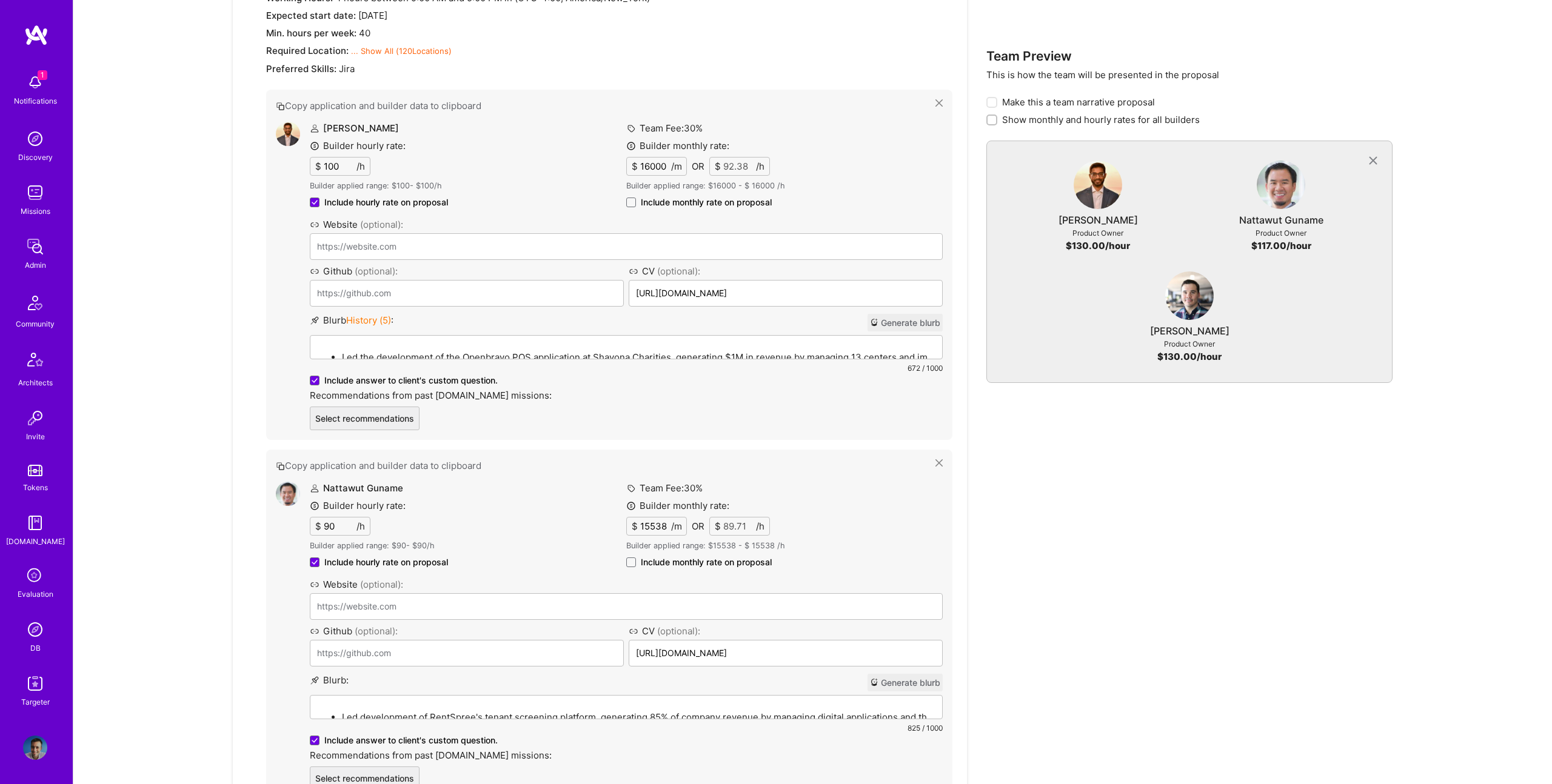
click at [728, 215] on div "Tejas Choksi Builder hourly rate: $ 100 /h Builder applied range: $ 100 - $ 100…" at bounding box center [626, 275] width 633 height 308
click at [720, 200] on span "Include monthly rate on proposal" at bounding box center [706, 202] width 131 height 12
click at [0, 0] on input "Include monthly rate on proposal" at bounding box center [0, 0] width 0 height 0
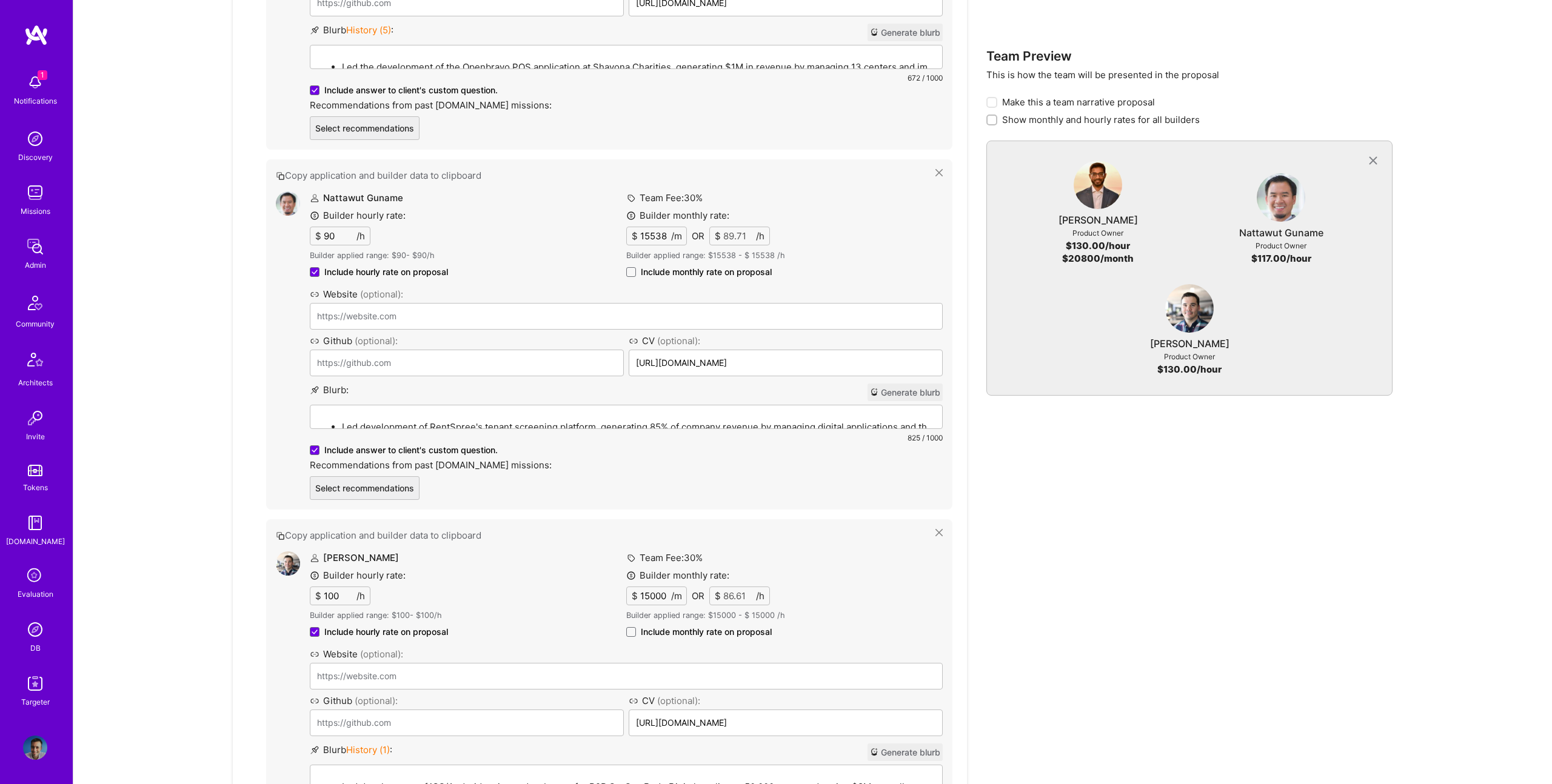
scroll to position [888, 0]
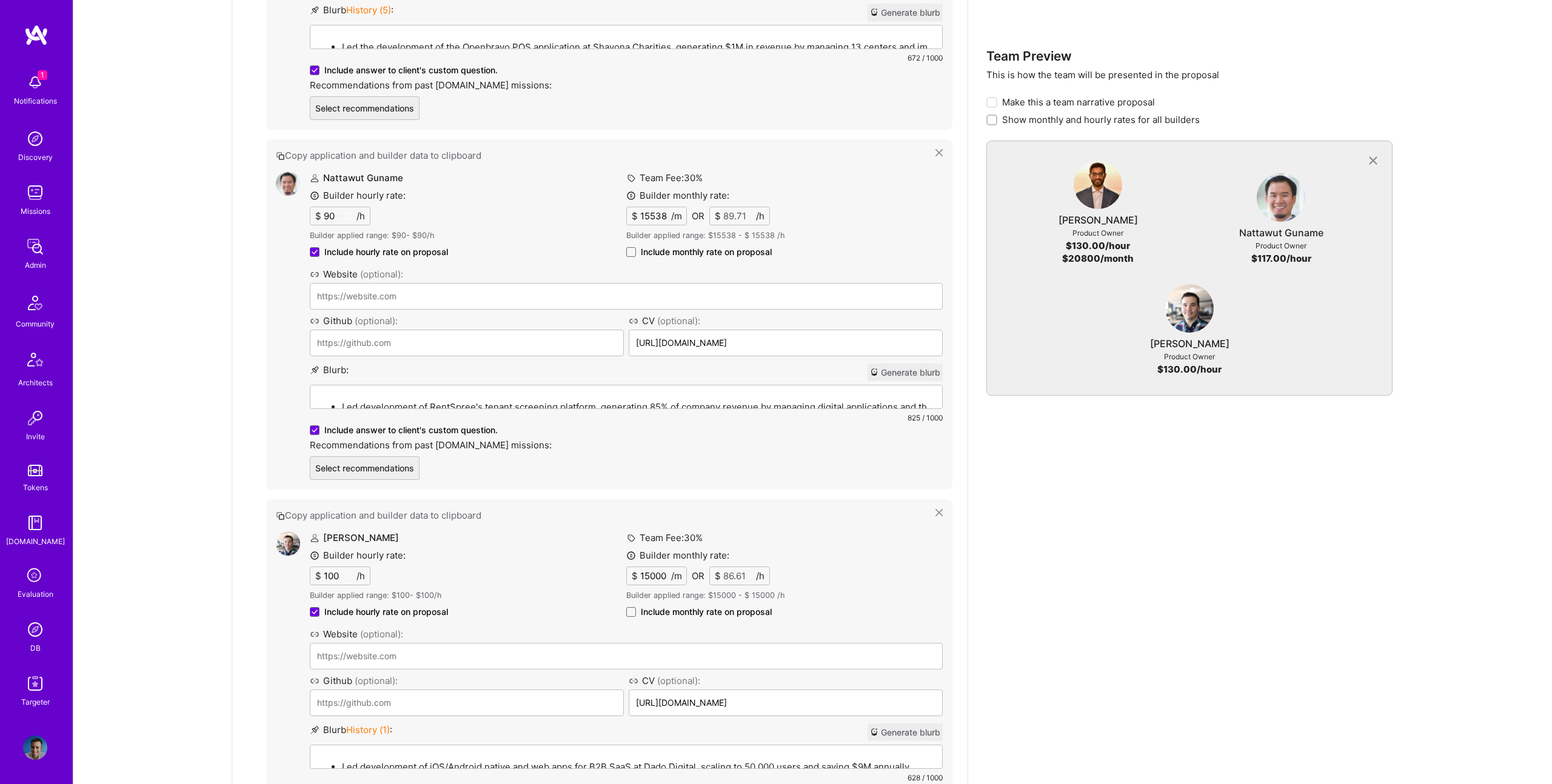
click at [688, 251] on span "Include monthly rate on proposal" at bounding box center [706, 252] width 131 height 12
click at [0, 0] on input "Include monthly rate on proposal" at bounding box center [0, 0] width 0 height 0
click at [711, 615] on span "Include monthly rate on proposal" at bounding box center [706, 612] width 131 height 12
click at [0, 0] on input "Include monthly rate on proposal" at bounding box center [0, 0] width 0 height 0
checkbox input "true"
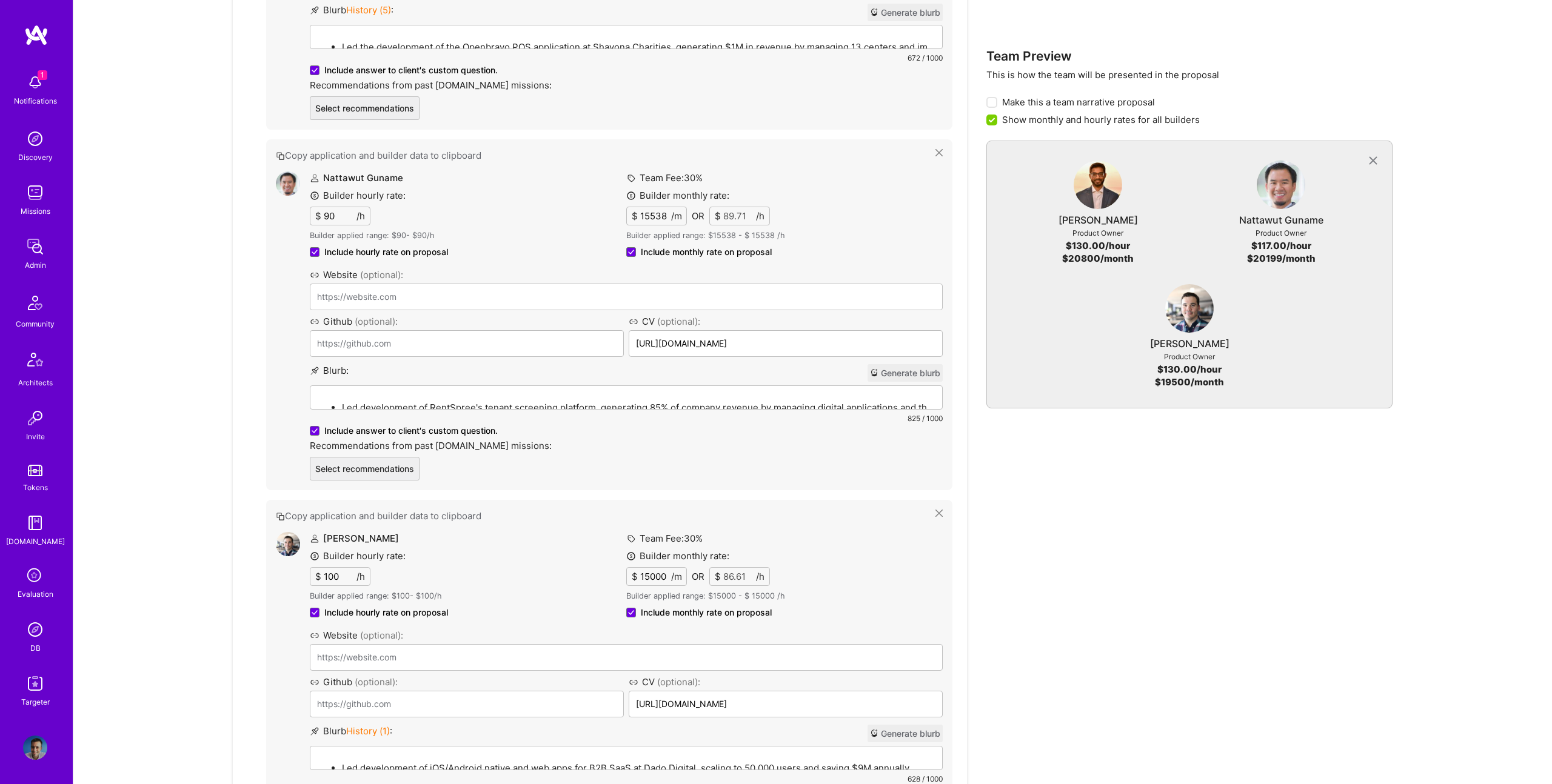
scroll to position [1435, 0]
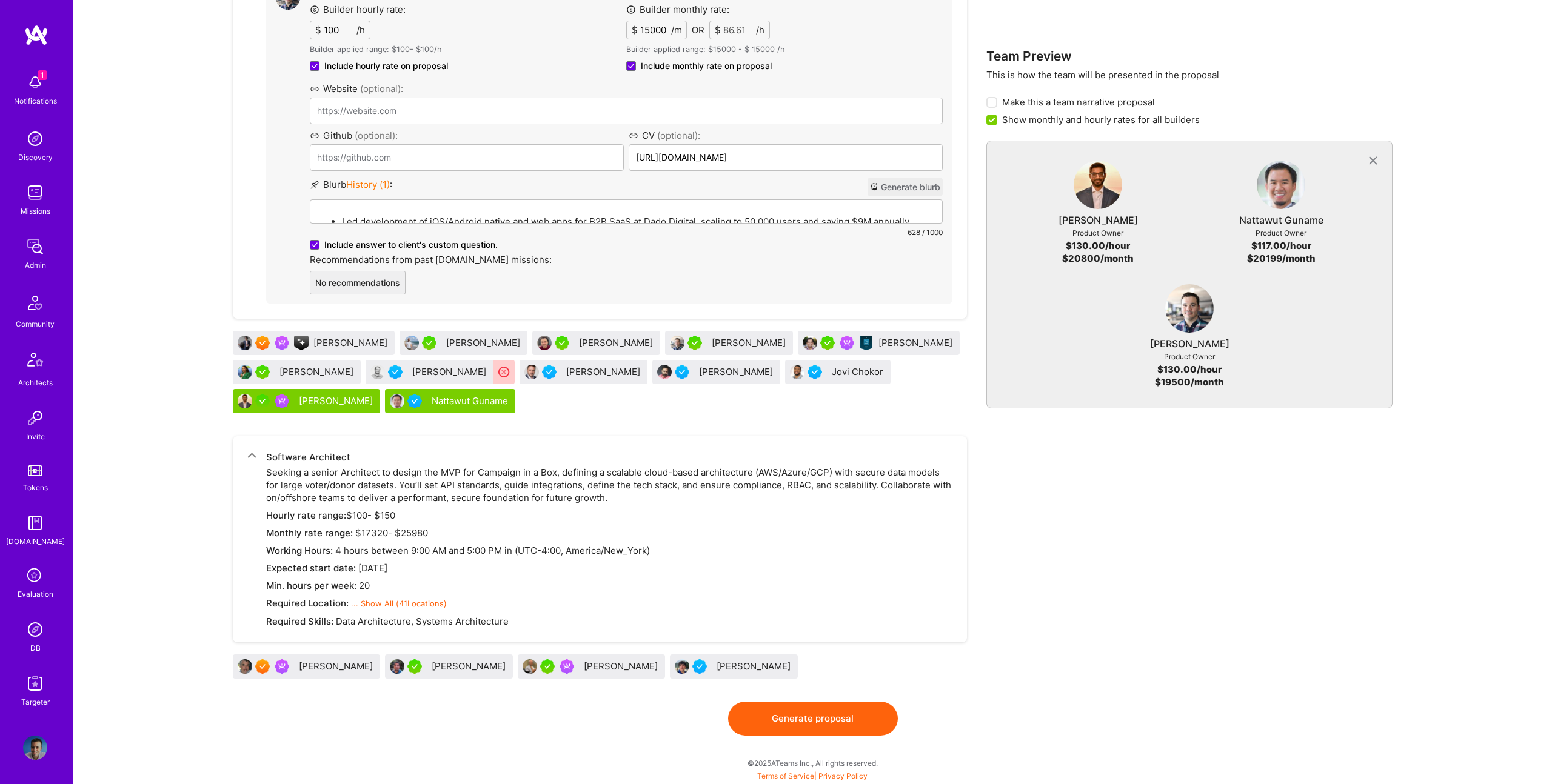
click at [802, 700] on button "Generate proposal" at bounding box center [813, 719] width 170 height 34
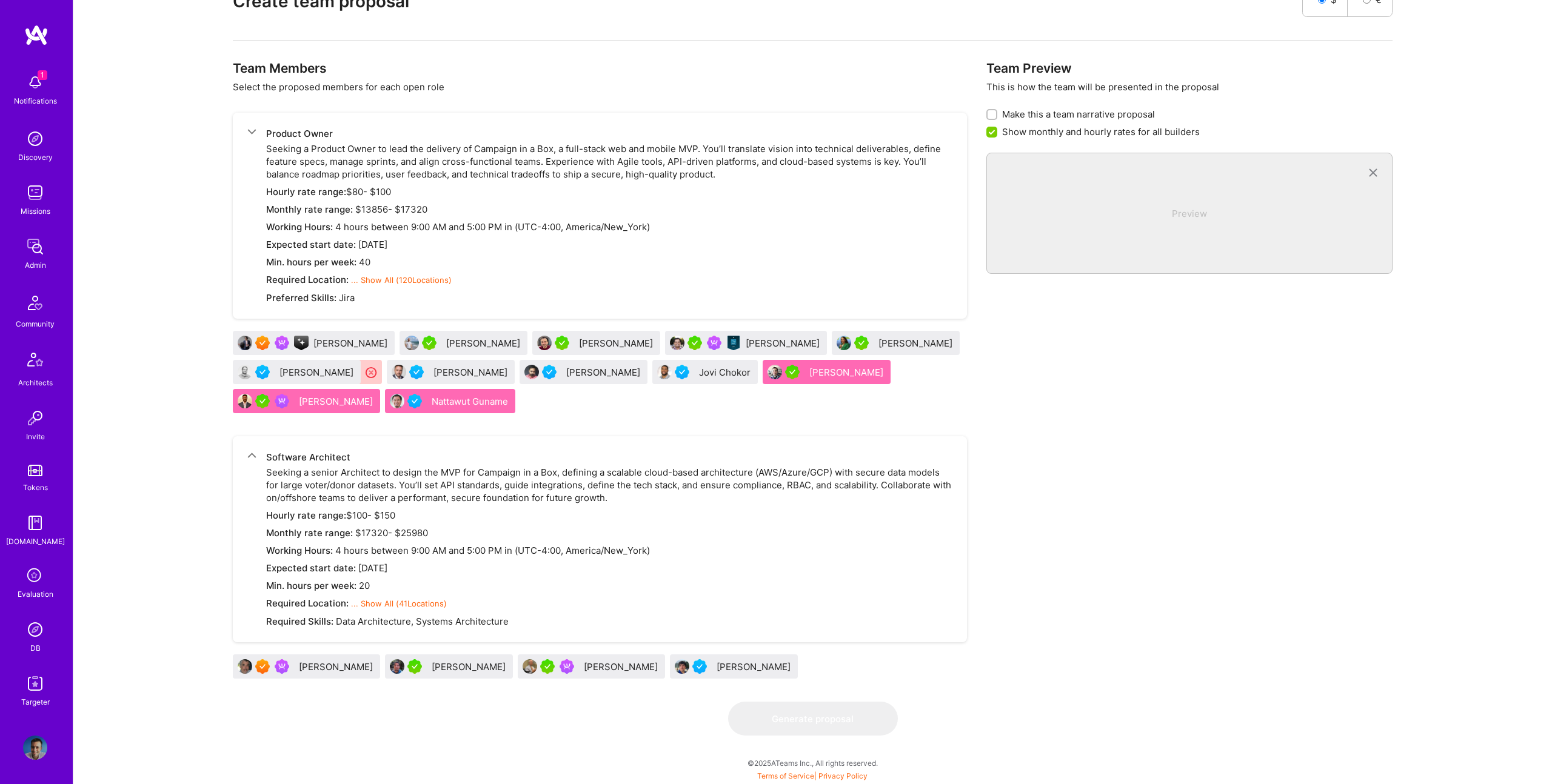
scroll to position [0, 0]
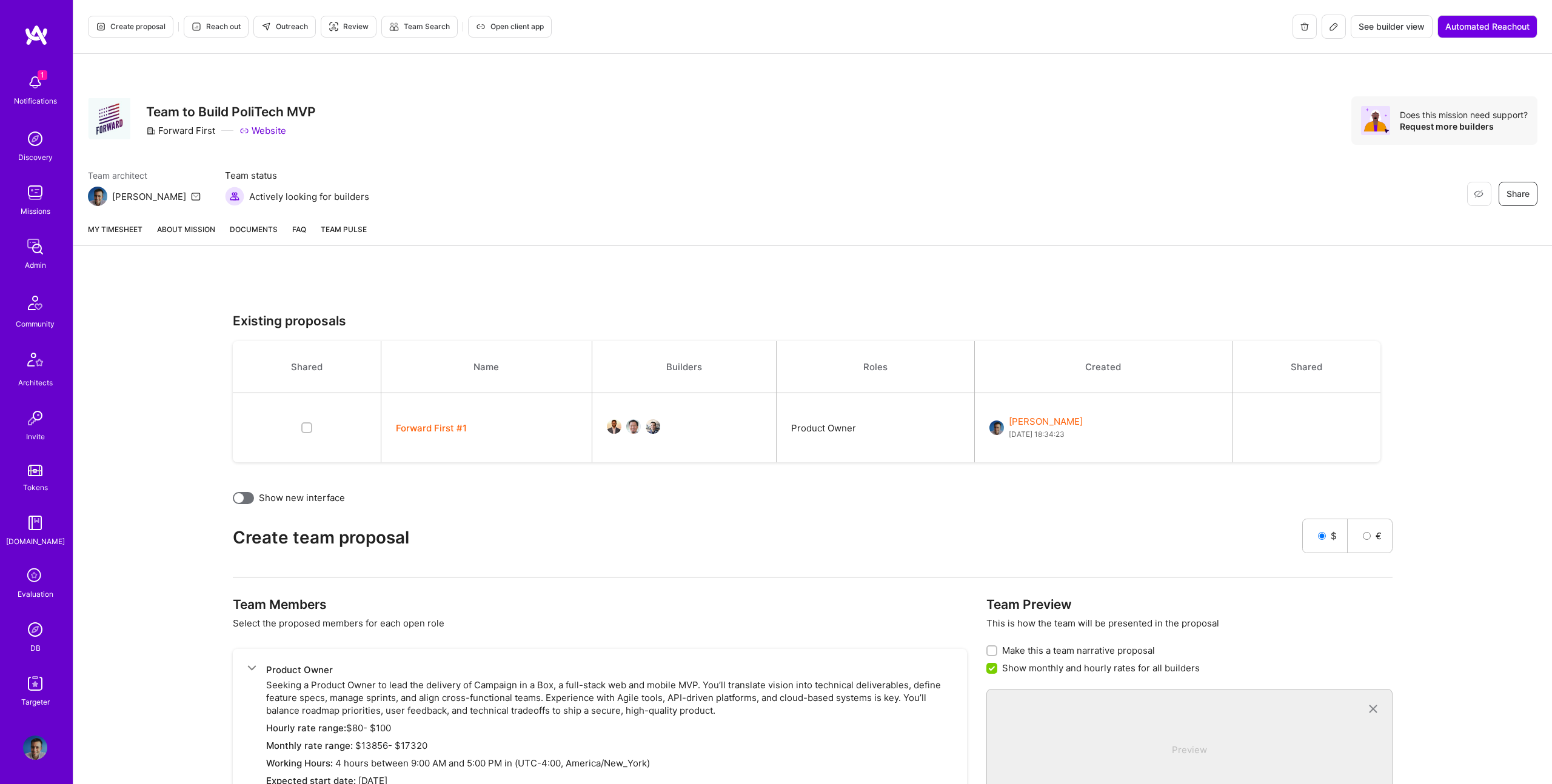
click at [187, 228] on link "About Mission" at bounding box center [186, 234] width 58 height 22
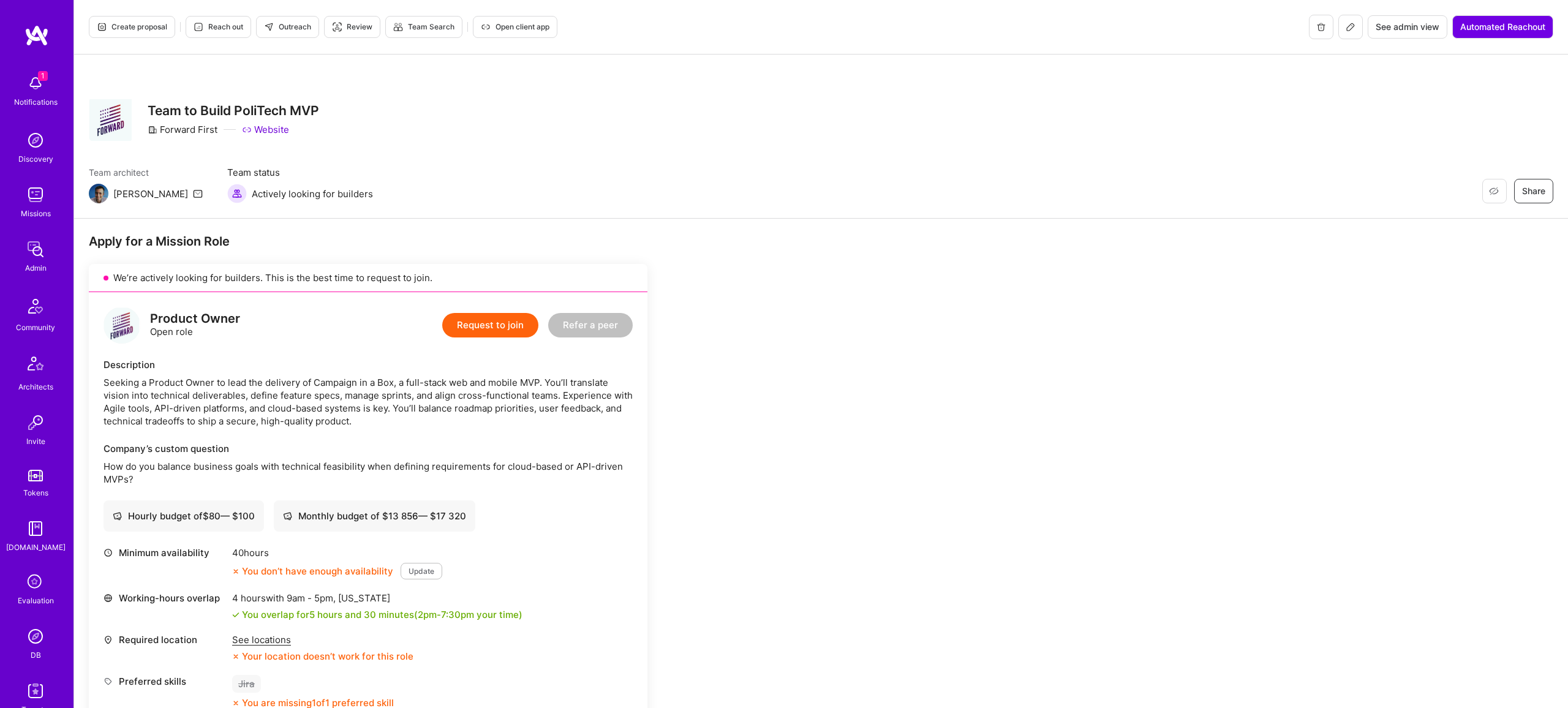
click at [1346, 24] on icon at bounding box center [1350, 27] width 9 height 9
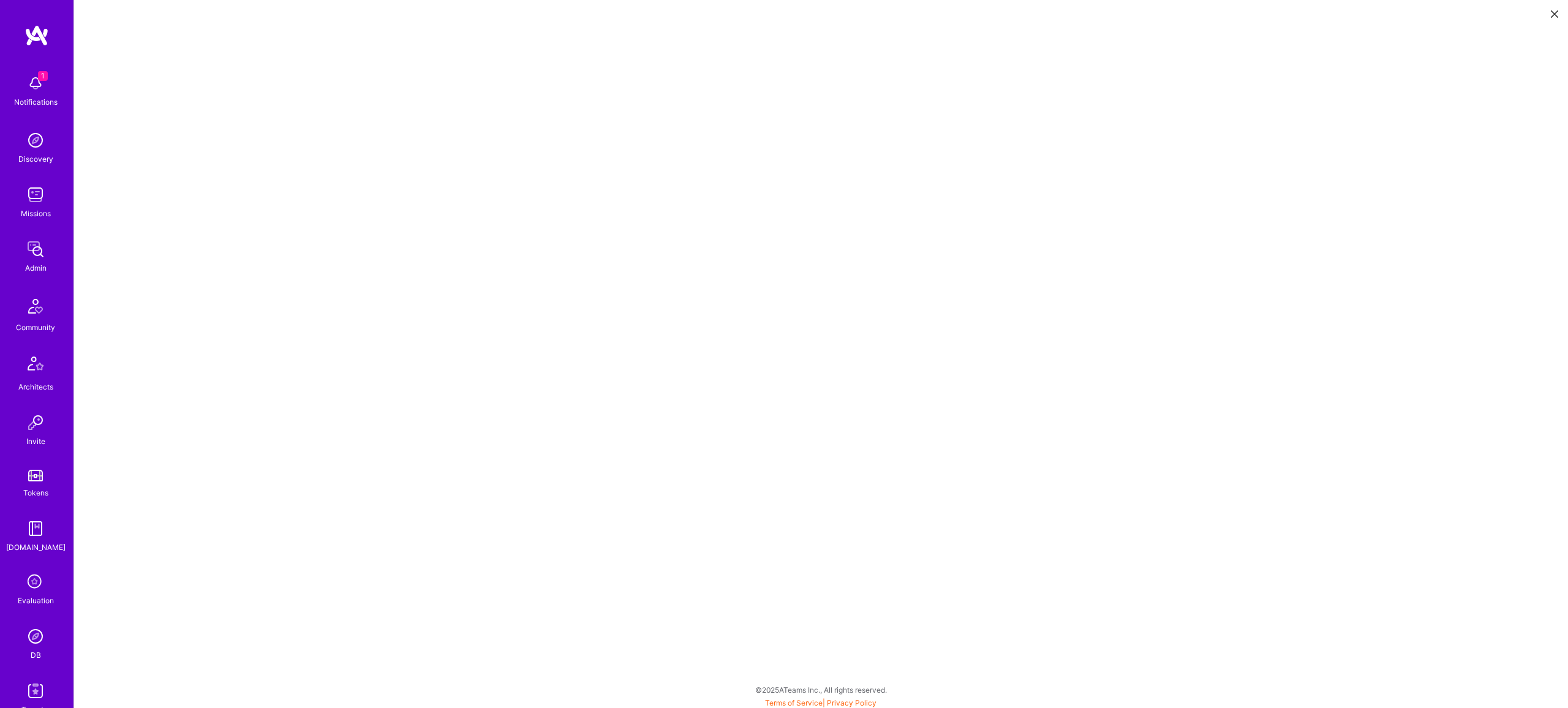
click at [1553, 10] on icon at bounding box center [1554, 14] width 8 height 8
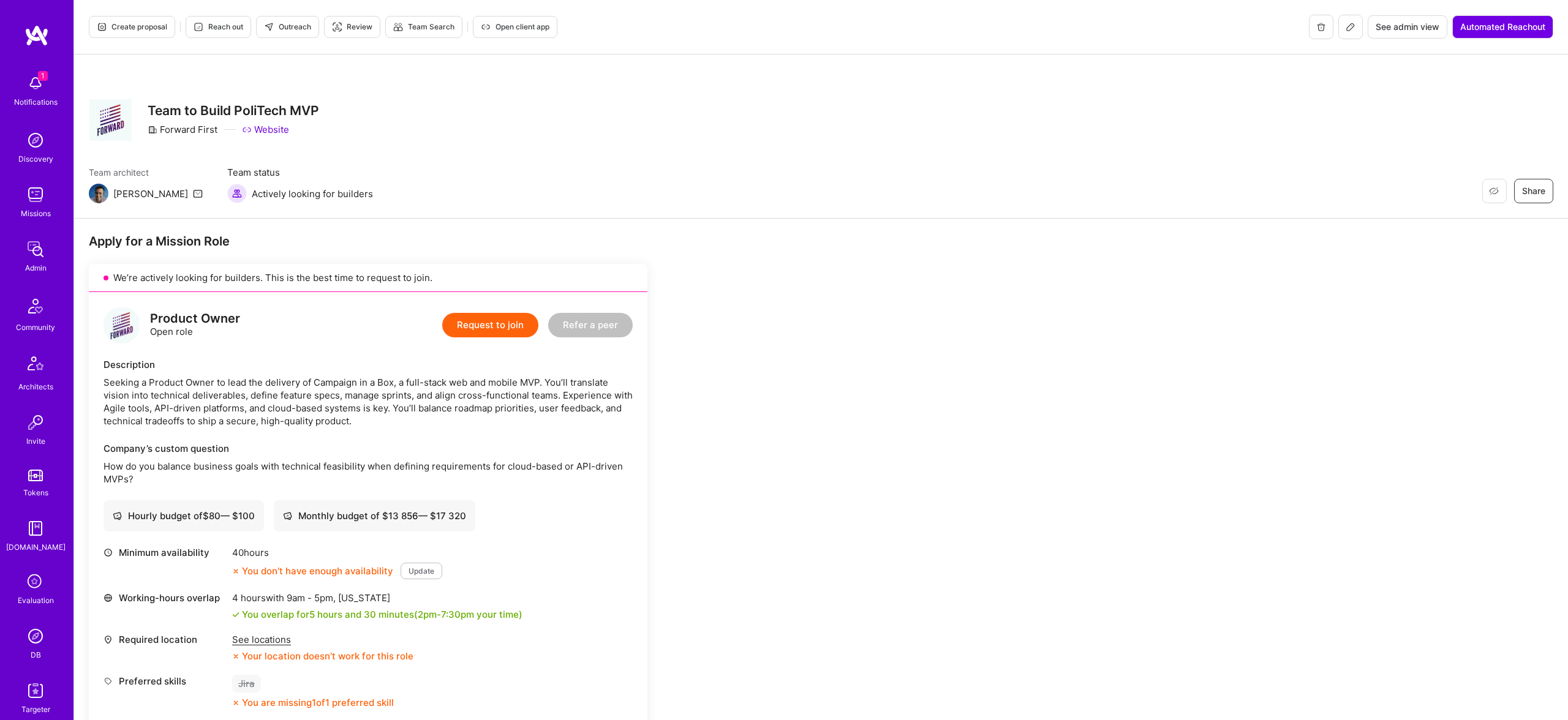
click at [301, 29] on span "Outreach" at bounding box center [287, 27] width 47 height 11
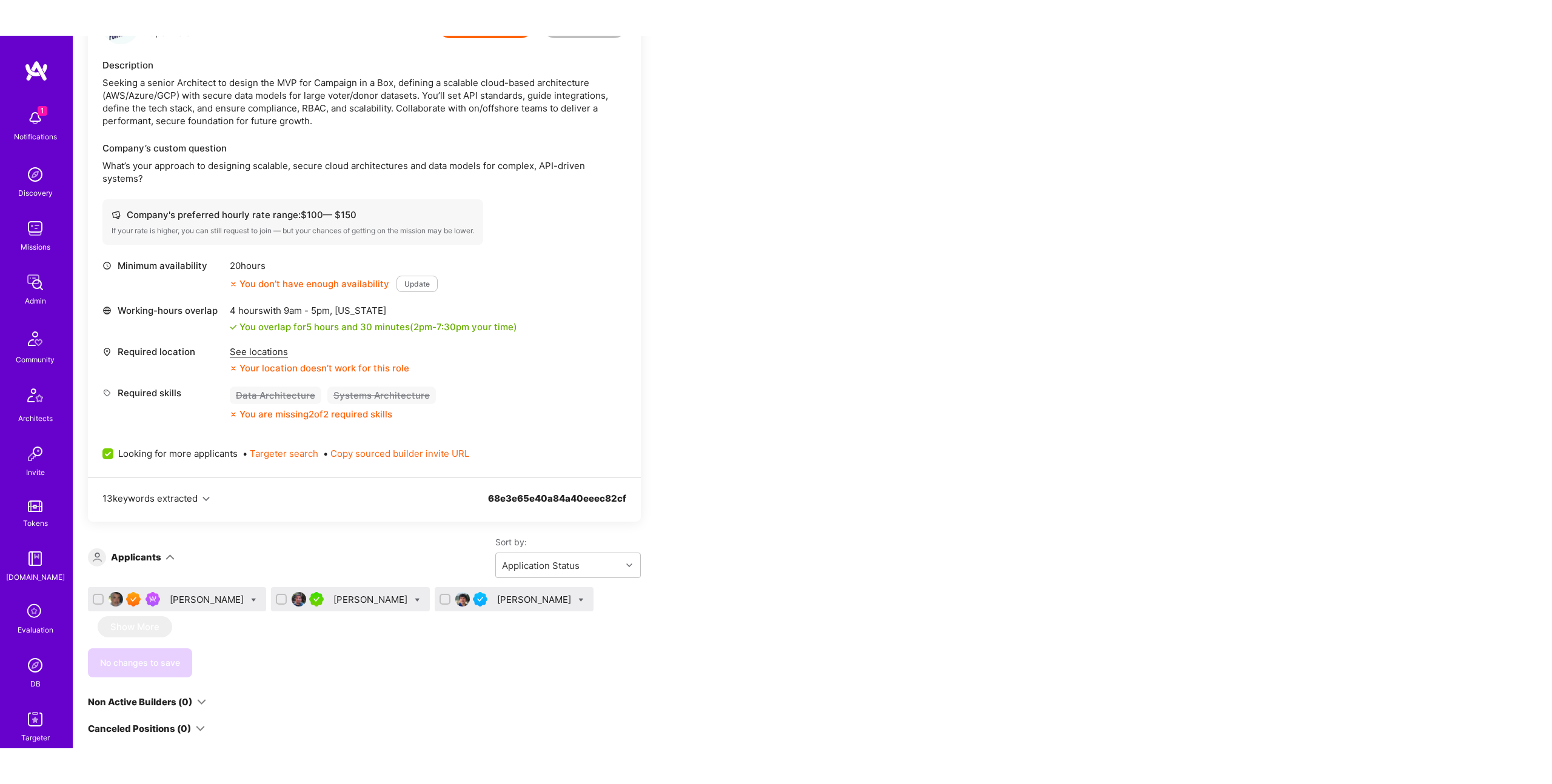
scroll to position [1135, 0]
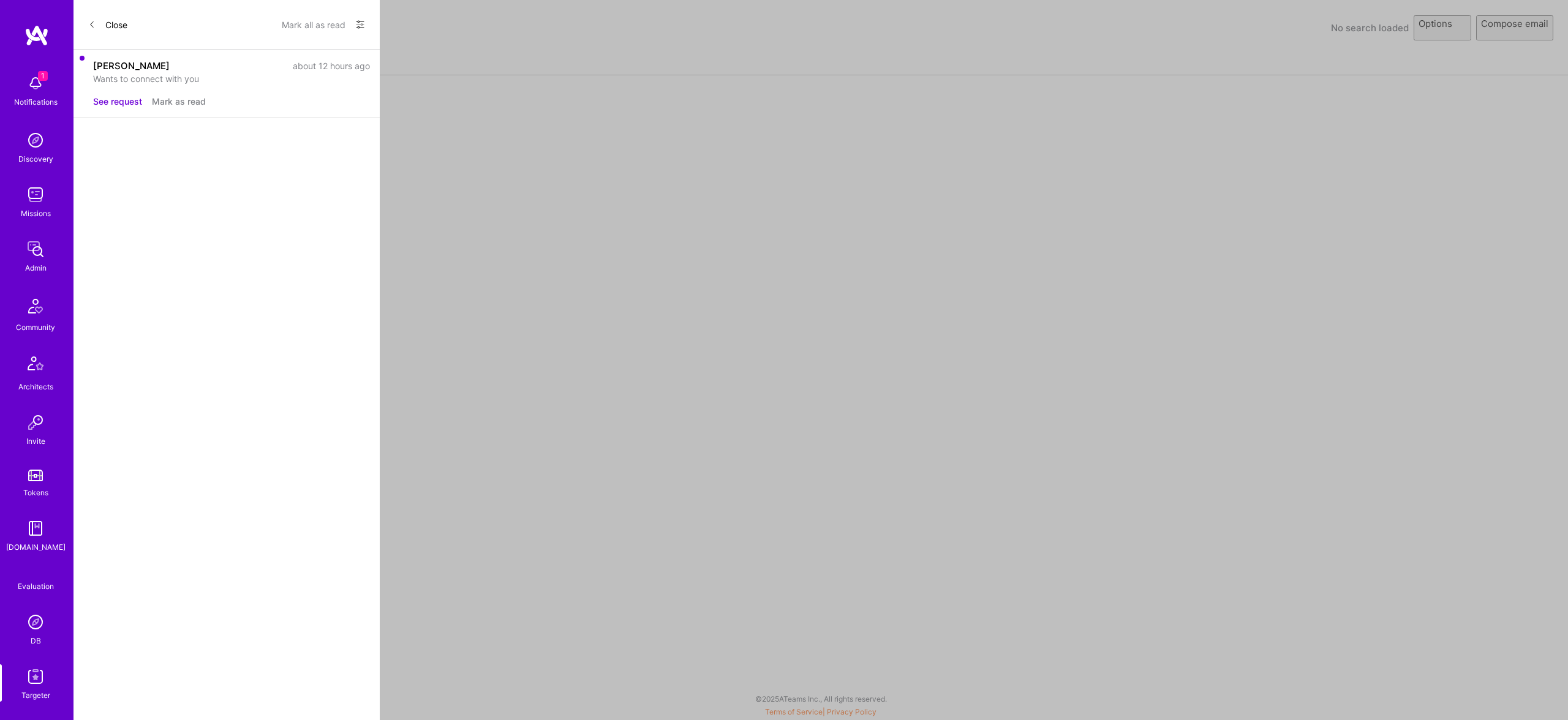
select select "rich-reachout"
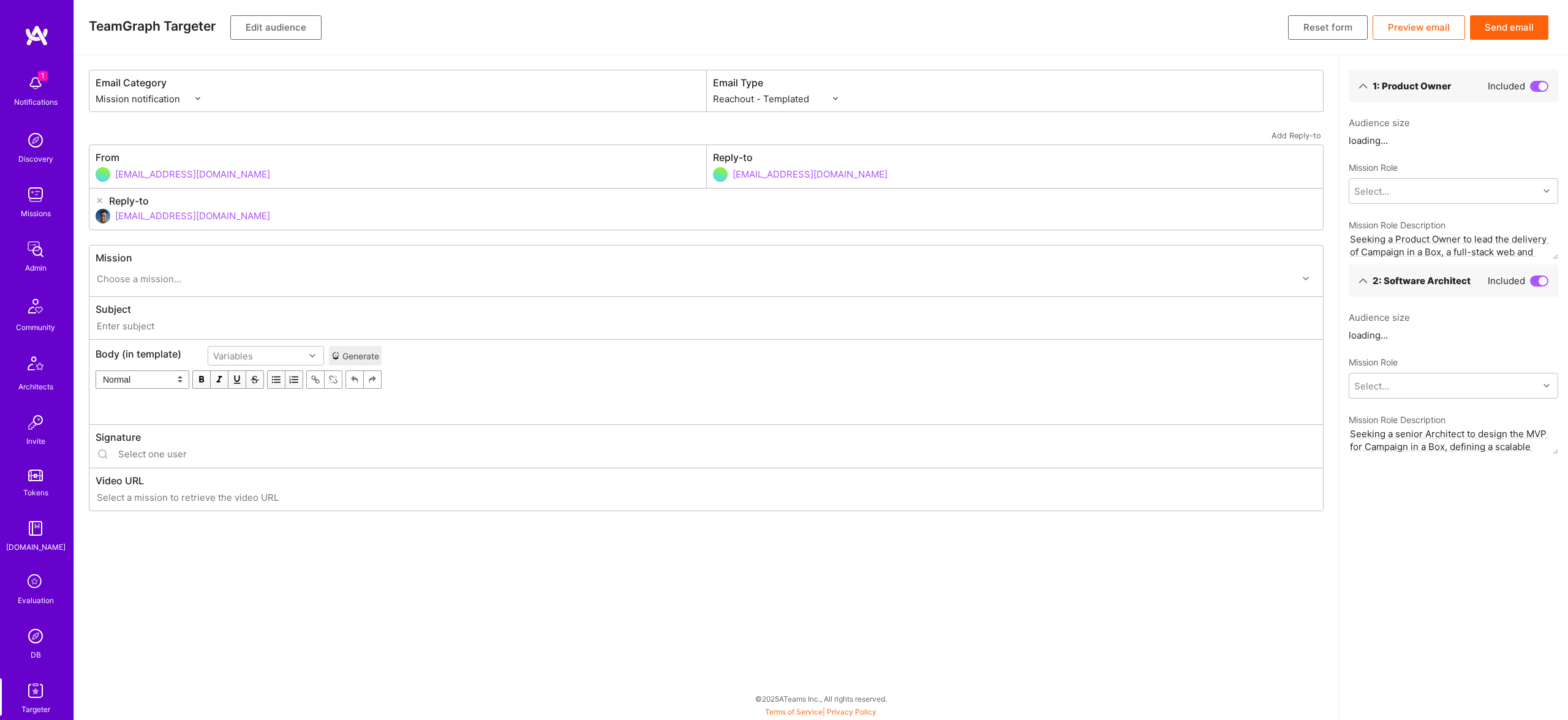
type input "[DOMAIN_NAME] // Forward Party: Team to Build PoliTech MVP"
type input "[EMAIL_ADDRESS][DOMAIN_NAME]"
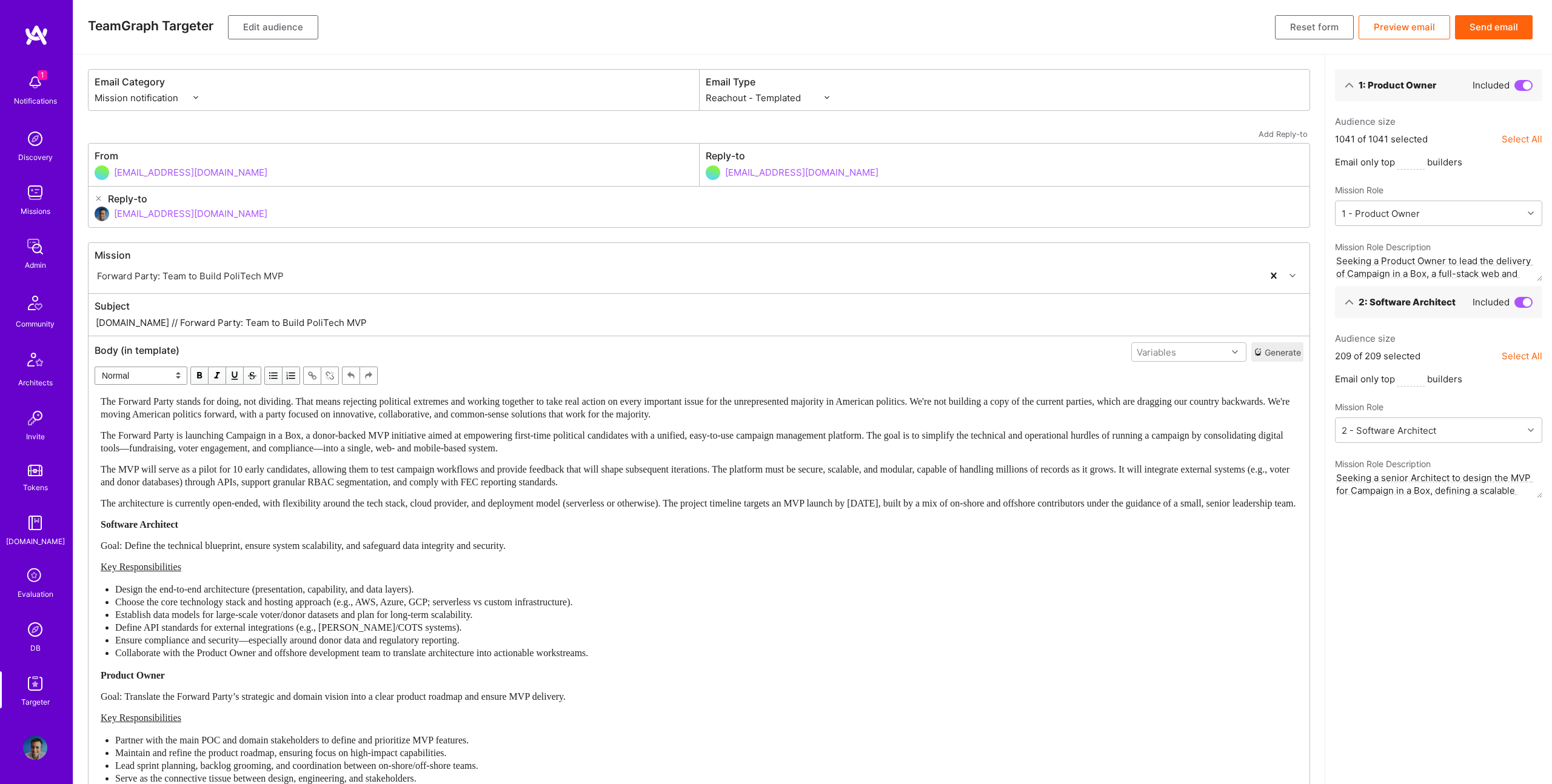
click at [357, 464] on span "The MVP will serve as a pilot for 10 early candidates, allowing them to test ca…" at bounding box center [696, 475] width 1192 height 23
click at [118, 314] on div "Subject [DOMAIN_NAME] // Forward Party: Team to Build PoliTech MVP" at bounding box center [699, 314] width 1221 height 42
drag, startPoint x: 140, startPoint y: 324, endPoint x: 476, endPoint y: 339, distance: 336.3
click at [476, 339] on div "Mission Forward Party: Team to Build PoliTech MVP Subject [DOMAIN_NAME] // Forw…" at bounding box center [699, 575] width 1222 height 666
paste input "New Software Architect Opportunity — Campaign in a Box (Forward Party)"
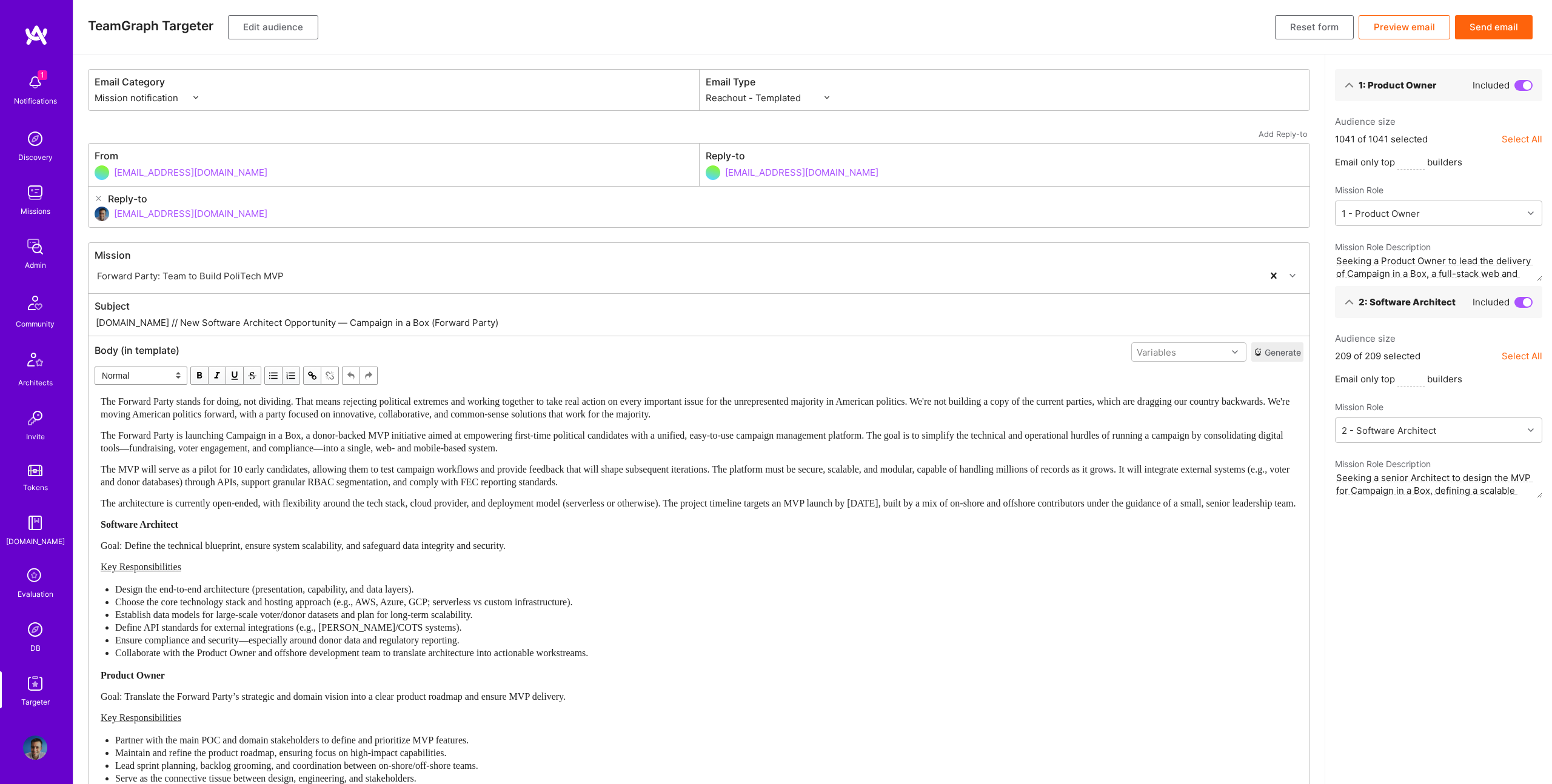
type input "[DOMAIN_NAME] // New Software Architect Opportunity — Campaign in a Box (Forwar…"
click at [554, 424] on div "The Forward Party stands for doing, not dividing. That means rejecting politica…" at bounding box center [699, 602] width 1197 height 415
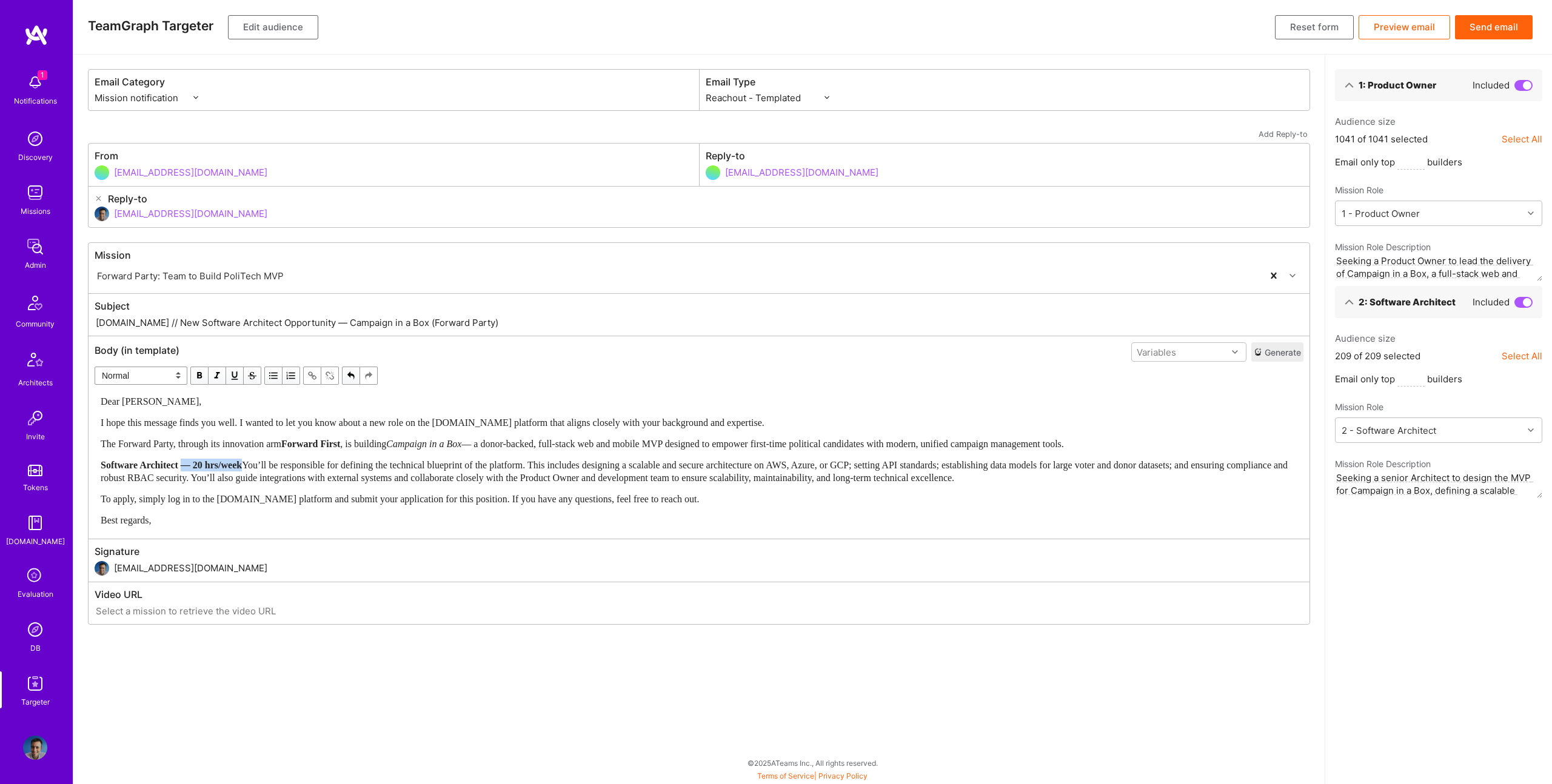
drag, startPoint x: 286, startPoint y: 470, endPoint x: 195, endPoint y: 464, distance: 91.2
click at [195, 464] on div "Software Architect — 20 hrs/week You’ll be responsible for defining the technic…" at bounding box center [699, 471] width 1197 height 25
click at [429, 425] on span "I hope this message finds you well. I wanted to let you know about a new role o…" at bounding box center [432, 423] width 664 height 10
click at [650, 444] on span "— a donor-backed, full-stack web and mobile MVP designed to empower first-time …" at bounding box center [762, 443] width 602 height 10
click at [1194, 352] on div "Variables" at bounding box center [1180, 352] width 95 height 18
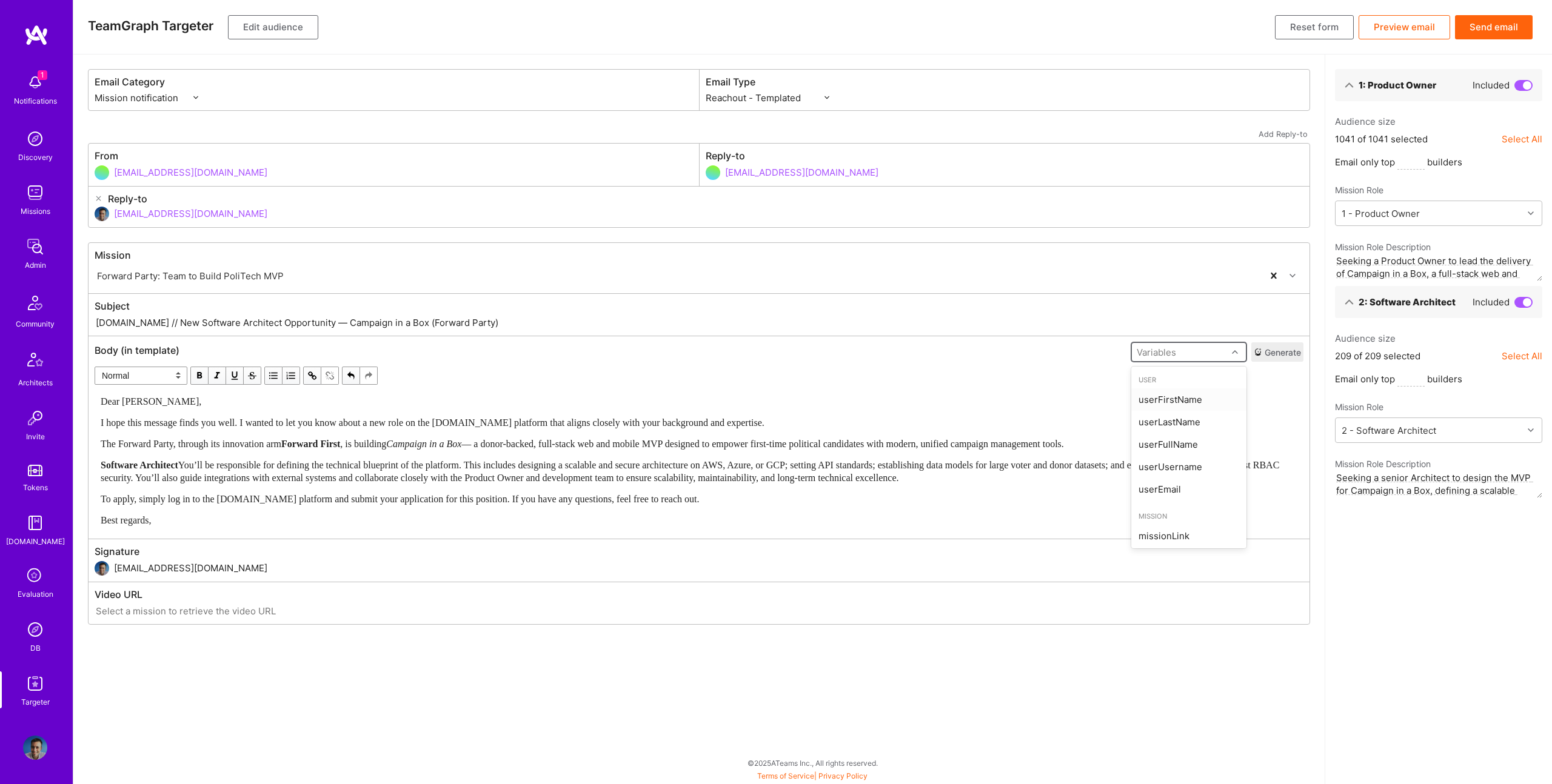
drag, startPoint x: 1171, startPoint y: 398, endPoint x: 1014, endPoint y: 410, distance: 157.5
click at [1171, 398] on div "userFirstName" at bounding box center [1189, 399] width 116 height 22
click at [135, 401] on span "Dear [PERSON_NAME]," at bounding box center [150, 402] width 100 height 10
click at [301, 24] on button "Edit audience" at bounding box center [273, 27] width 90 height 25
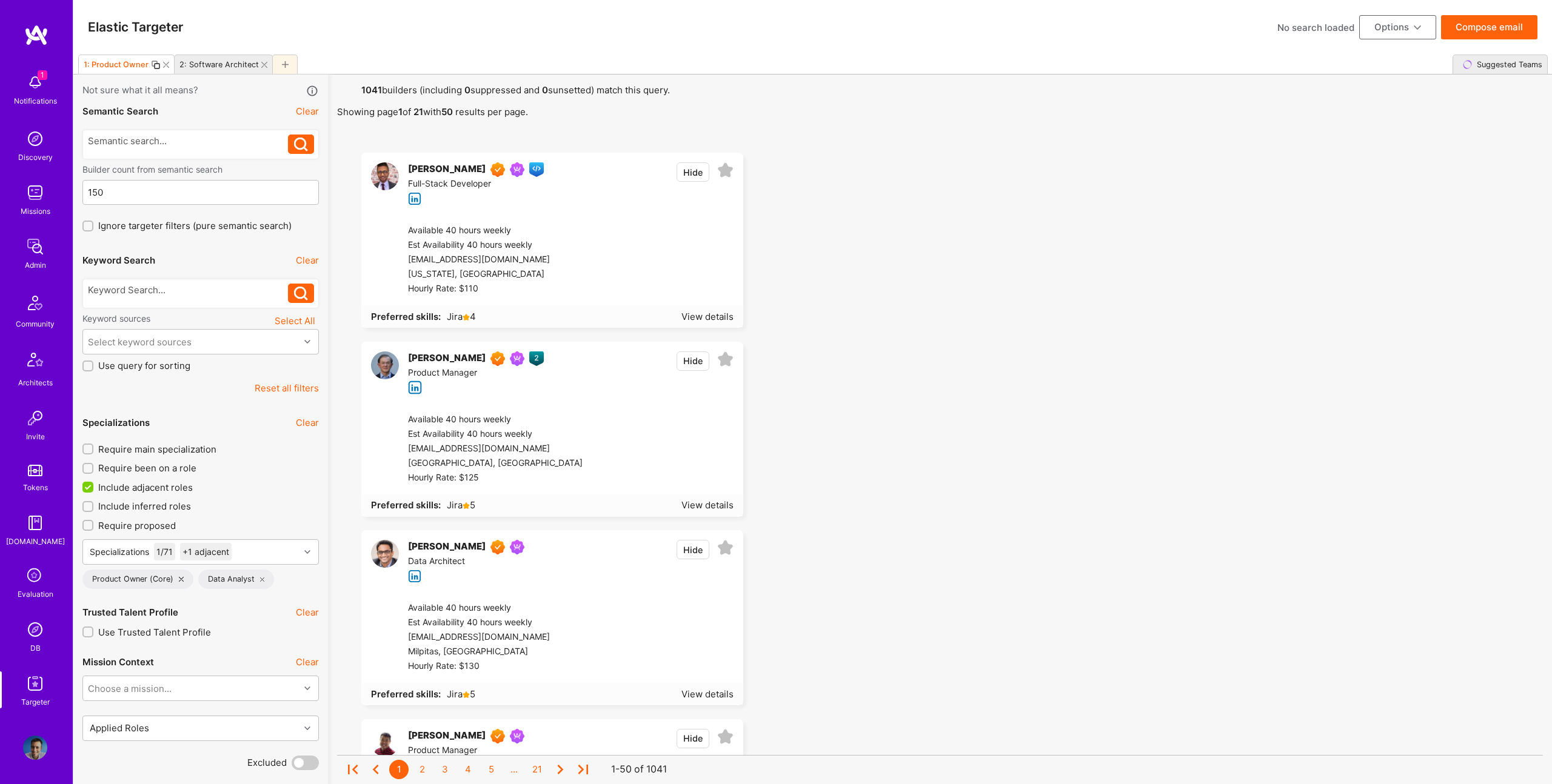
click at [167, 65] on icon at bounding box center [166, 65] width 6 height 6
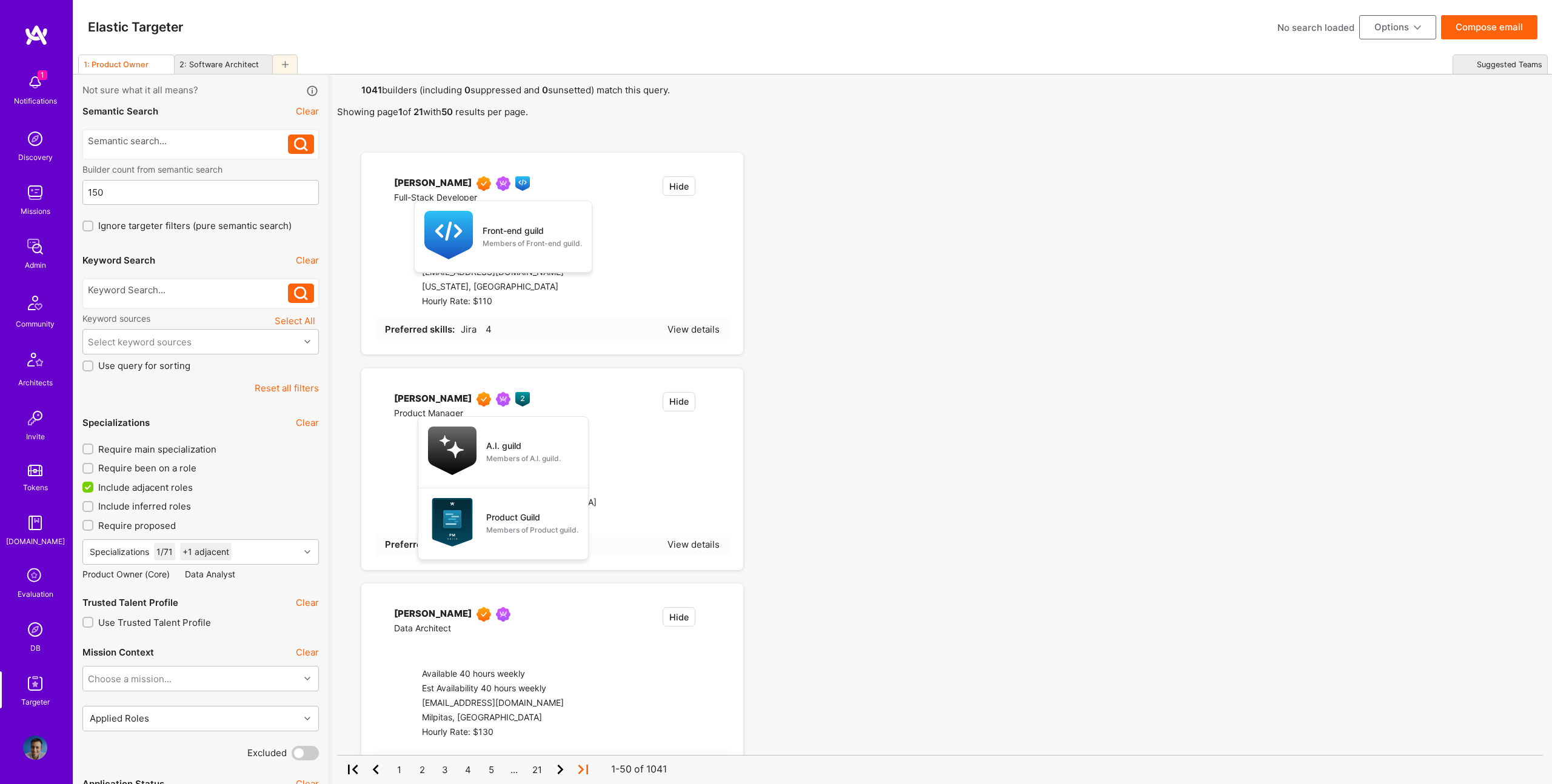
type input "2"
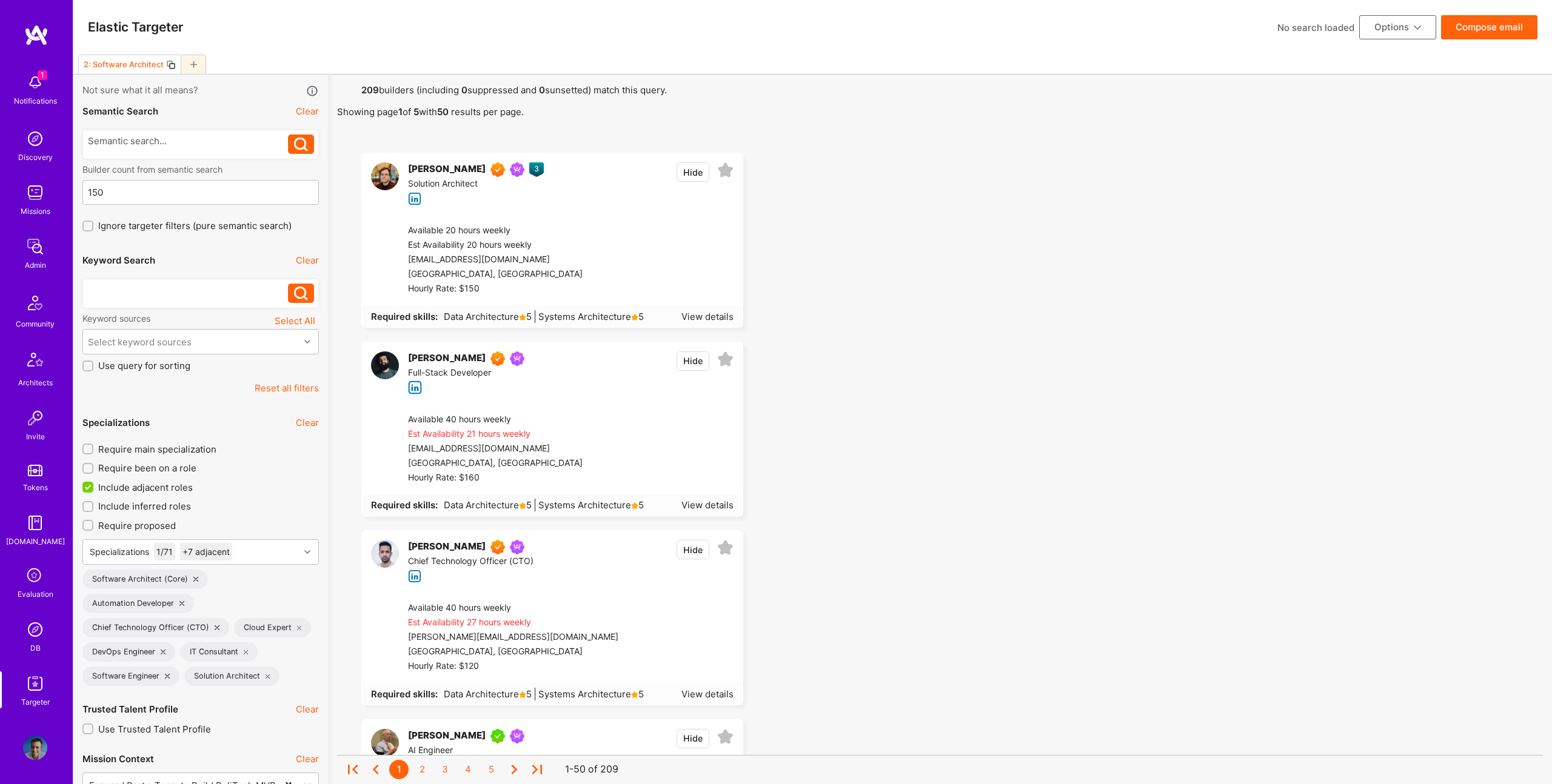
click at [187, 290] on div at bounding box center [188, 290] width 201 height 13
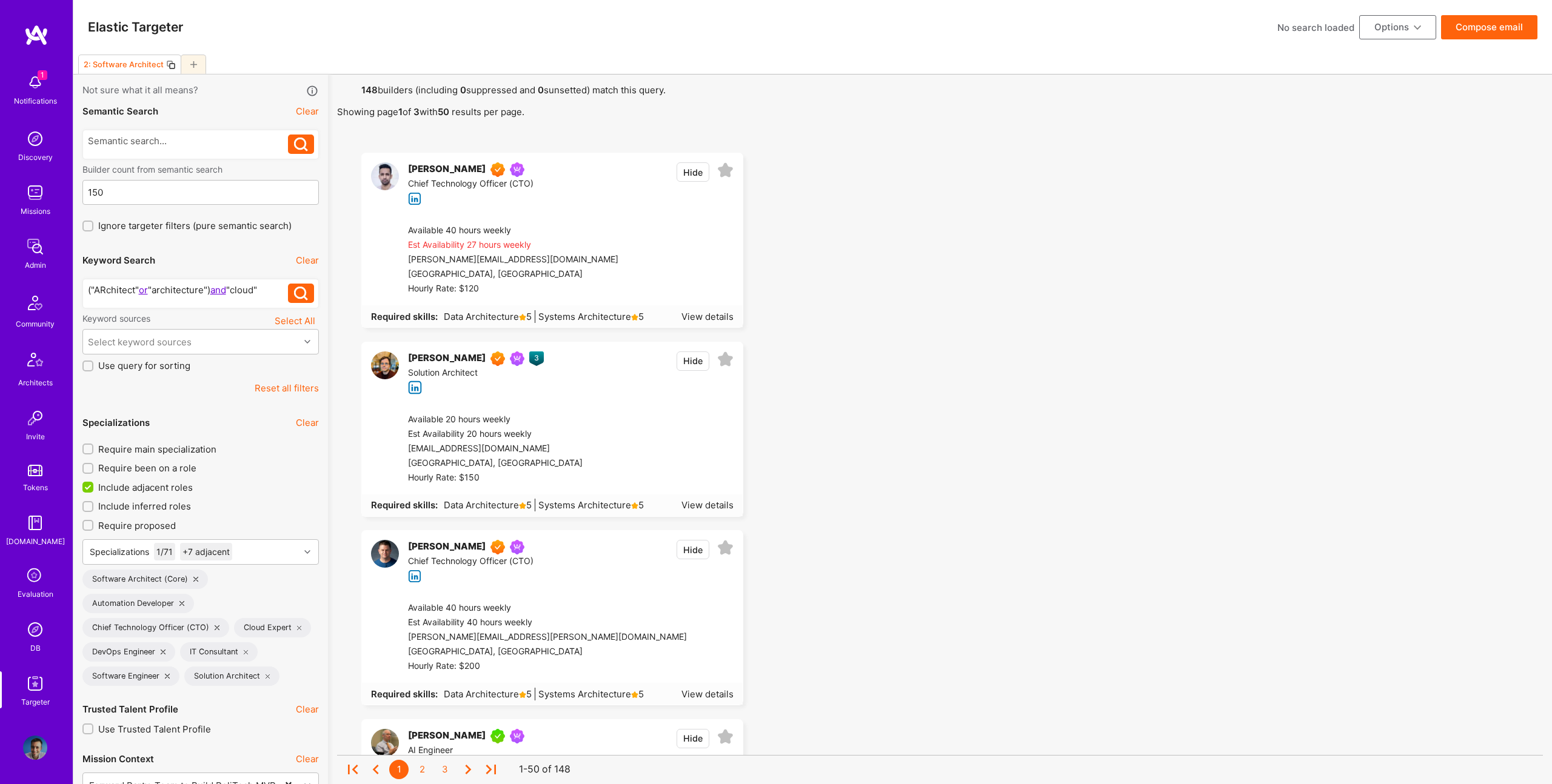
click at [1456, 28] on button "Compose email" at bounding box center [1489, 27] width 96 height 25
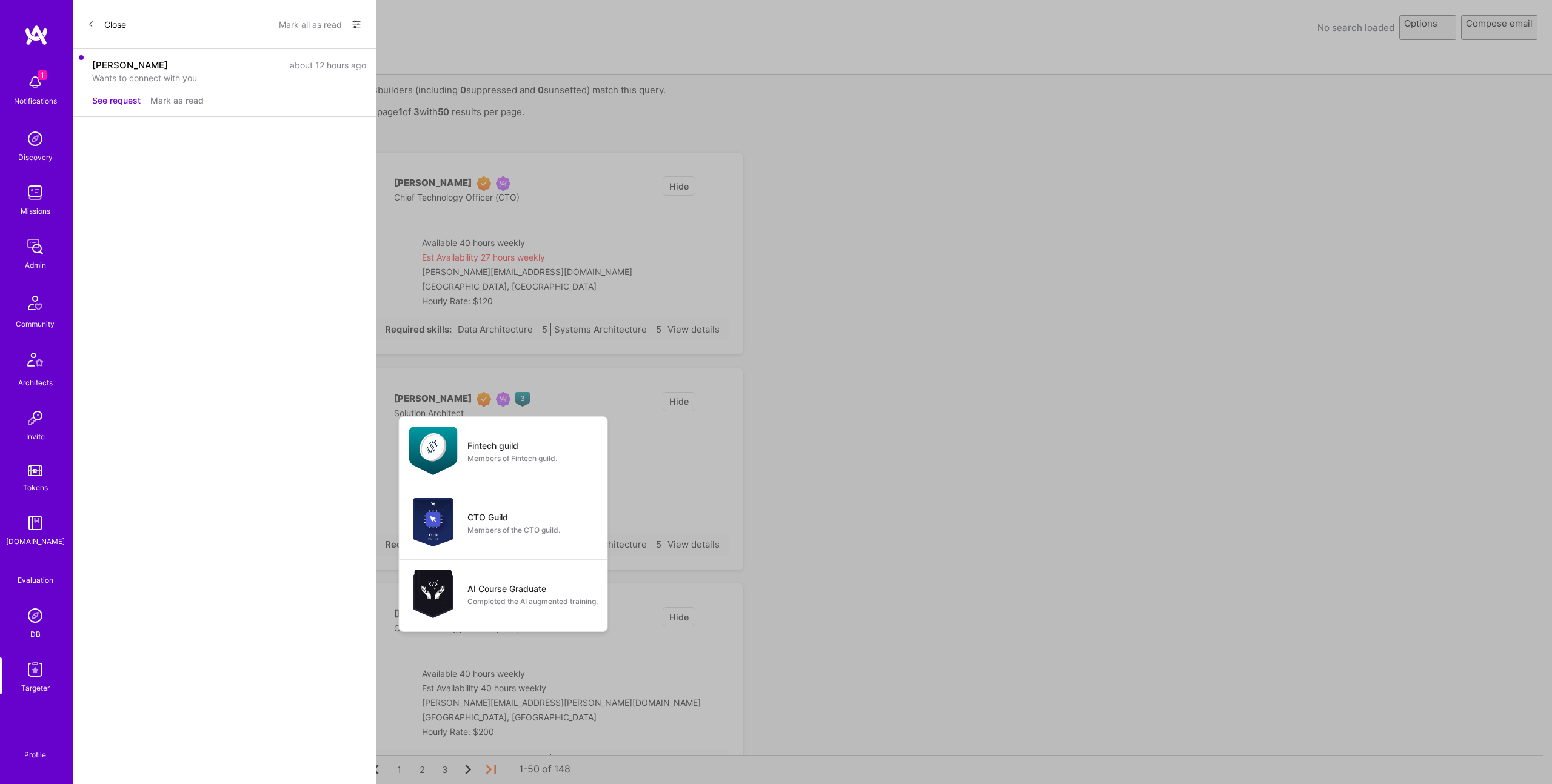
select select "rich-reachout"
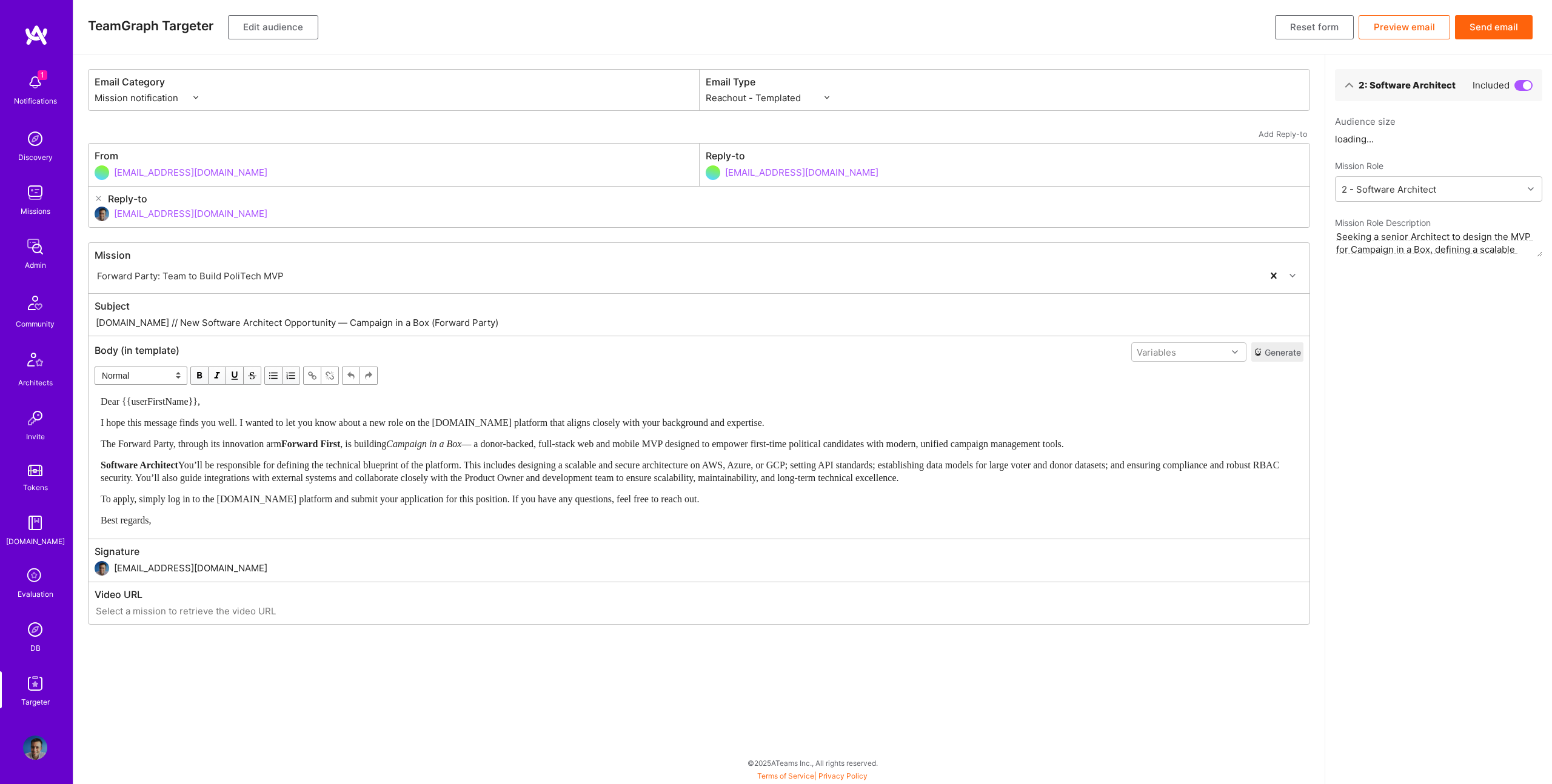
click at [1477, 31] on button "Send email" at bounding box center [1493, 27] width 77 height 25
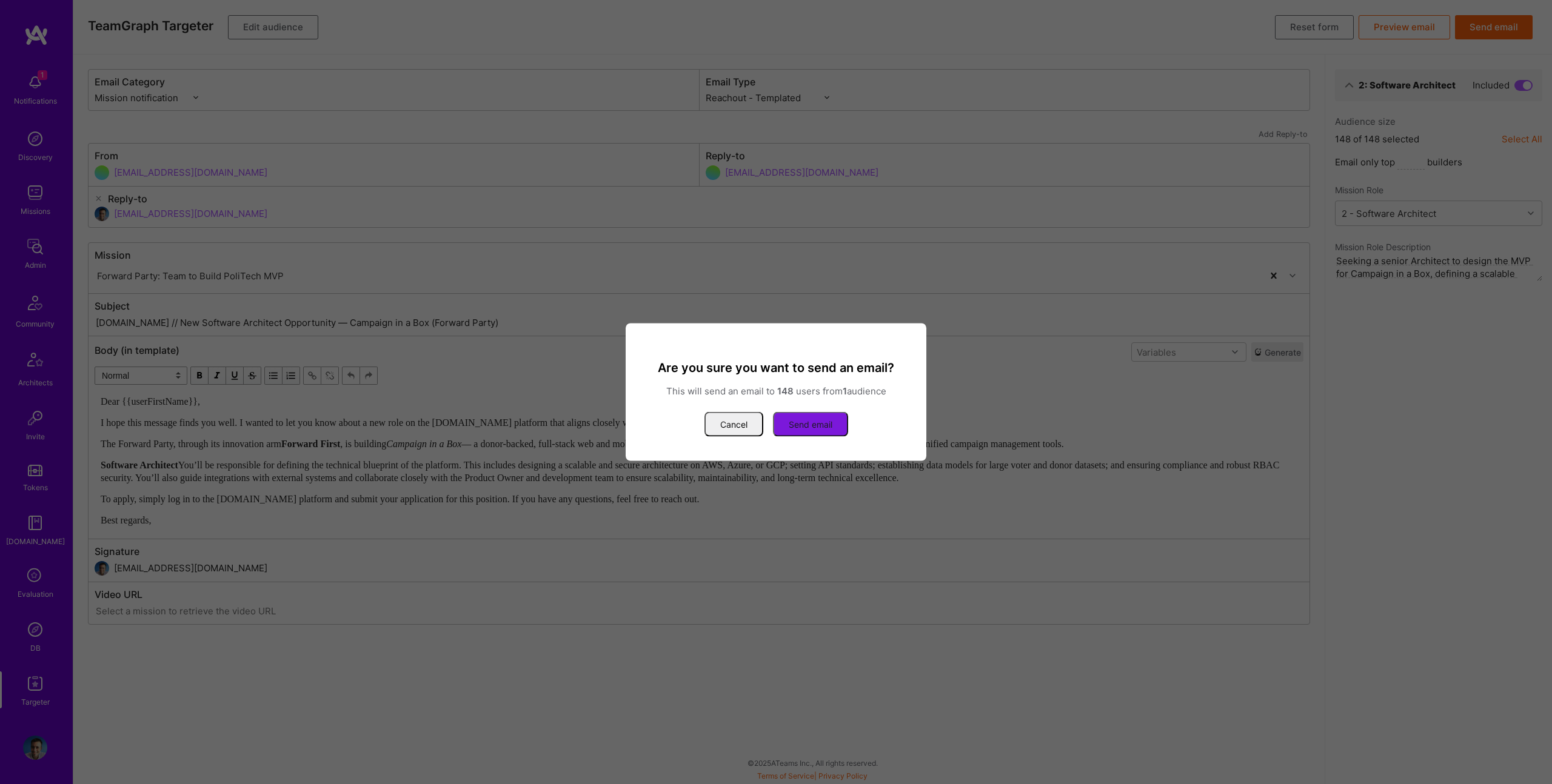
click at [808, 418] on button "Send email" at bounding box center [811, 424] width 75 height 25
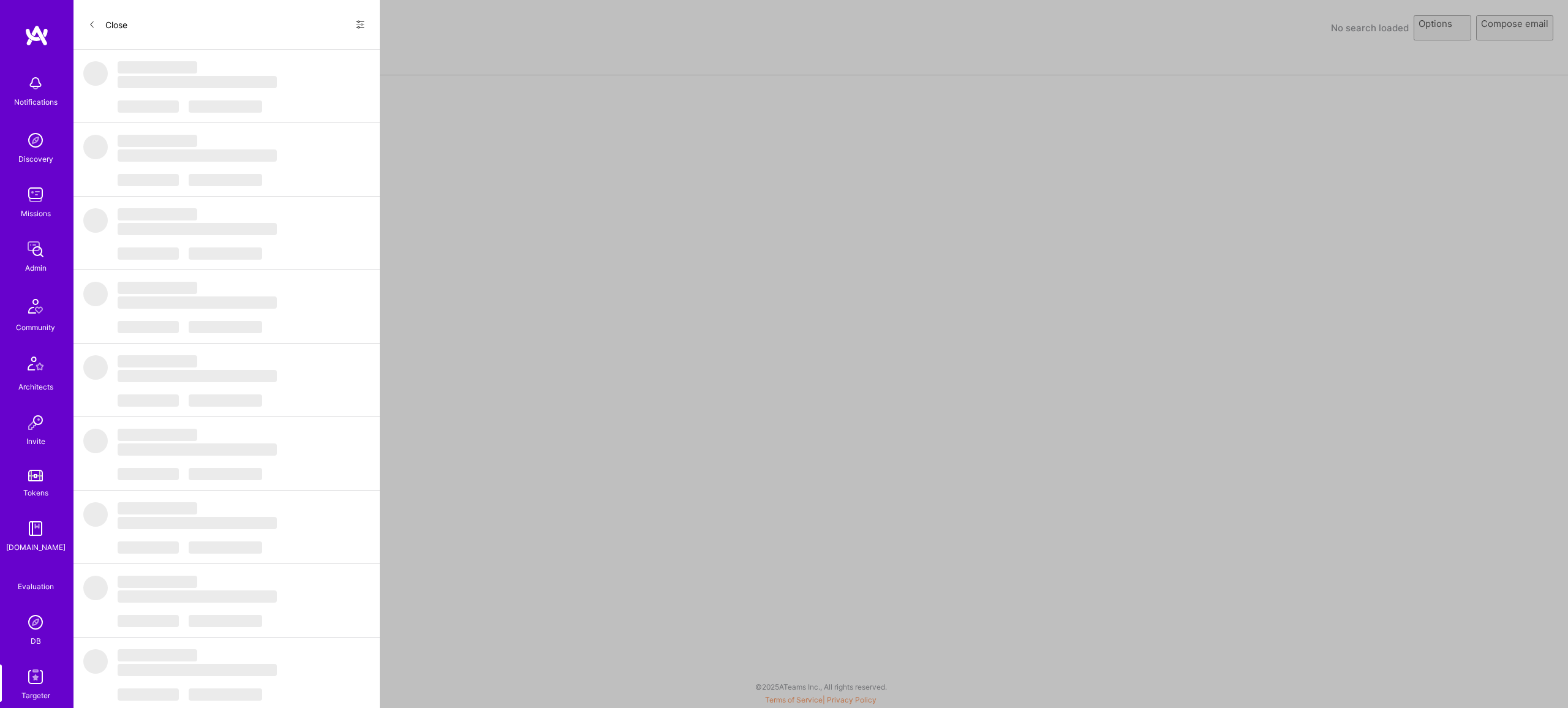
select select "rich-reachout"
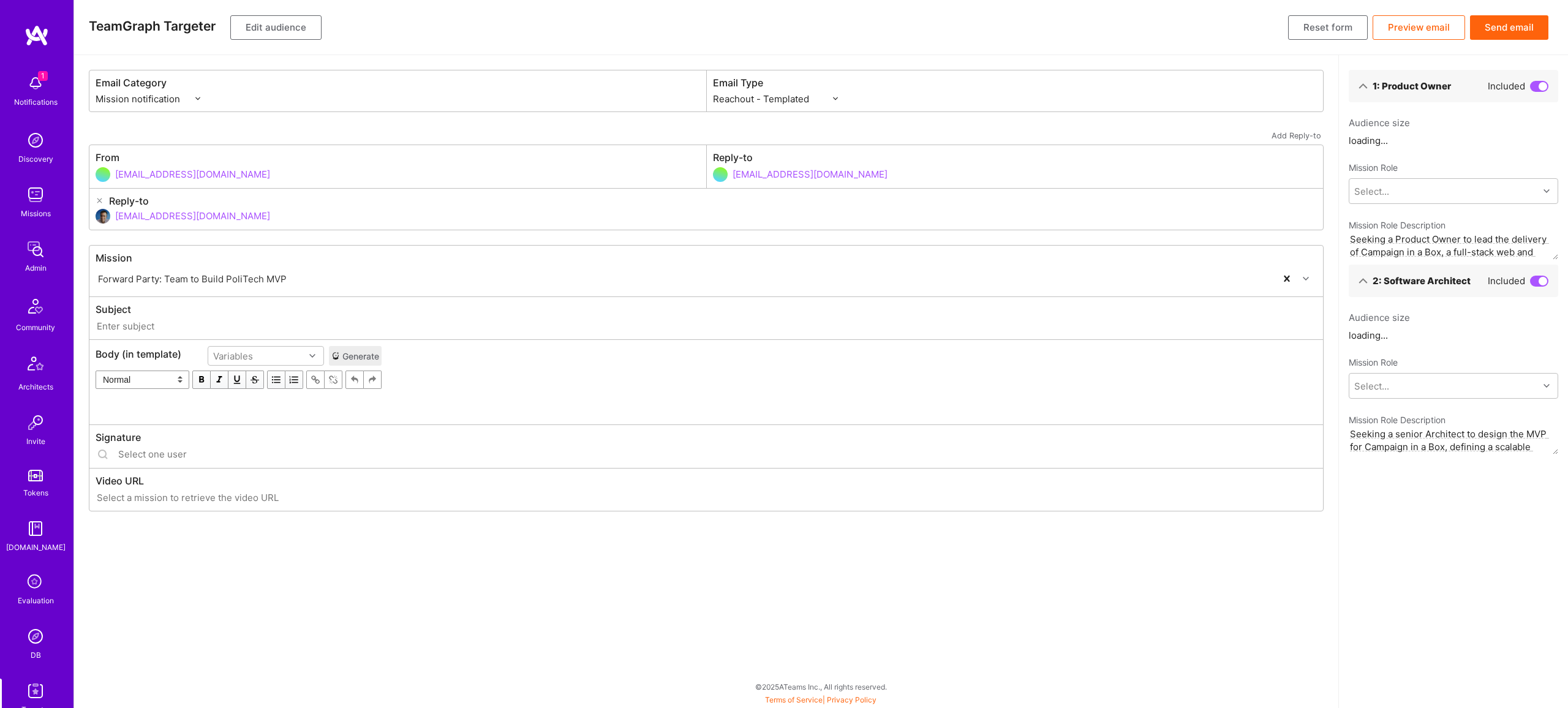
type input "[DOMAIN_NAME] // Forward Party: Team to Build PoliTech MVP"
type input "[EMAIL_ADDRESS][DOMAIN_NAME]"
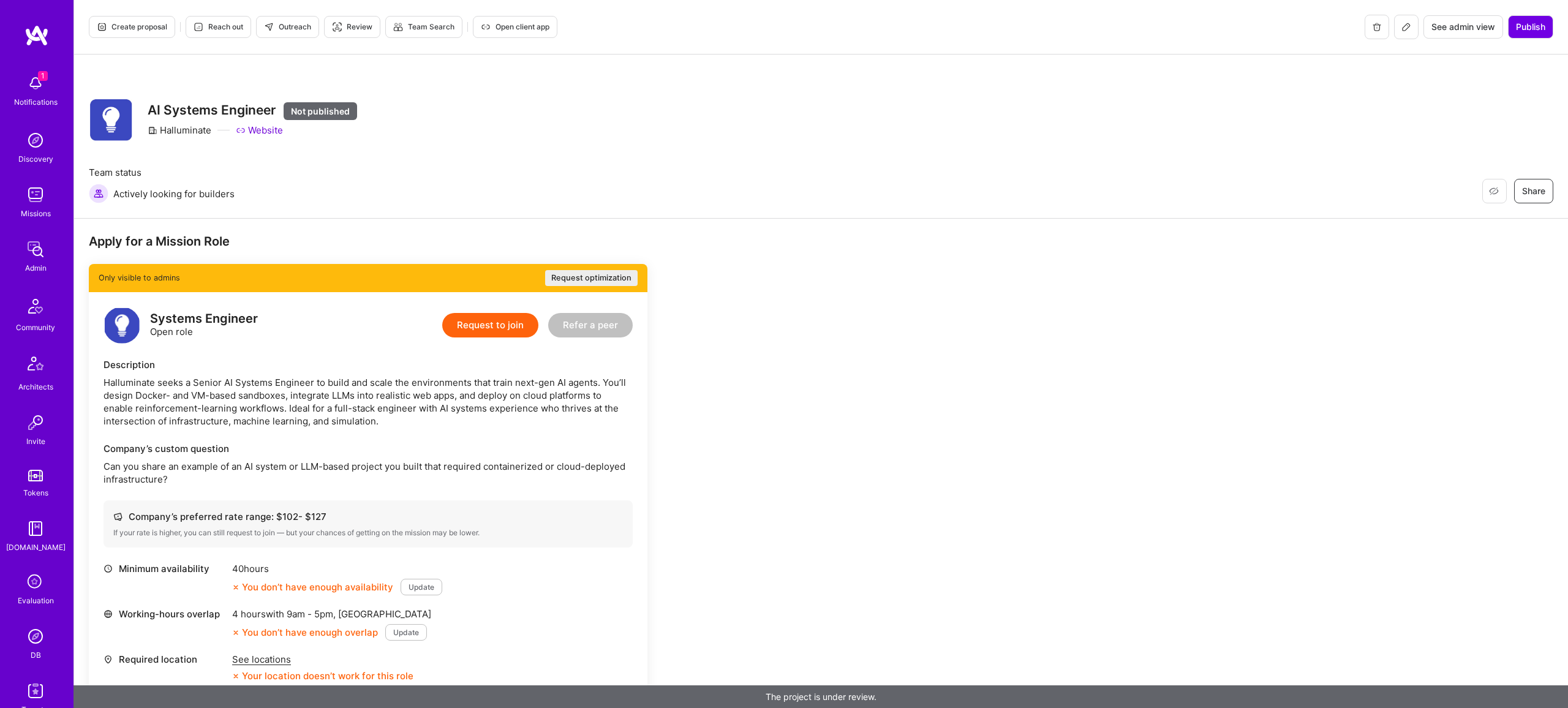
click at [211, 129] on div "Halluminate Website" at bounding box center [252, 130] width 210 height 13
click at [185, 135] on div "Halluminate" at bounding box center [179, 130] width 64 height 13
copy div "Halluminate"
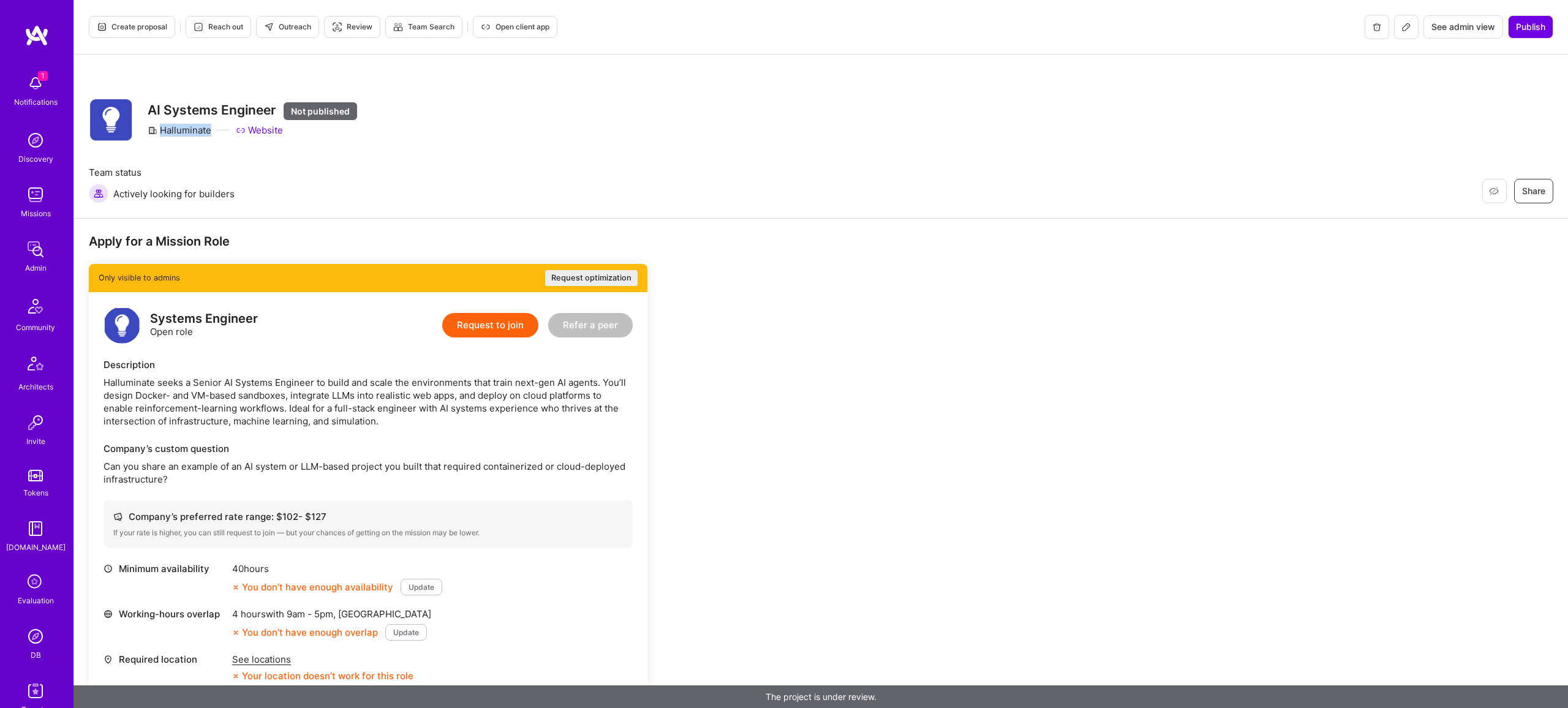
drag, startPoint x: 179, startPoint y: 140, endPoint x: 180, endPoint y: 130, distance: 10.0
click at [179, 139] on div "AI Systems Engineer Not published Halluminate Website" at bounding box center [252, 118] width 210 height 44
click at [180, 130] on div "Halluminate" at bounding box center [179, 130] width 64 height 13
copy div "Halluminate"
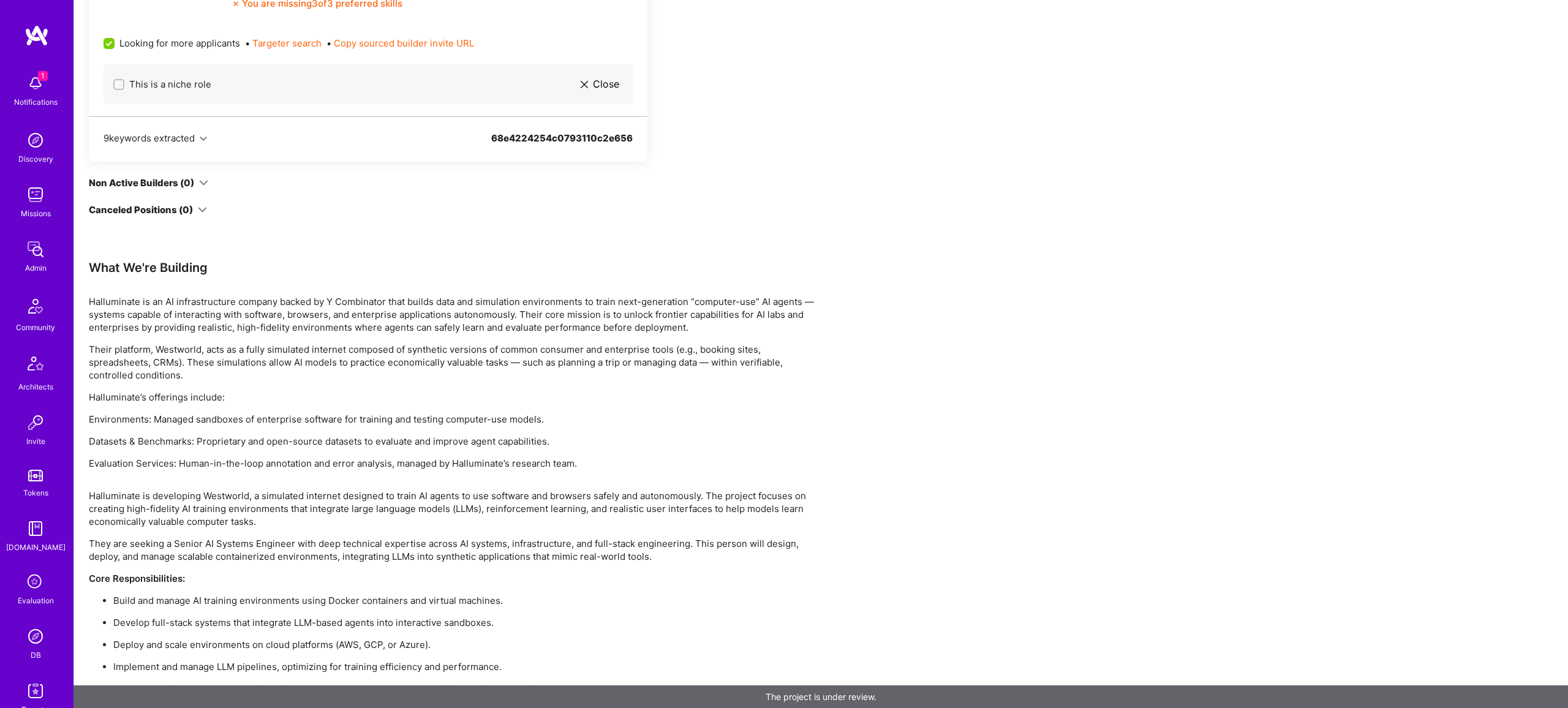
scroll to position [992, 0]
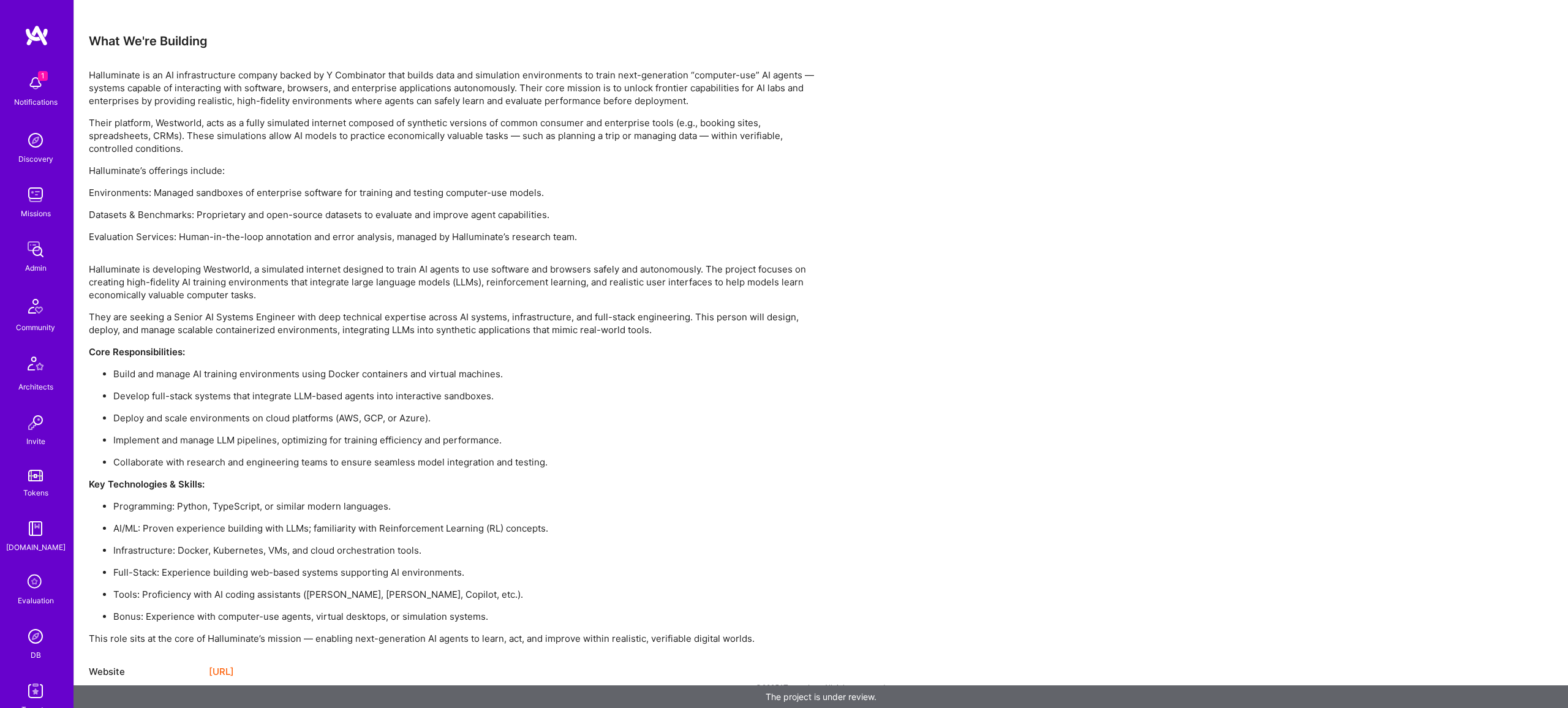
click at [764, 608] on ul "Programming: Python, TypeScript, or similar modern languages. AI/ML: Proven exp…" at bounding box center [456, 560] width 735 height 123
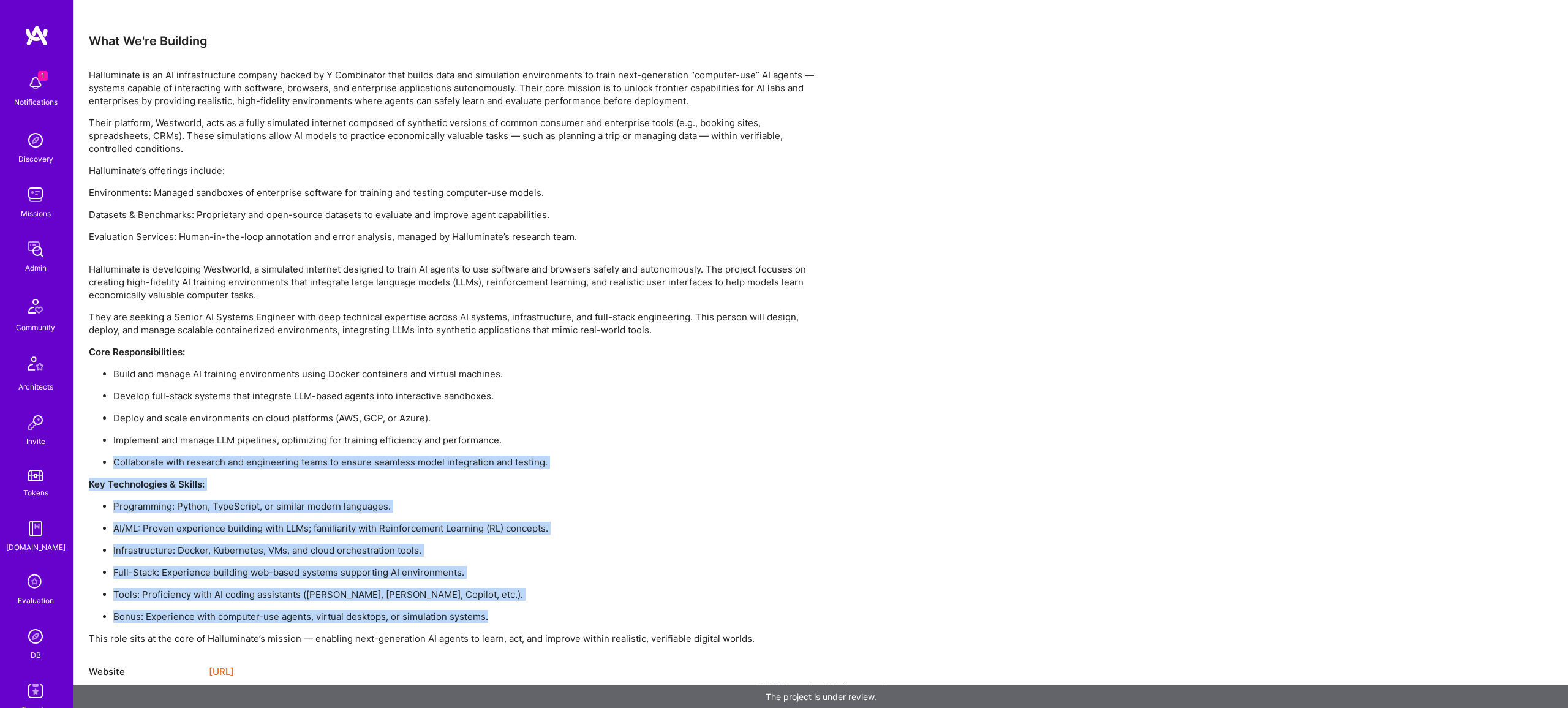
drag, startPoint x: 772, startPoint y: 618, endPoint x: 626, endPoint y: 433, distance: 235.7
click at [629, 433] on div "Halluminate is developing Westworld, a simulated internet designed to train AI …" at bounding box center [456, 453] width 735 height 382
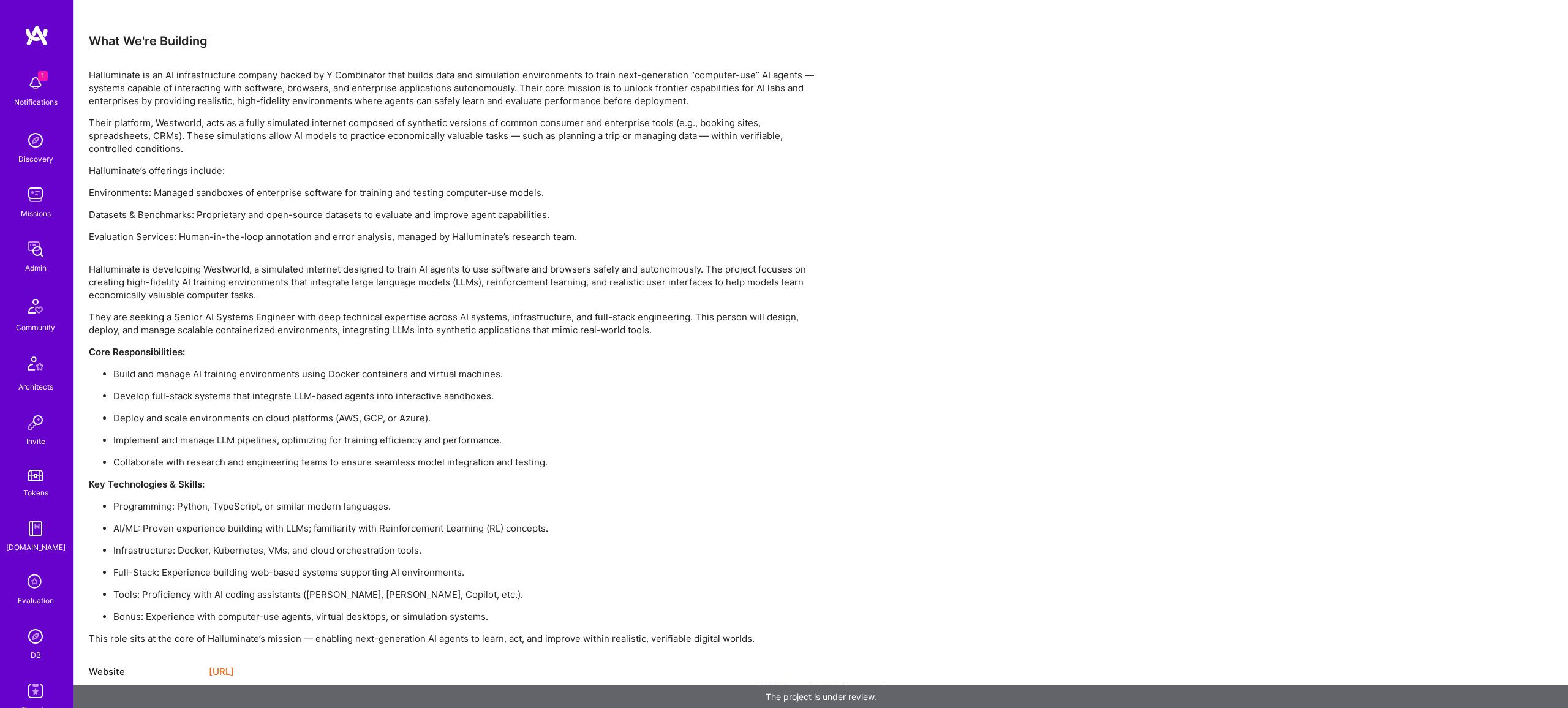
click at [618, 430] on ul "Build and manage AI training environments using Docker containers and virtual m…" at bounding box center [456, 418] width 735 height 101
drag, startPoint x: 618, startPoint y: 430, endPoint x: 569, endPoint y: 338, distance: 104.2
click at [598, 401] on ul "Build and manage AI training environments using Docker containers and virtual m…" at bounding box center [456, 418] width 735 height 101
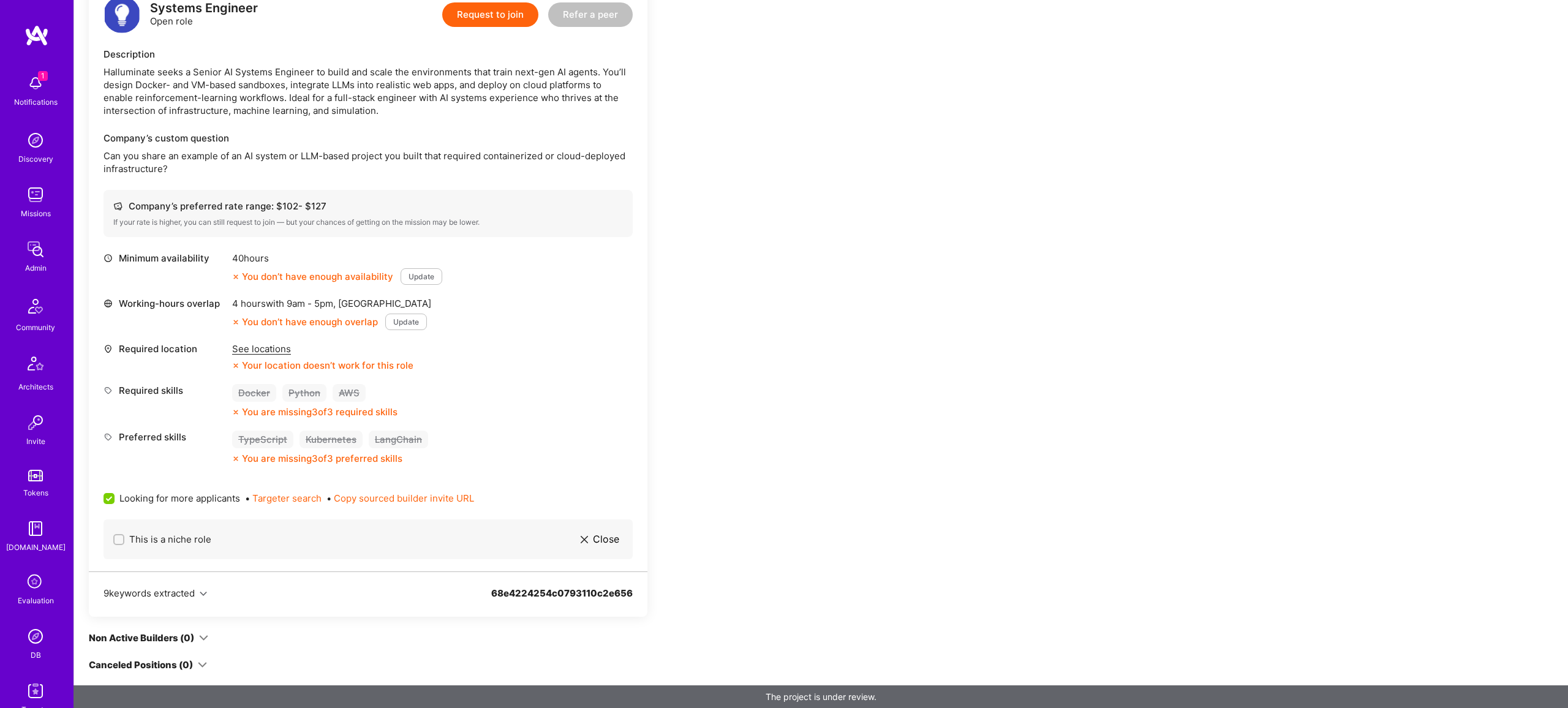
scroll to position [0, 0]
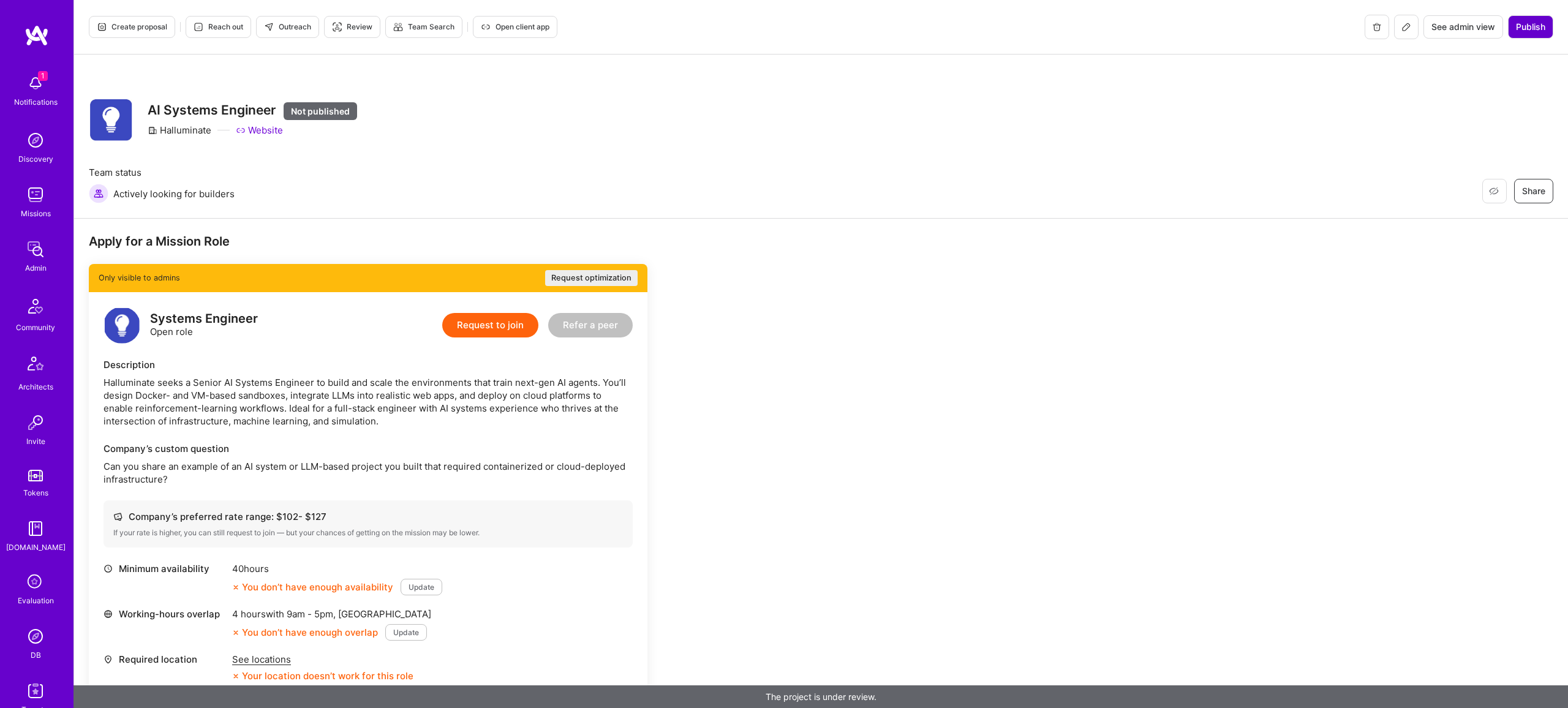
click at [1529, 31] on span "Publish" at bounding box center [1531, 27] width 29 height 12
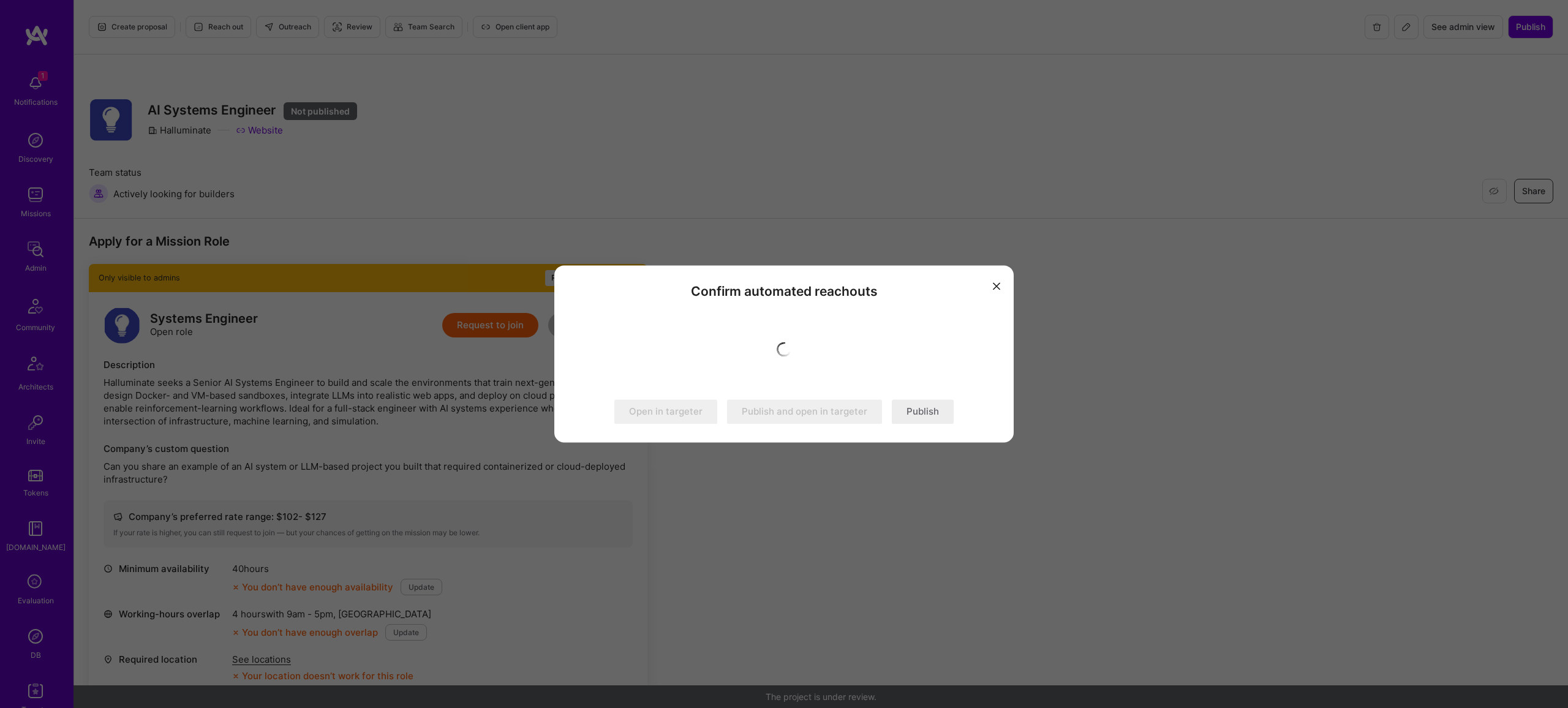
click at [926, 414] on button "Publish" at bounding box center [923, 412] width 62 height 25
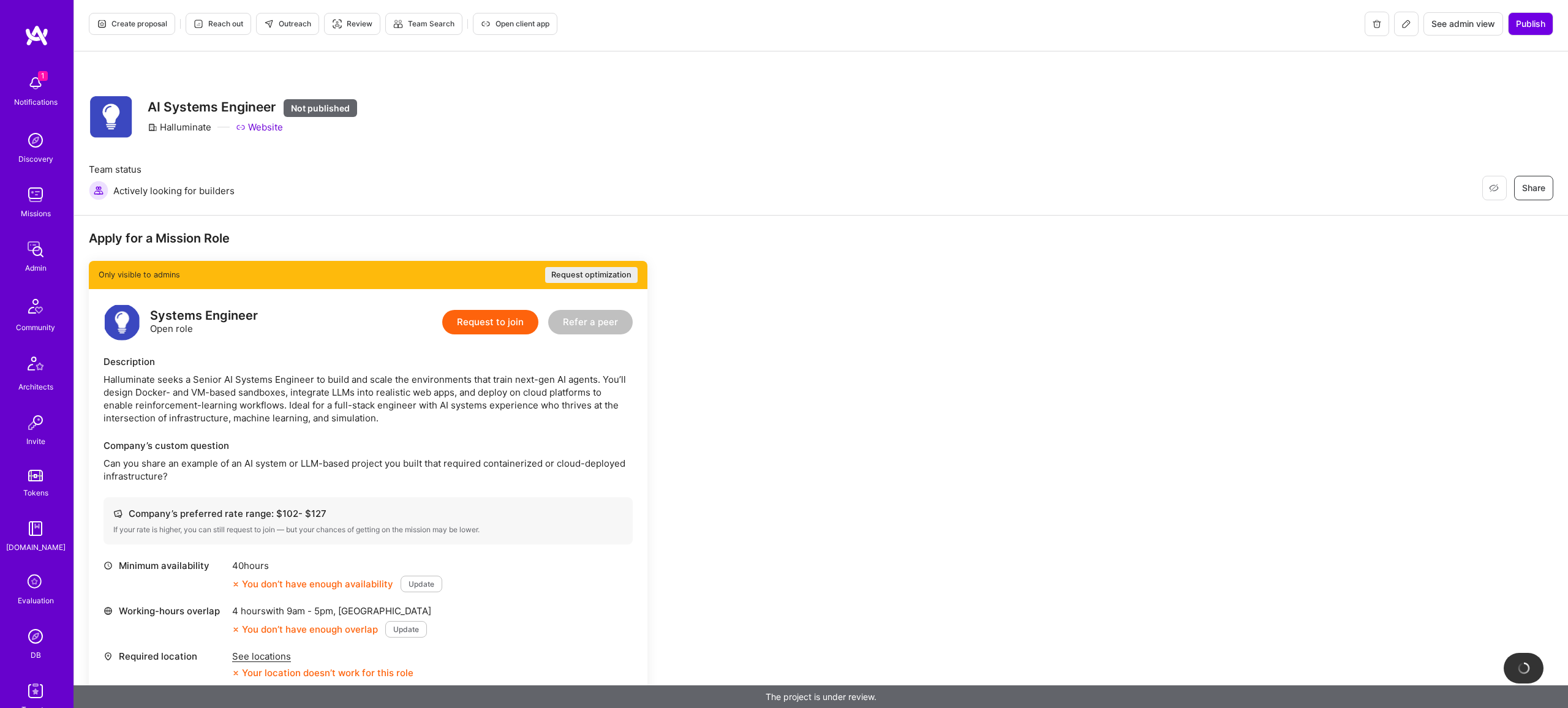
scroll to position [6, 0]
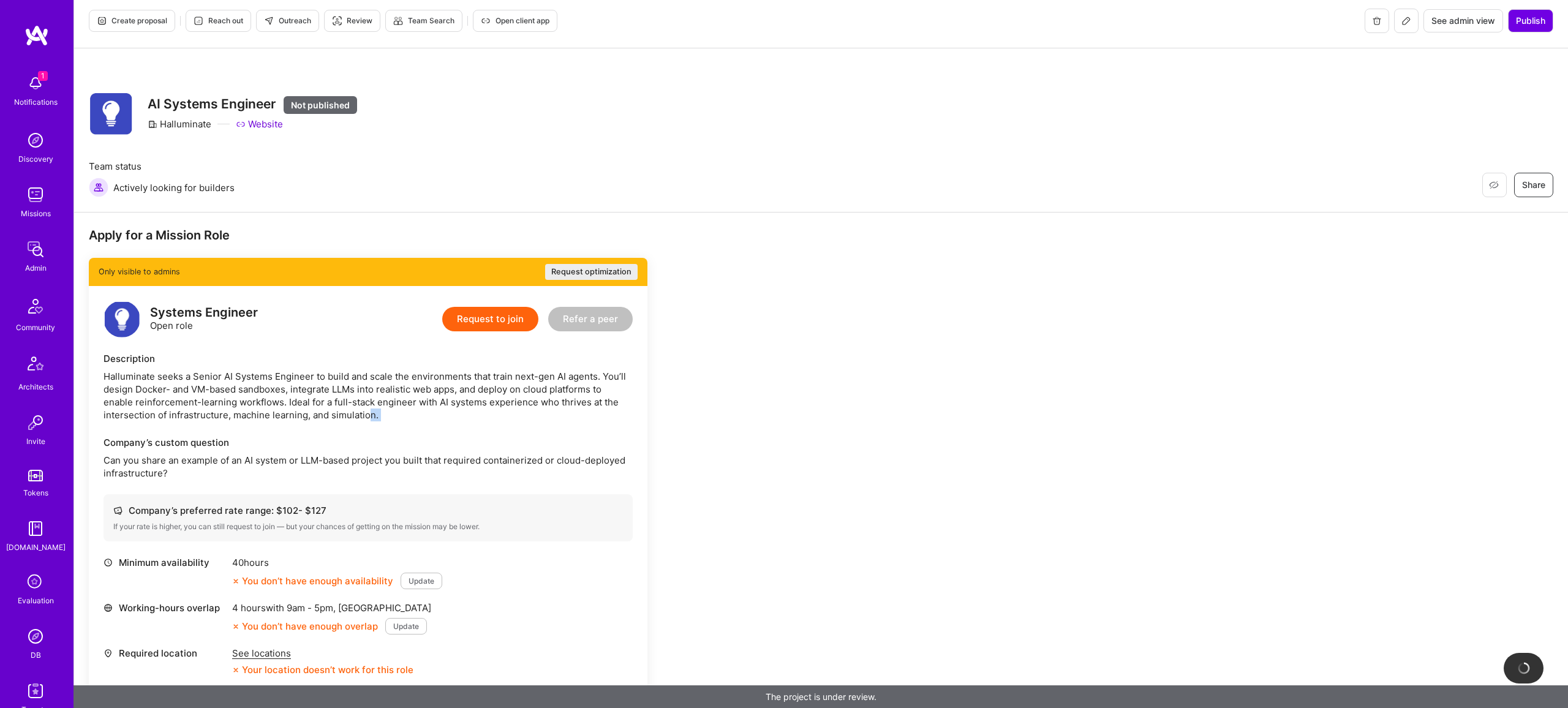
drag, startPoint x: 240, startPoint y: 422, endPoint x: 368, endPoint y: 418, distance: 128.1
click at [368, 418] on div "Systems Engineer Open role Request to join Refer a peer Description Halluminate…" at bounding box center [368, 580] width 559 height 590
click at [361, 384] on div "Halluminate seeks a Senior AI Systems Engineer to build and scale the environme…" at bounding box center [368, 396] width 529 height 51
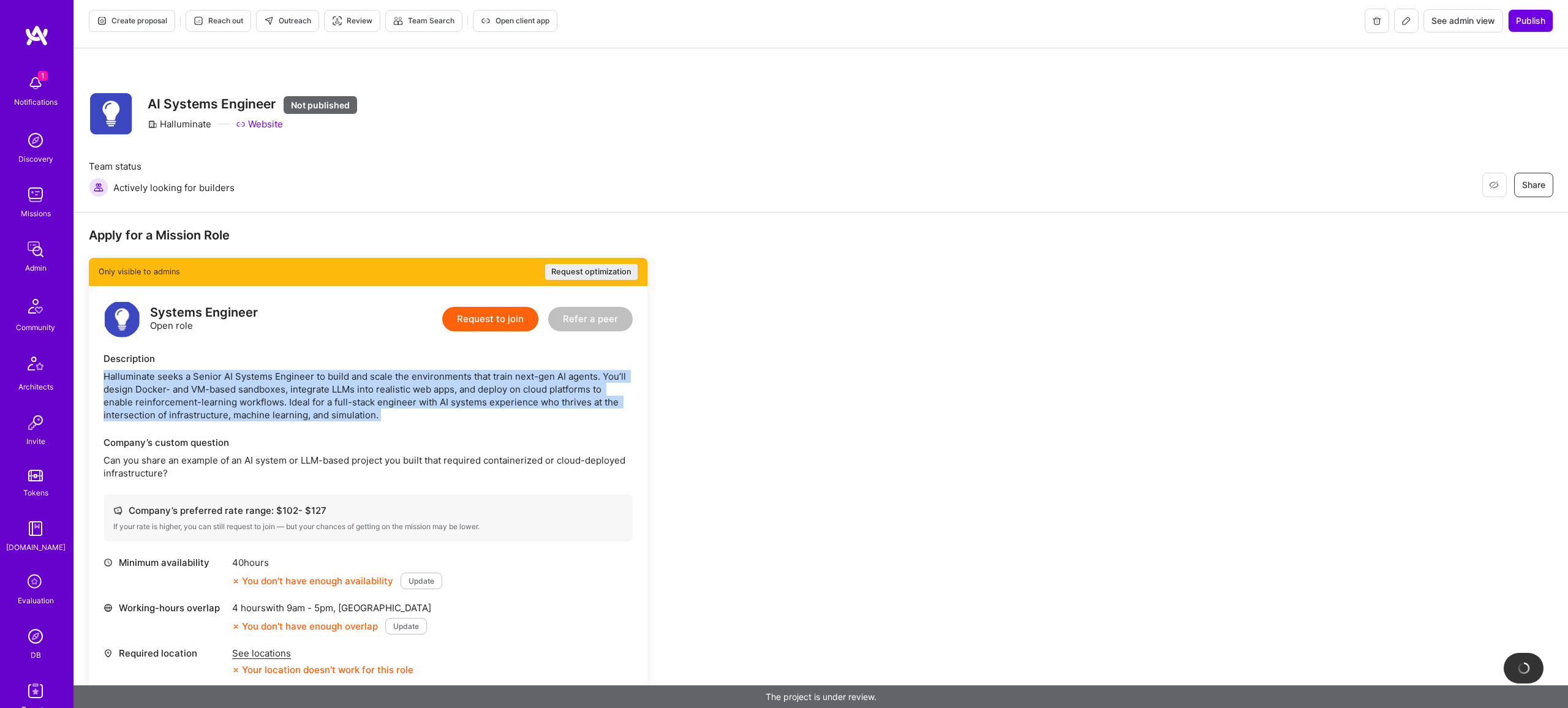
click at [361, 384] on div "Halluminate seeks a Senior AI Systems Engineer to build and scale the environme…" at bounding box center [368, 396] width 529 height 51
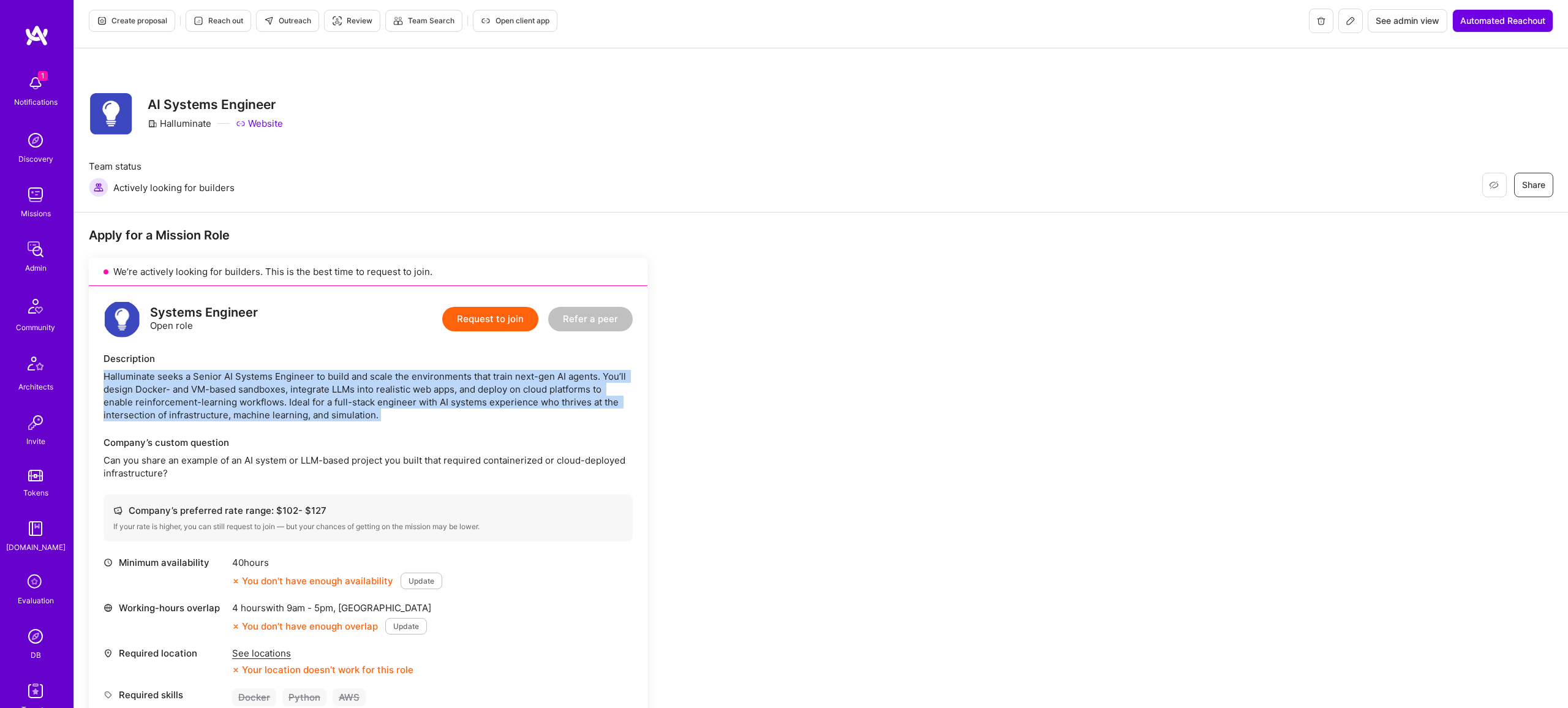
click at [467, 396] on div "Halluminate seeks a Senior AI Systems Engineer to build and scale the environme…" at bounding box center [368, 396] width 529 height 51
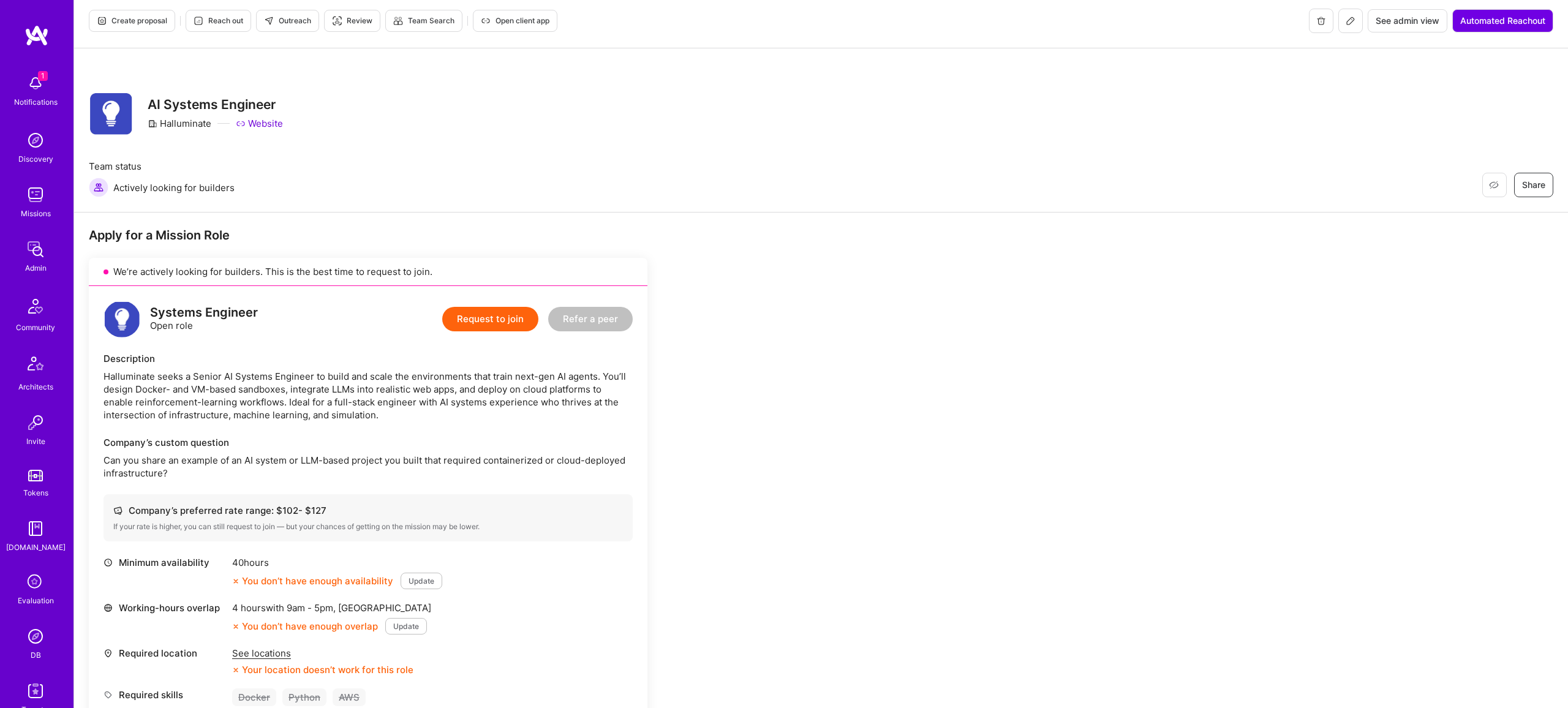
click at [516, 366] on div "Description Halluminate seeks a Senior AI Systems Engineer to build and scale t…" at bounding box center [368, 386] width 529 height 70
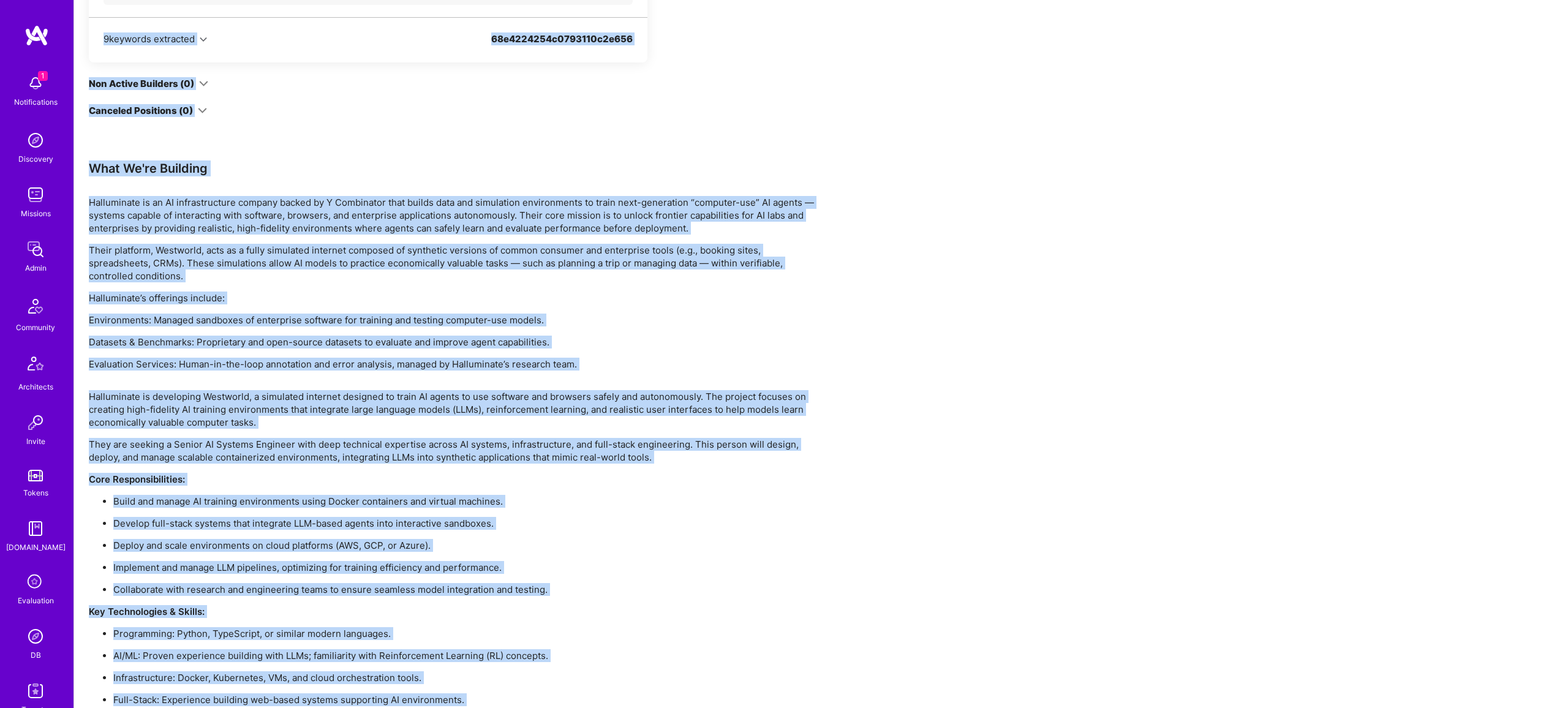
scroll to position [0, 0]
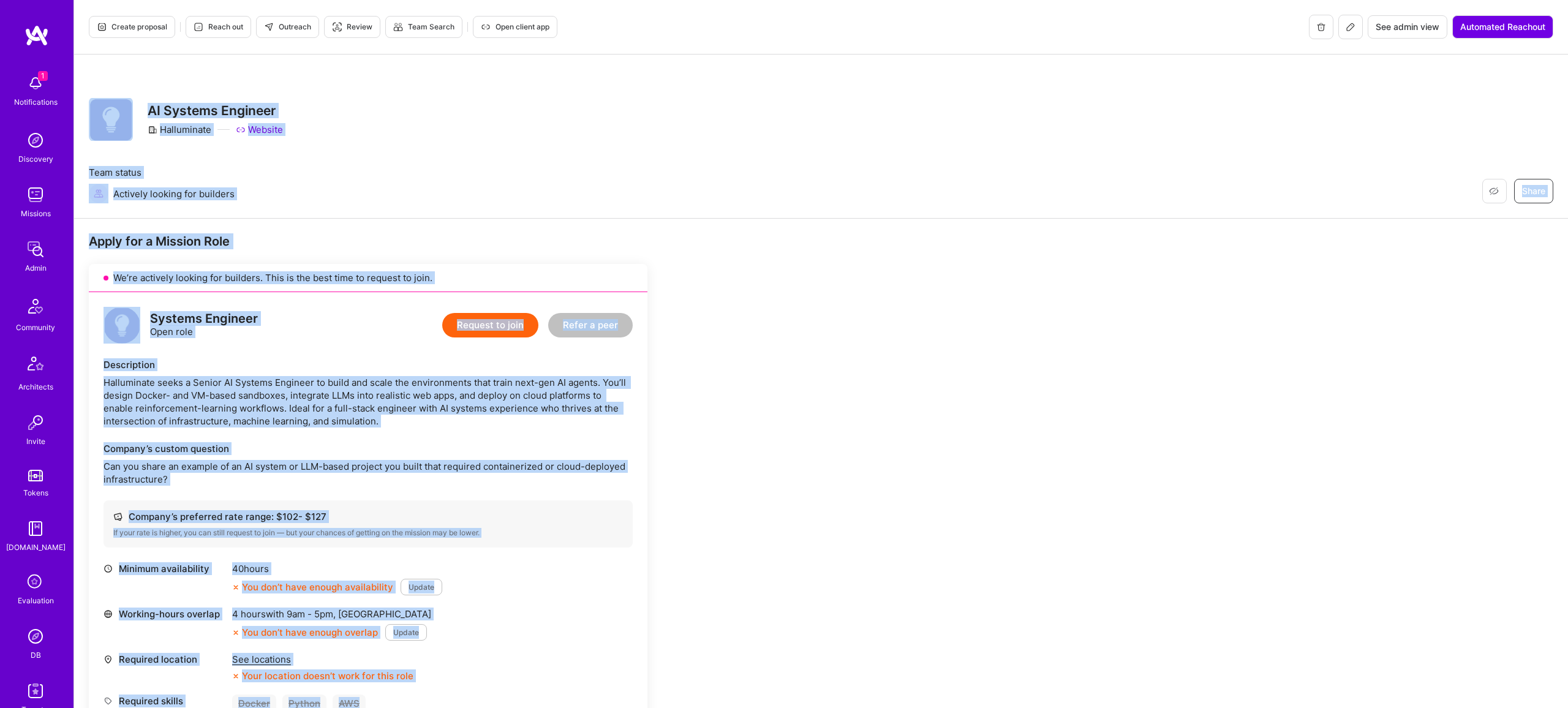
drag, startPoint x: 783, startPoint y: 649, endPoint x: 172, endPoint y: 59, distance: 849.4
copy div "Restore Not Interested Share AI Systems Engineer Halluminate Website Team statu…"
drag, startPoint x: 277, startPoint y: 22, endPoint x: 305, endPoint y: 21, distance: 28.0
click at [283, 22] on span "Outreach" at bounding box center [287, 27] width 47 height 11
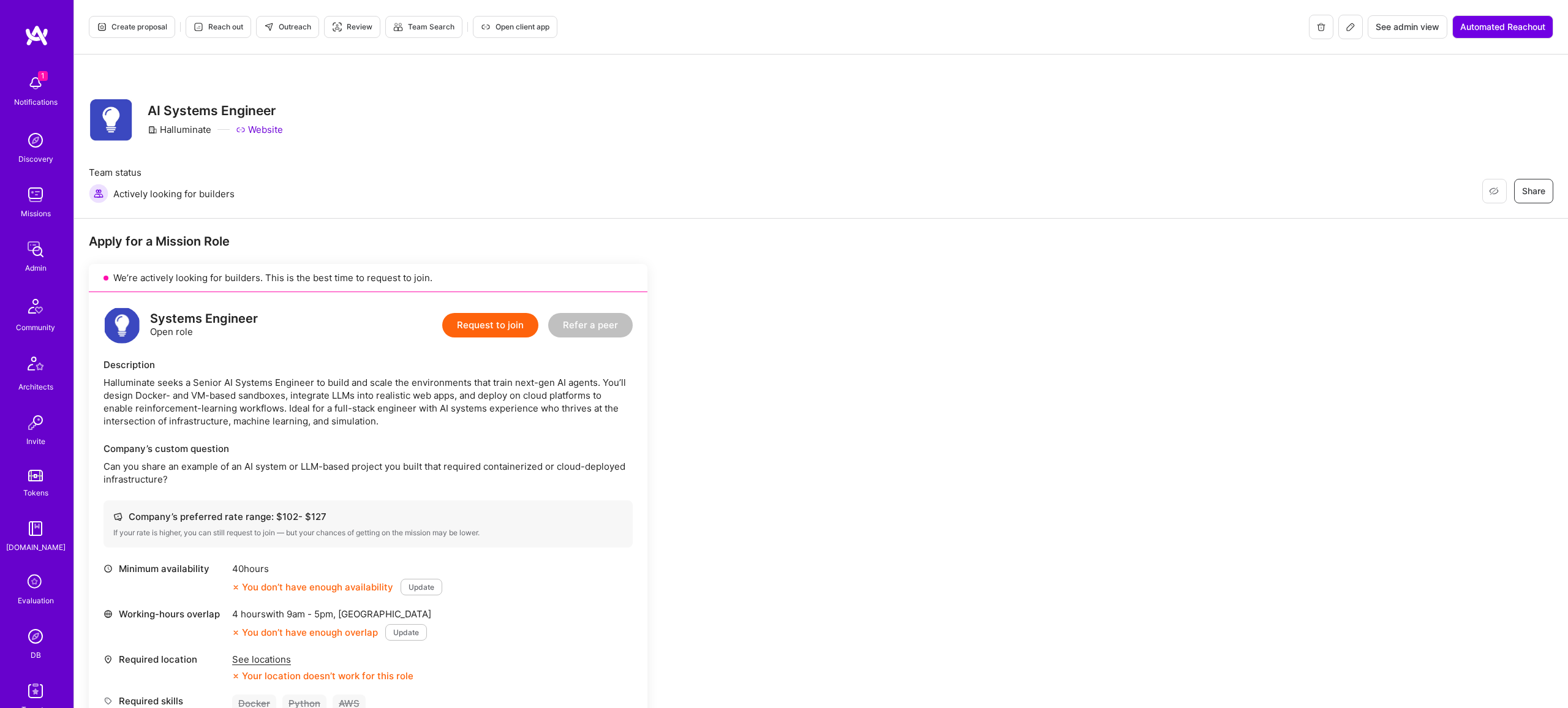
click at [247, 380] on div "Halluminate seeks a Senior AI Systems Engineer to build and scale the environme…" at bounding box center [368, 402] width 529 height 51
copy div "Systems"
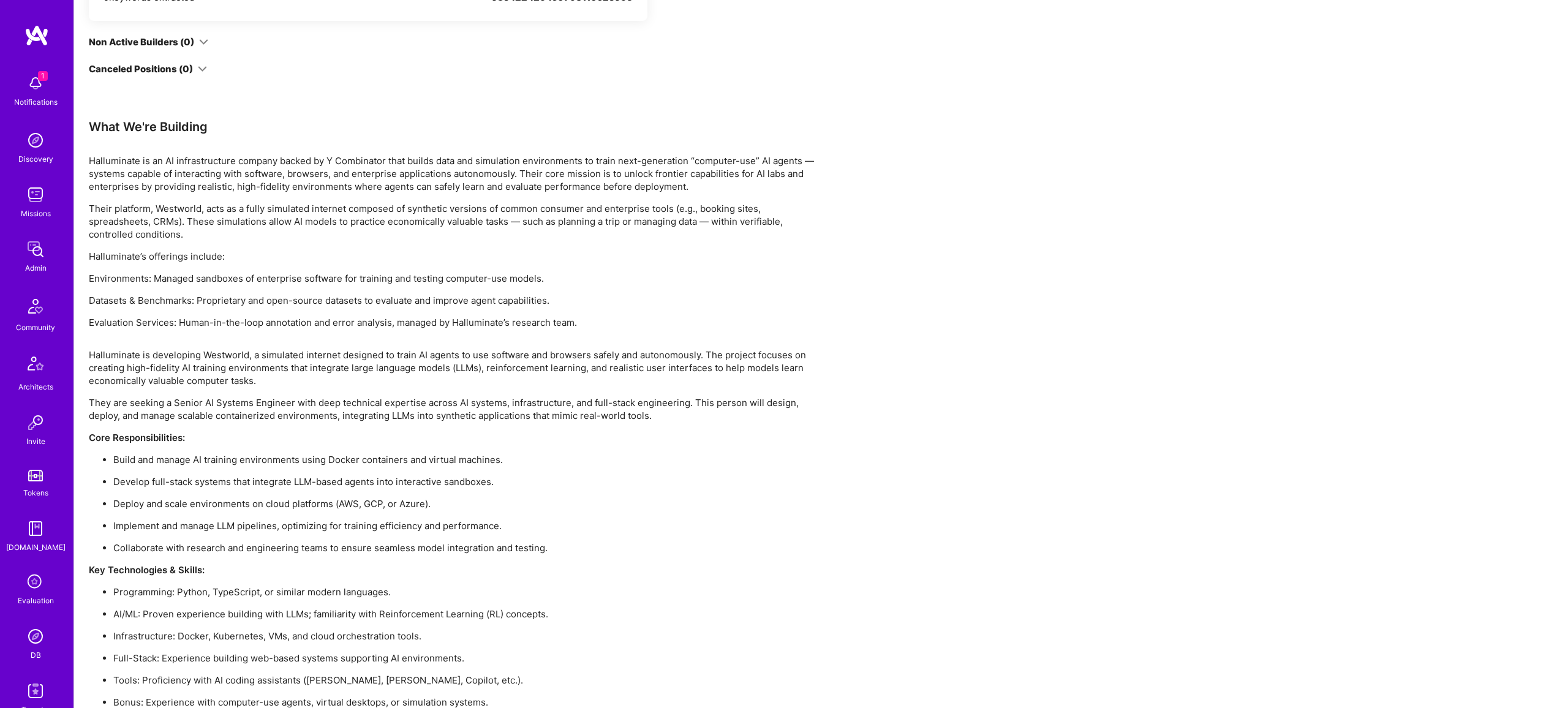
scroll to position [992, 0]
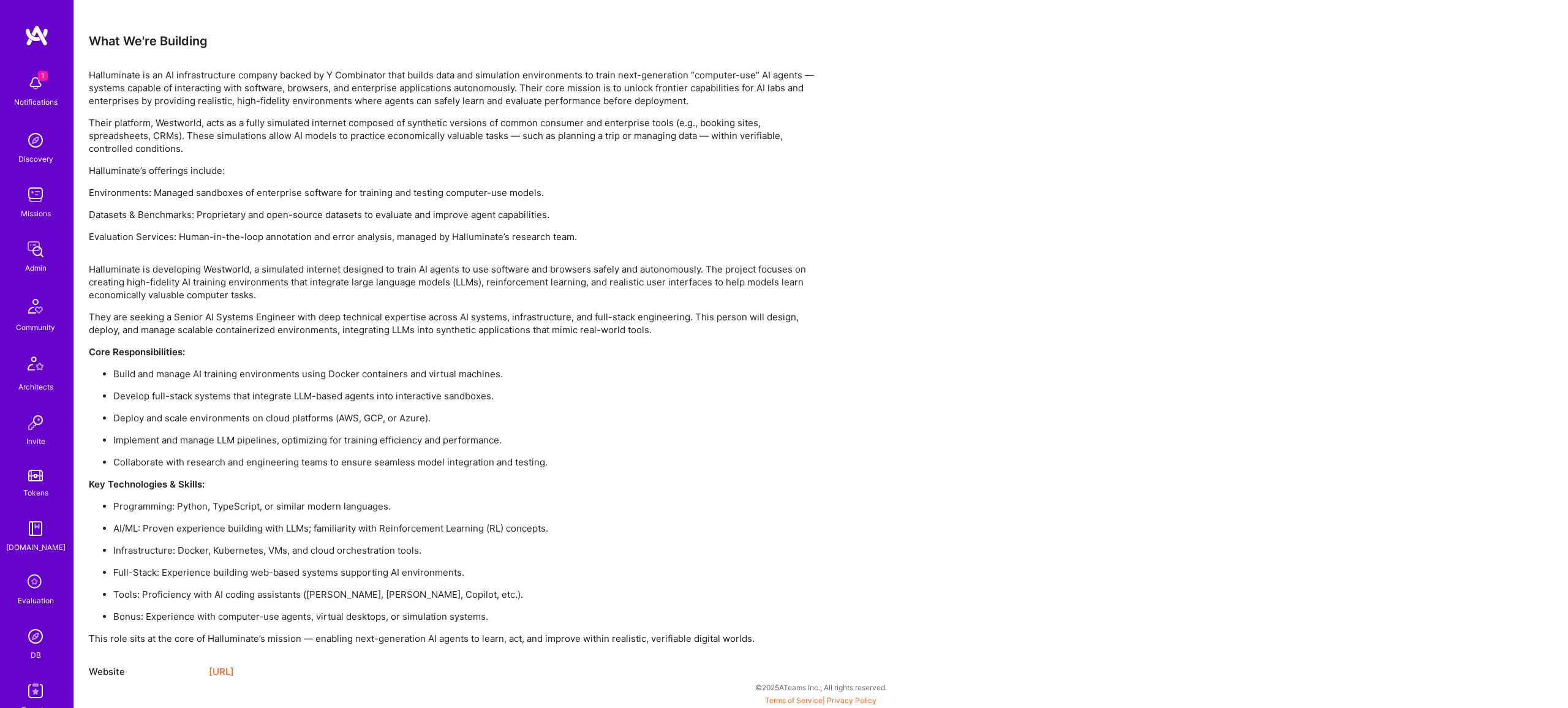
click at [465, 271] on p "Halluminate is developing Westworld, a simulated internet designed to train AI …" at bounding box center [456, 281] width 735 height 39
click at [483, 266] on p "Halluminate is developing Westworld, a simulated internet designed to train AI …" at bounding box center [456, 281] width 735 height 39
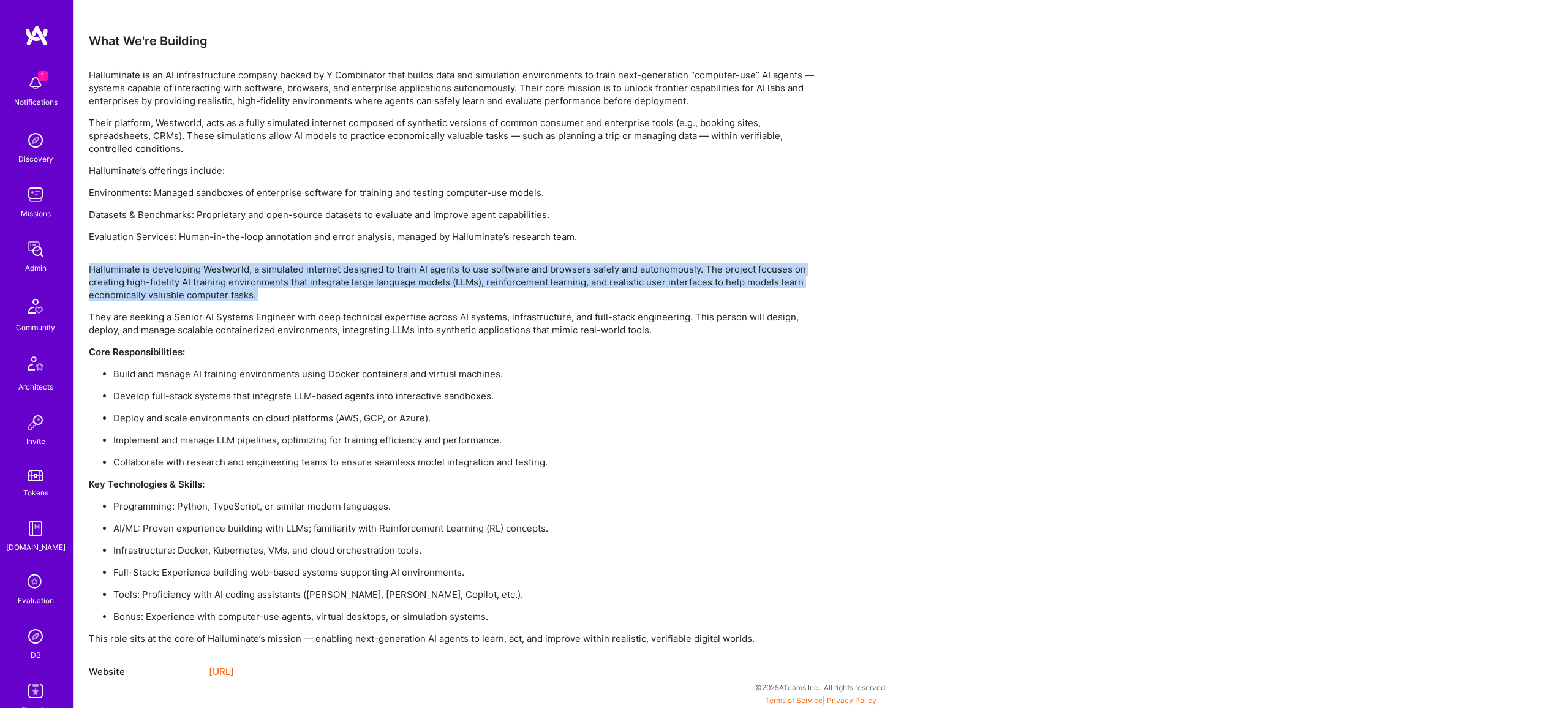
click at [483, 266] on p "Halluminate is developing Westworld, a simulated internet designed to train AI …" at bounding box center [456, 281] width 735 height 39
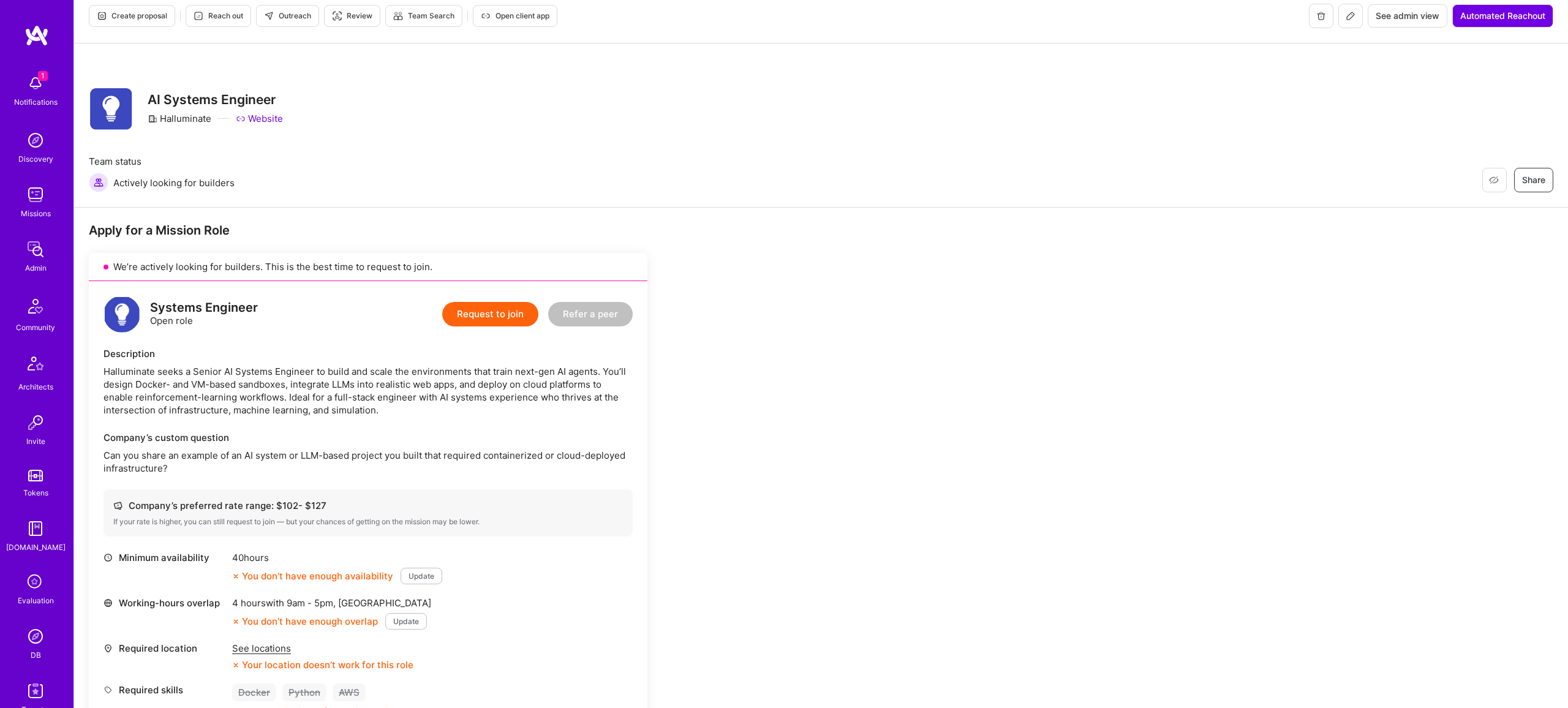
scroll to position [0, 0]
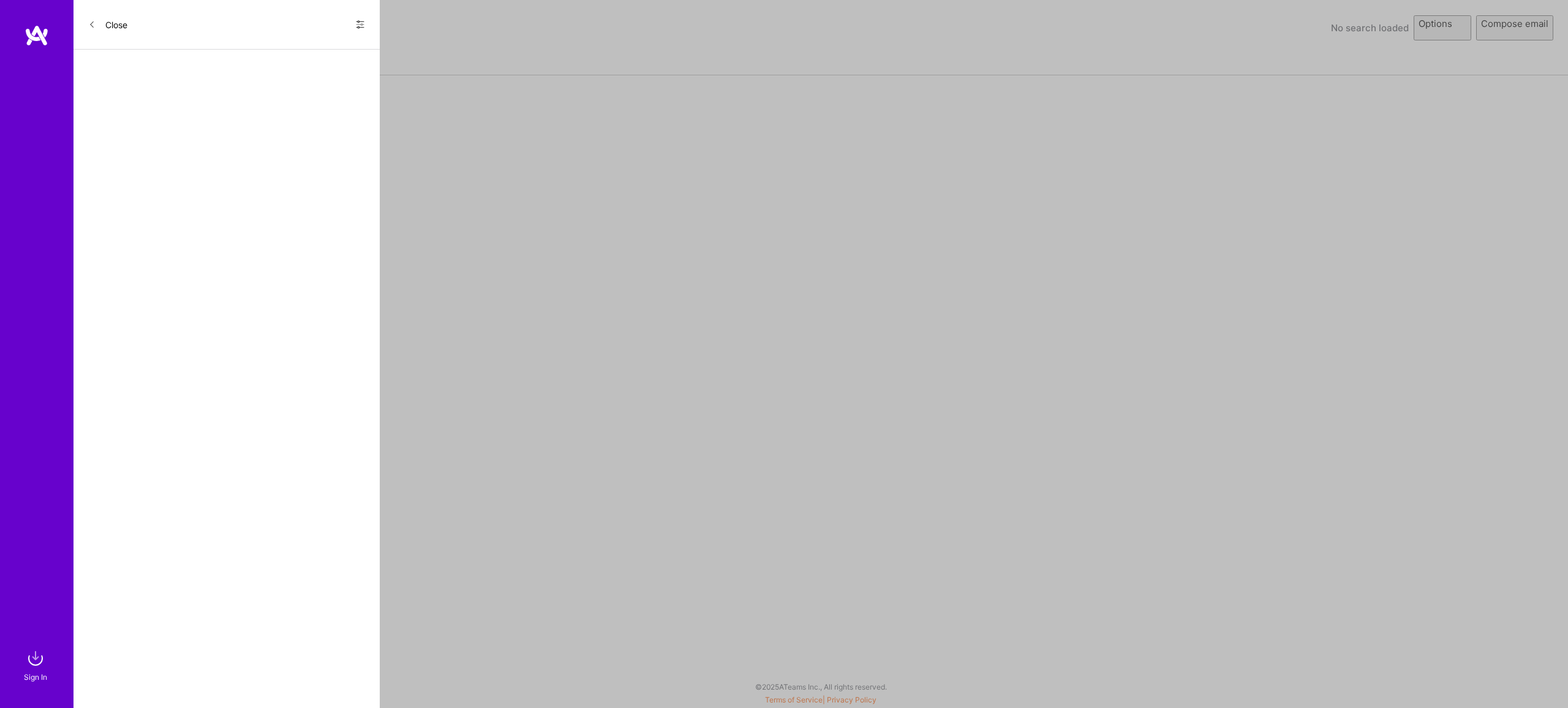
select select "rich-reachout"
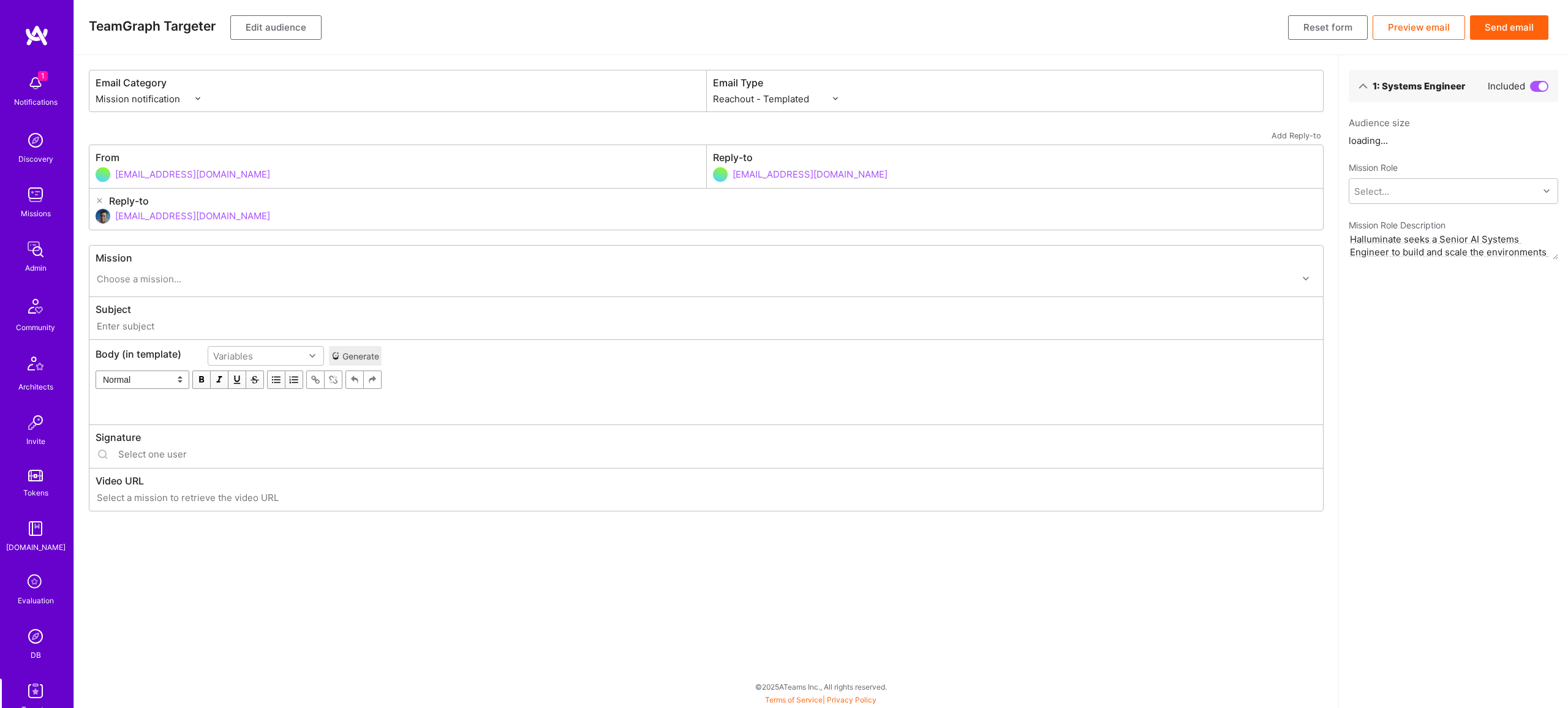
type input "A.Team // Halluminate: AI Systems Engineer"
type input "luisteofilo@a.team"
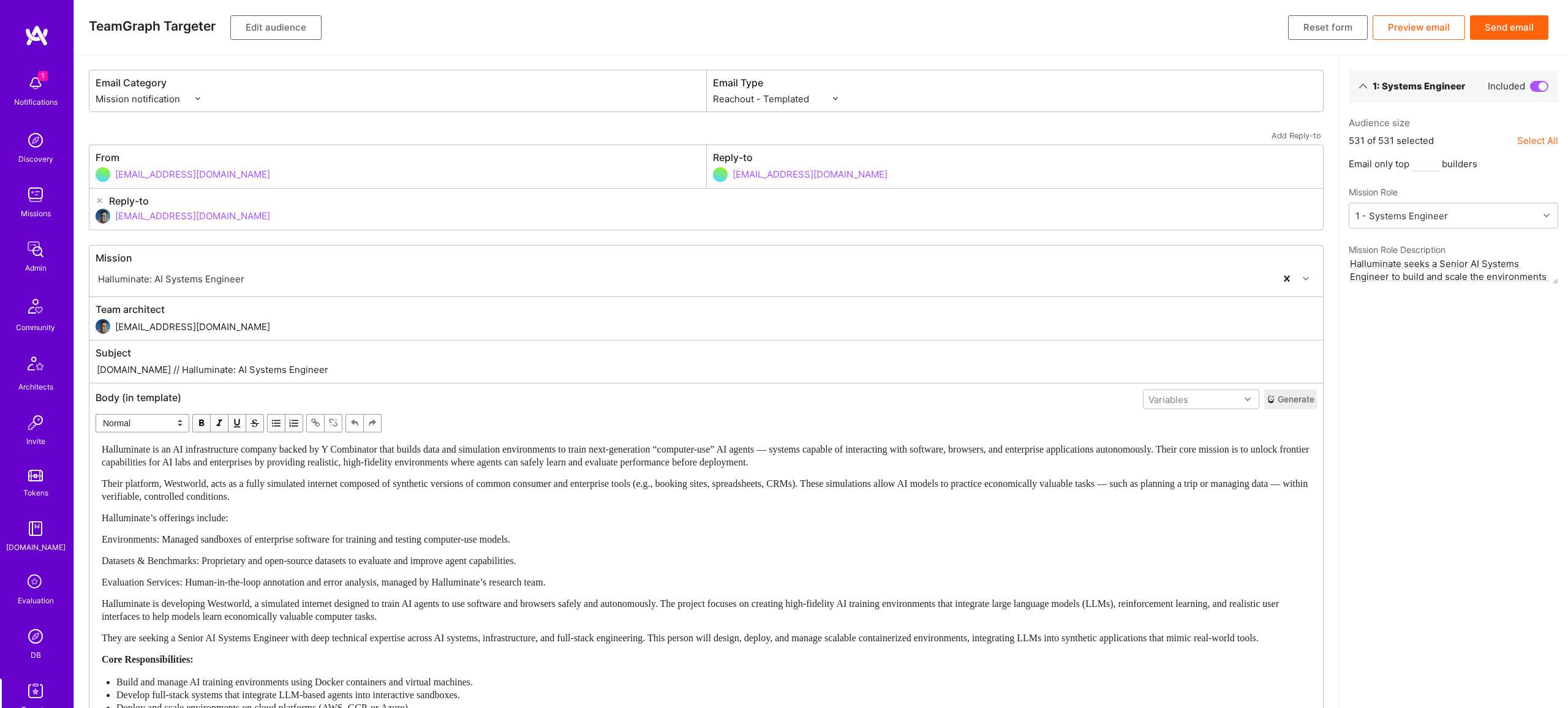
click at [573, 544] on div "Halluminate is an AI infrastructure company backed by Y Combinator that builds …" at bounding box center [706, 657] width 1209 height 429
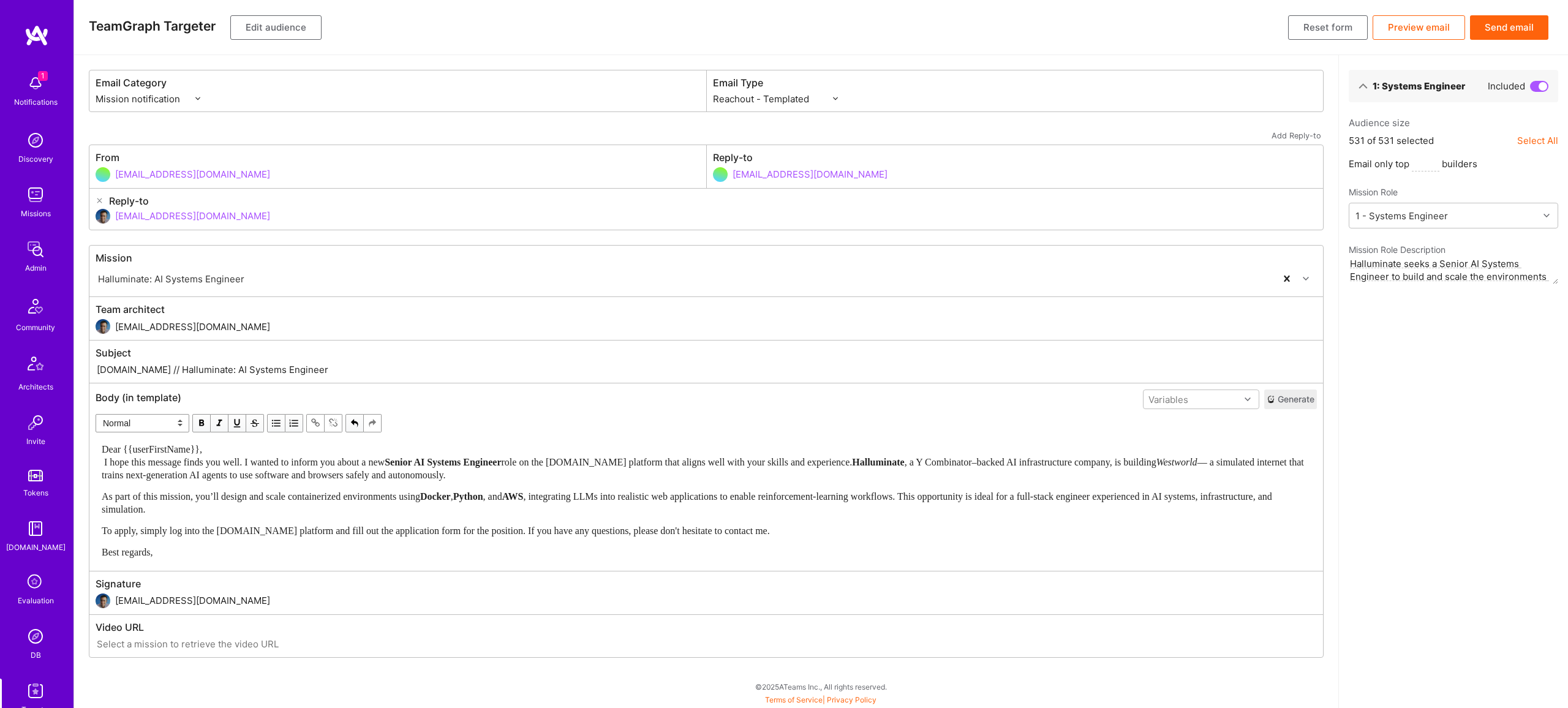
click at [266, 447] on div "Dear {{userFirstName}}, I hope this message finds you well. I wanted to inform …" at bounding box center [706, 462] width 1209 height 39
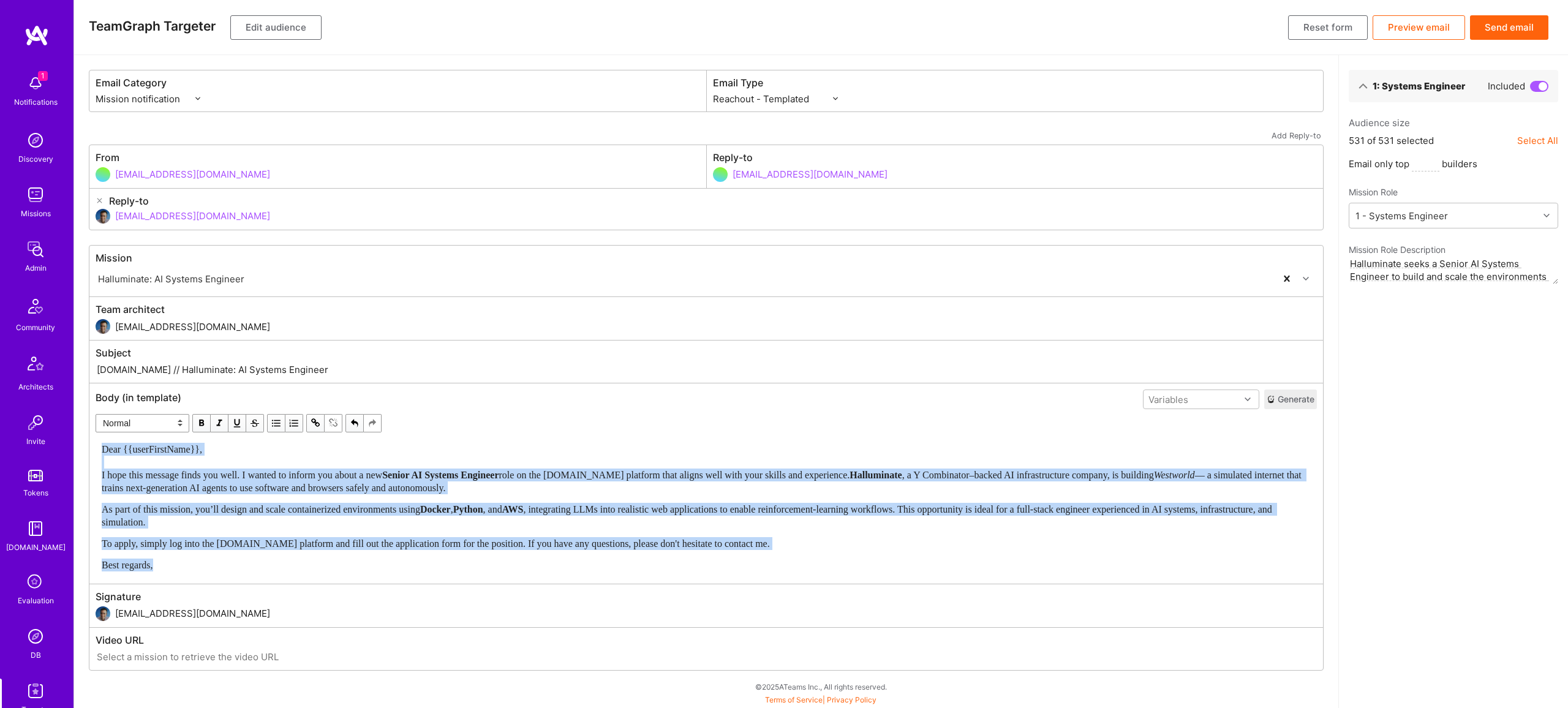
click at [200, 422] on span "button" at bounding box center [202, 423] width 14 height 14
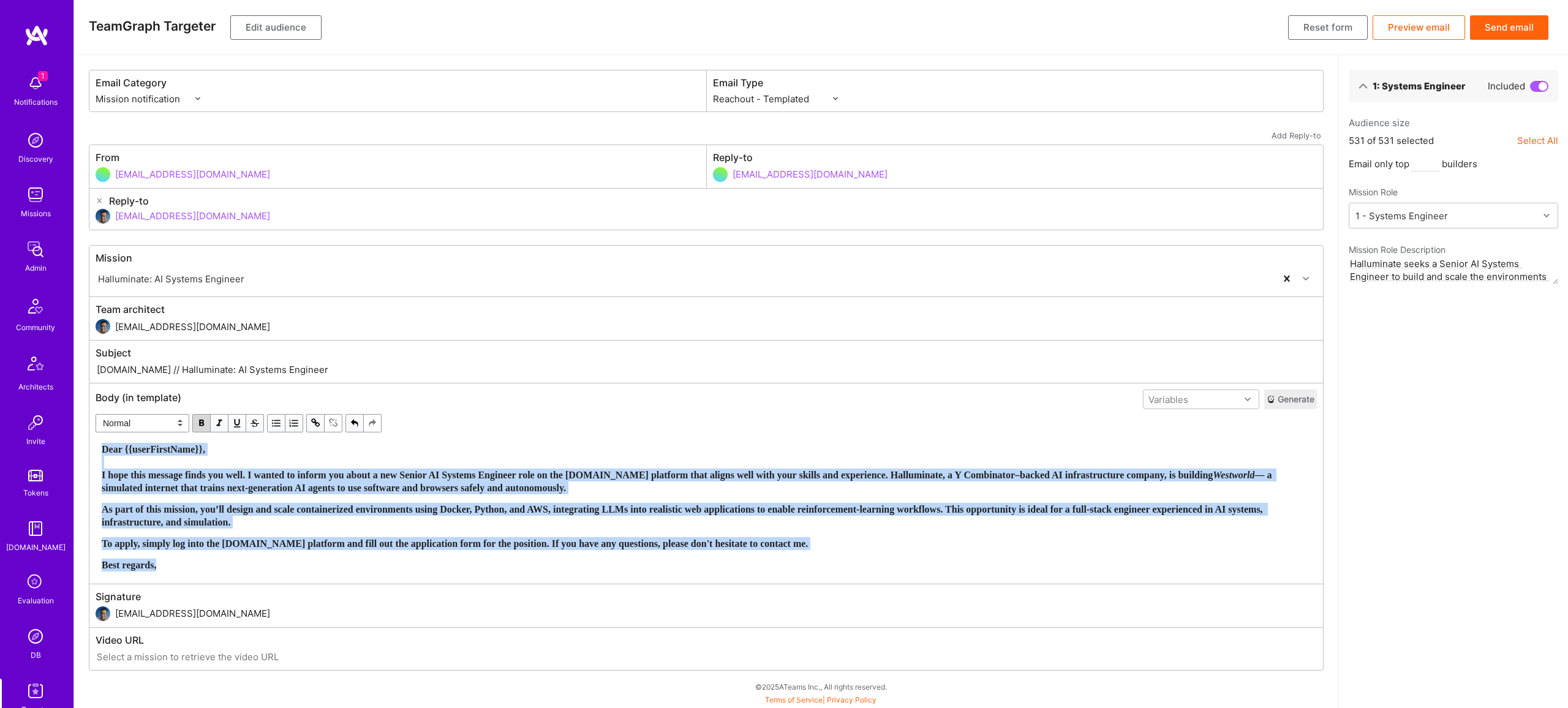
click at [200, 422] on span "button" at bounding box center [202, 423] width 14 height 14
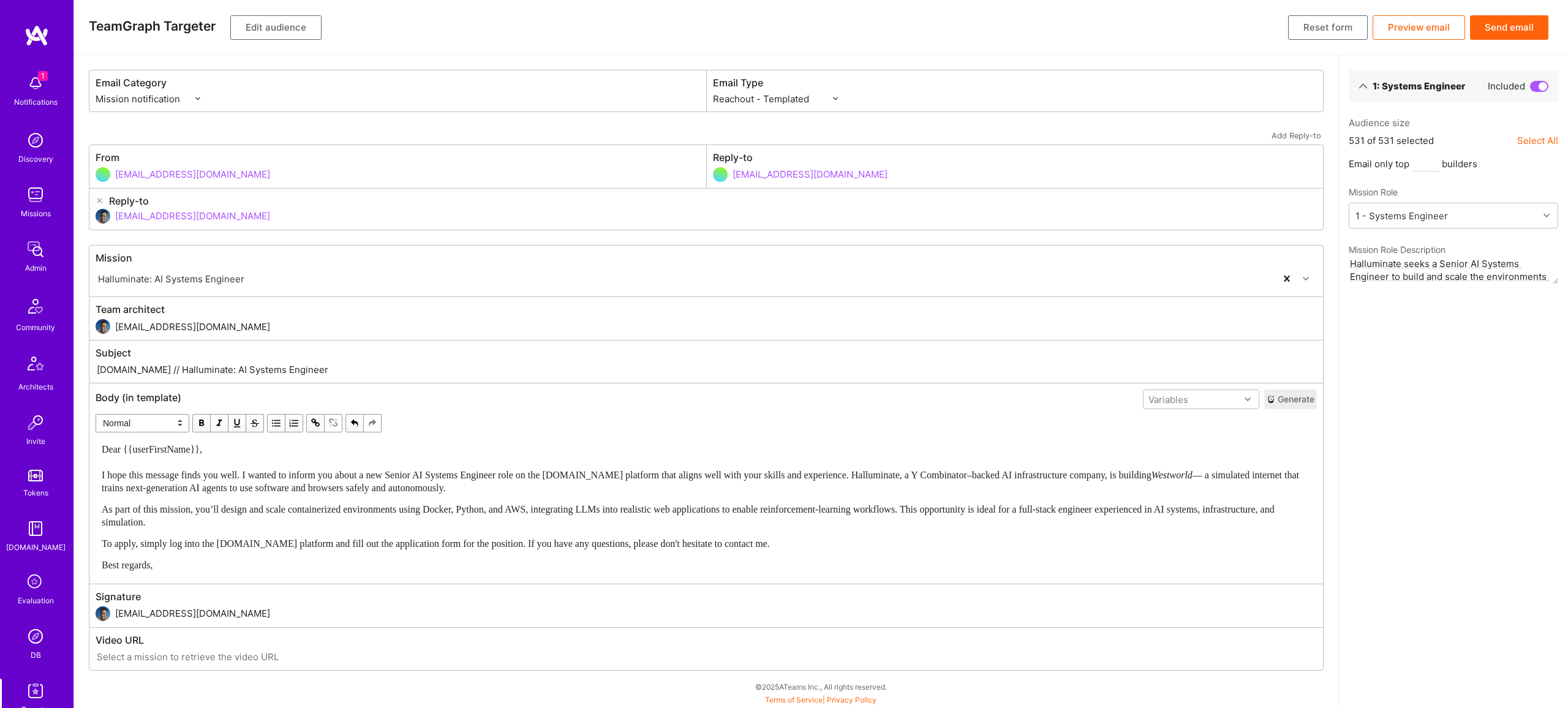
click at [136, 375] on input "A.Team // Halluminate: AI Systems Engineer" at bounding box center [706, 369] width 1221 height 14
click at [140, 368] on input "A.Team // Halluminate: AI Systems Engineer" at bounding box center [706, 369] width 1221 height 14
drag, startPoint x: 143, startPoint y: 366, endPoint x: 403, endPoint y: 376, distance: 260.2
click at [403, 376] on input "A.Team // Halluminate: AI Systems Engineer" at bounding box center [706, 369] width 1221 height 14
paste input "New AI Systems Engineer Role at Halluminate"
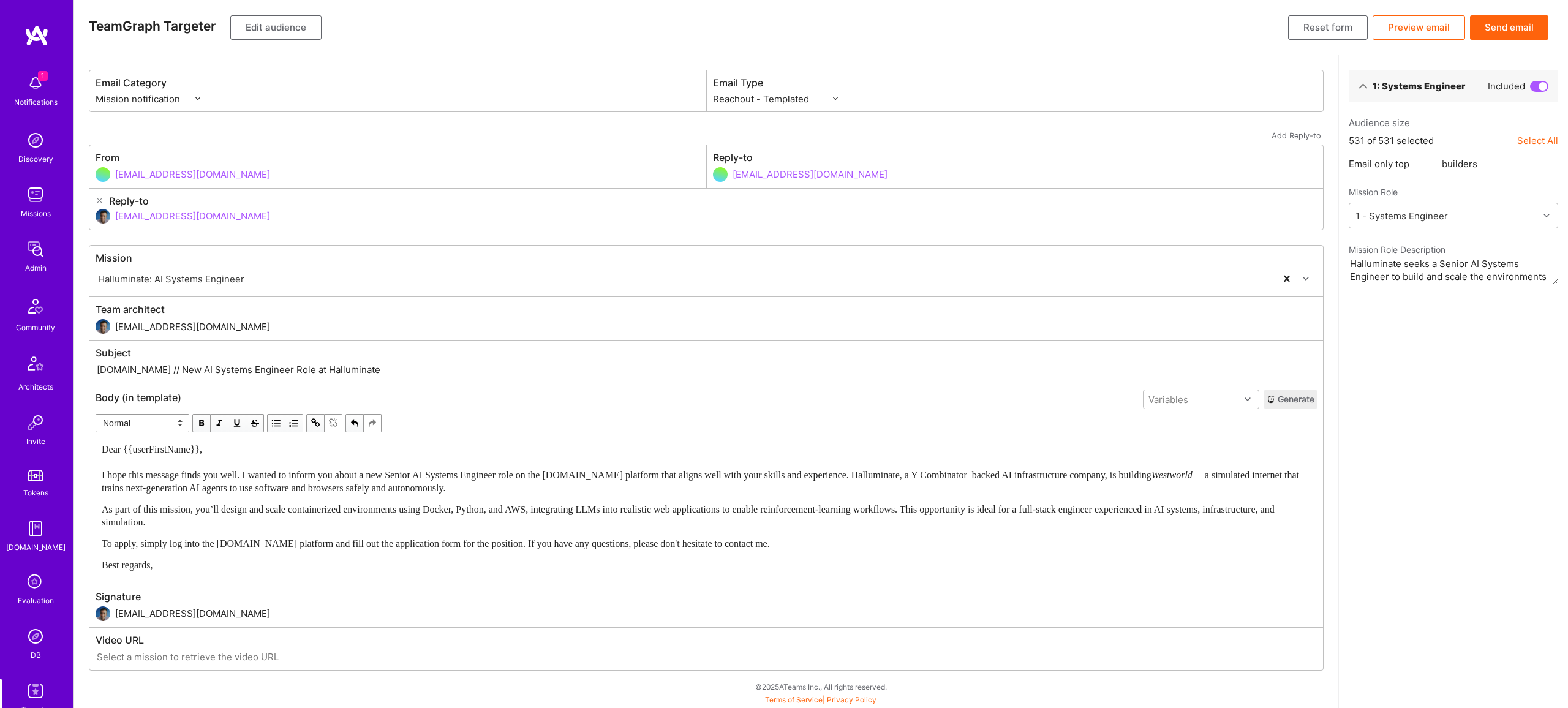
type input "A.Team // New AI Systems Engineer Role at Halluminate"
click at [302, 38] on button "Edit audience" at bounding box center [276, 27] width 91 height 25
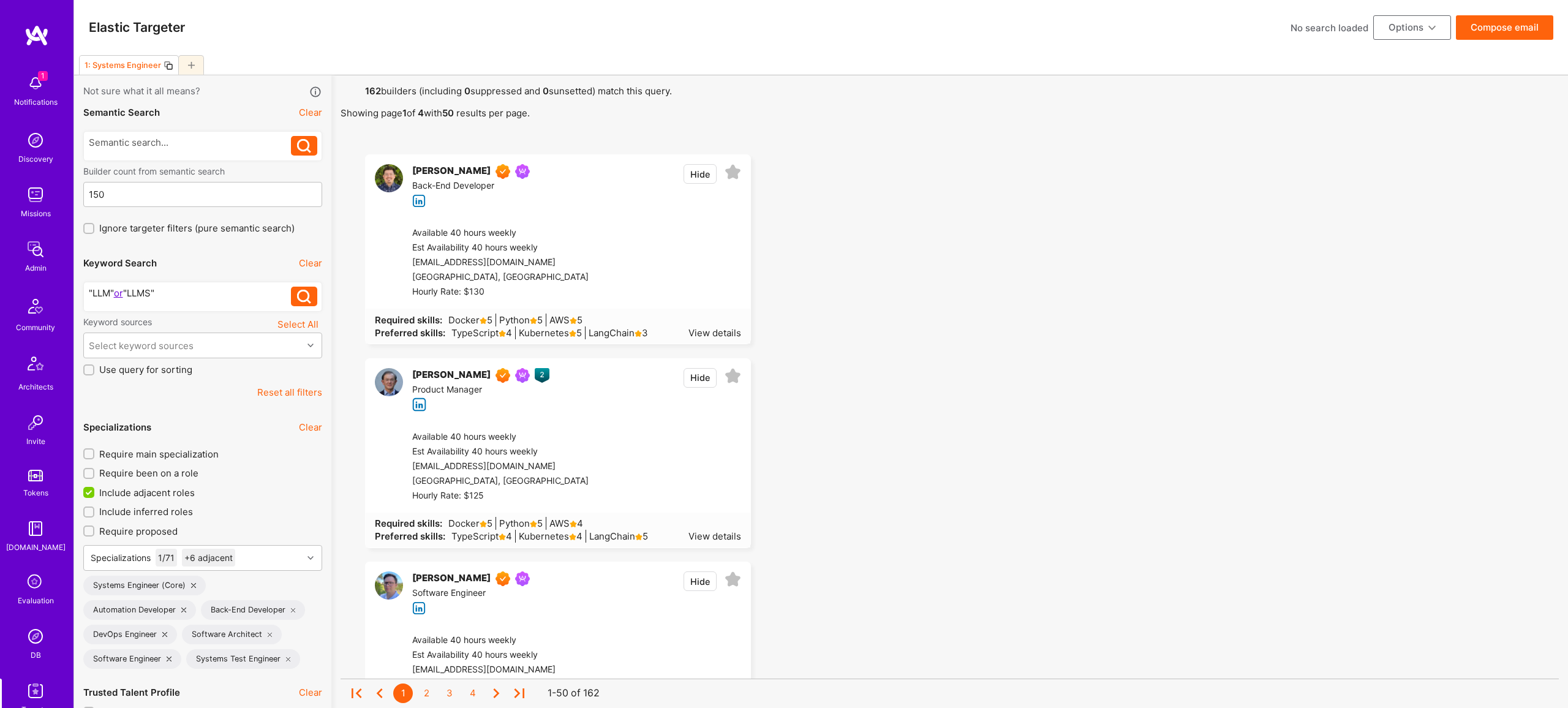
click at [209, 296] on div ""LLM" or "LLMS"" at bounding box center [190, 293] width 203 height 13
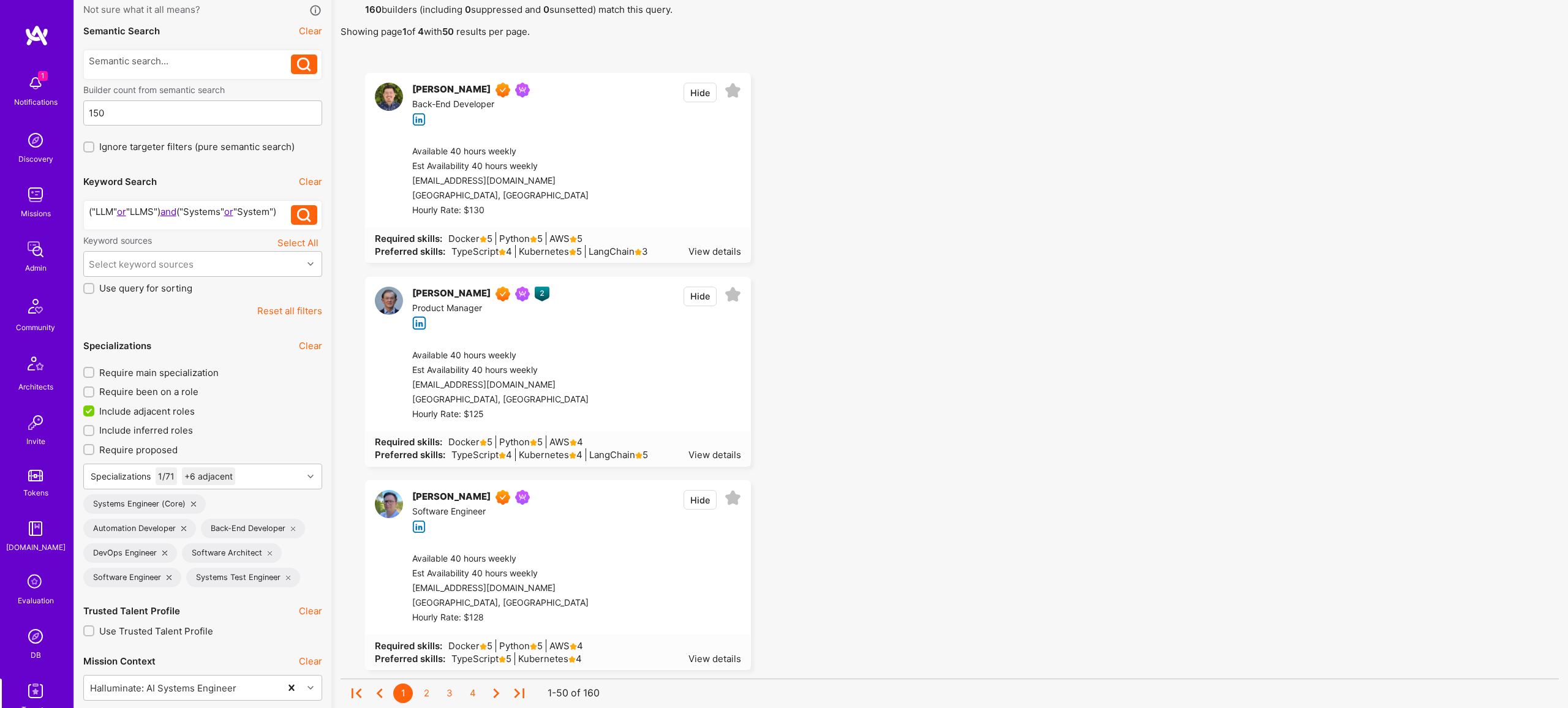
scroll to position [78, 0]
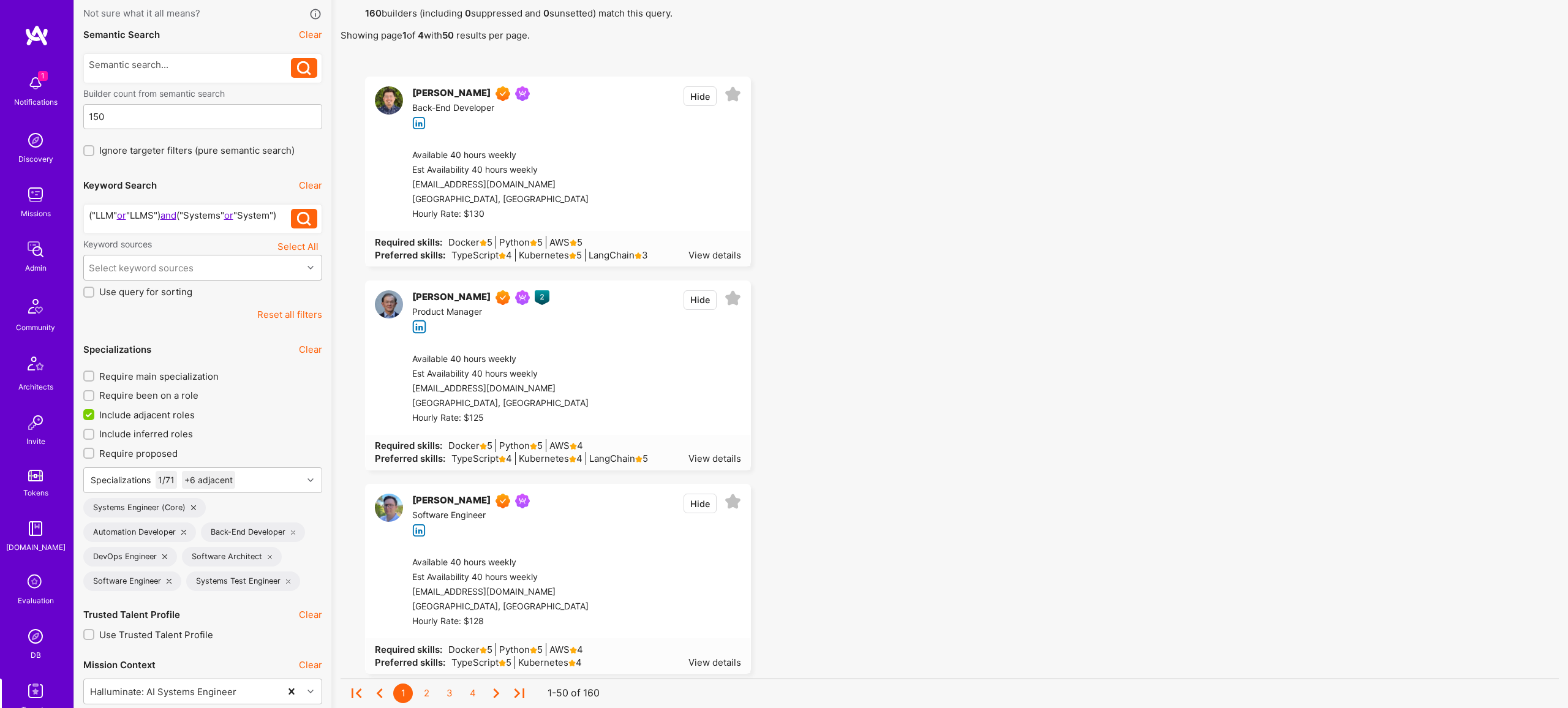
click at [186, 274] on div "Select keyword sources" at bounding box center [141, 268] width 105 height 13
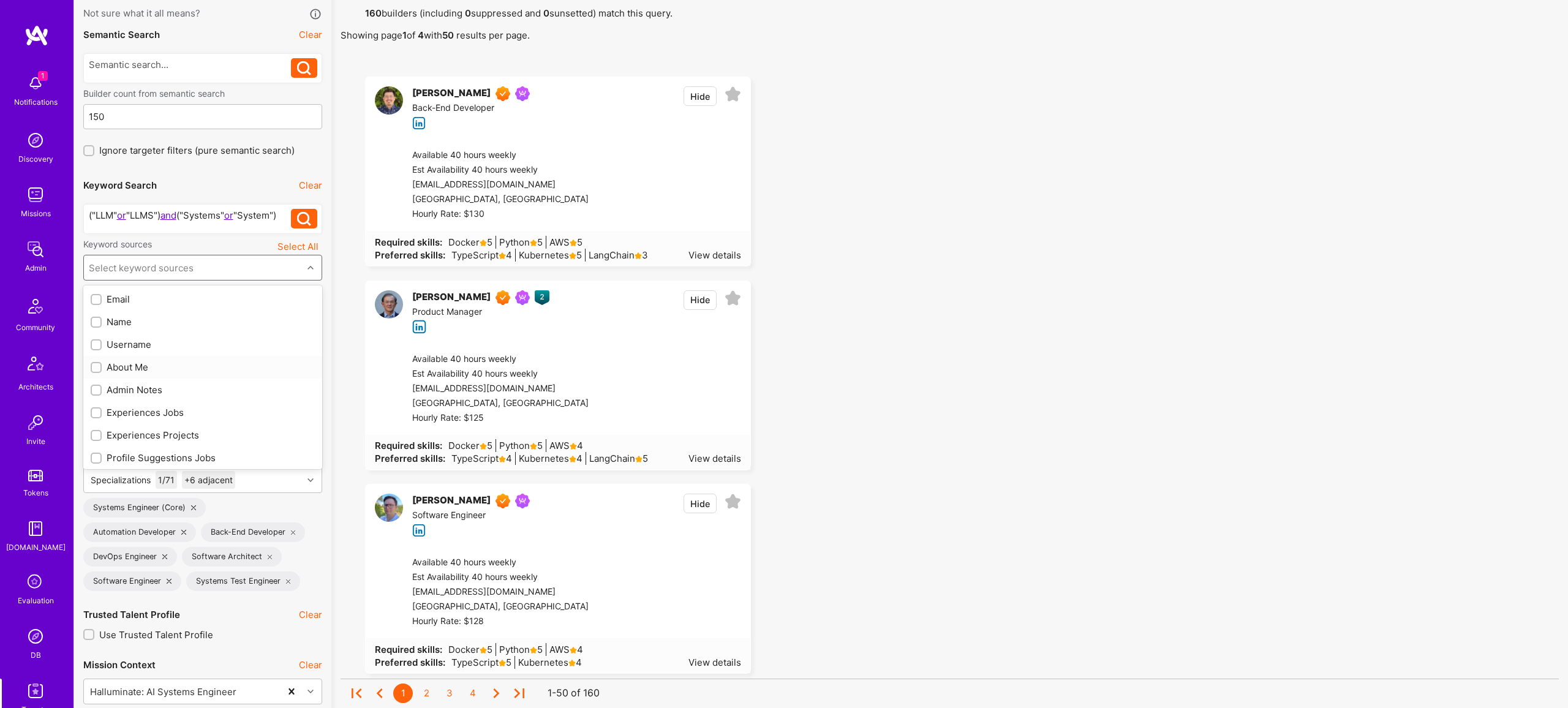
click at [125, 373] on div "About Me" at bounding box center [203, 366] width 224 height 13
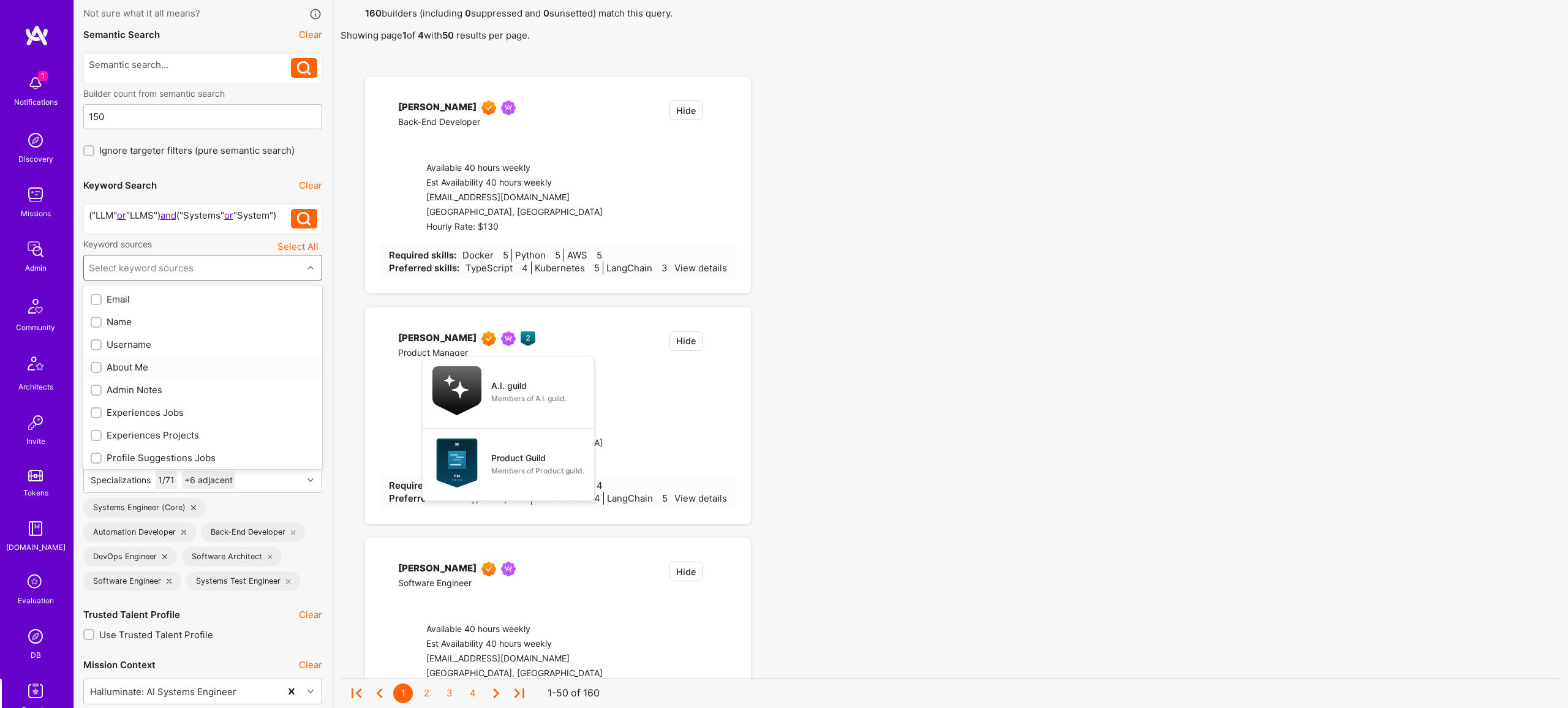
checkbox input "true"
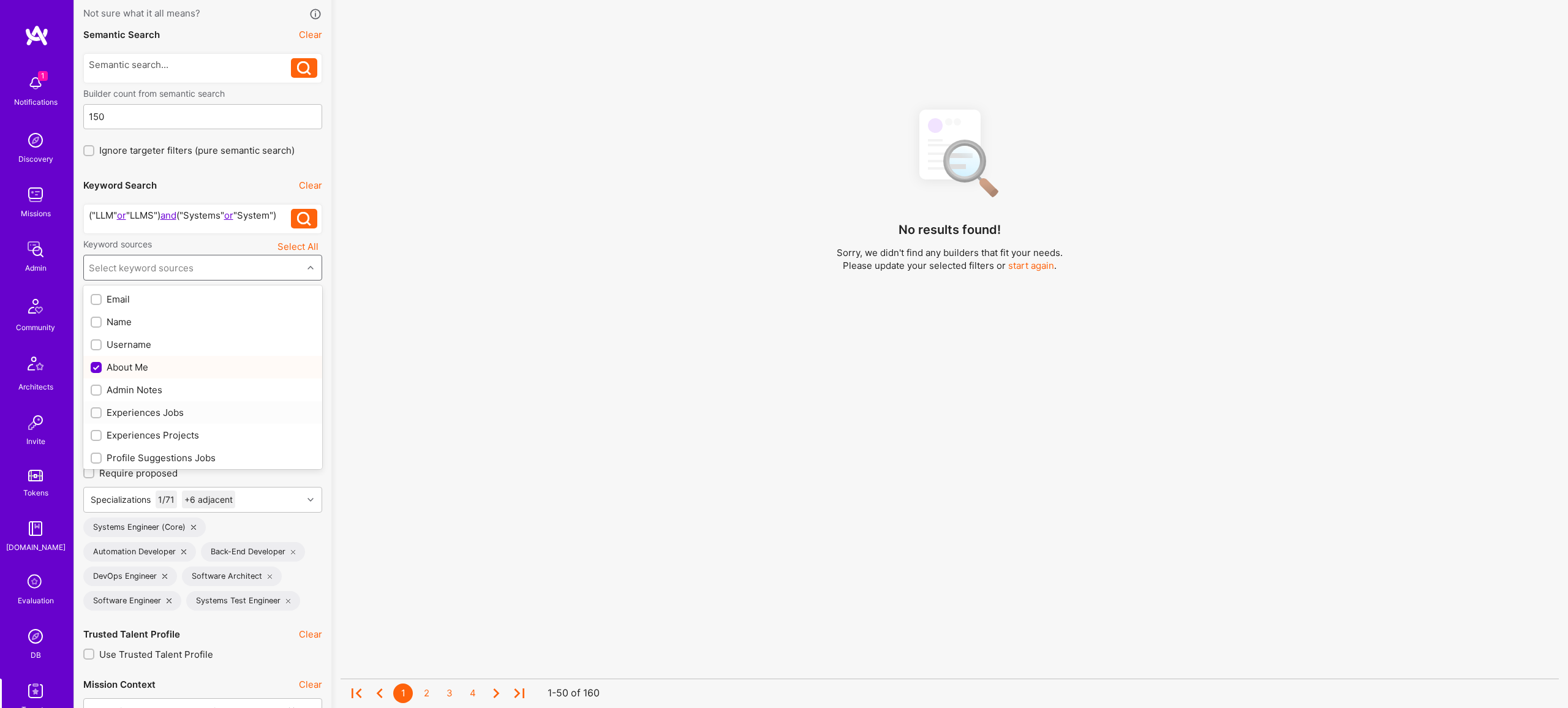
click at [151, 419] on div "Experiences Jobs" at bounding box center [203, 412] width 224 height 13
checkbox input "true"
click at [157, 454] on div "Profile Suggestions Jobs" at bounding box center [203, 457] width 239 height 22
checkbox input "true"
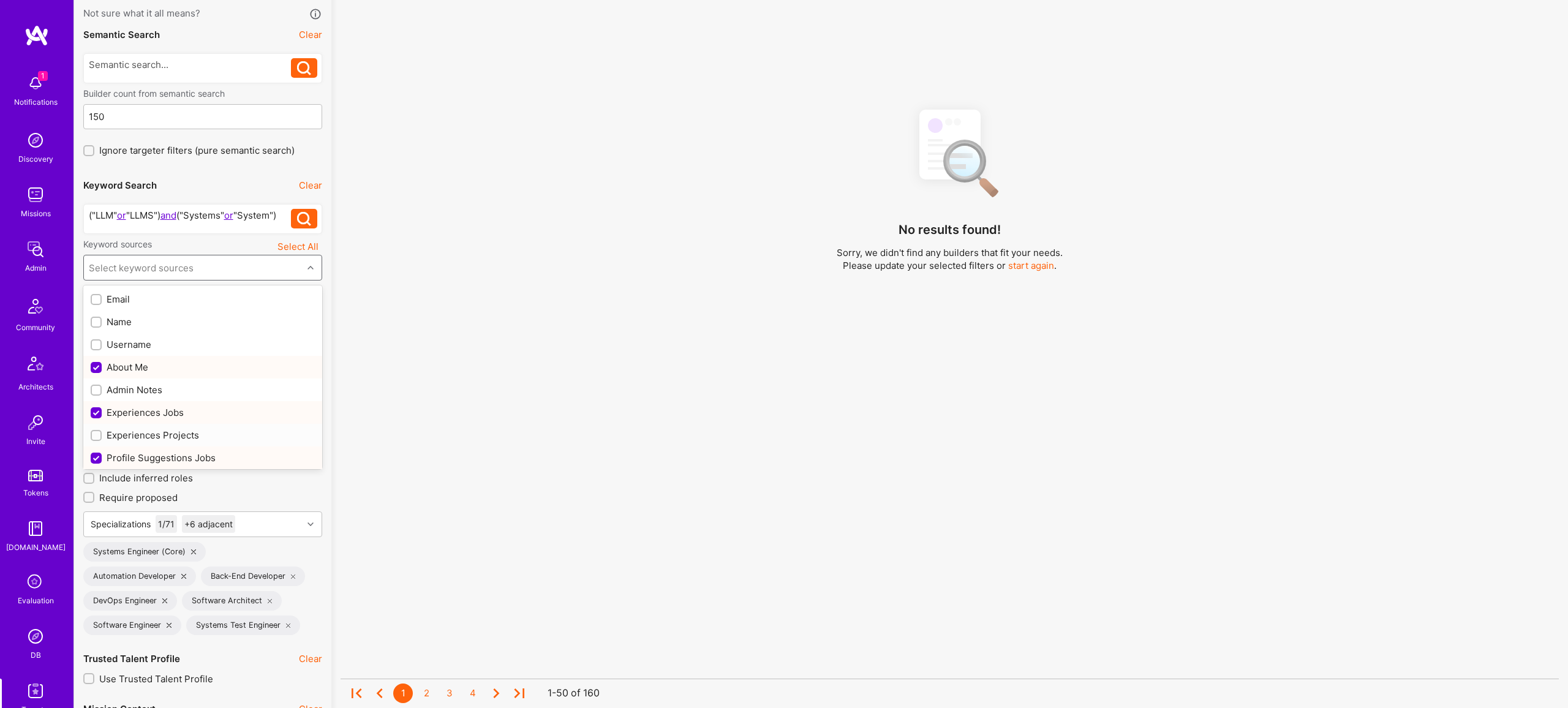
click at [160, 441] on div "Experiences Projects" at bounding box center [203, 434] width 224 height 13
checkbox input "true"
click at [166, 418] on div "Profile Suggestions Projects" at bounding box center [203, 413] width 224 height 13
checkbox input "true"
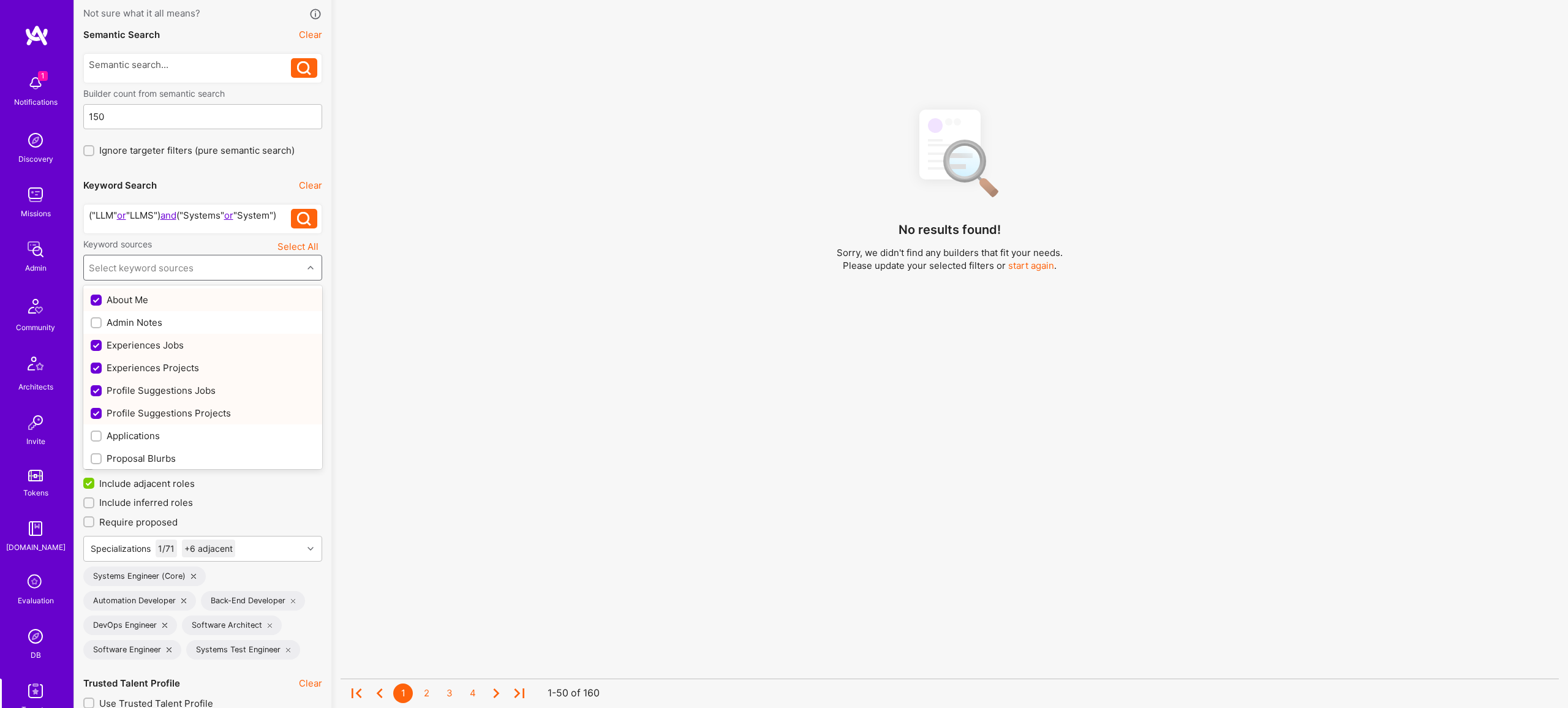
scroll to position [161, 0]
click at [117, 439] on div "Resume" at bounding box center [203, 432] width 224 height 13
checkbox input "true"
click at [688, 394] on div "No results found! Sorry, we didn't find any builders that fit your needs. Pleas…" at bounding box center [950, 382] width 1219 height 566
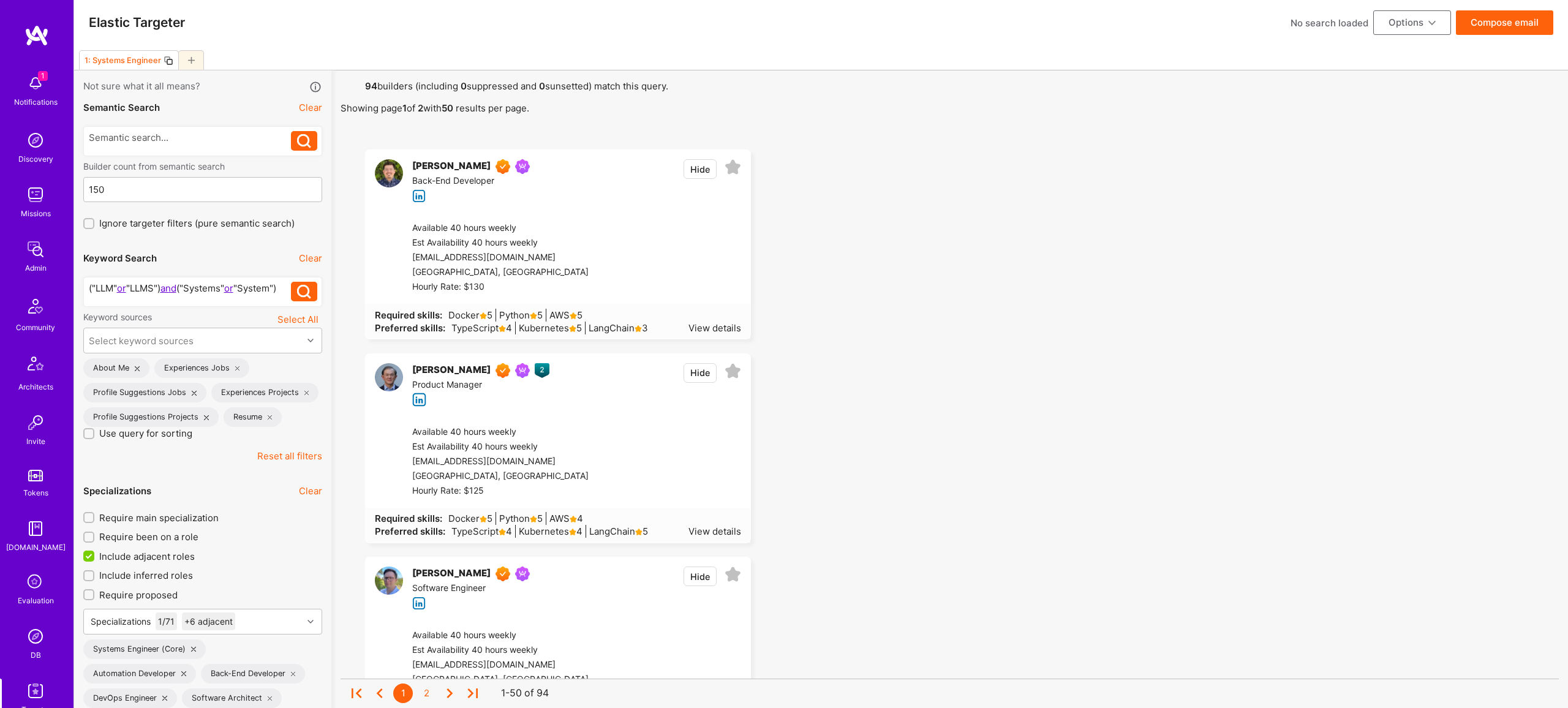
scroll to position [3, 0]
click at [1504, 27] on button "Compose email" at bounding box center [1504, 24] width 97 height 25
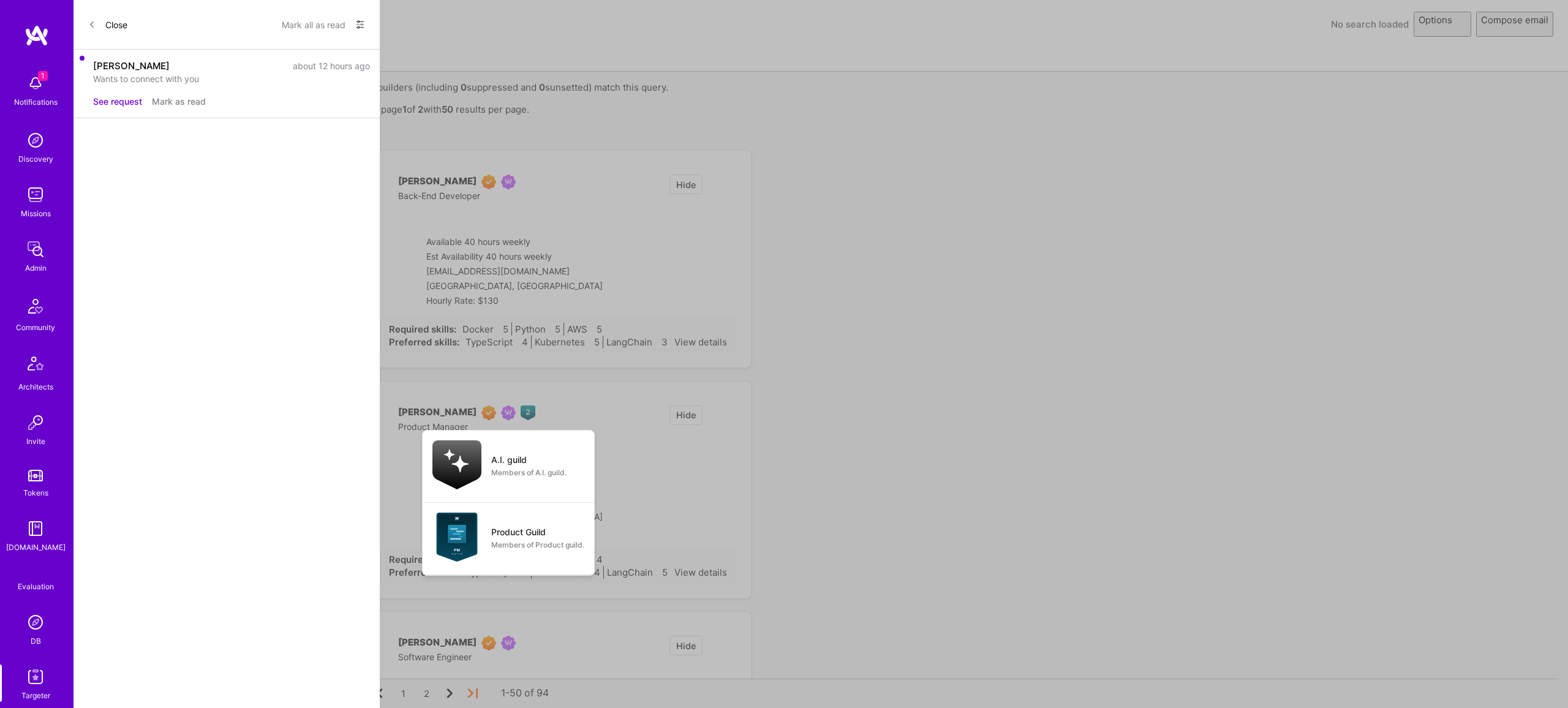
select select "rich-reachout"
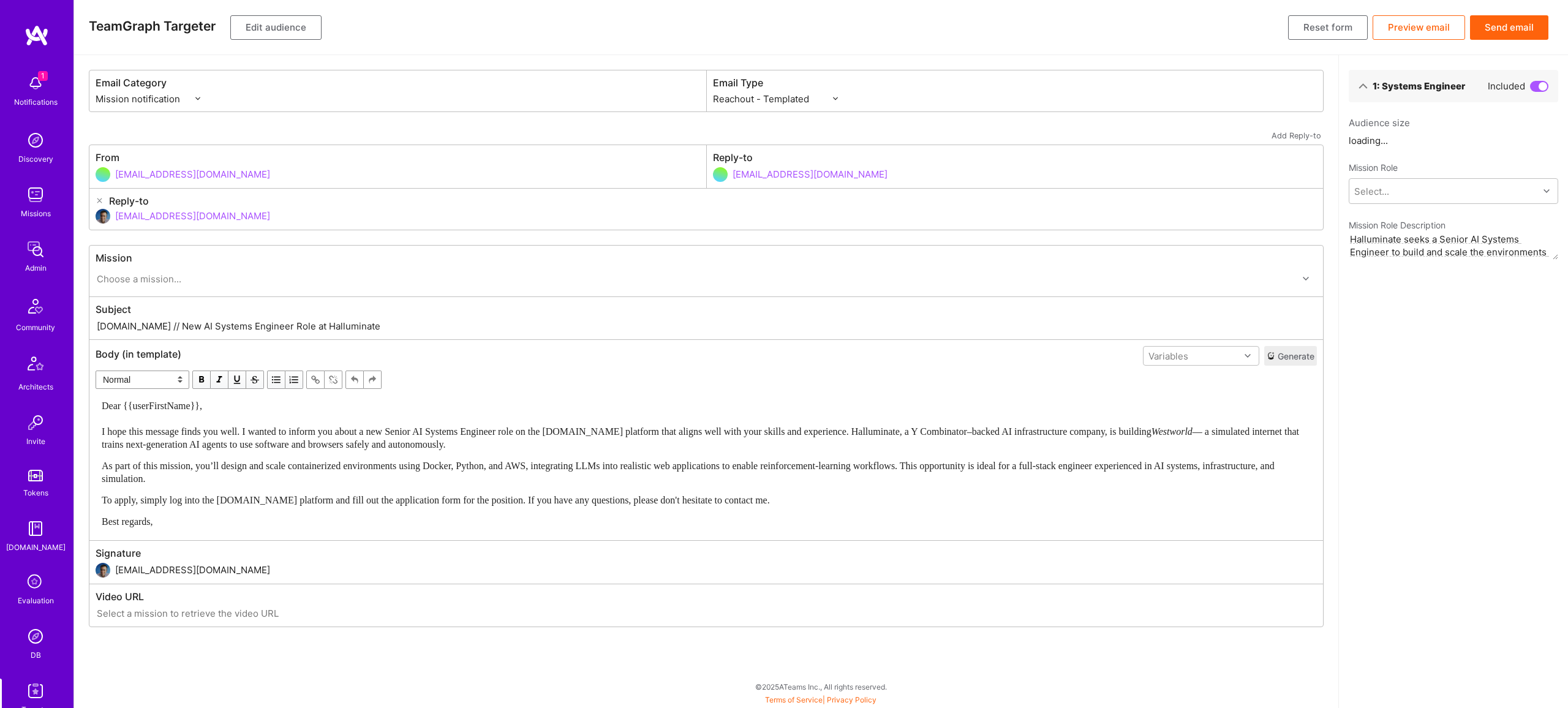
scroll to position [0, 0]
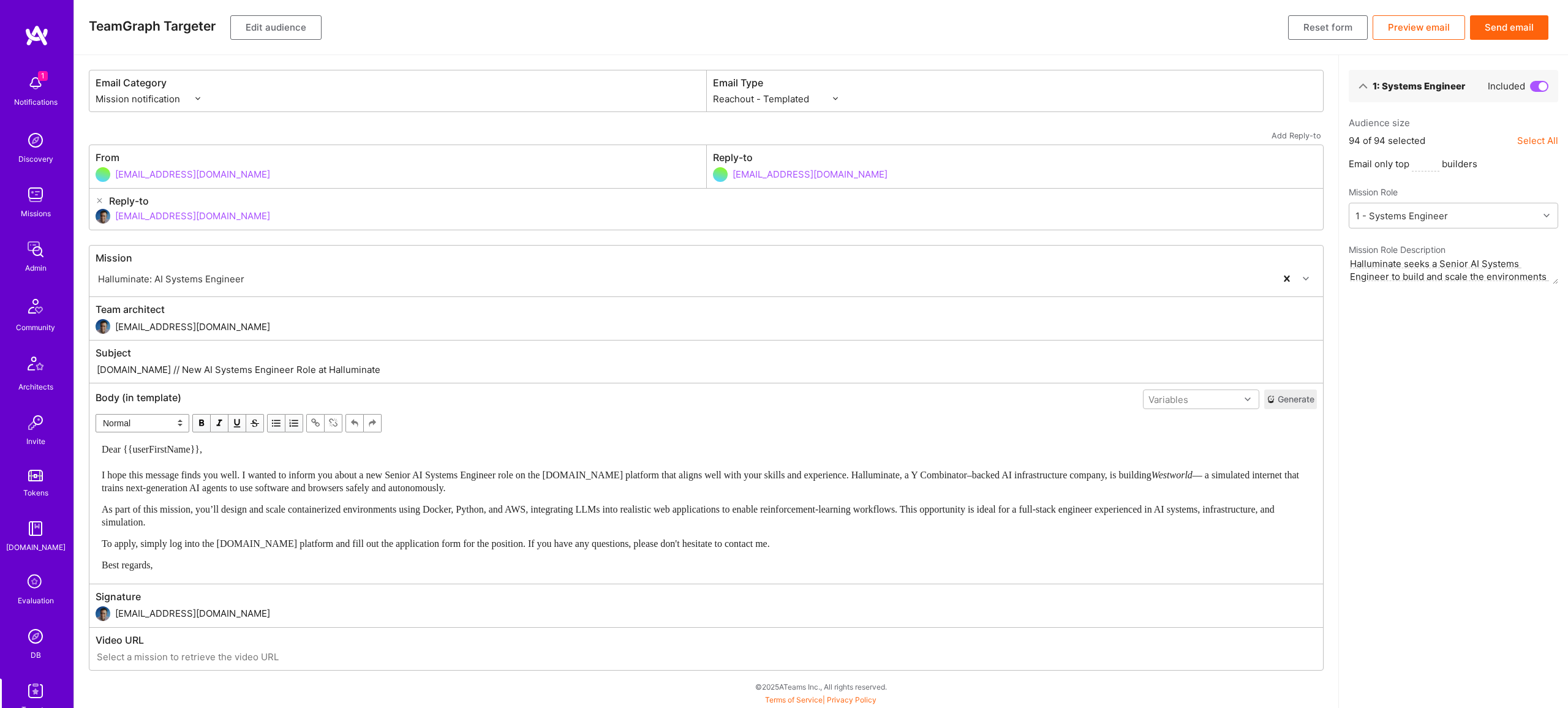
click at [628, 501] on div "Dear {{userFirstName}}, I hope this message finds you well. I wanted to inform …" at bounding box center [706, 507] width 1209 height 129
click at [1508, 29] on button "Send email" at bounding box center [1509, 27] width 78 height 25
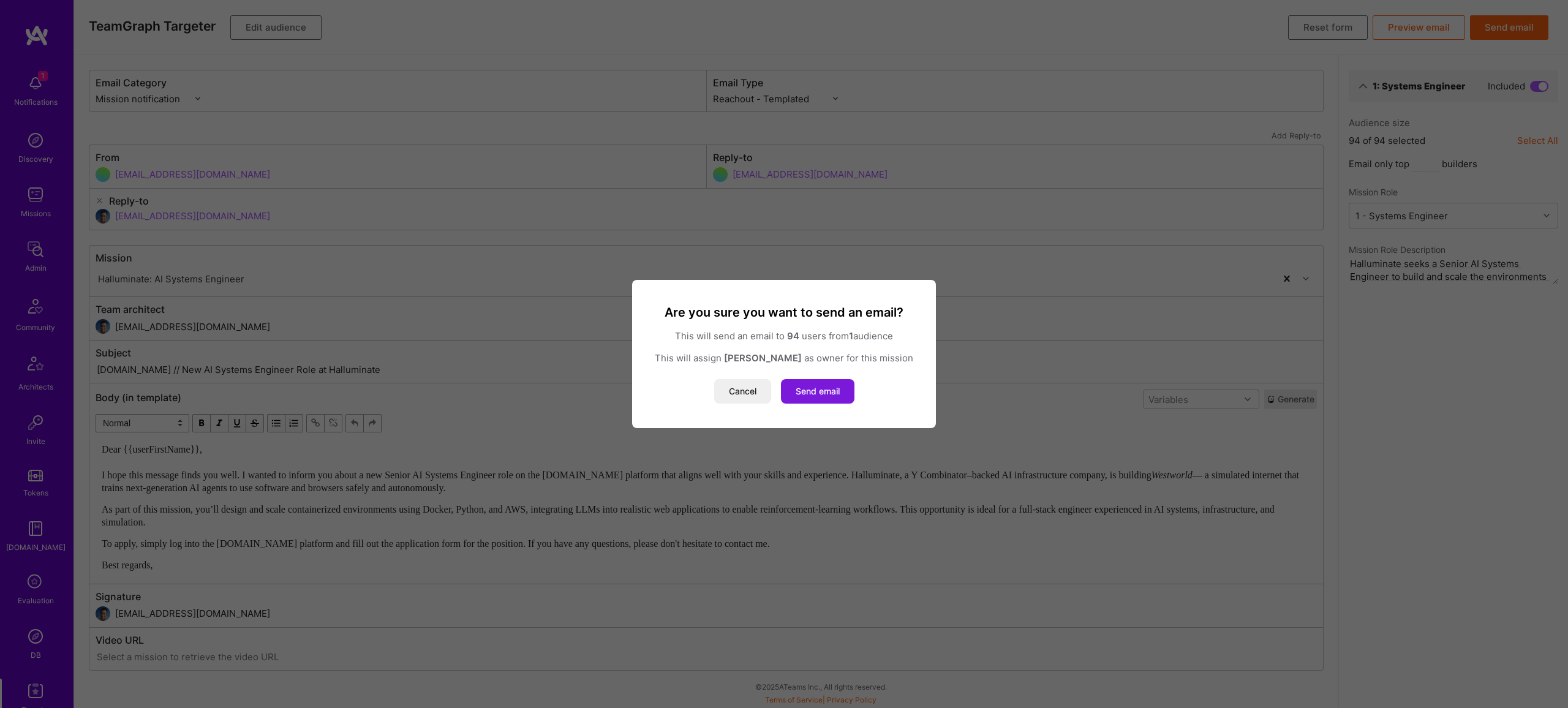
click at [832, 394] on button "Send email" at bounding box center [818, 391] width 74 height 25
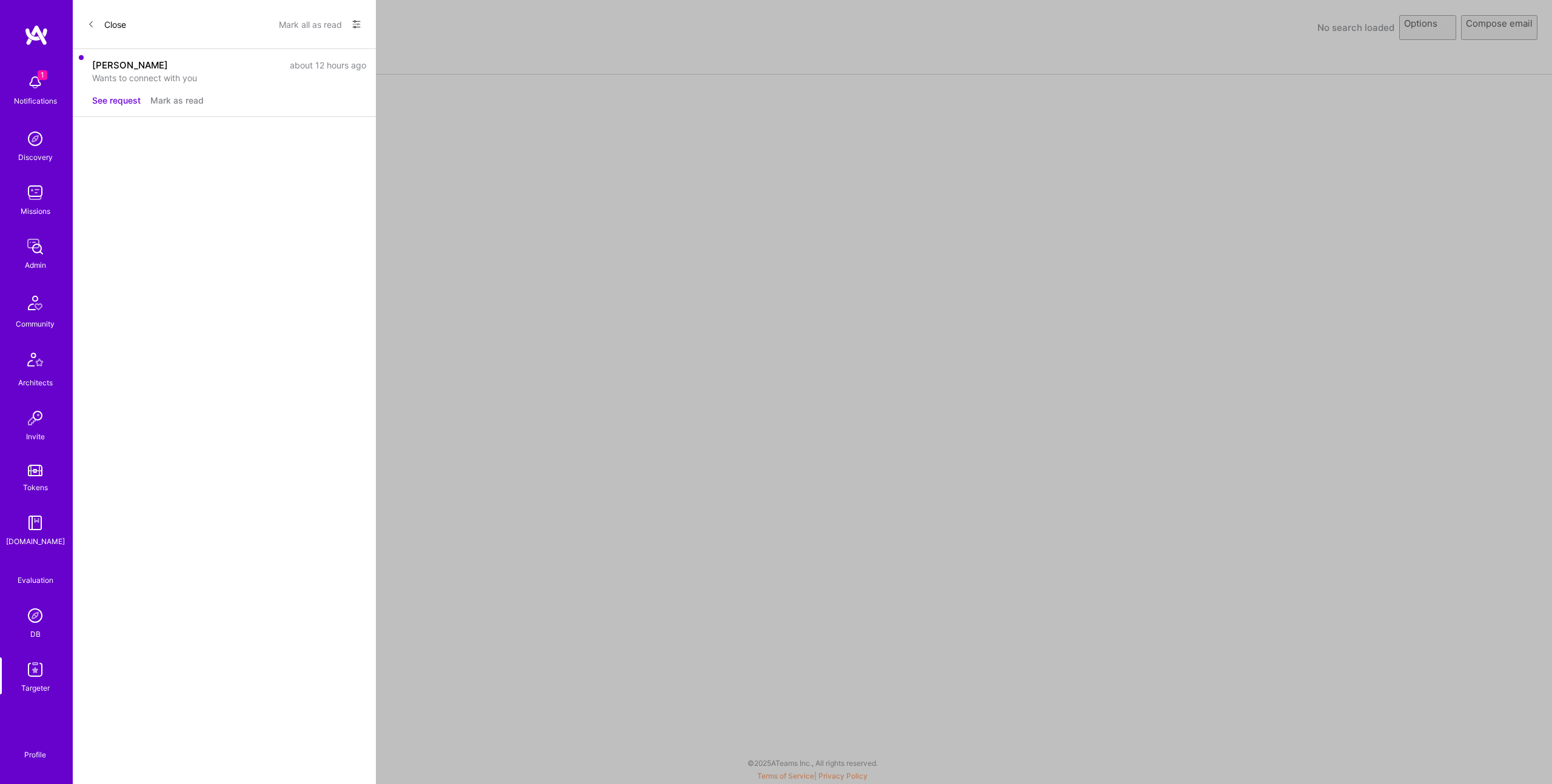
select select "rich-reachout"
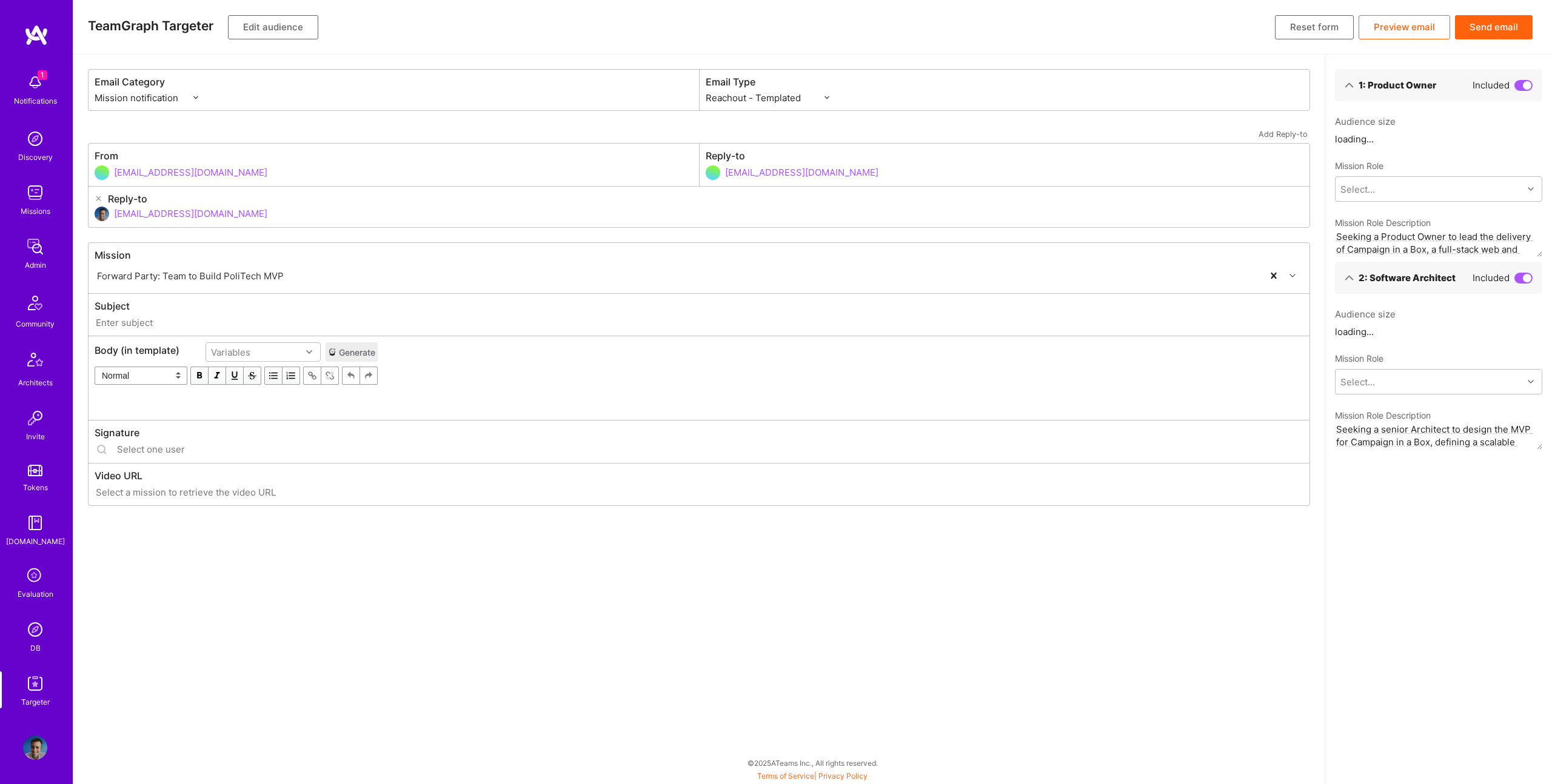
type input "[DOMAIN_NAME] // Forward Party: Team to Build PoliTech MVP"
type input "[EMAIL_ADDRESS][DOMAIN_NAME]"
